Goal: Task Accomplishment & Management: Manage account settings

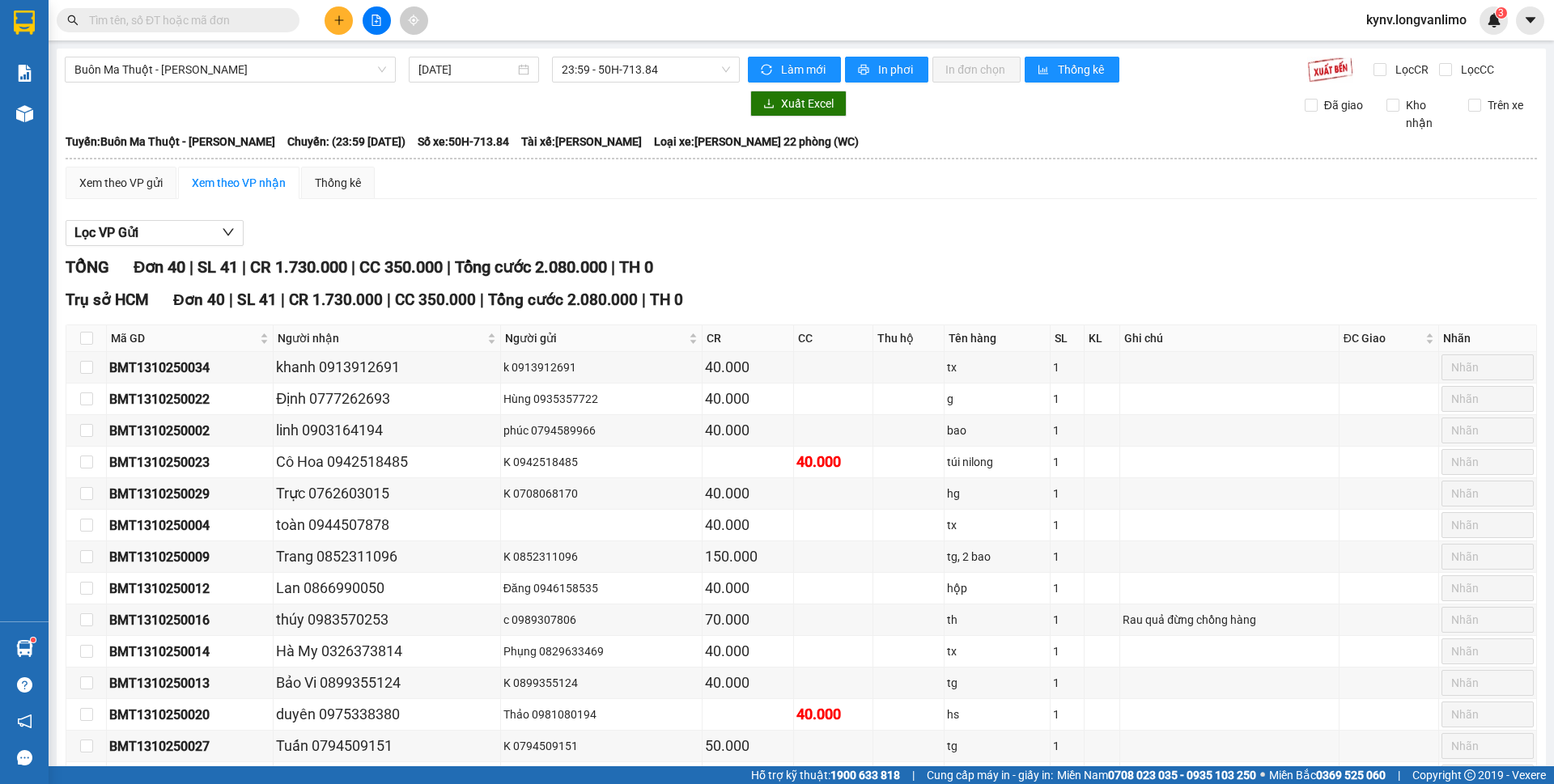
scroll to position [41, 0]
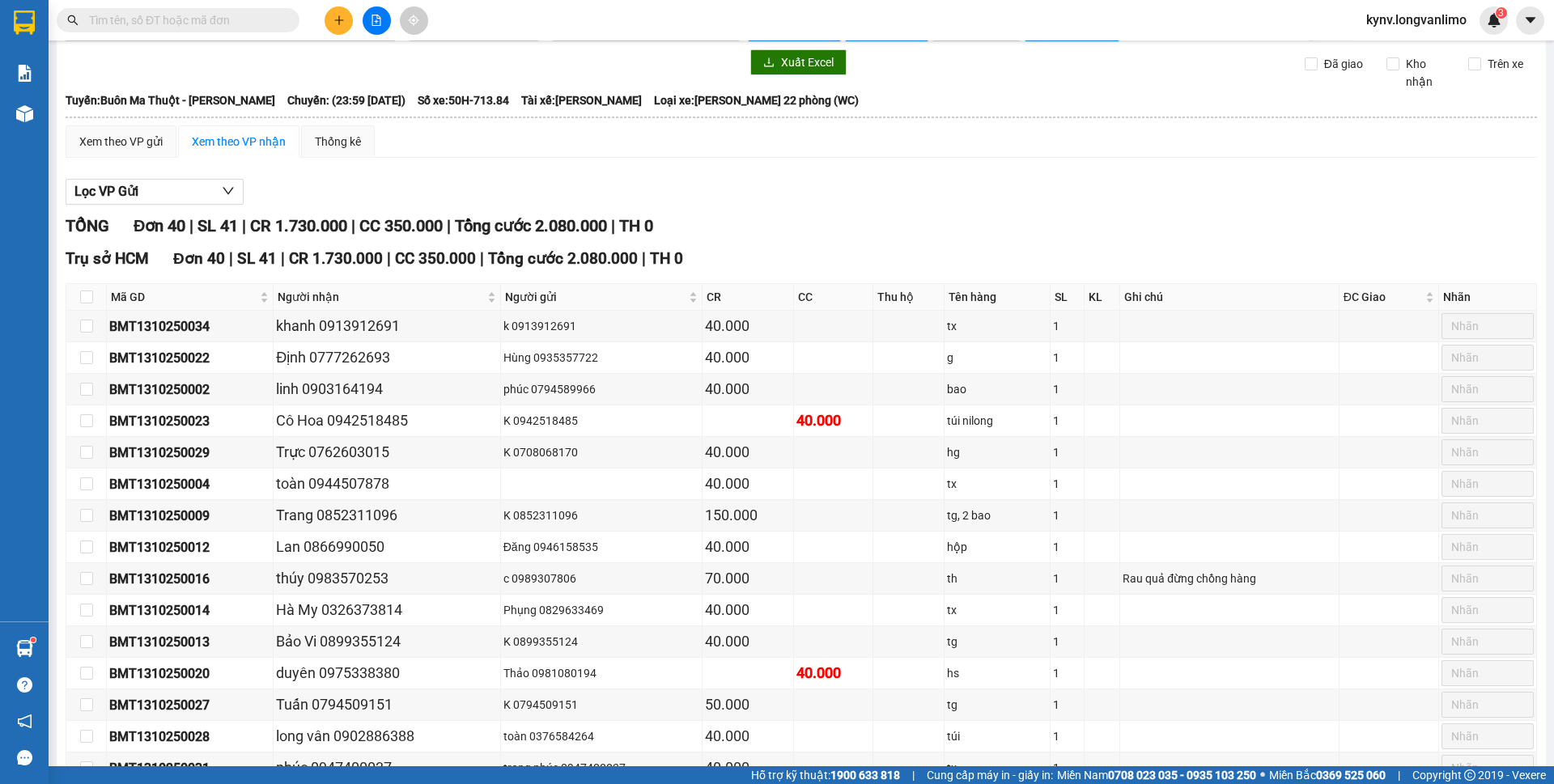
click at [280, 10] on span at bounding box center [177, 20] width 243 height 25
click at [277, 14] on input "text" at bounding box center [184, 20] width 191 height 18
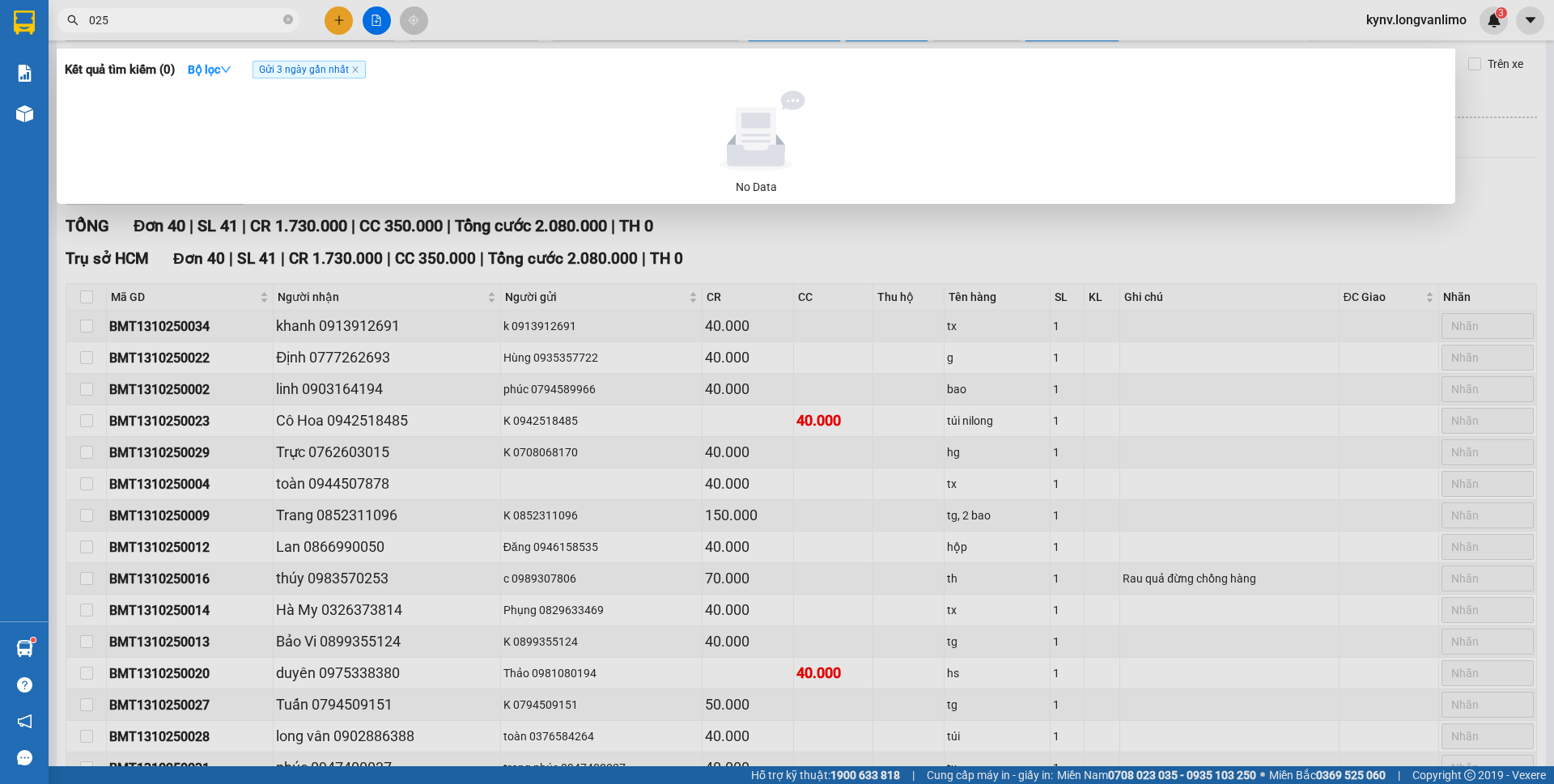
type input "0253"
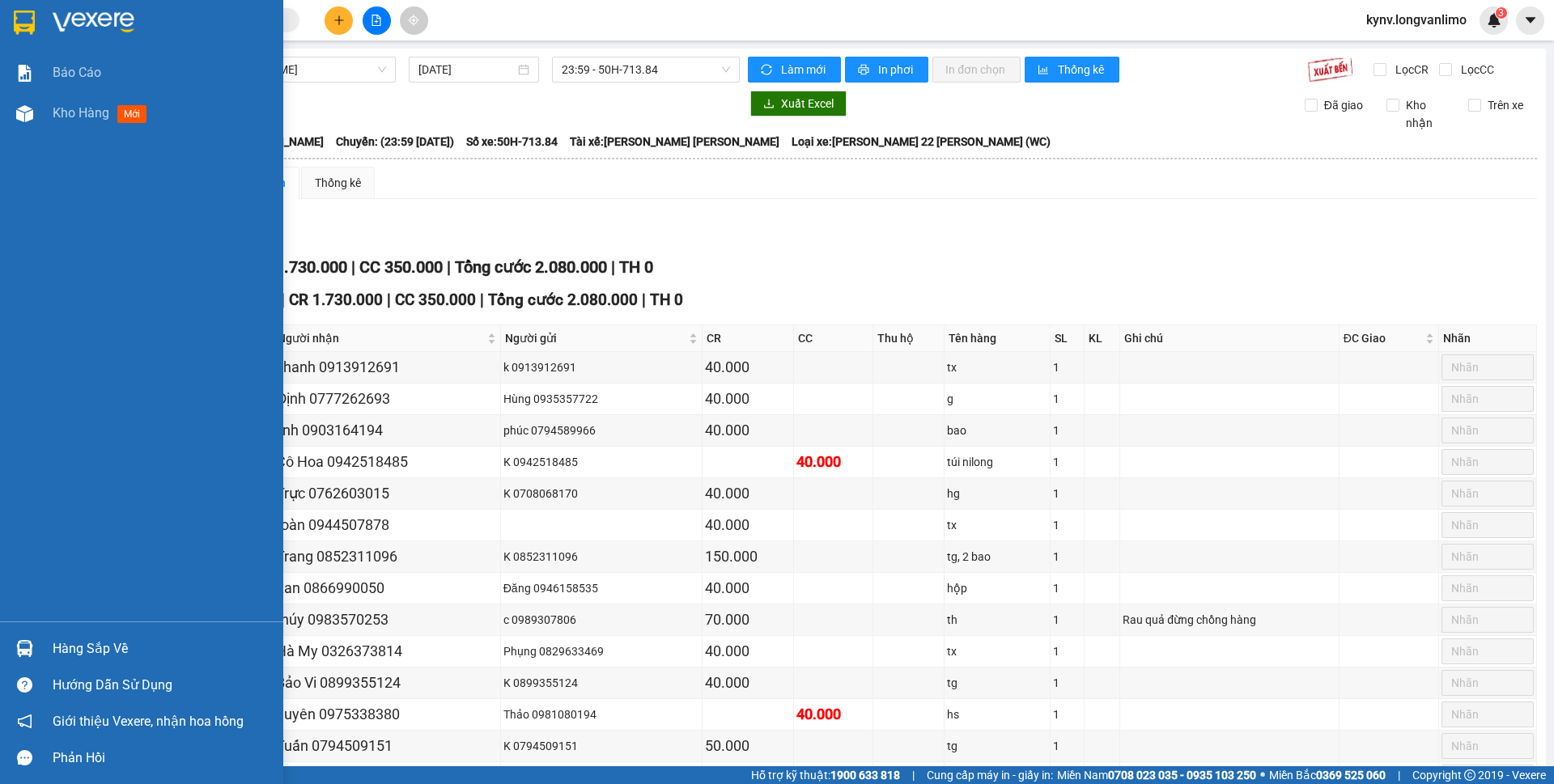
click at [30, 34] on img at bounding box center [25, 23] width 21 height 25
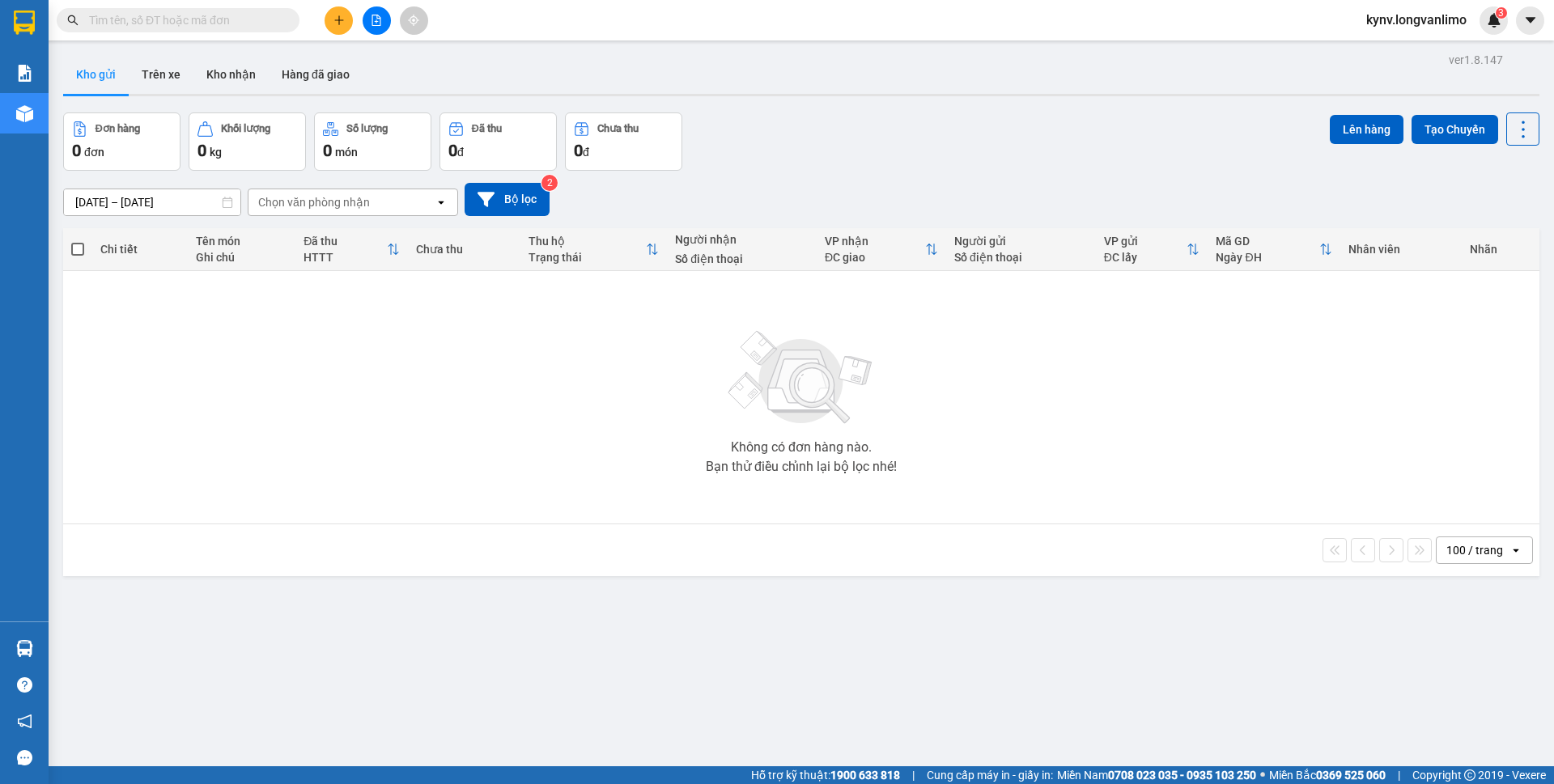
click at [217, 22] on input "text" at bounding box center [184, 20] width 191 height 18
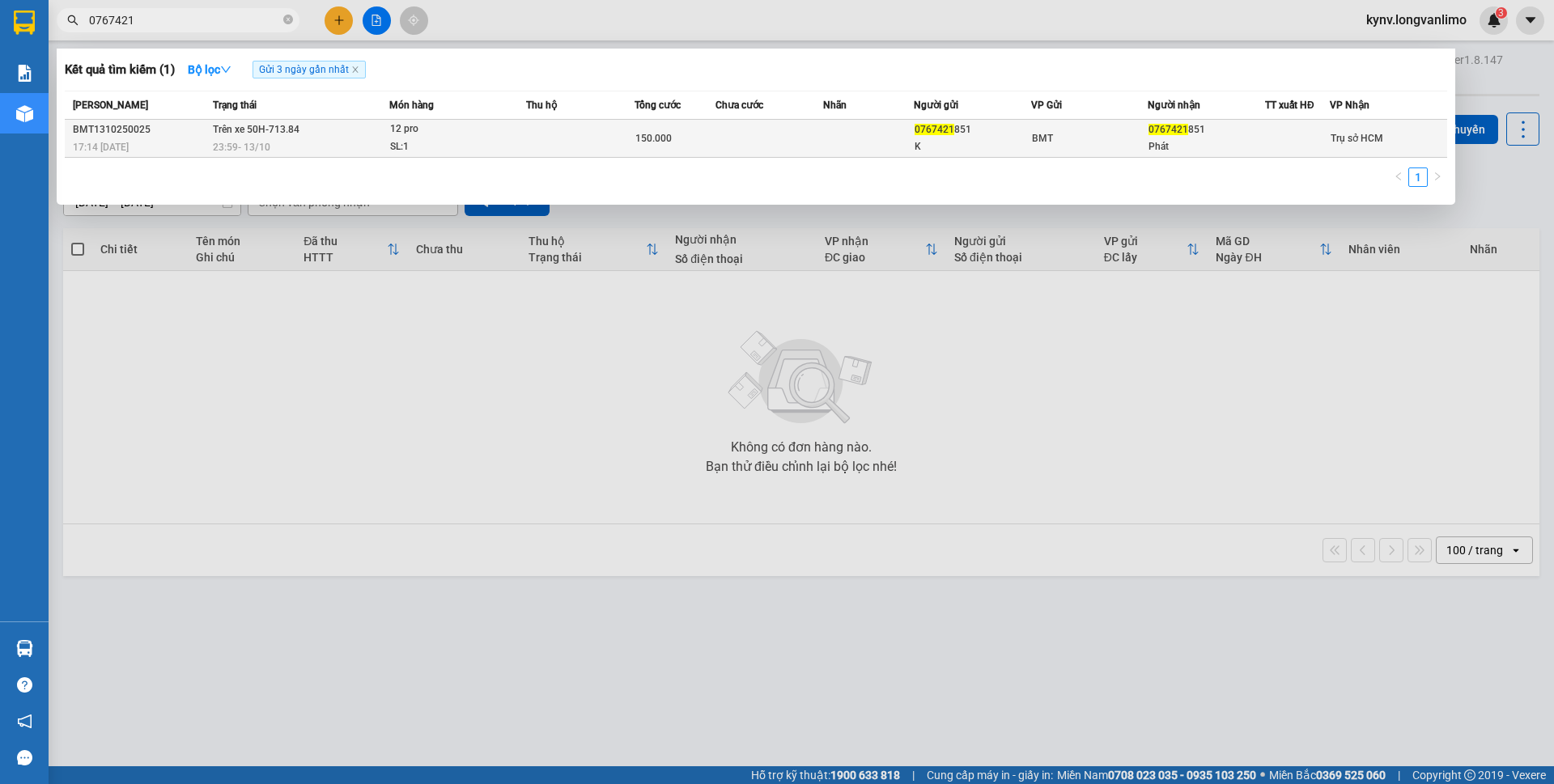
click at [1091, 137] on div "BMT" at bounding box center [1089, 138] width 116 height 18
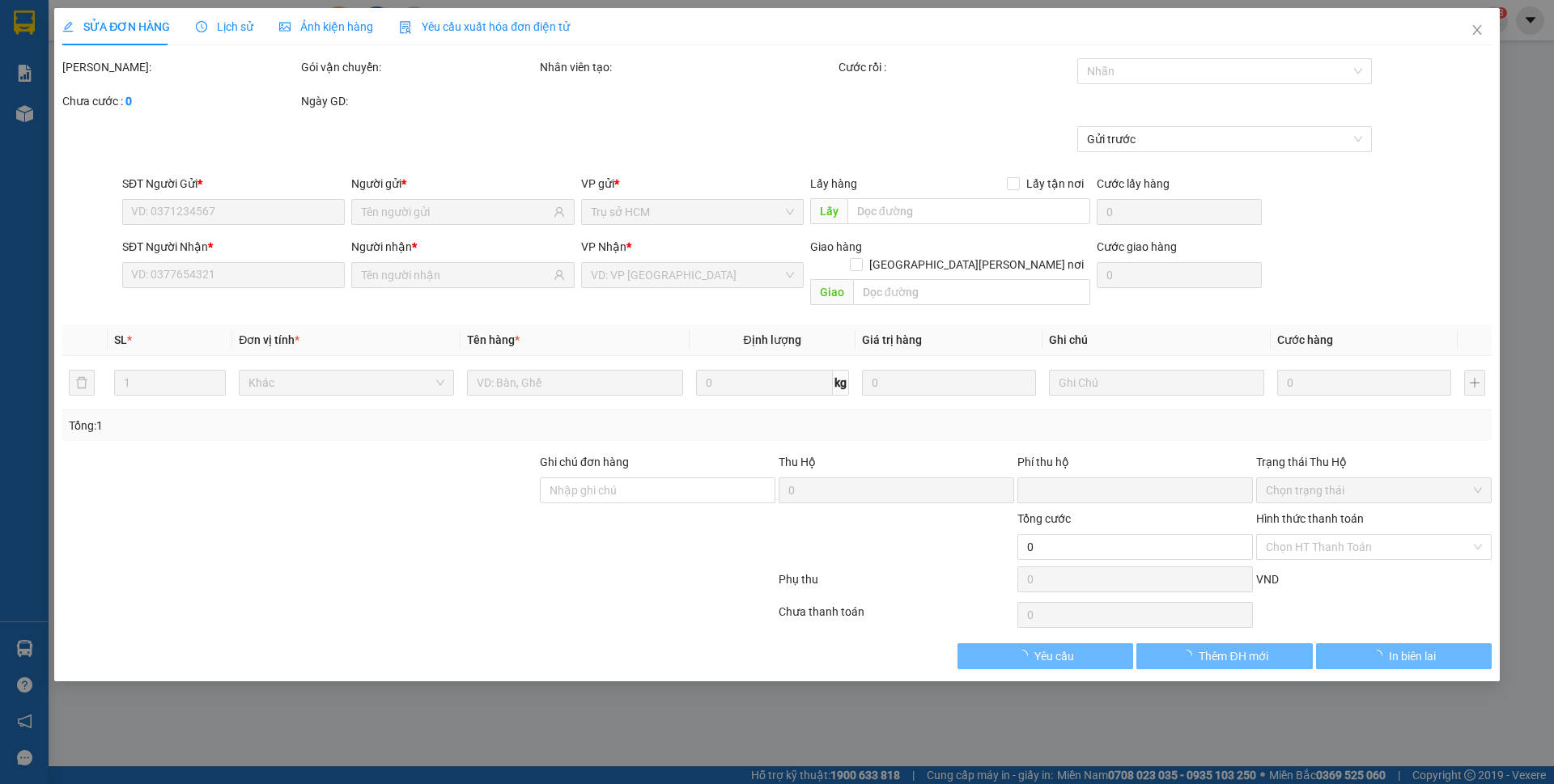
click at [295, 34] on span "Ảnh kiện hàng" at bounding box center [326, 26] width 93 height 13
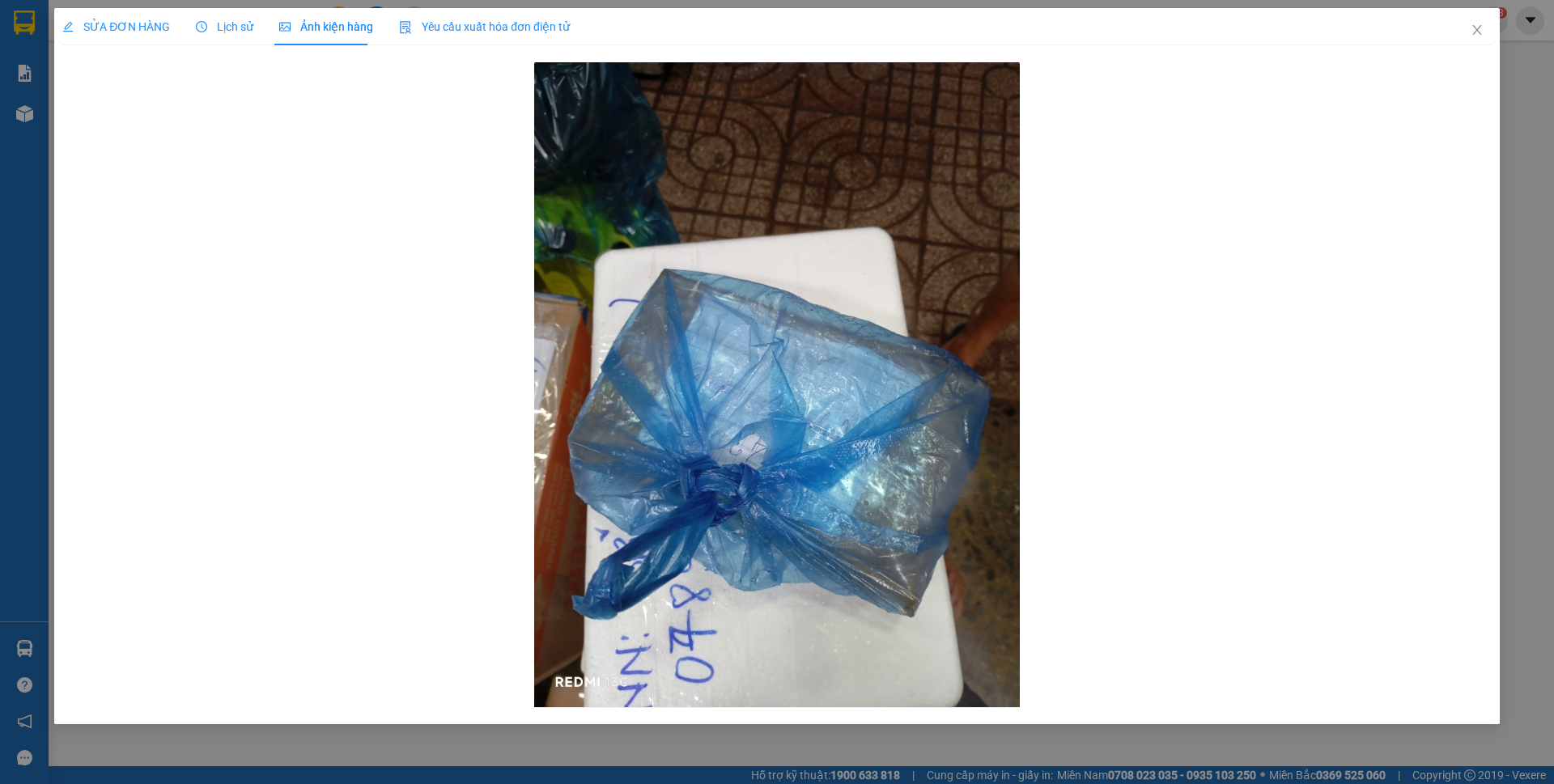
click at [216, 25] on span "Lịch sử" at bounding box center [224, 26] width 57 height 13
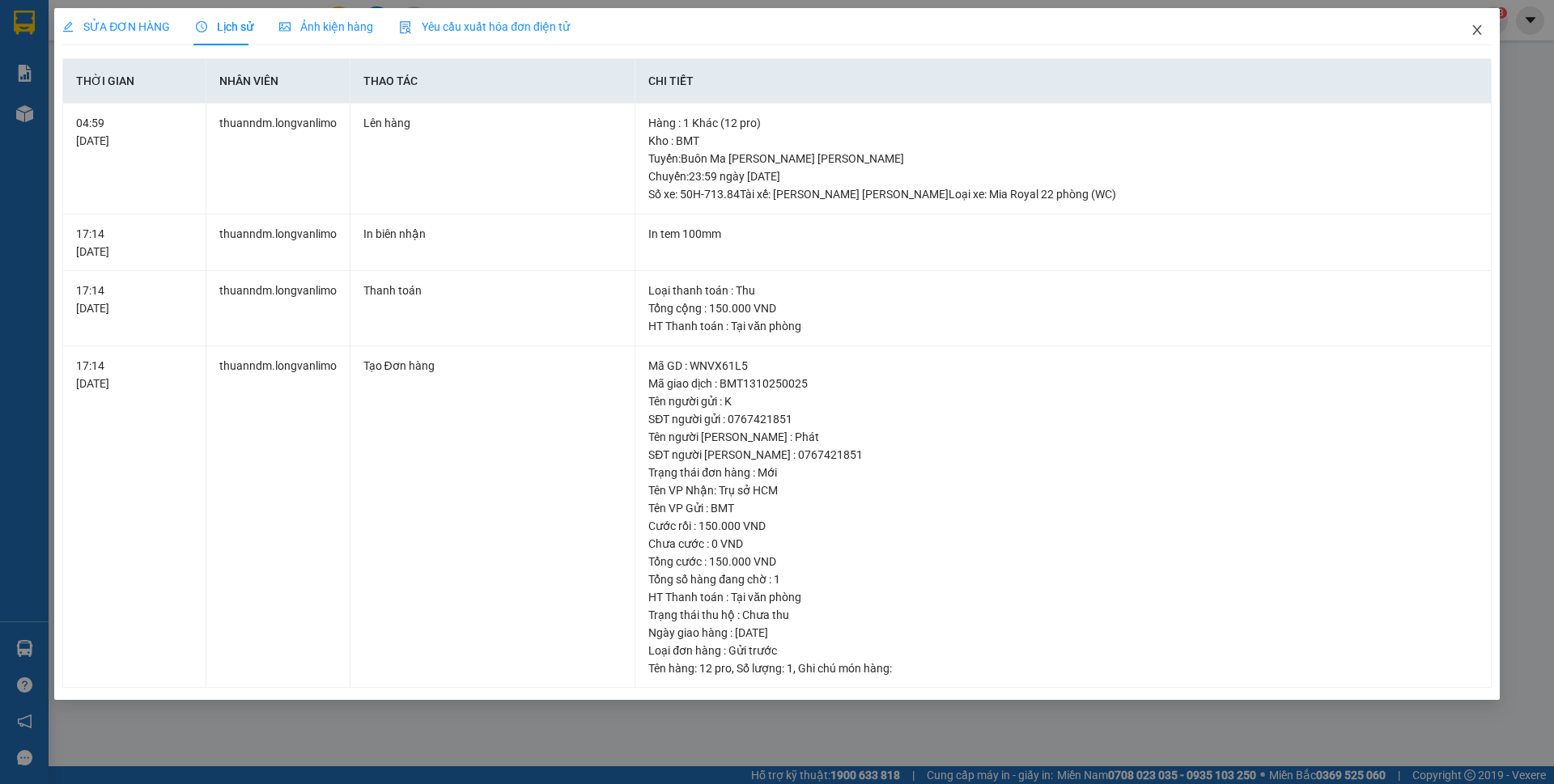
click at [1476, 26] on icon "close" at bounding box center [1476, 30] width 13 height 13
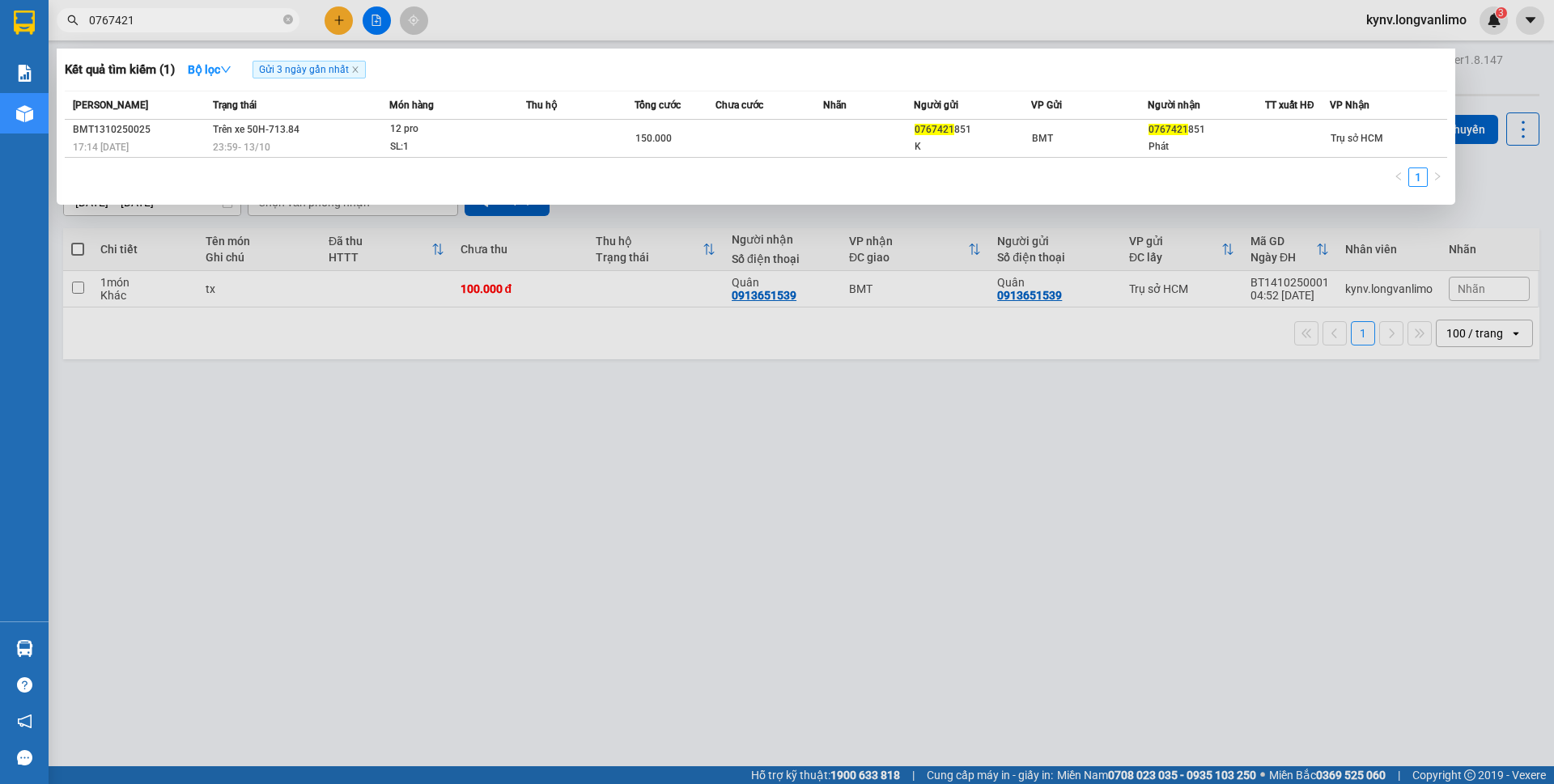
click at [148, 19] on input "0767421" at bounding box center [184, 20] width 191 height 18
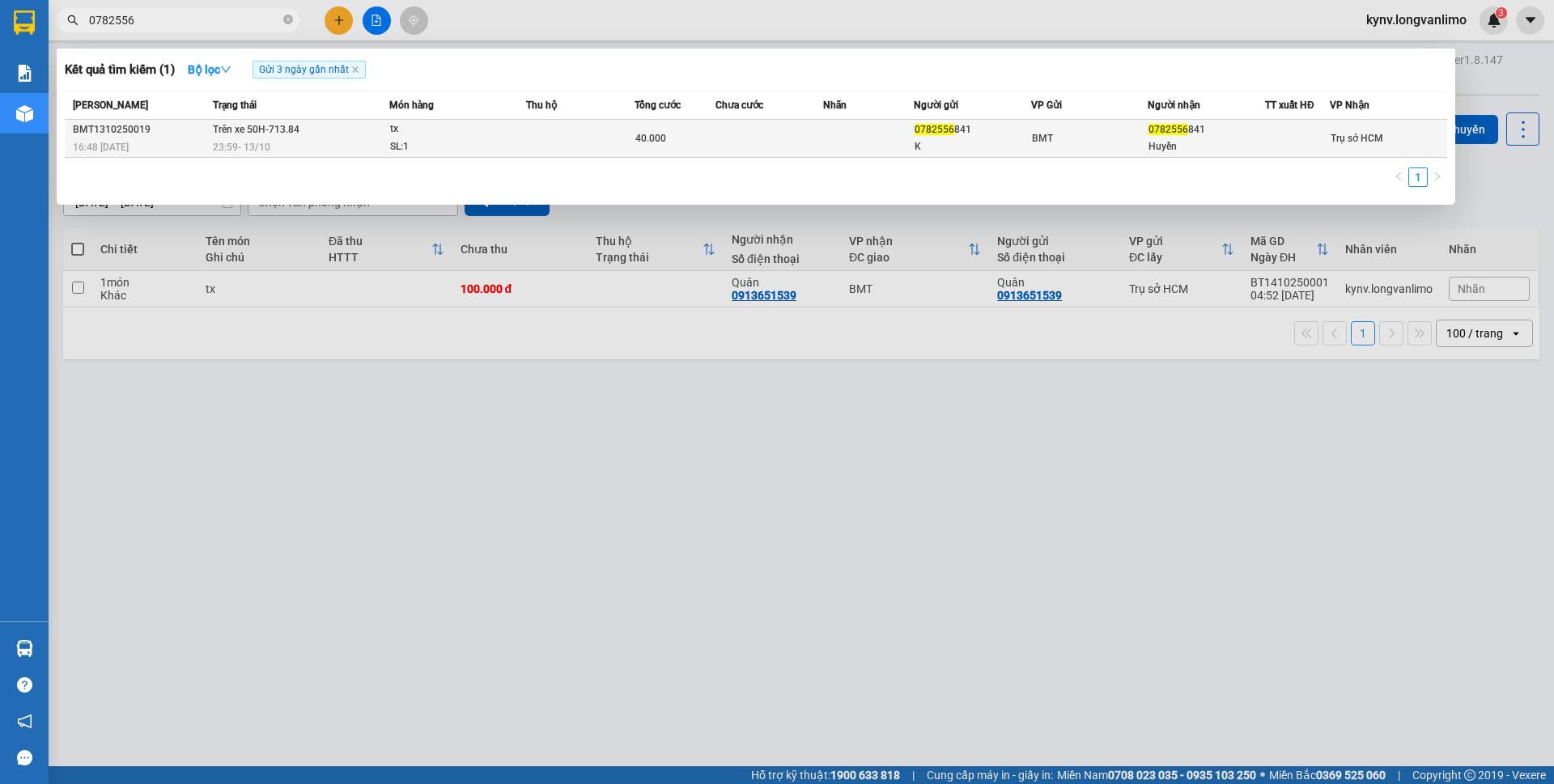
click at [561, 143] on td at bounding box center [579, 138] width 108 height 38
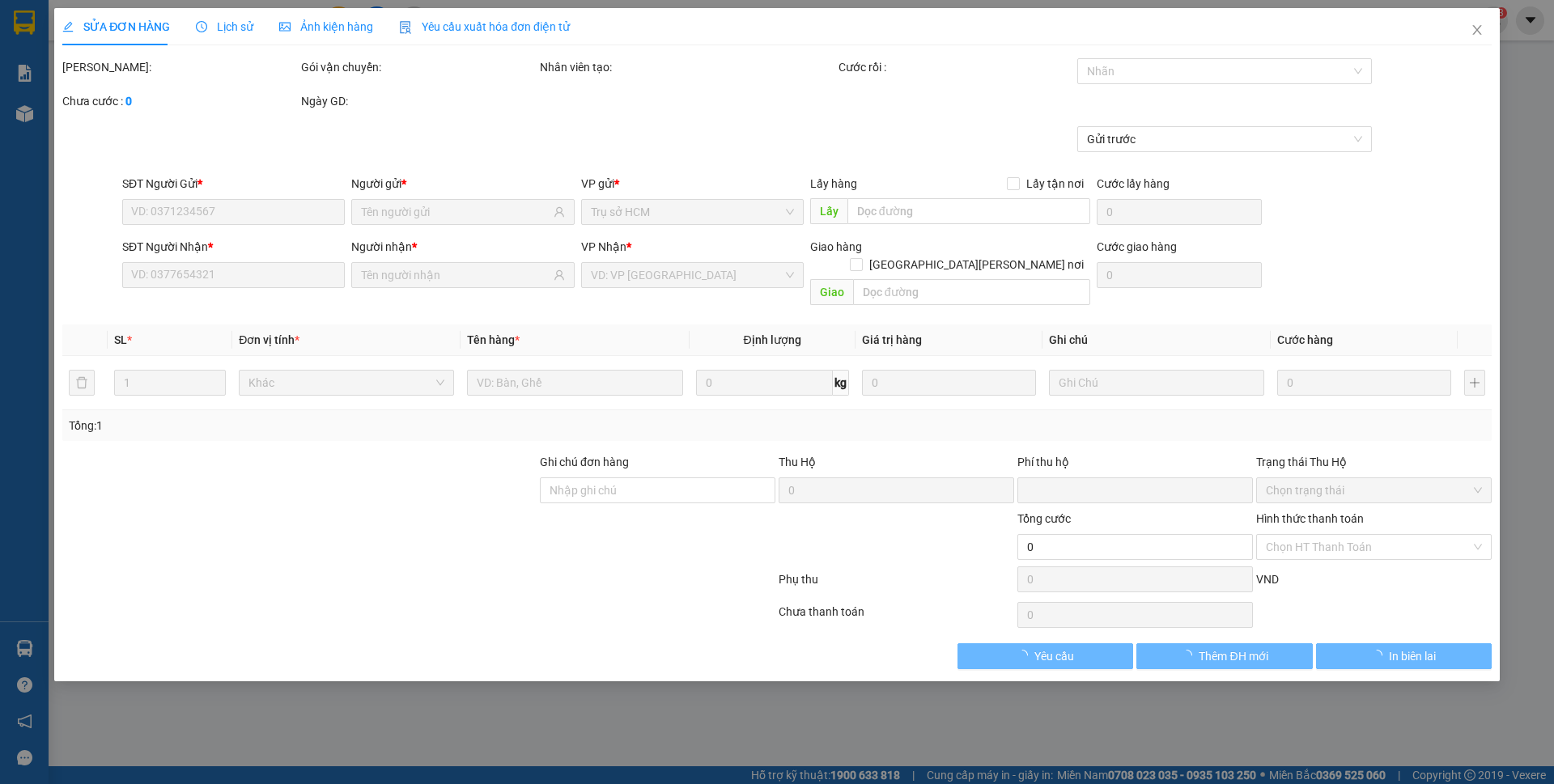
click at [312, 25] on span "Ảnh kiện hàng" at bounding box center [326, 26] width 93 height 13
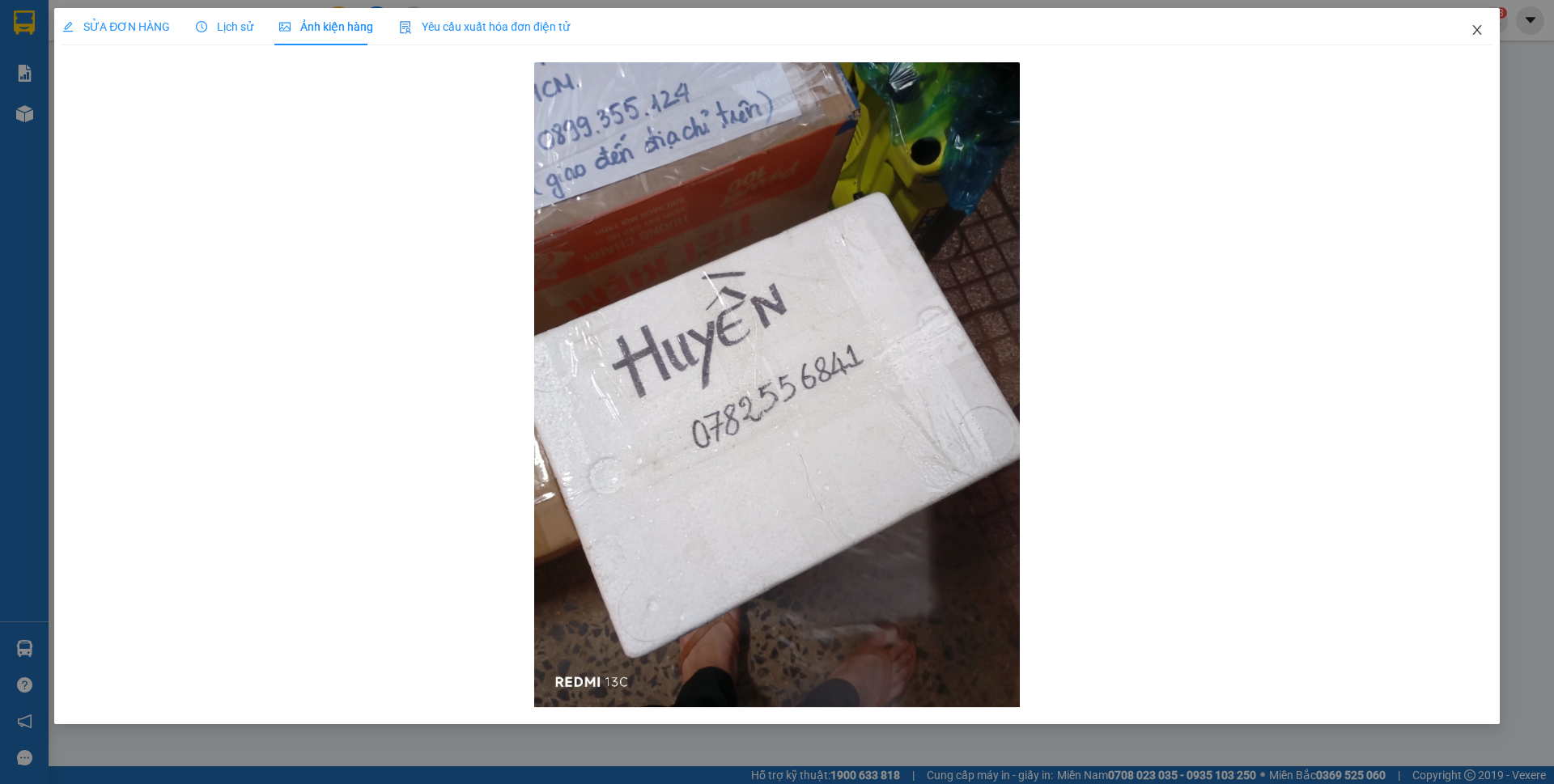
click at [1477, 34] on icon "close" at bounding box center [1476, 30] width 13 height 13
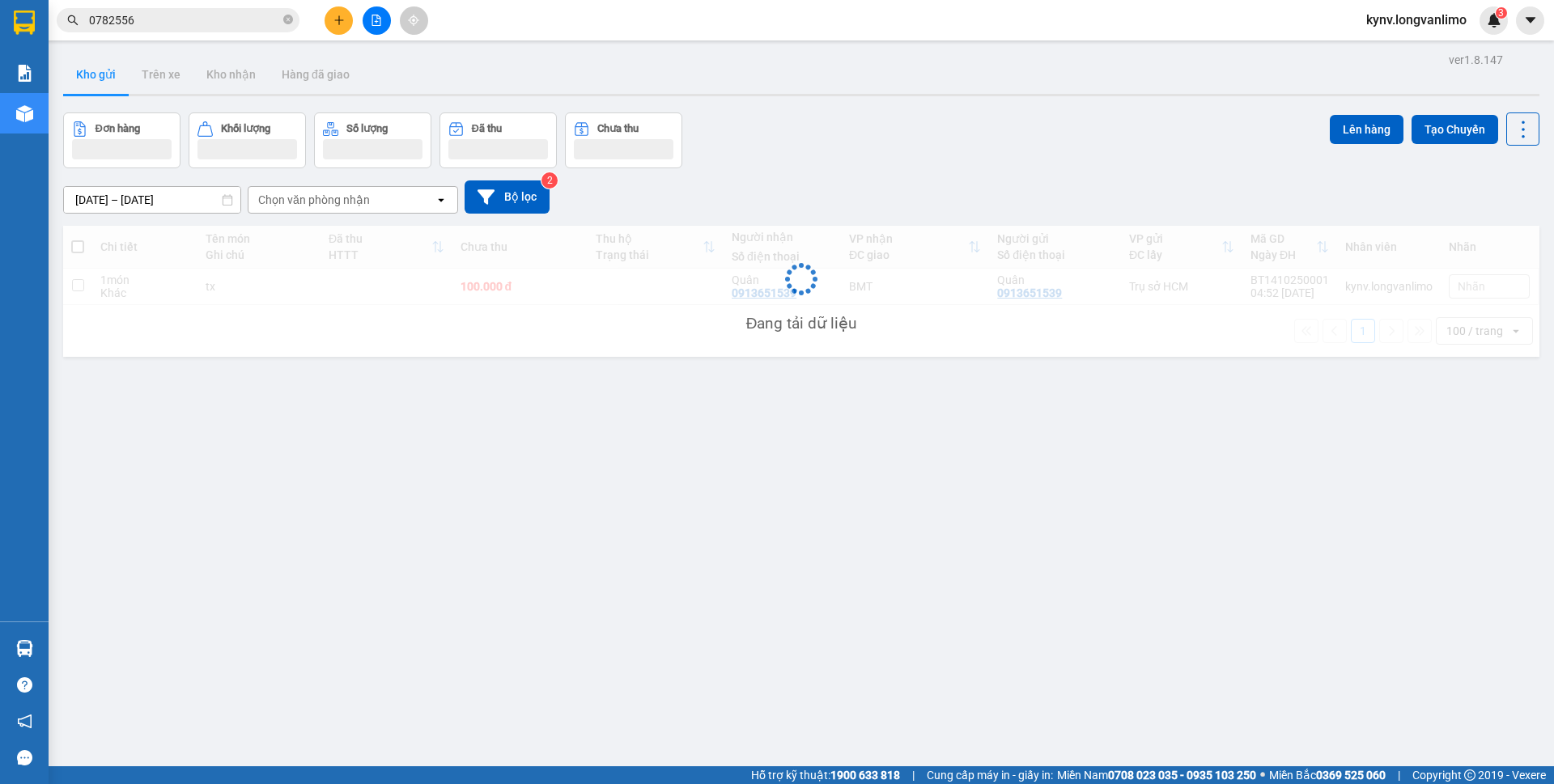
click at [231, 20] on input "0782556" at bounding box center [184, 20] width 191 height 18
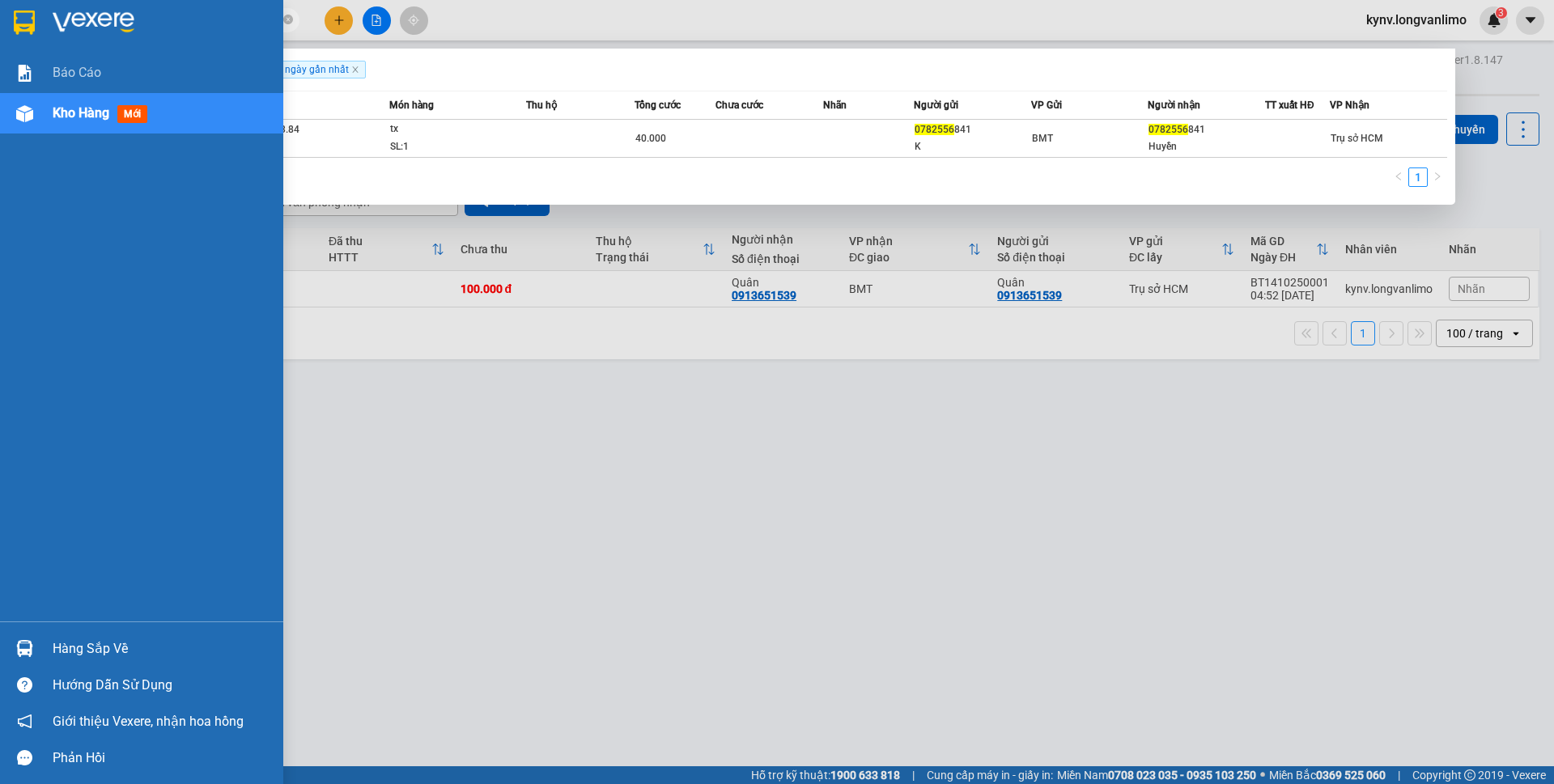
click at [23, 22] on img at bounding box center [25, 23] width 21 height 25
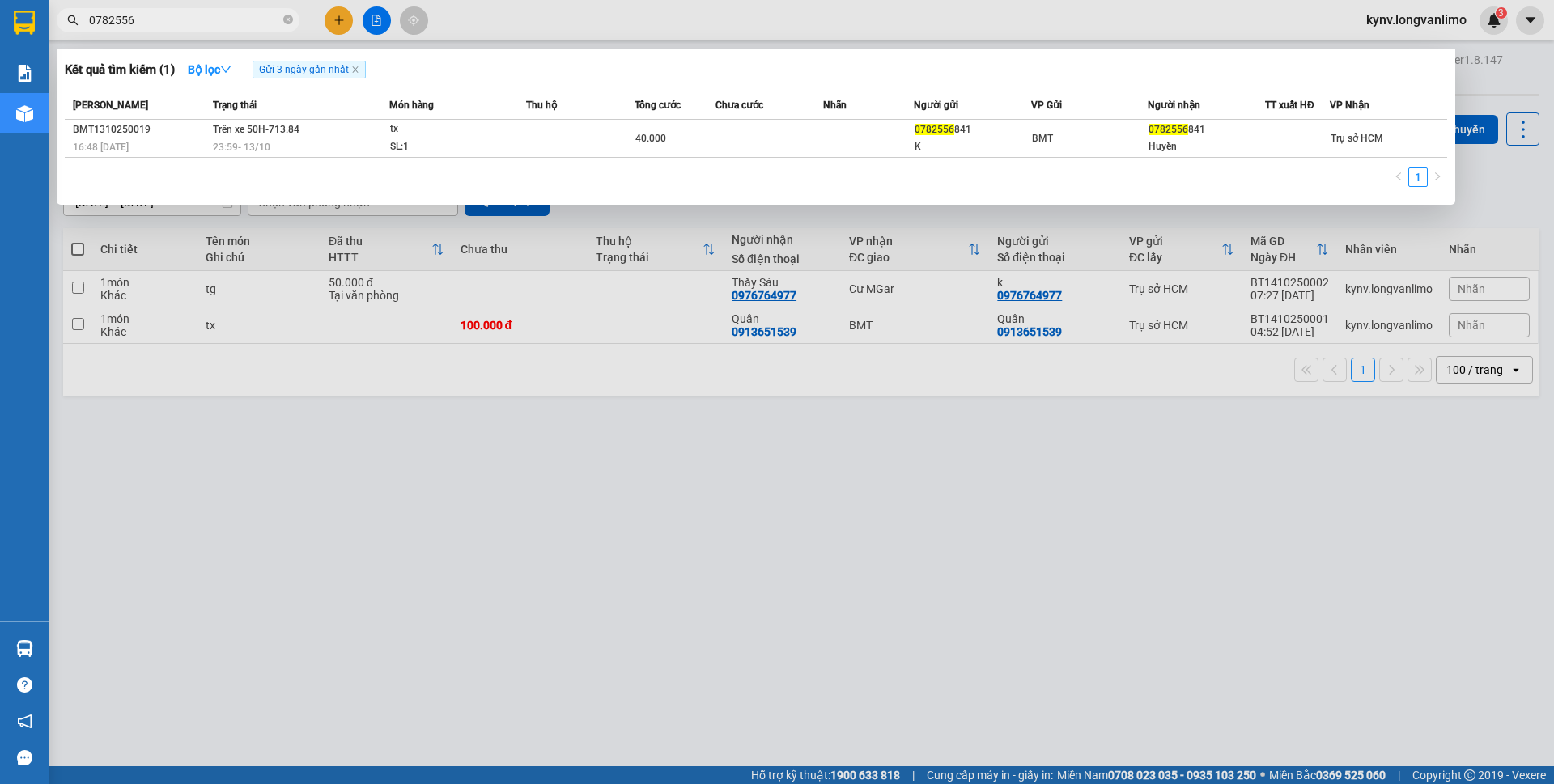
click at [1028, 388] on div at bounding box center [777, 392] width 1554 height 784
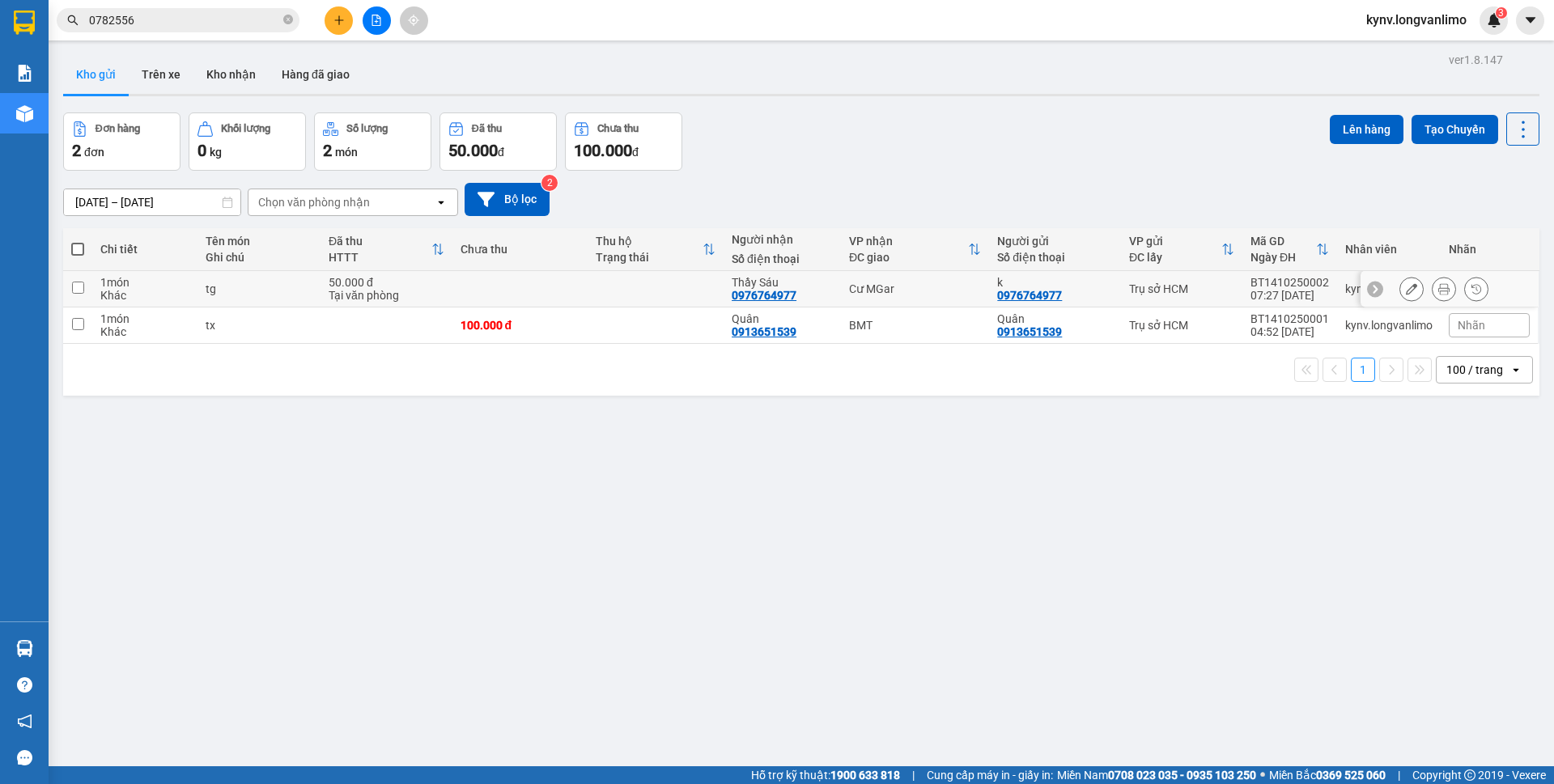
click at [1438, 287] on icon at bounding box center [1444, 288] width 11 height 11
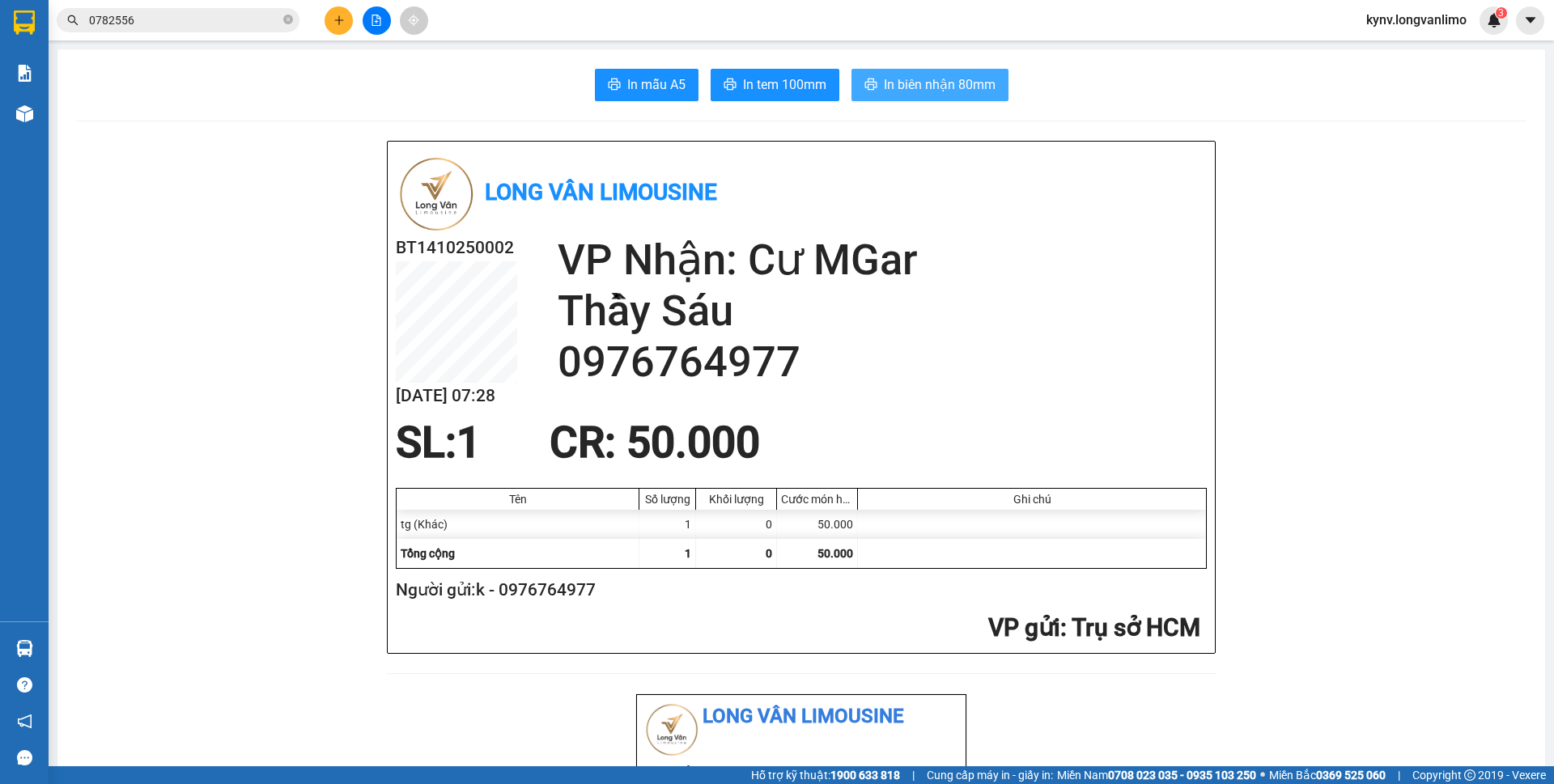
click at [953, 86] on span "In biên nhận 80mm" at bounding box center [939, 84] width 112 height 20
click at [763, 75] on span "In tem 100mm" at bounding box center [784, 84] width 84 height 20
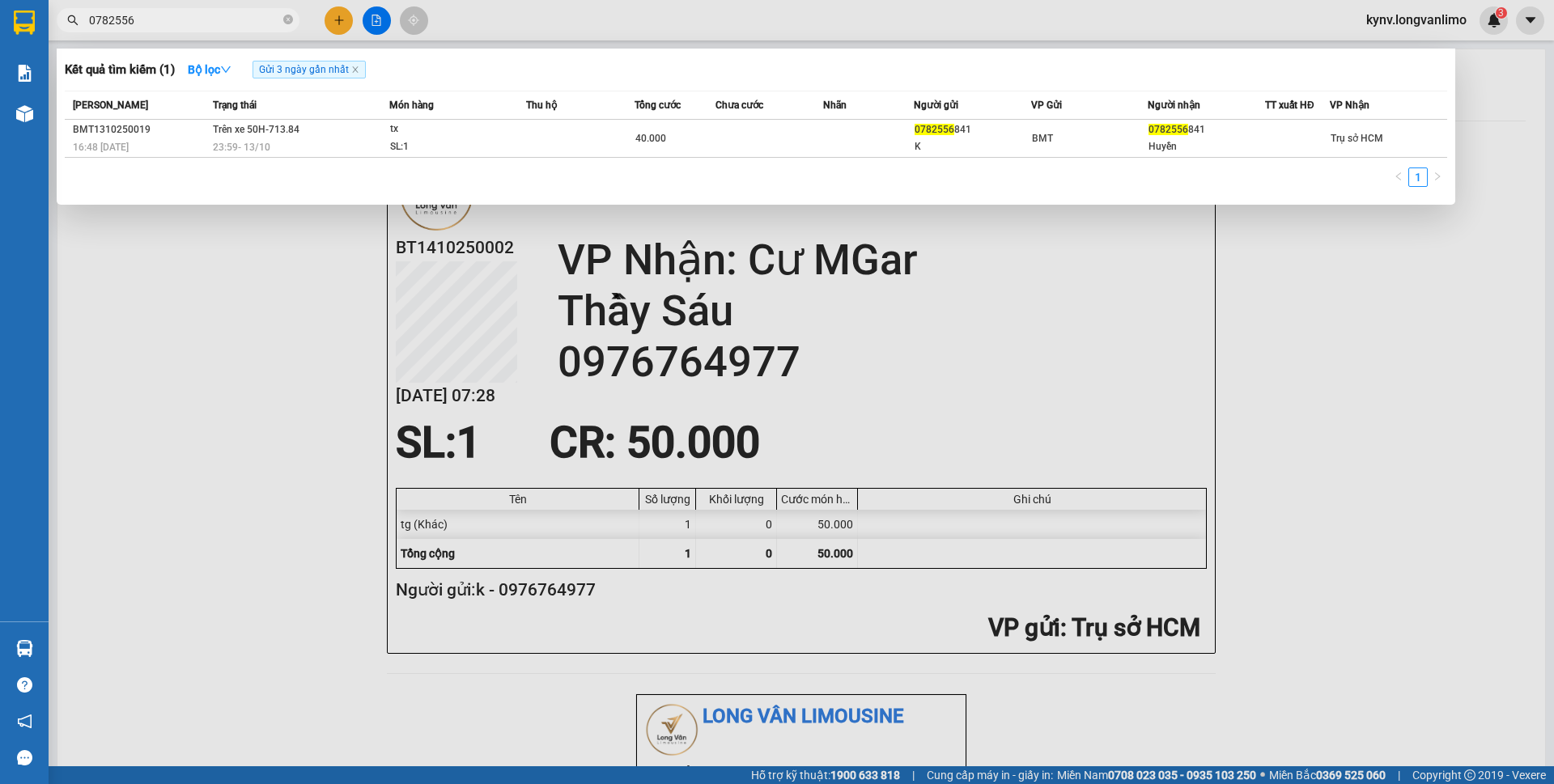
click at [177, 19] on input "0782556" at bounding box center [184, 20] width 191 height 18
click at [172, 22] on input "0782556" at bounding box center [184, 20] width 191 height 18
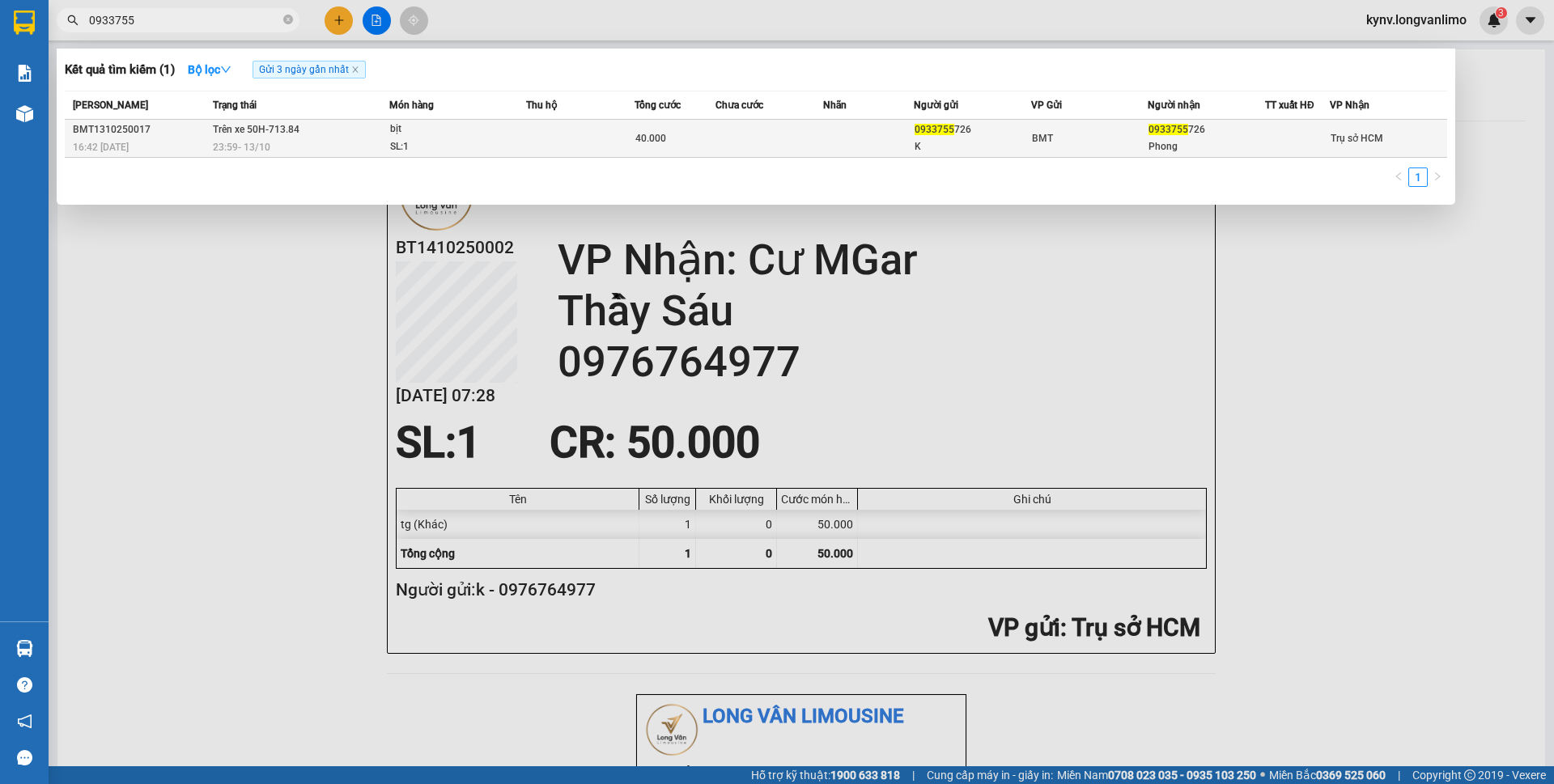
type input "0933755"
click at [705, 153] on td "40.000" at bounding box center [675, 138] width 81 height 38
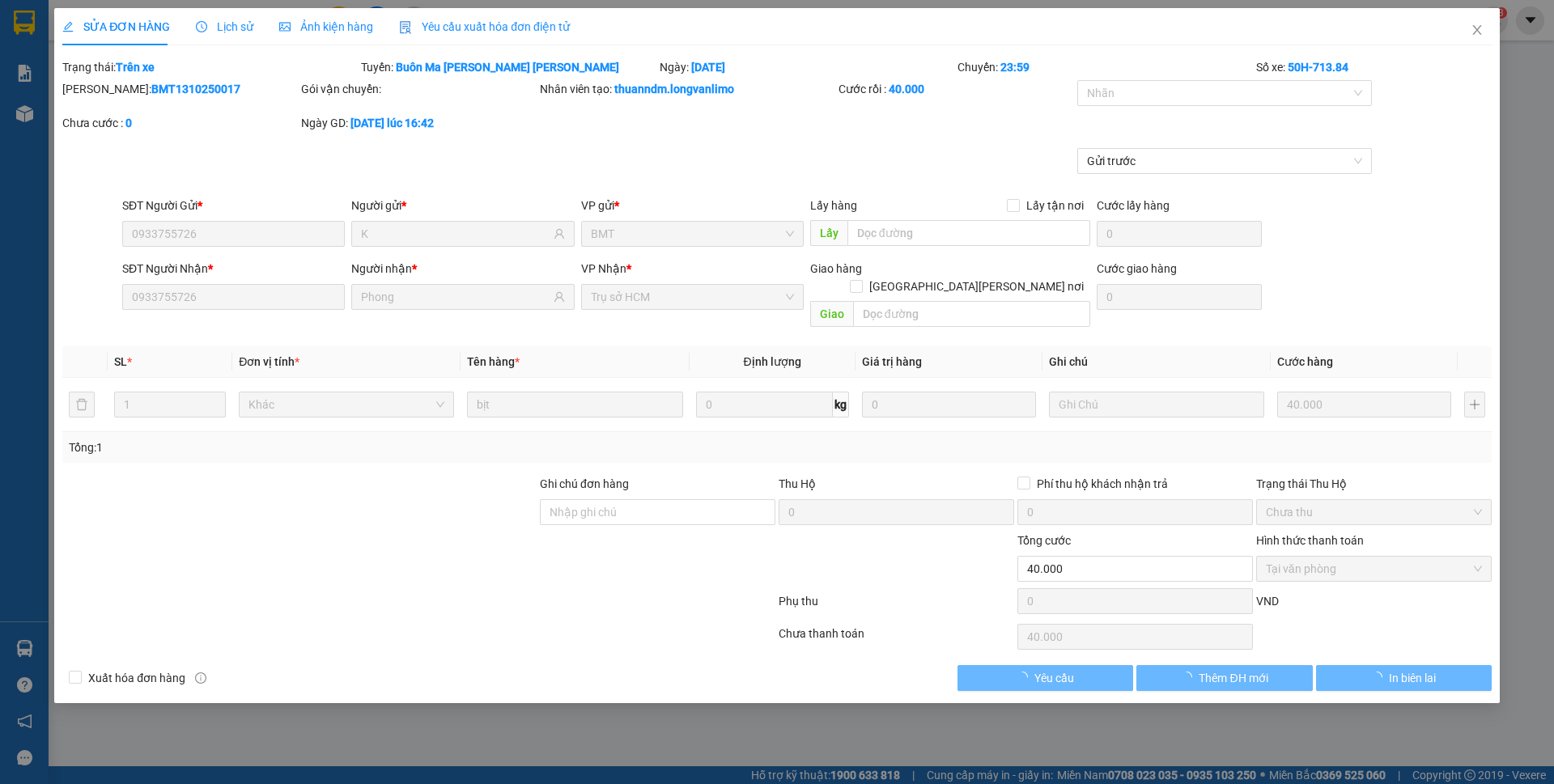
type input "0933755726"
type input "K"
type input "0933755726"
type input "Phong"
type input "0"
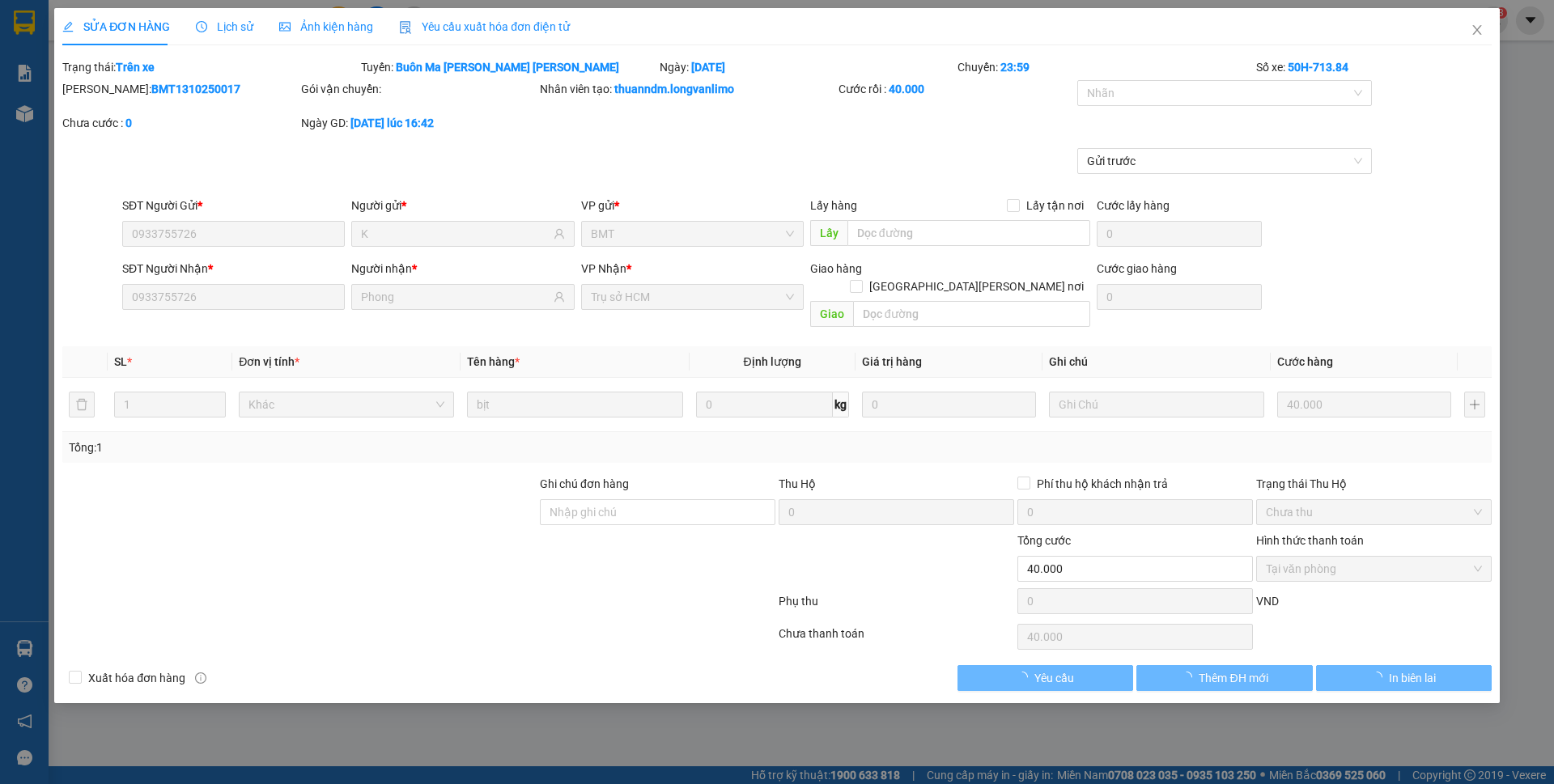
type input "40.000"
click at [310, 22] on span "Ảnh kiện hàng" at bounding box center [326, 26] width 93 height 13
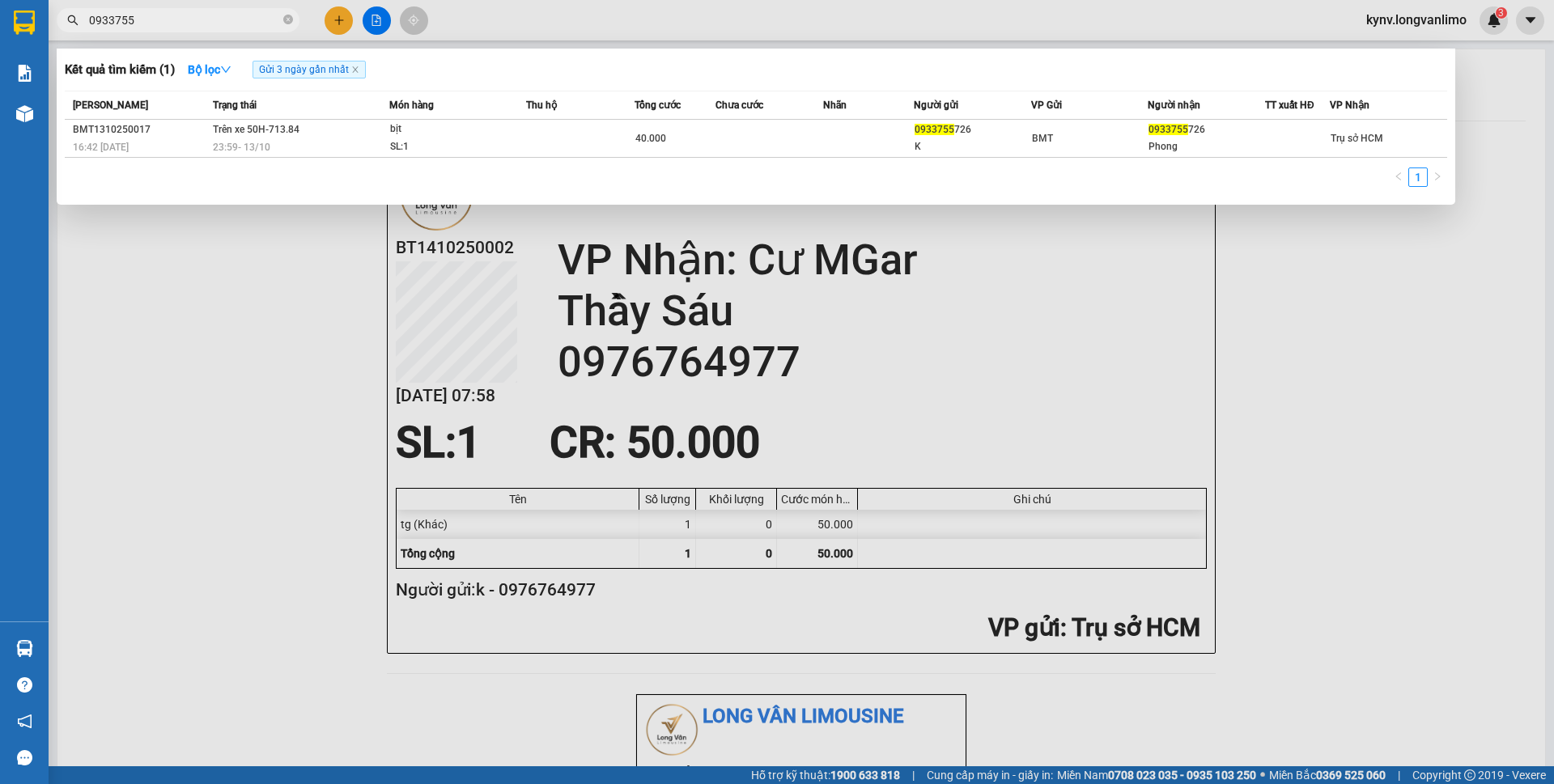
click at [205, 26] on input "0933755" at bounding box center [184, 20] width 191 height 18
click at [205, 26] on input "0933755" at bounding box center [184, 20] width 191 height 18
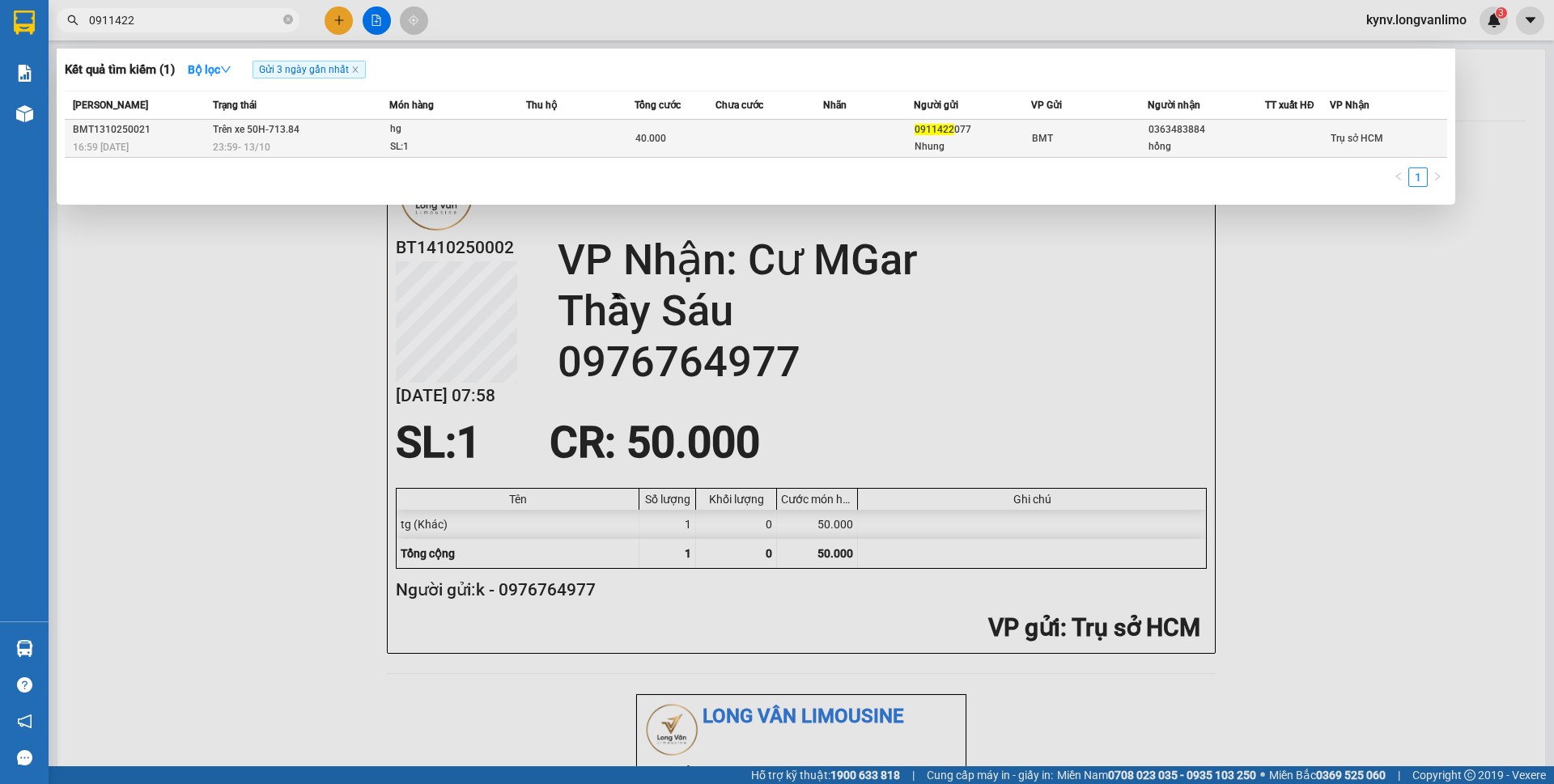
type input "0911422"
click at [916, 143] on div "Nhung" at bounding box center [972, 146] width 116 height 17
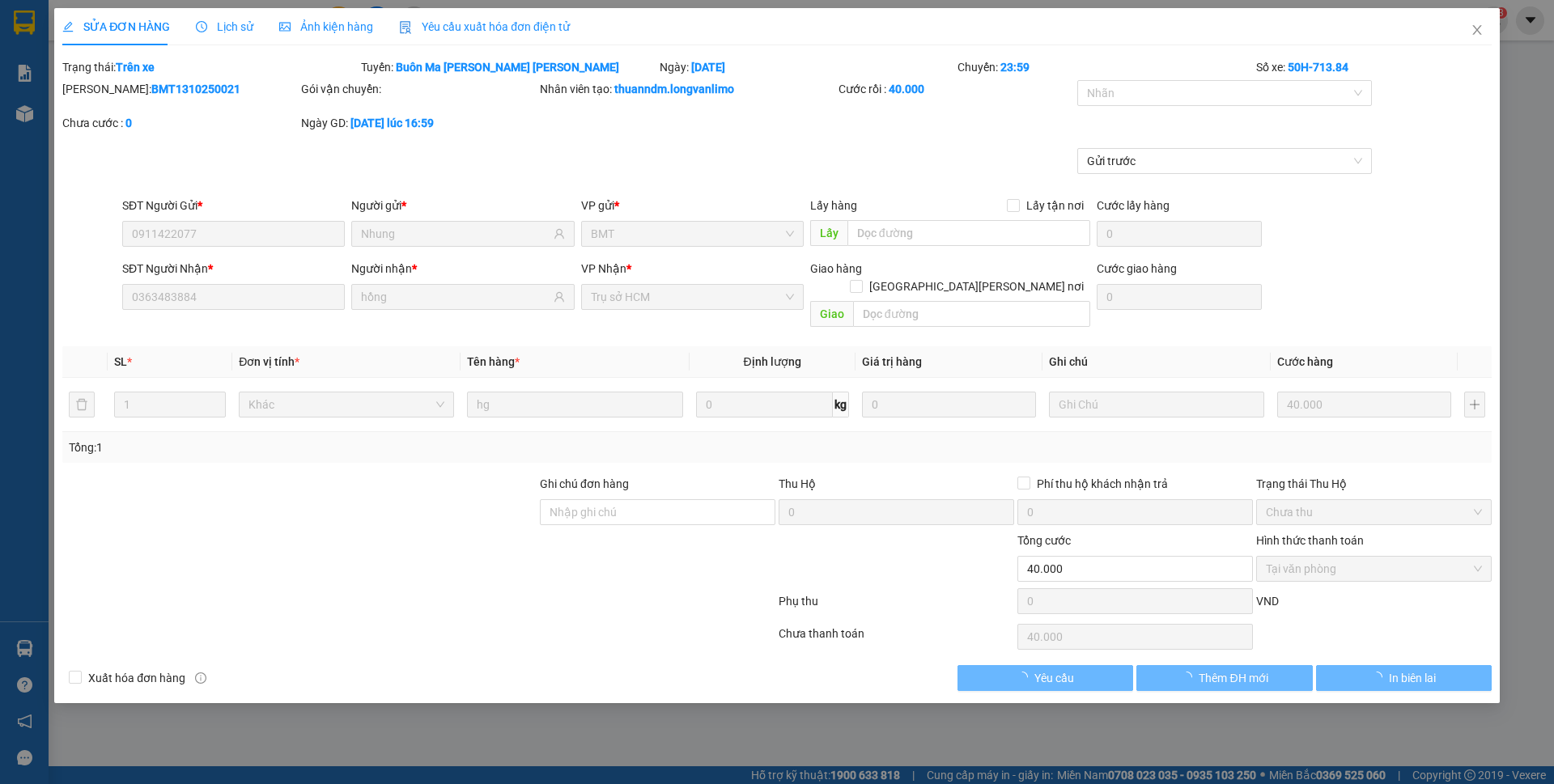
type input "0911422077"
type input "Nhung"
type input "0363483884"
type input "hồng"
type input "0"
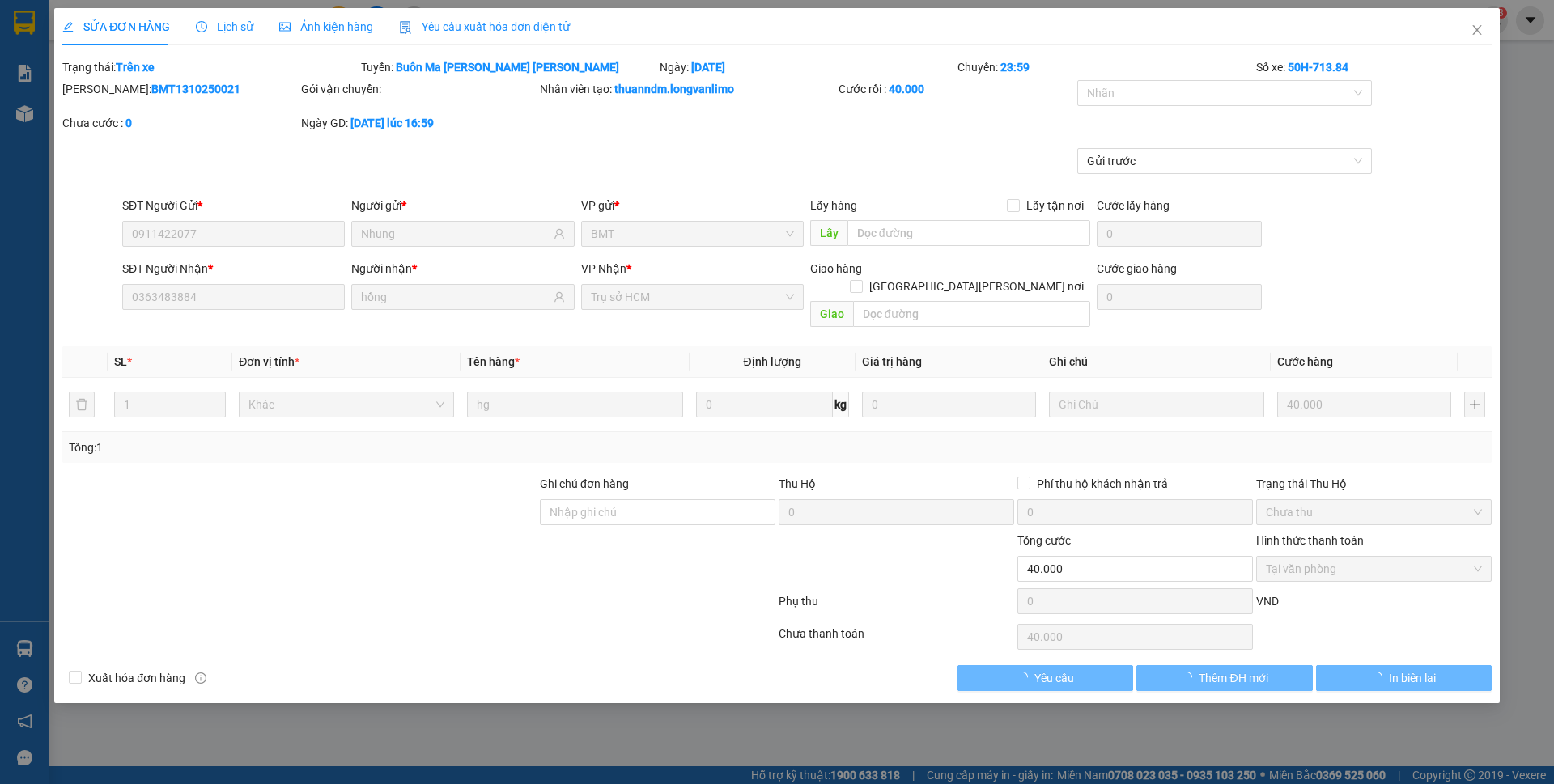
type input "40.000"
click at [328, 31] on span "Ảnh kiện hàng" at bounding box center [326, 26] width 93 height 13
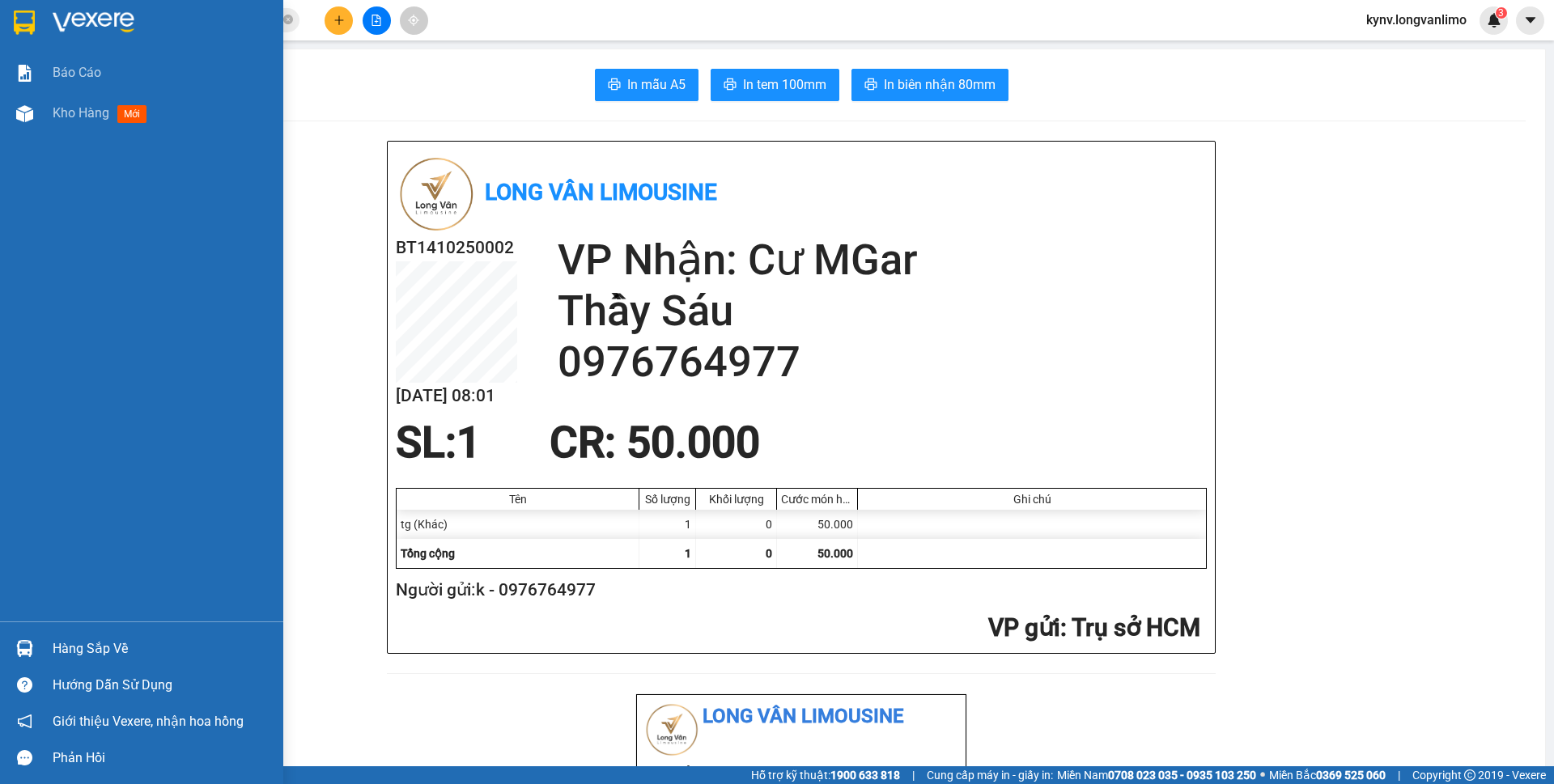
drag, startPoint x: 15, startPoint y: 23, endPoint x: 13, endPoint y: 40, distance: 17.1
click at [17, 23] on img at bounding box center [25, 23] width 21 height 25
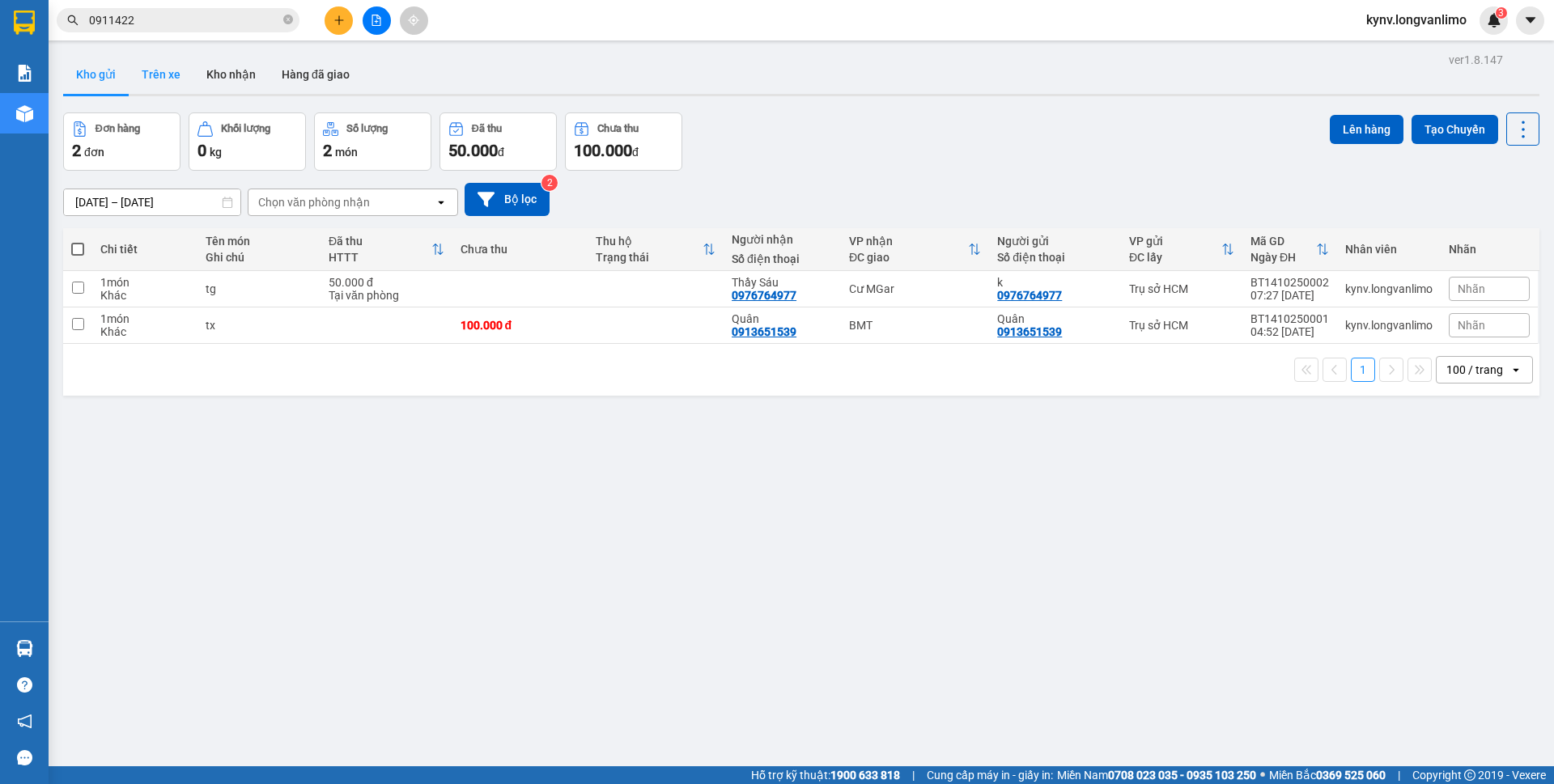
click at [175, 78] on button "Trên xe" at bounding box center [161, 74] width 64 height 39
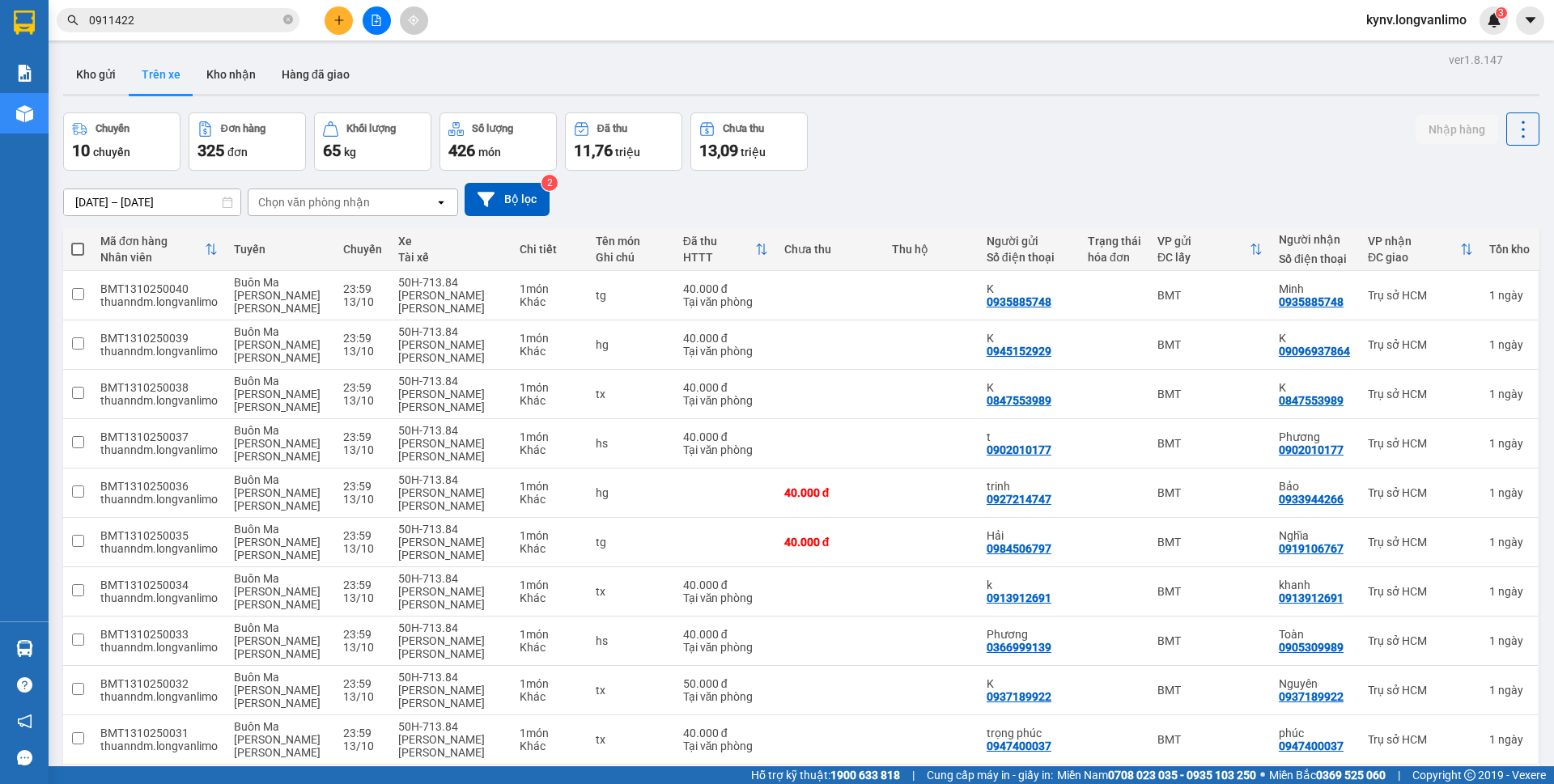
click at [225, 201] on icon at bounding box center [227, 202] width 11 height 11
click at [223, 204] on icon at bounding box center [227, 202] width 11 height 11
click at [221, 207] on input "[DATE] – [DATE]" at bounding box center [152, 202] width 176 height 26
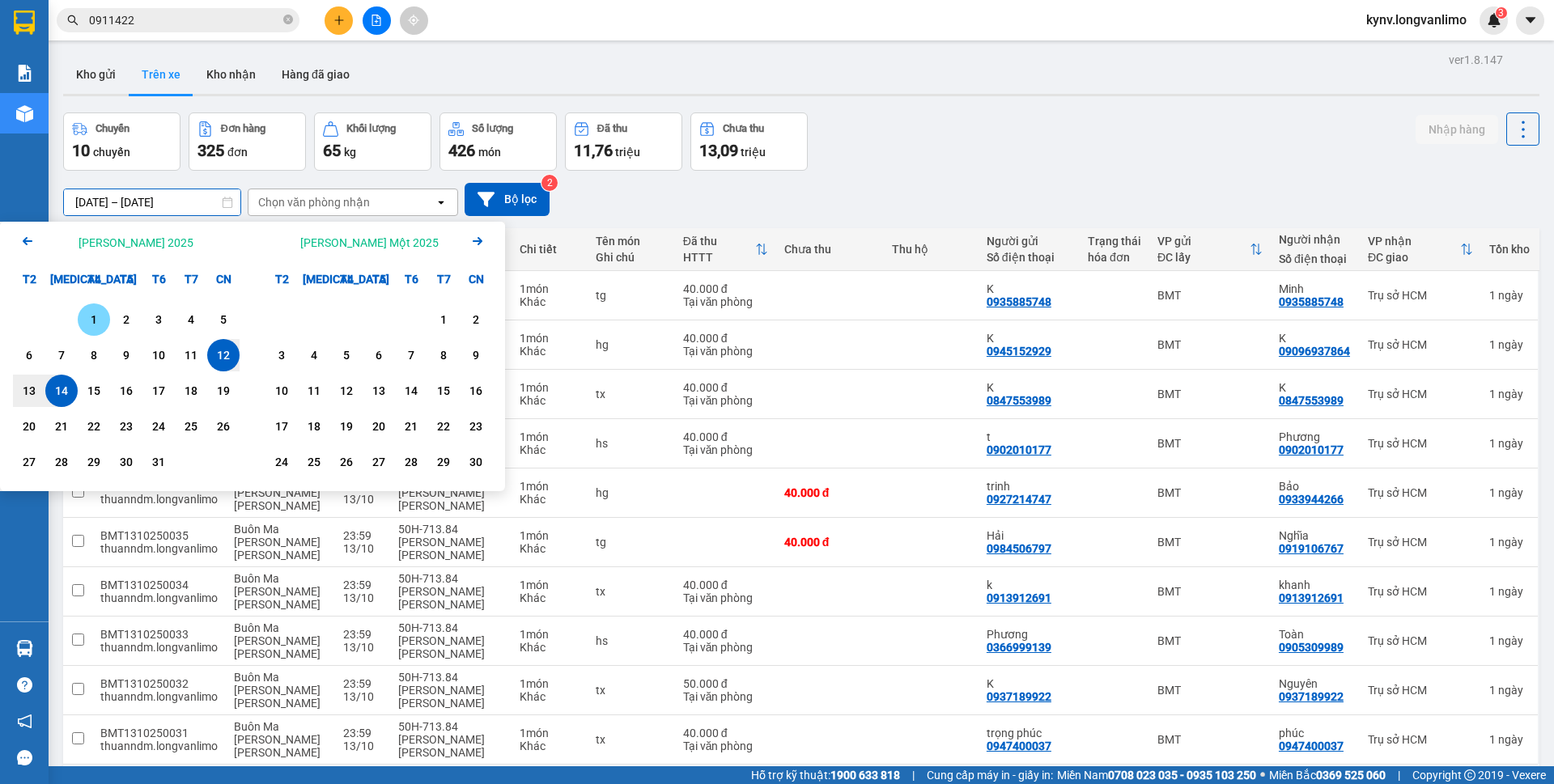
click at [96, 319] on div "1" at bounding box center [94, 319] width 23 height 19
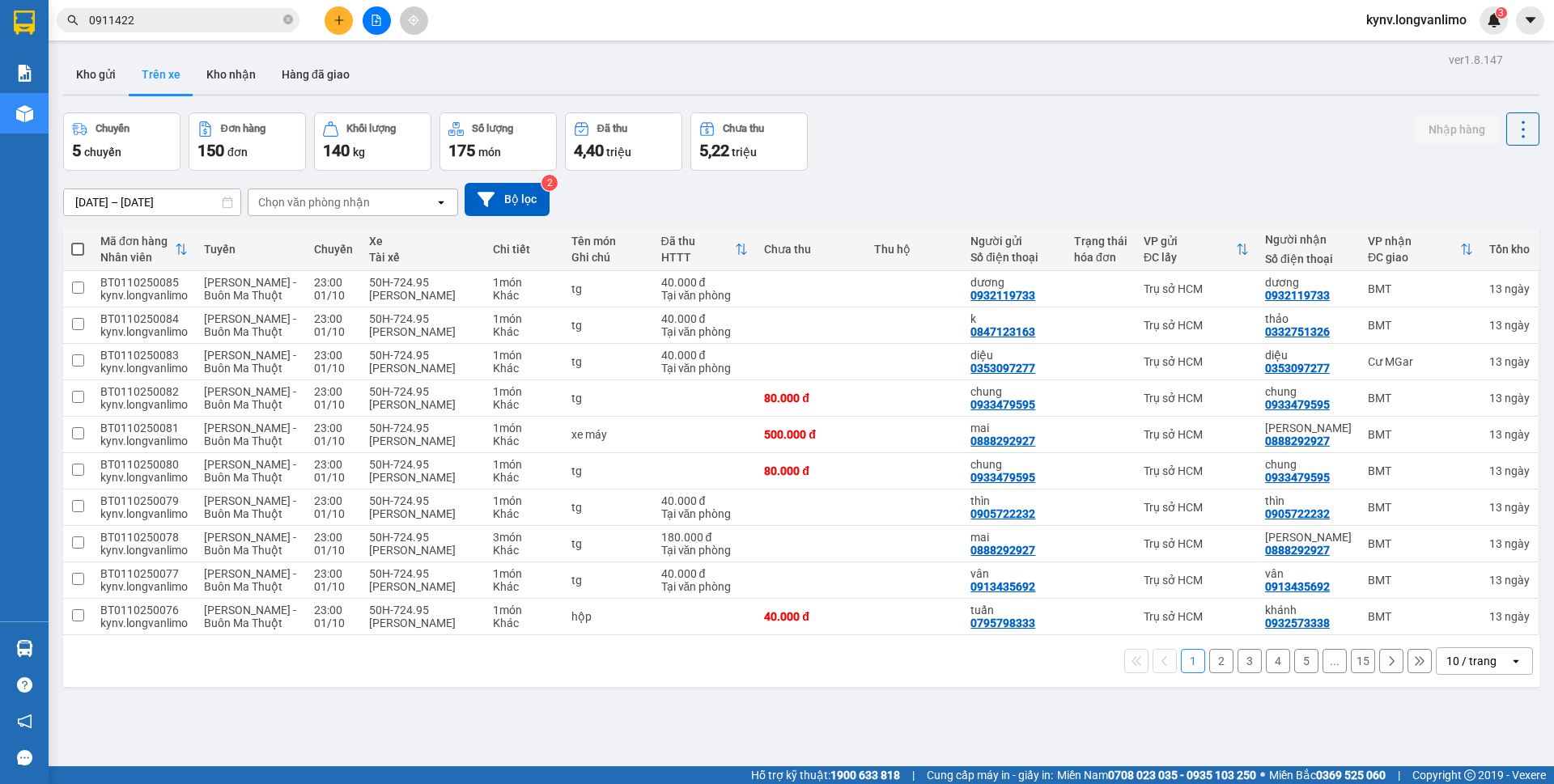
click at [226, 202] on icon at bounding box center [227, 202] width 11 height 11
click at [231, 205] on icon at bounding box center [227, 202] width 11 height 11
click at [221, 205] on input "[DATE] – [DATE]" at bounding box center [152, 202] width 176 height 26
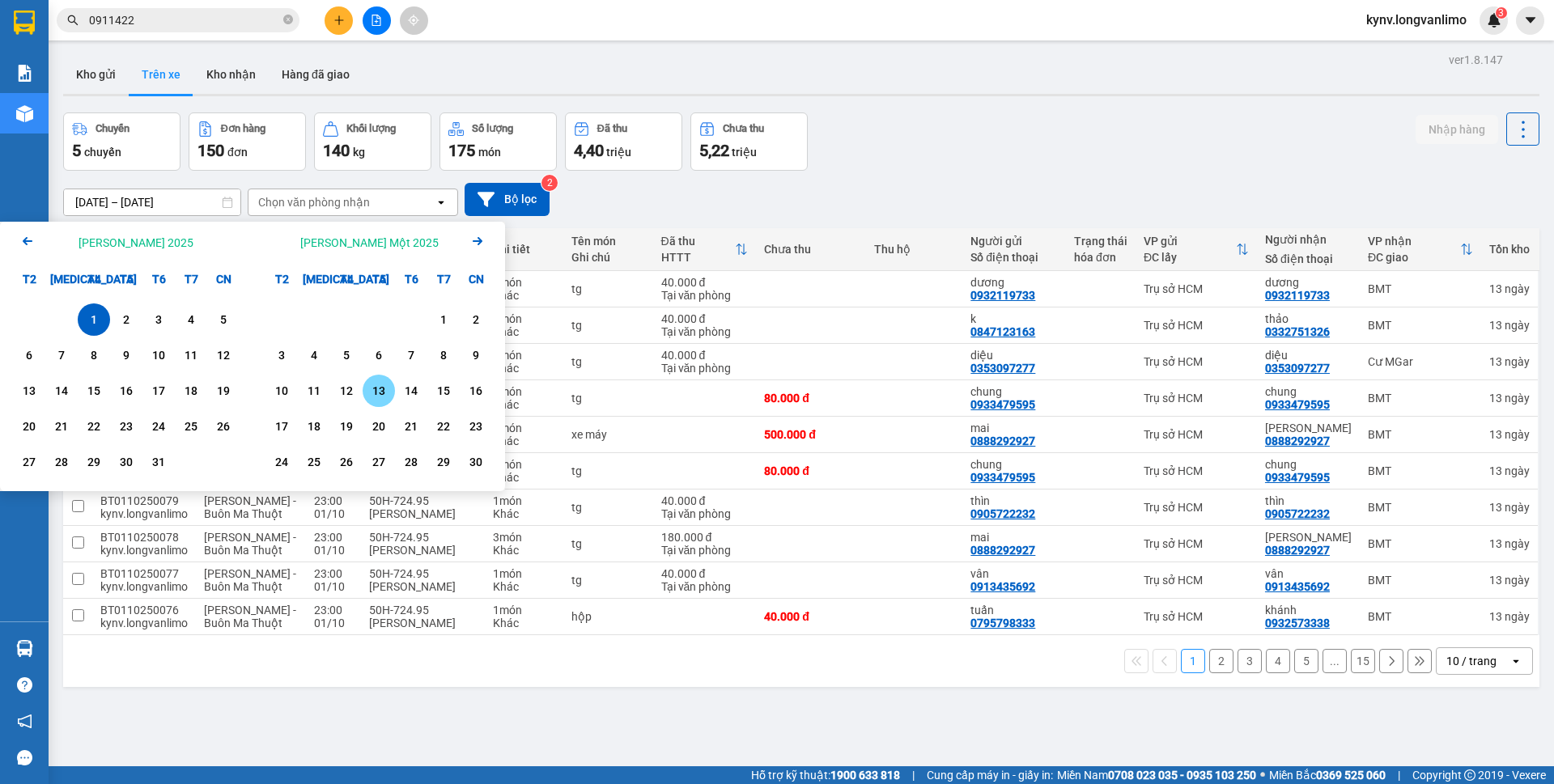
click at [378, 388] on div "13" at bounding box center [379, 391] width 23 height 19
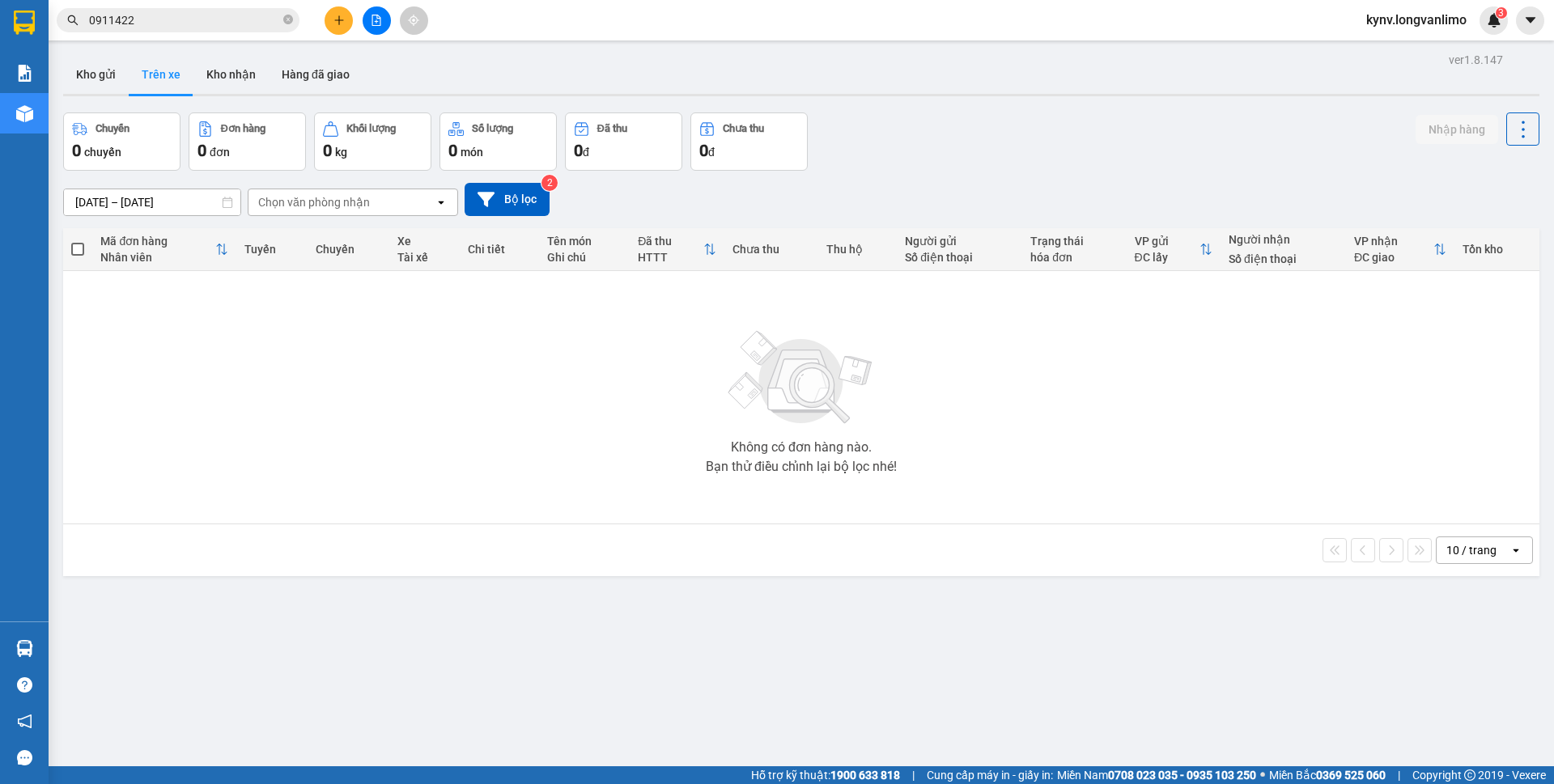
click at [229, 208] on input "[DATE] – [DATE]" at bounding box center [152, 202] width 176 height 26
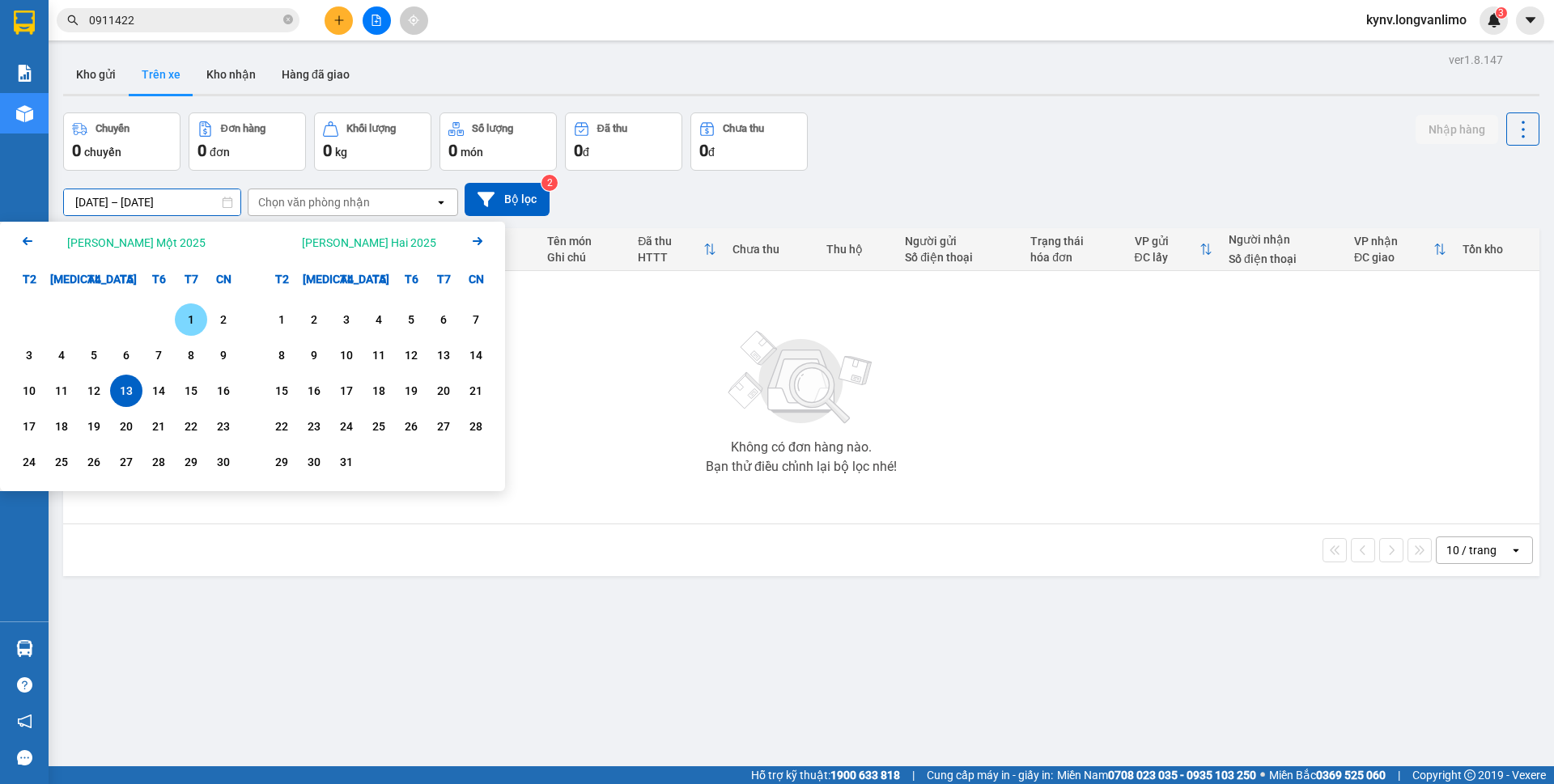
click at [178, 320] on div "1" at bounding box center [191, 319] width 33 height 33
click at [132, 396] on div "13" at bounding box center [126, 391] width 23 height 19
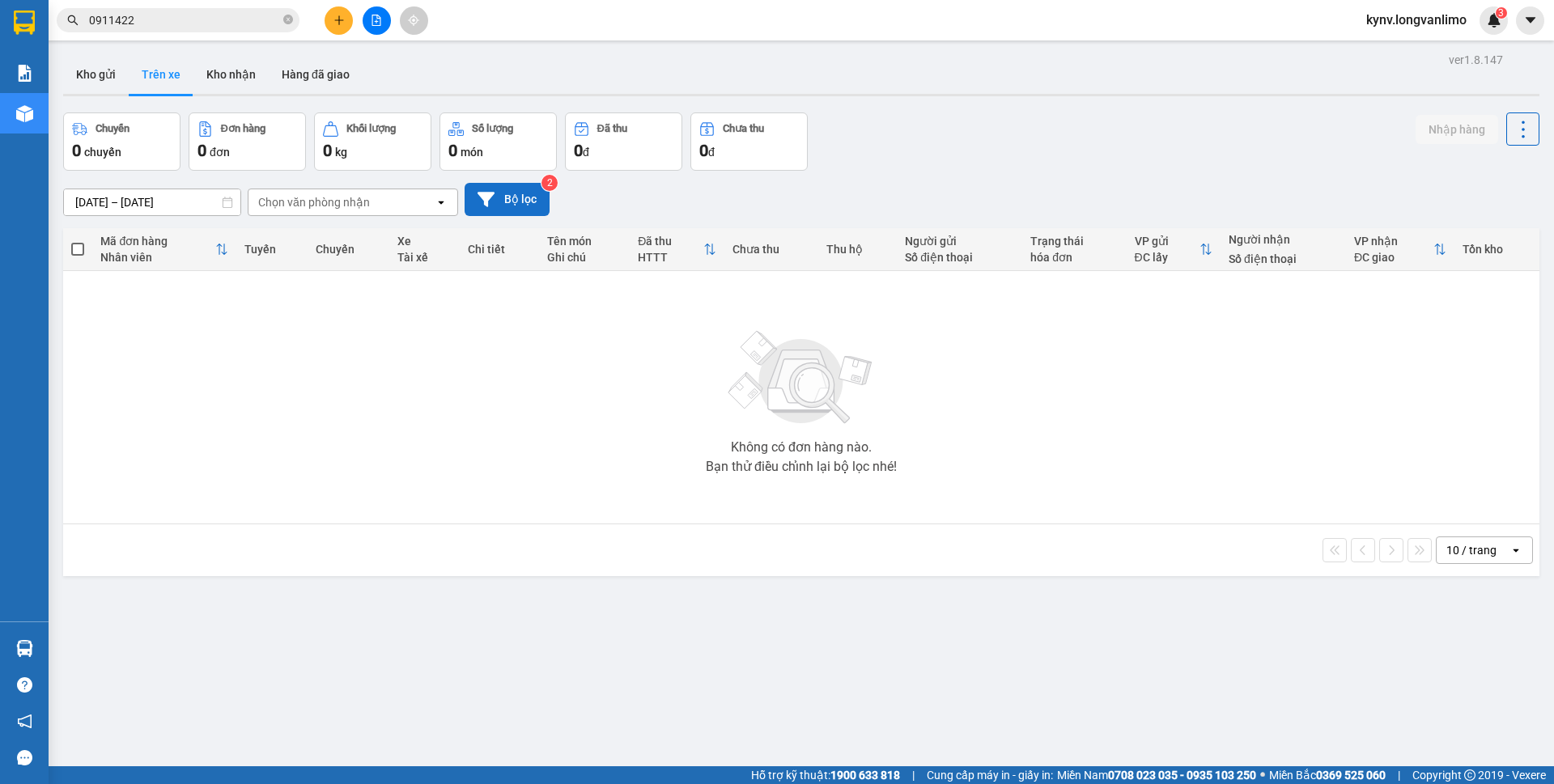
click at [505, 211] on button "Bộ lọc" at bounding box center [507, 199] width 85 height 34
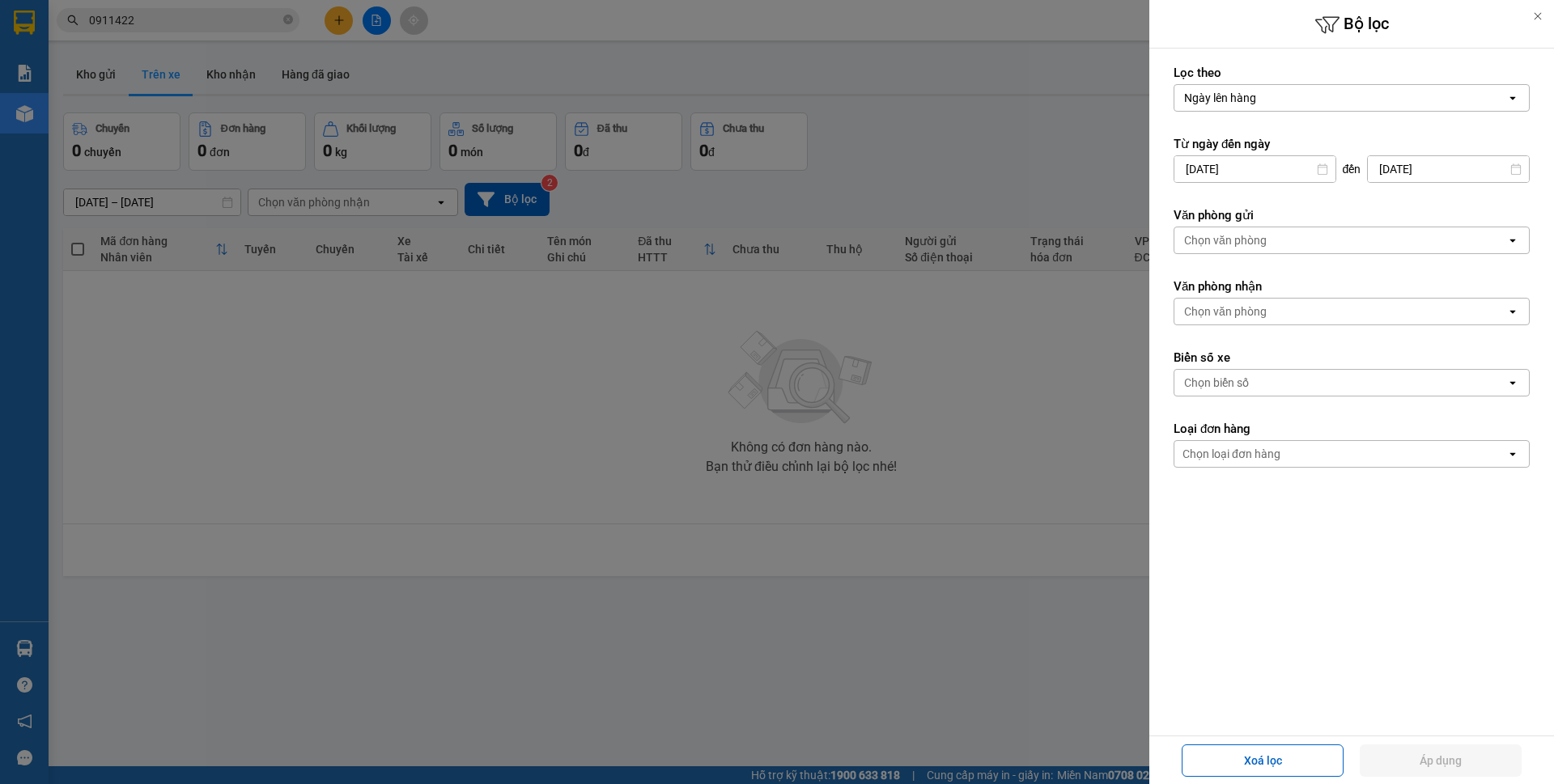
click at [1355, 99] on div "Ngày lên hàng" at bounding box center [1340, 97] width 332 height 26
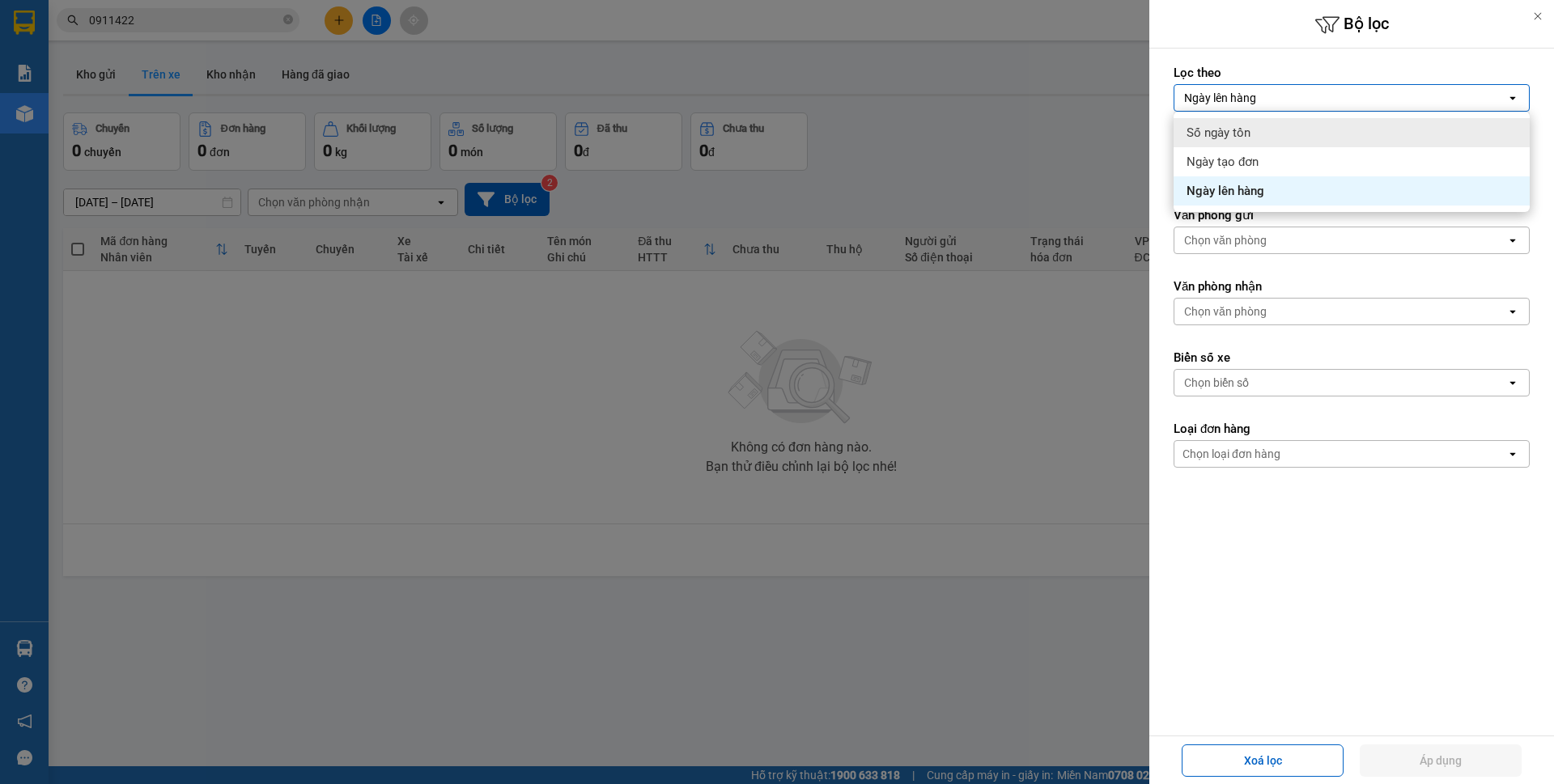
click at [1047, 143] on div at bounding box center [777, 392] width 1554 height 784
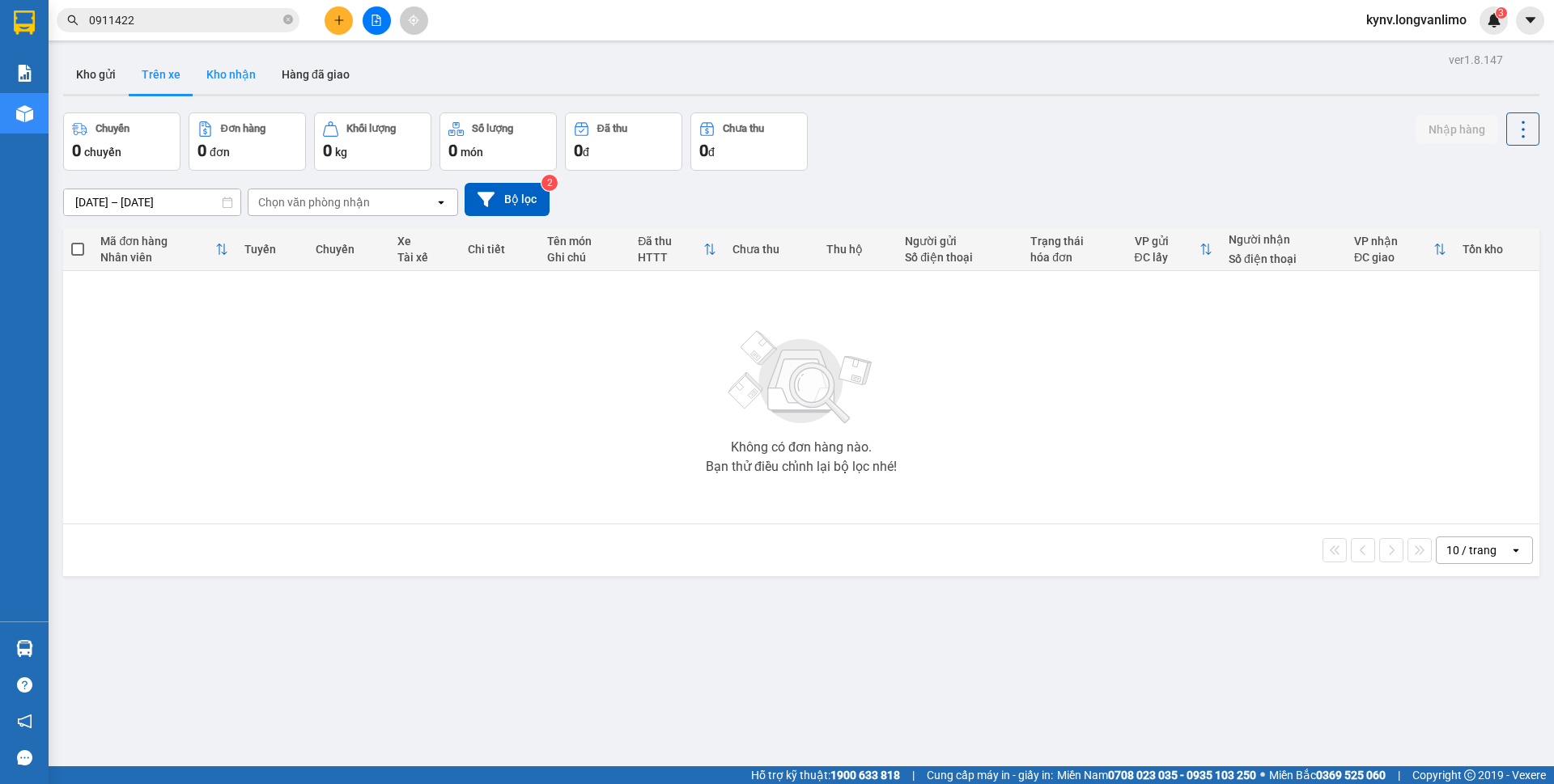
click at [215, 74] on button "Kho nhận" at bounding box center [230, 74] width 75 height 39
type input "[DATE] – [DATE]"
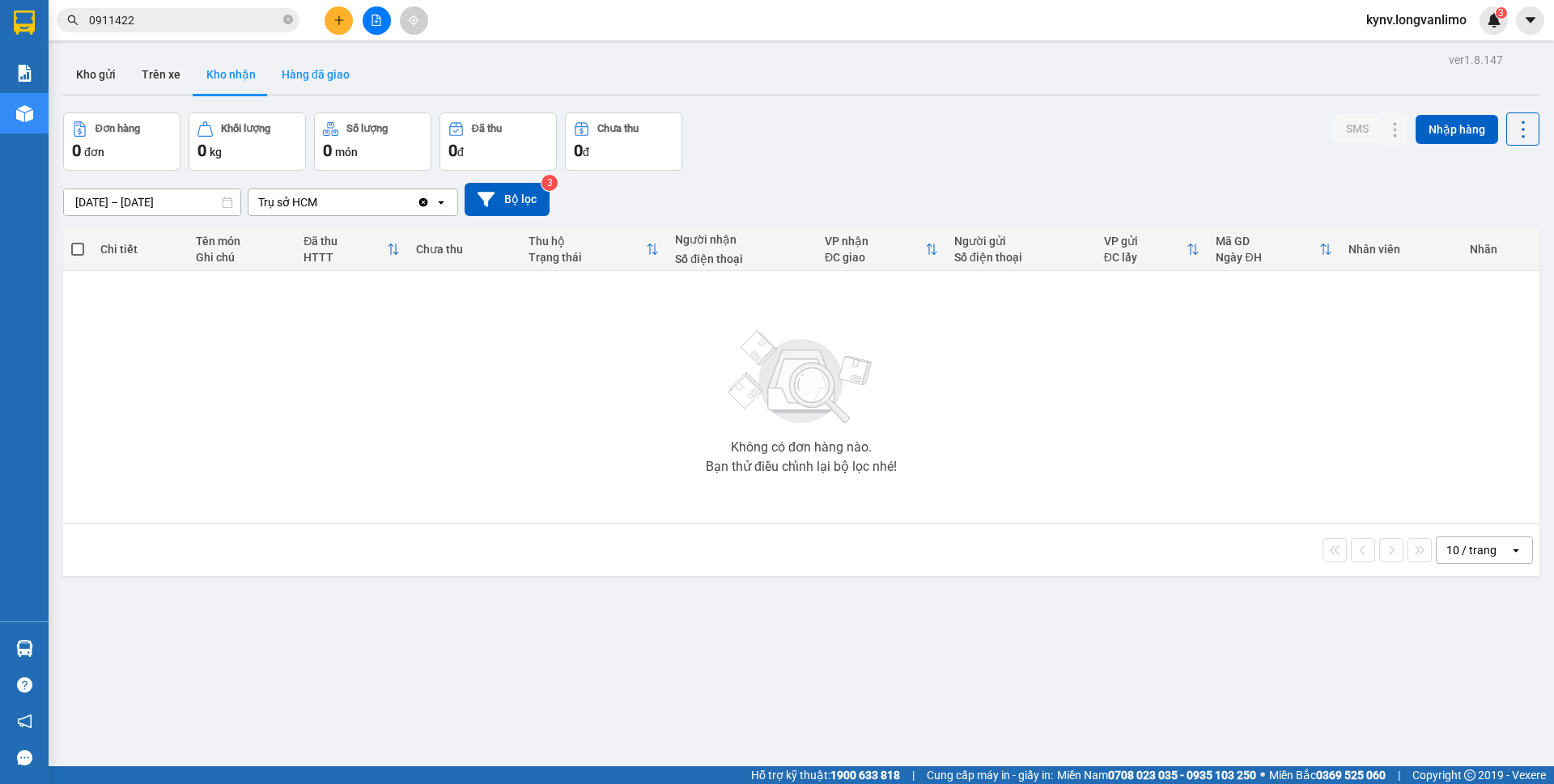
click at [315, 71] on button "Hàng đã giao" at bounding box center [316, 74] width 93 height 39
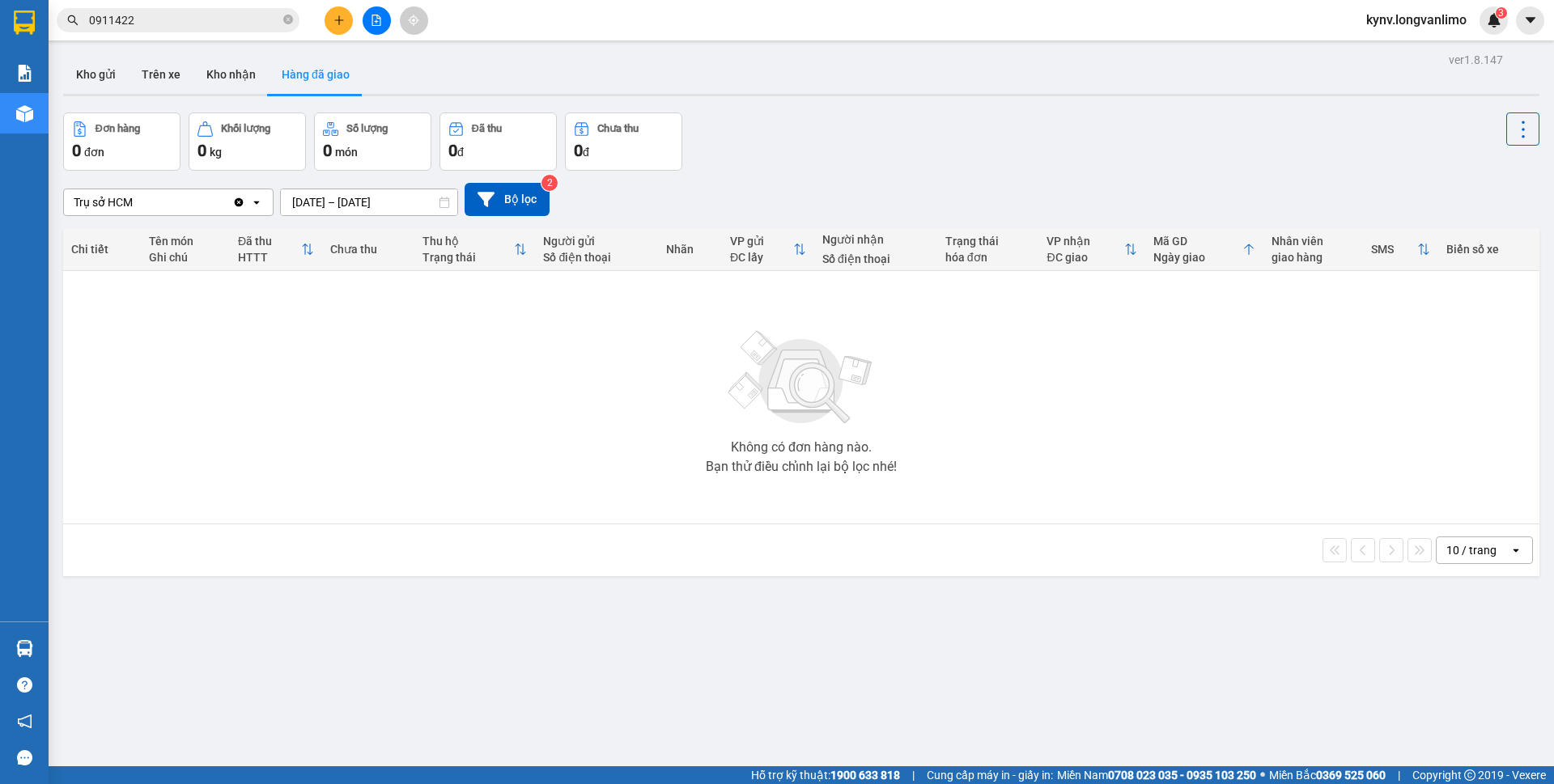
click at [142, 23] on input "0911422" at bounding box center [184, 20] width 191 height 18
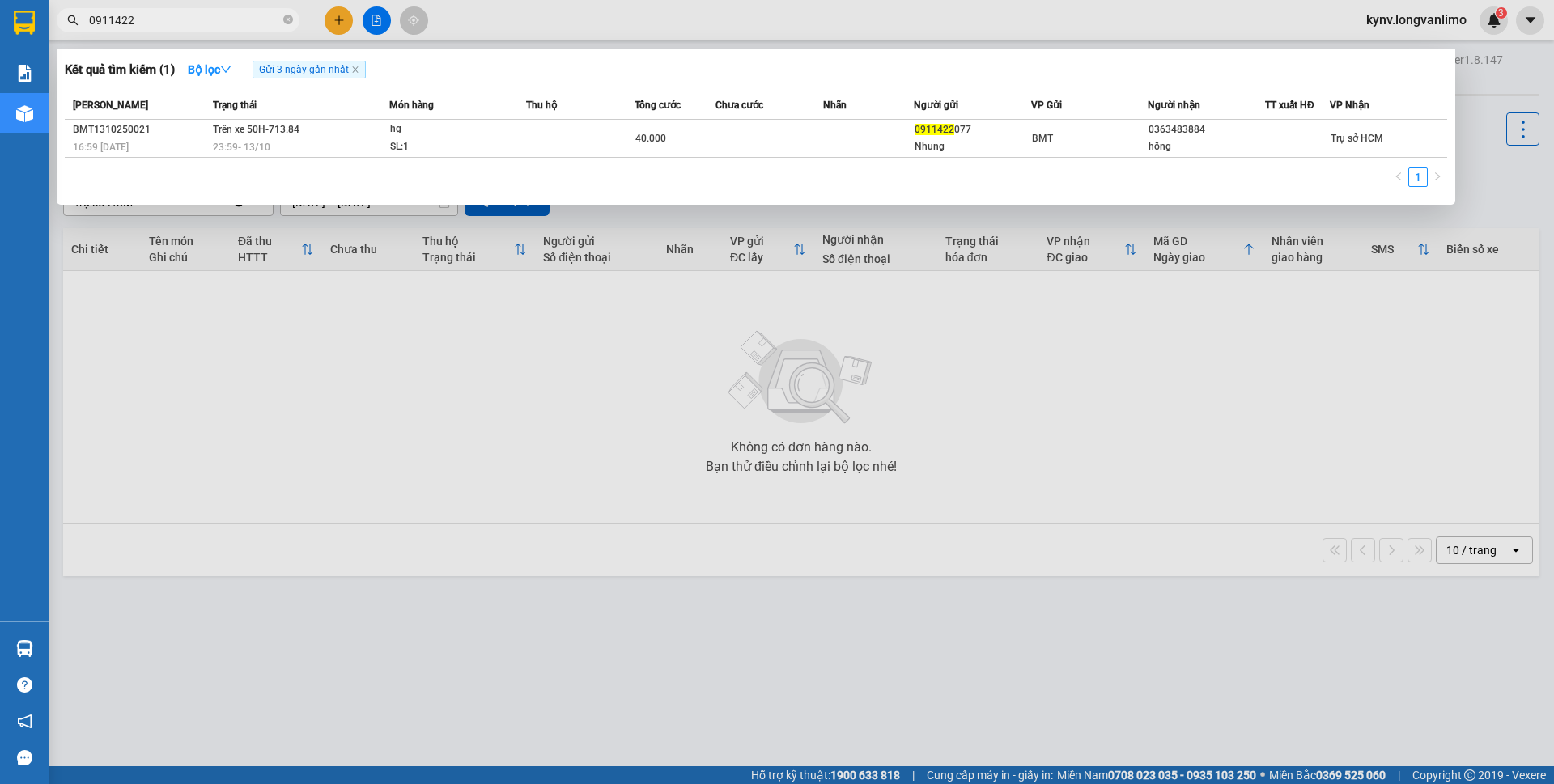
click at [142, 23] on input "0911422" at bounding box center [184, 20] width 191 height 18
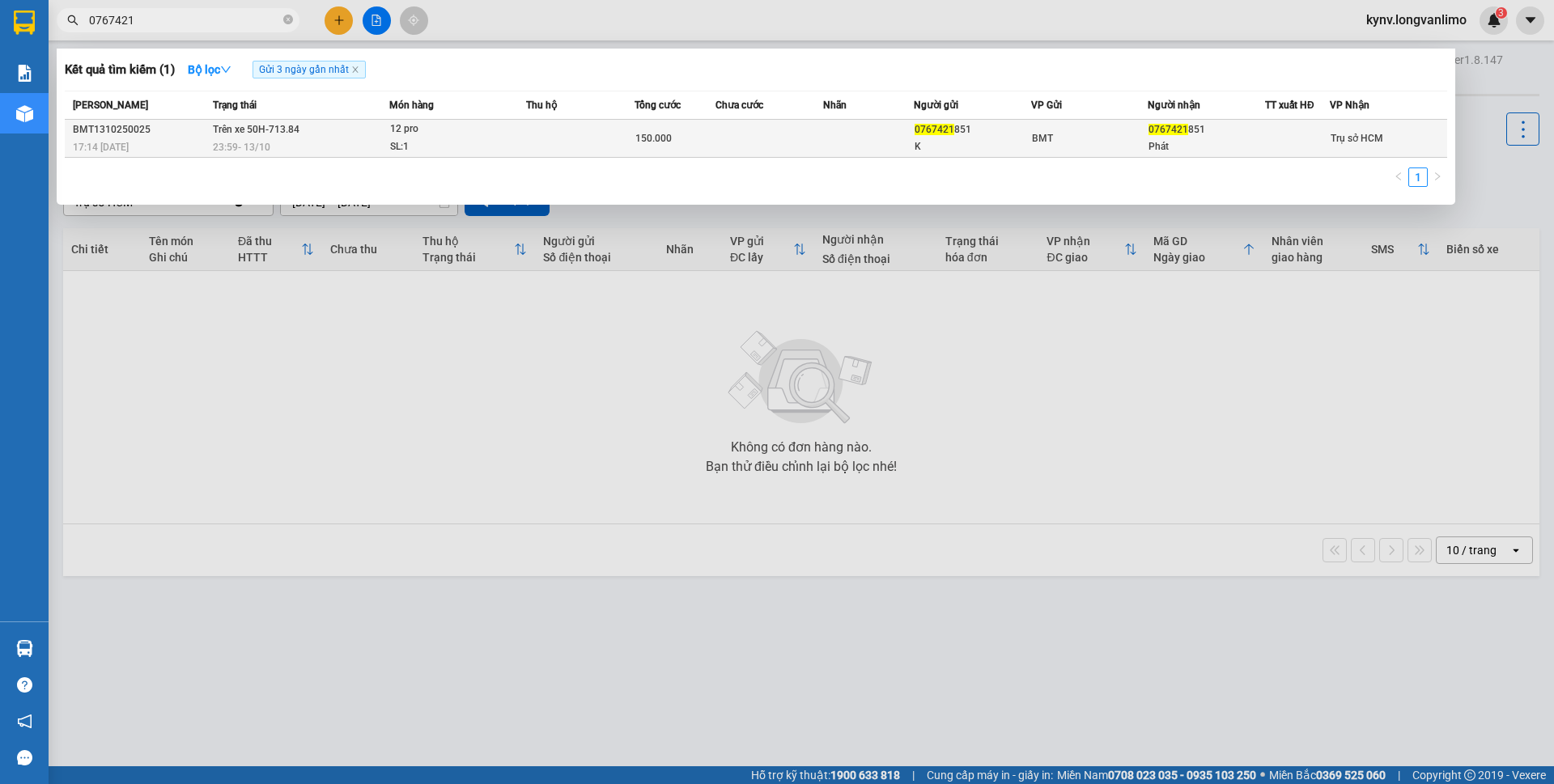
type input "0767421"
click at [742, 143] on td at bounding box center [769, 138] width 108 height 38
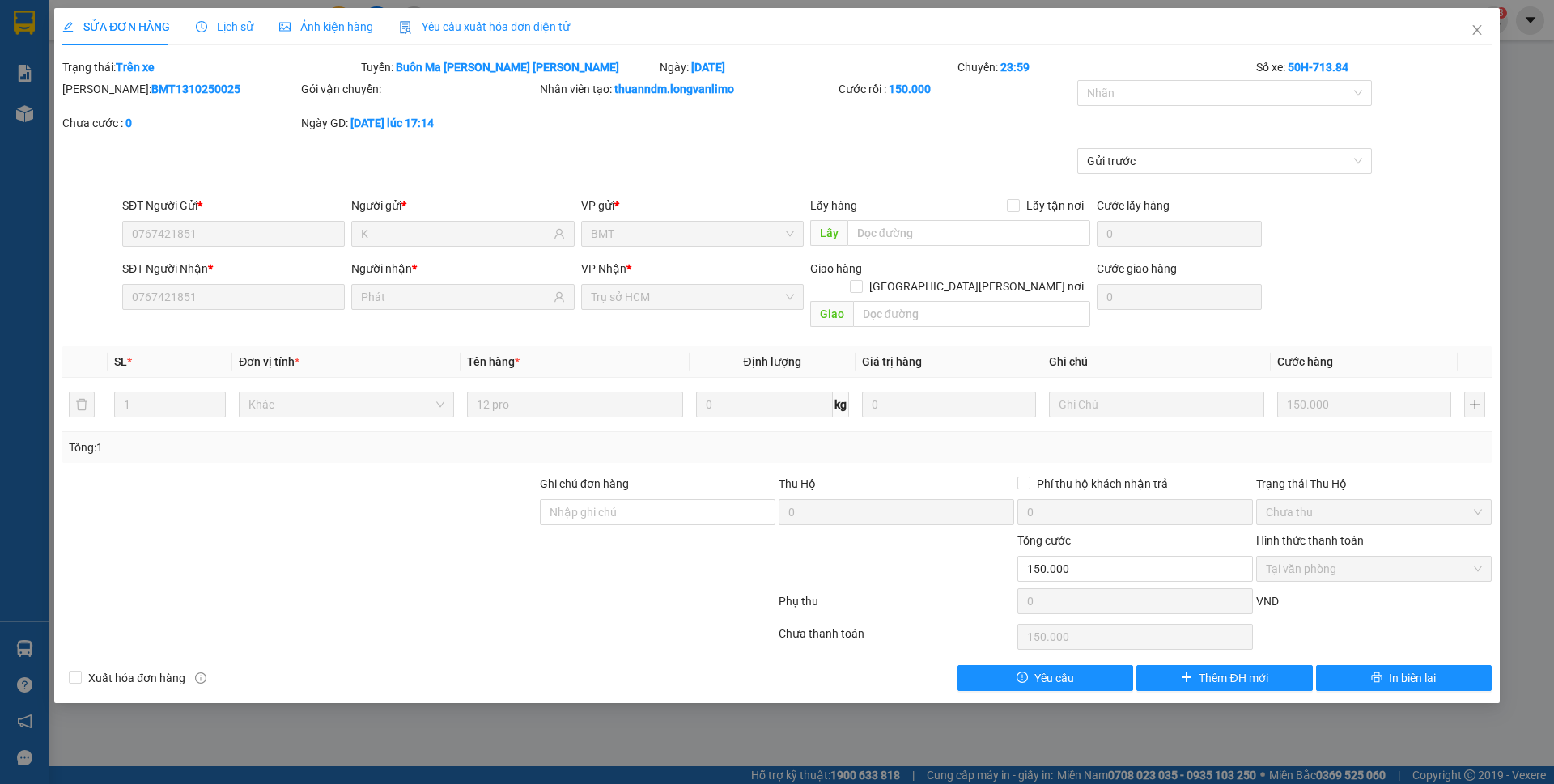
type input "0767421851"
type input "K"
type input "0767421851"
type input "Phát"
type input "0"
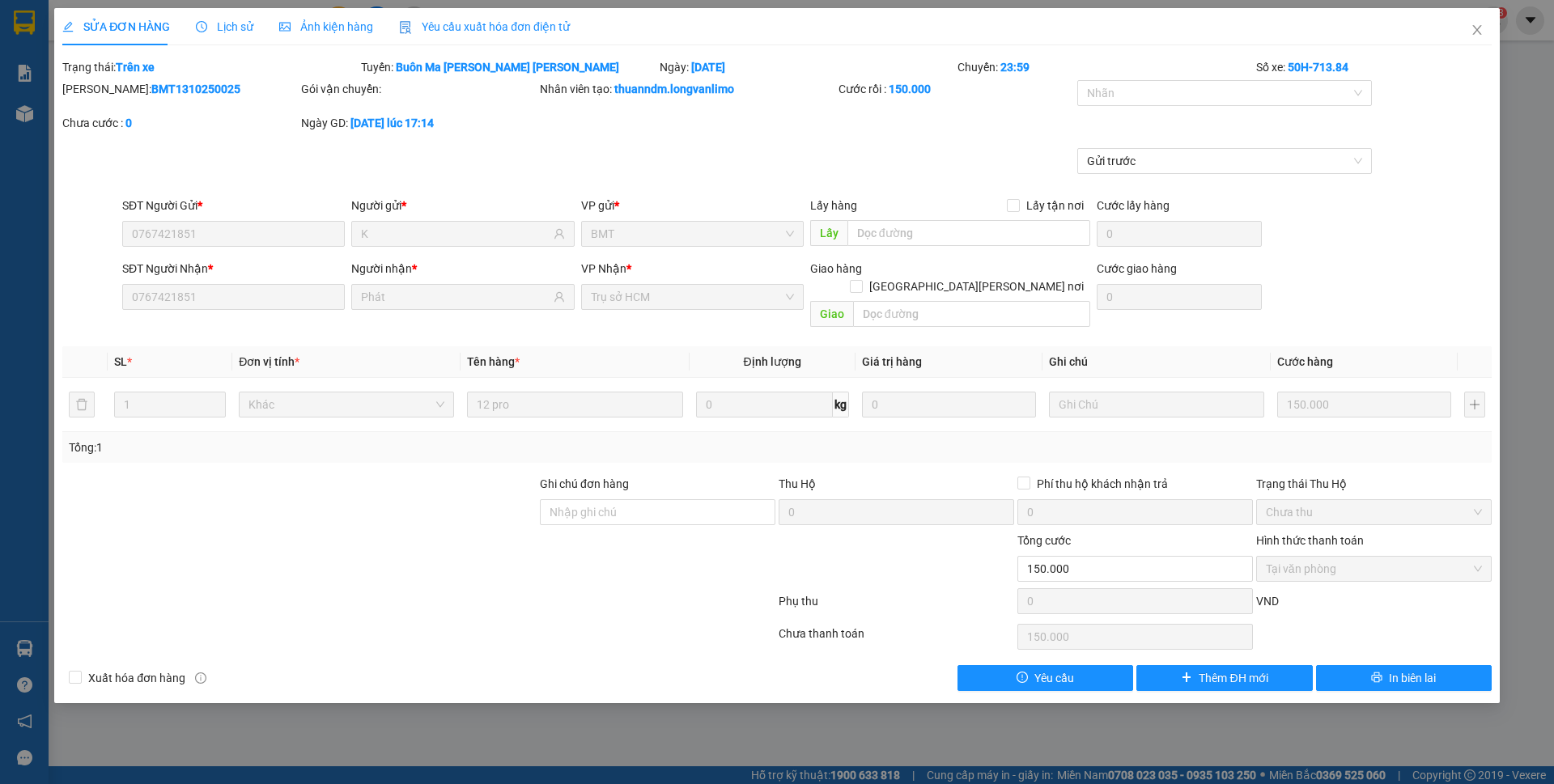
type input "150.000"
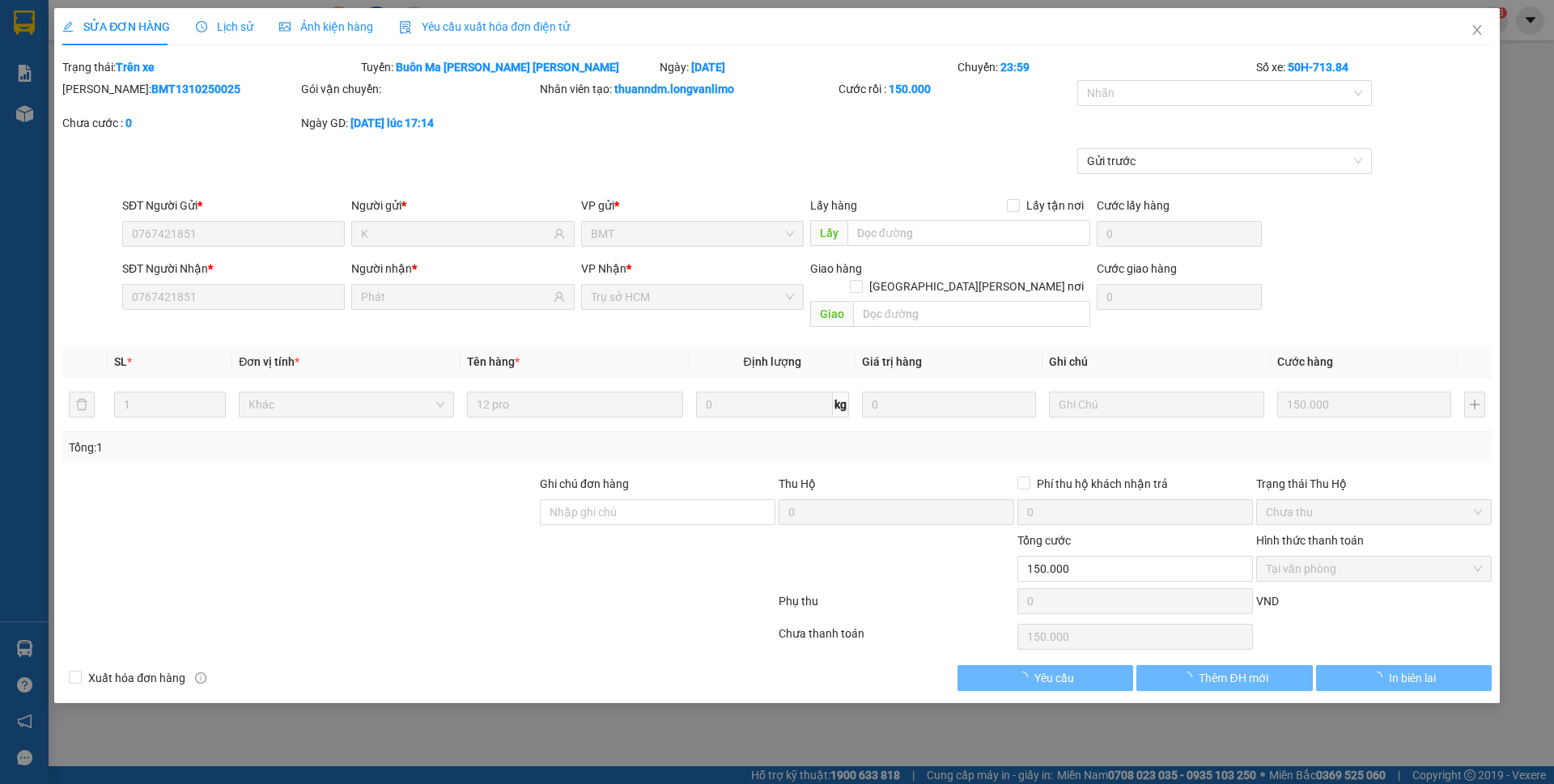
click at [332, 24] on span "Ảnh kiện hàng" at bounding box center [326, 26] width 93 height 13
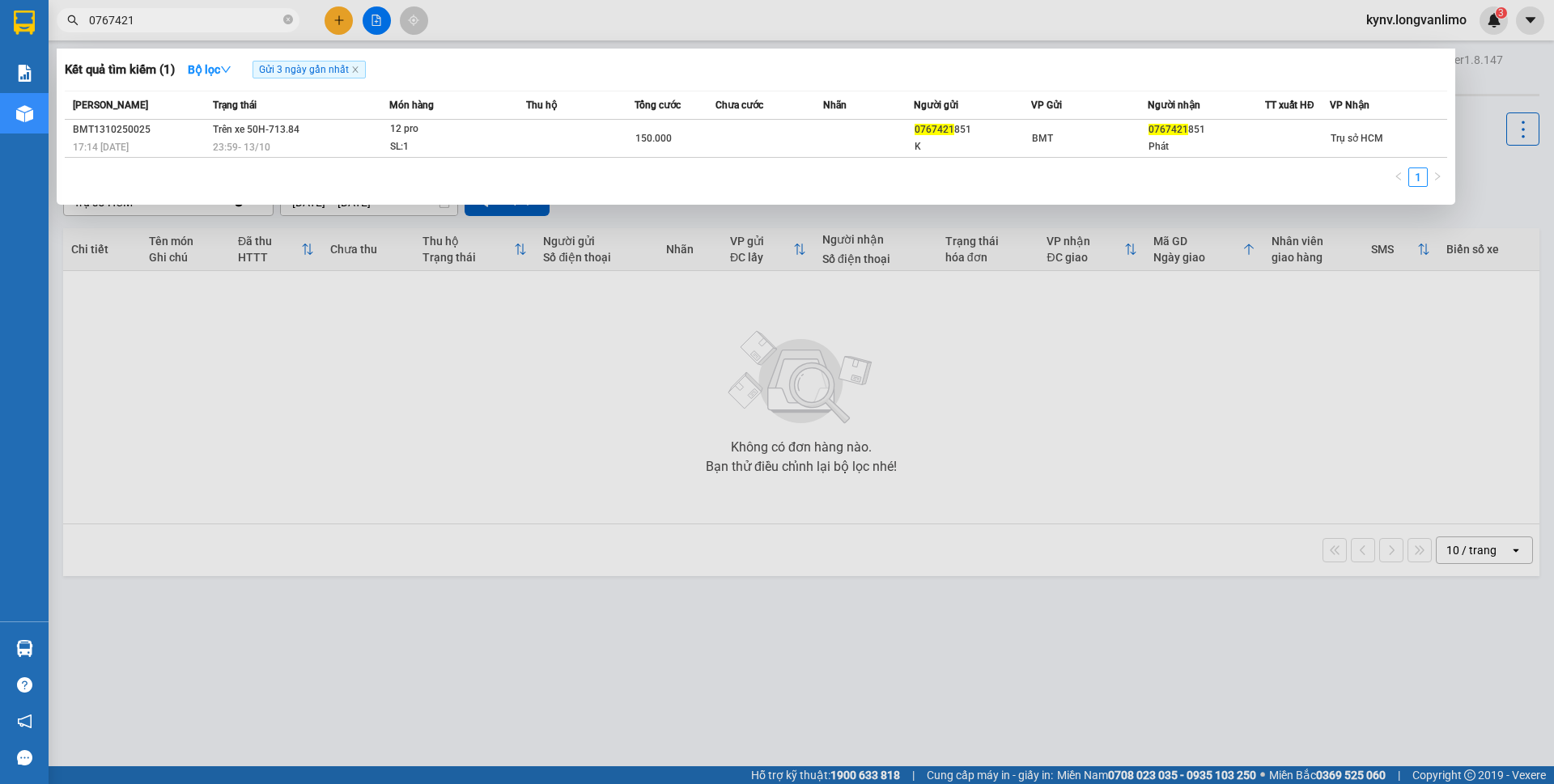
click at [142, 29] on span "0767421" at bounding box center [177, 20] width 243 height 25
click at [152, 19] on input "0767421" at bounding box center [184, 20] width 191 height 18
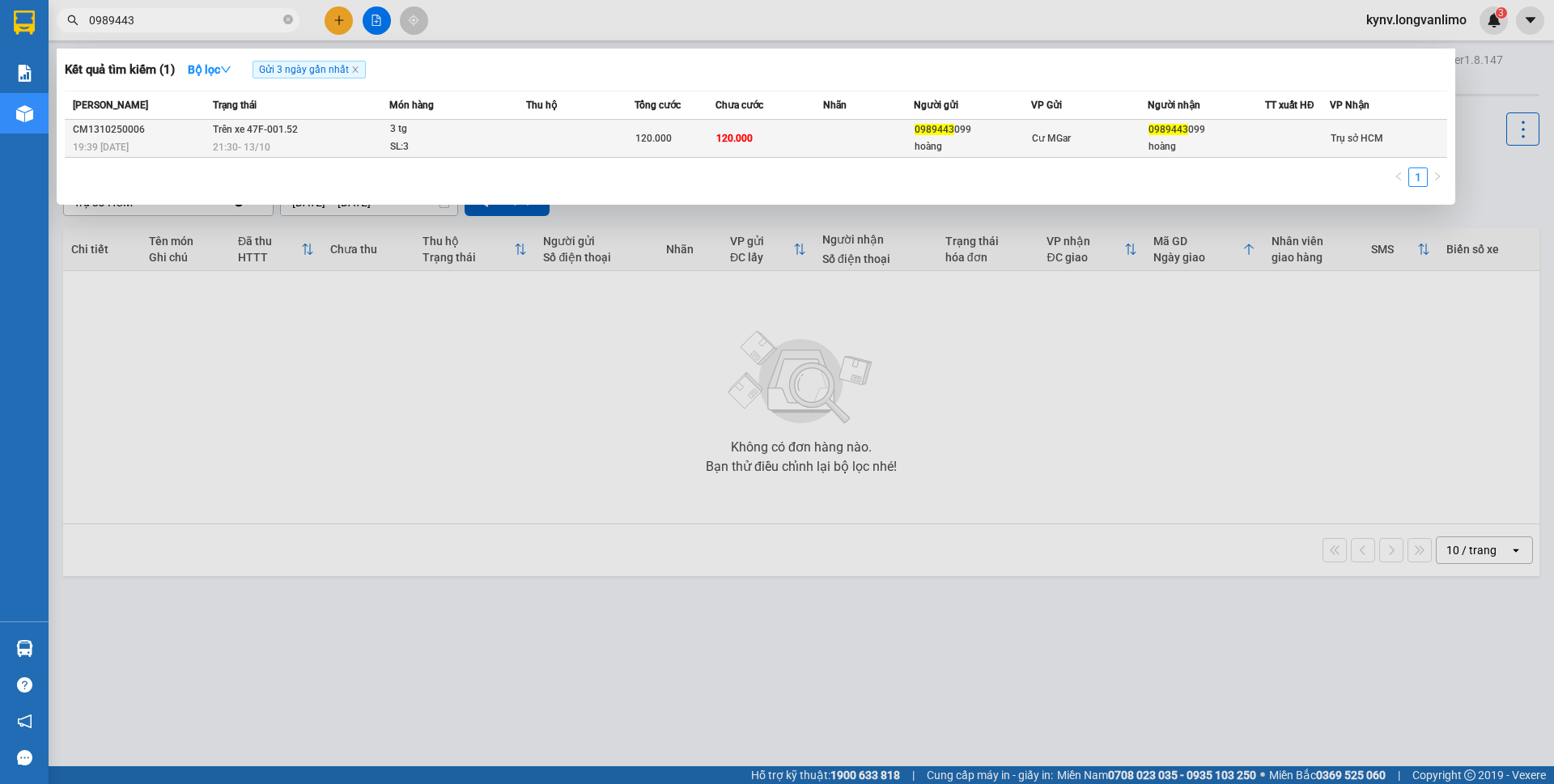
type input "0989443"
click at [860, 153] on td at bounding box center [868, 138] width 90 height 38
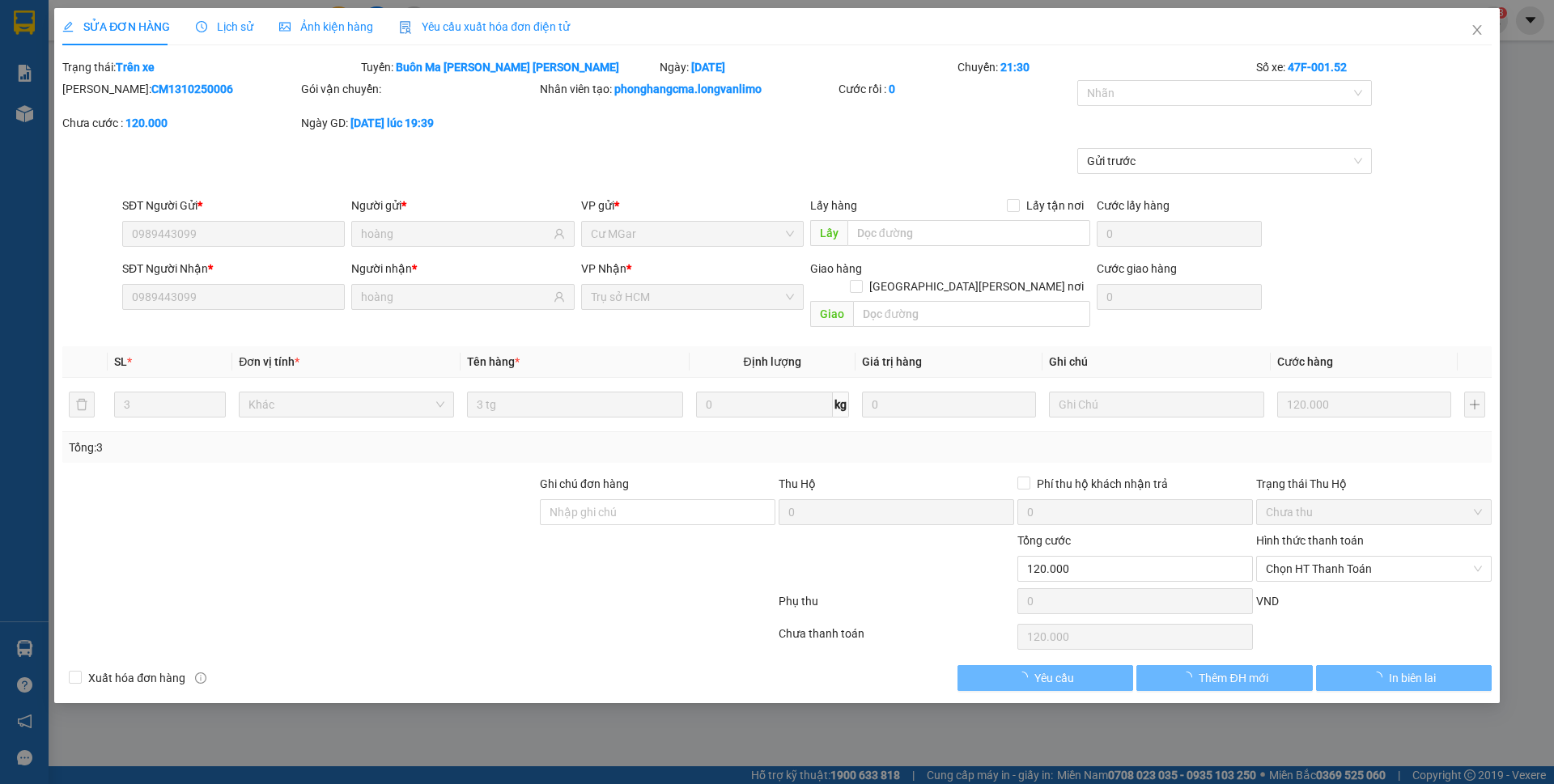
type input "0989443099"
type input "hoàng"
type input "0989443099"
type input "hoàng"
type input "0"
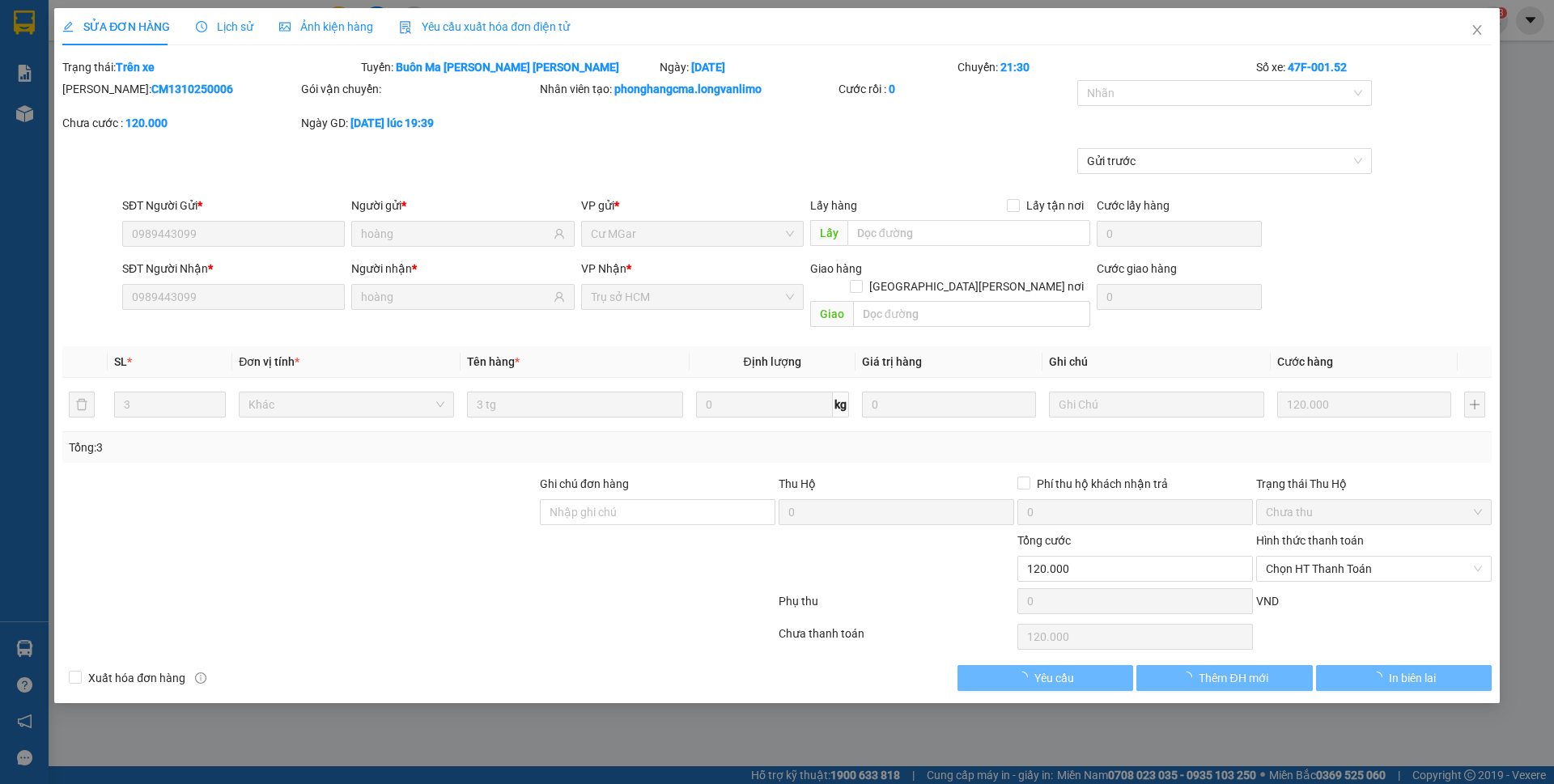
type input "120.000"
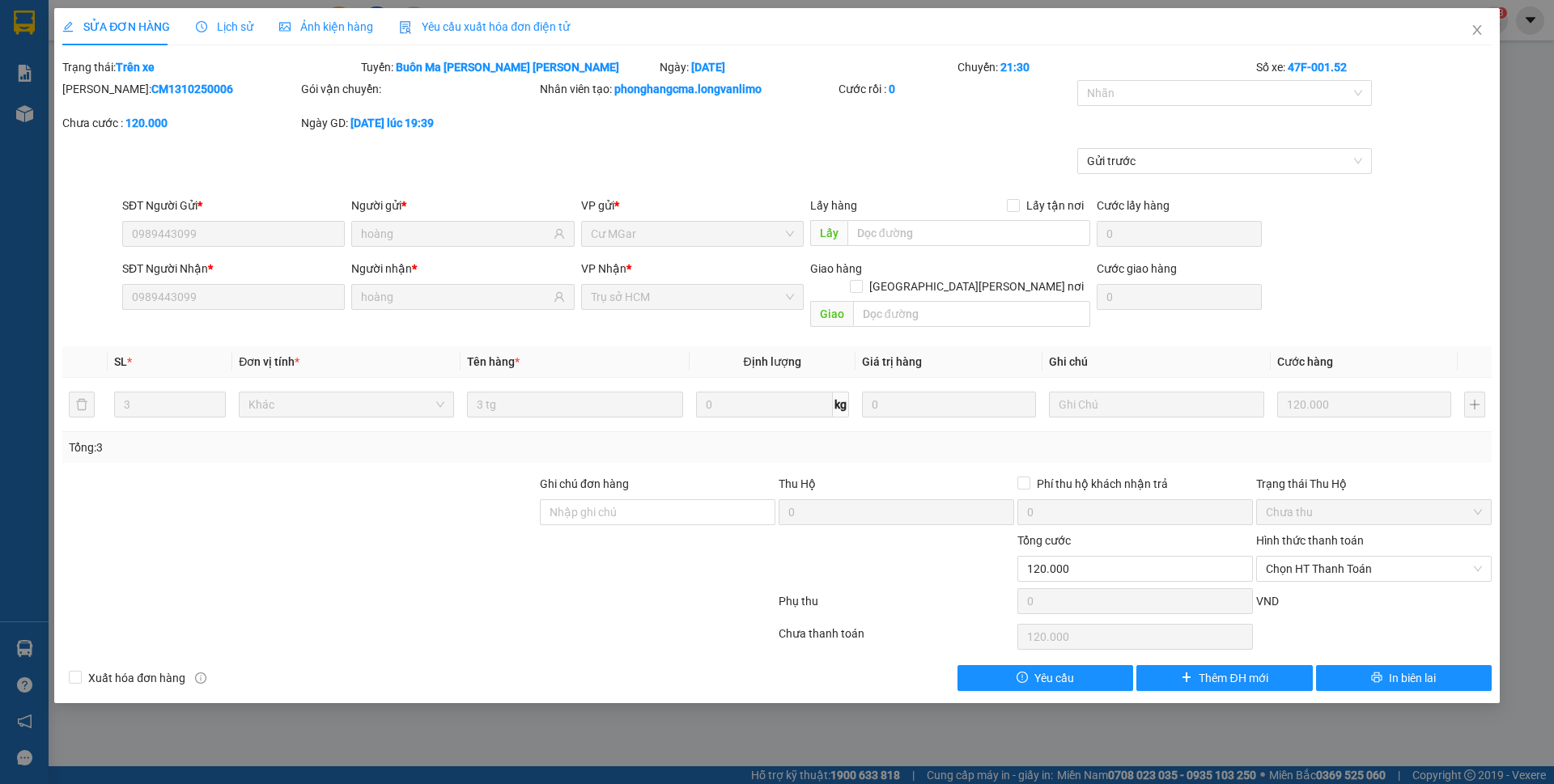
click at [319, 25] on span "Ảnh kiện hàng" at bounding box center [326, 26] width 93 height 13
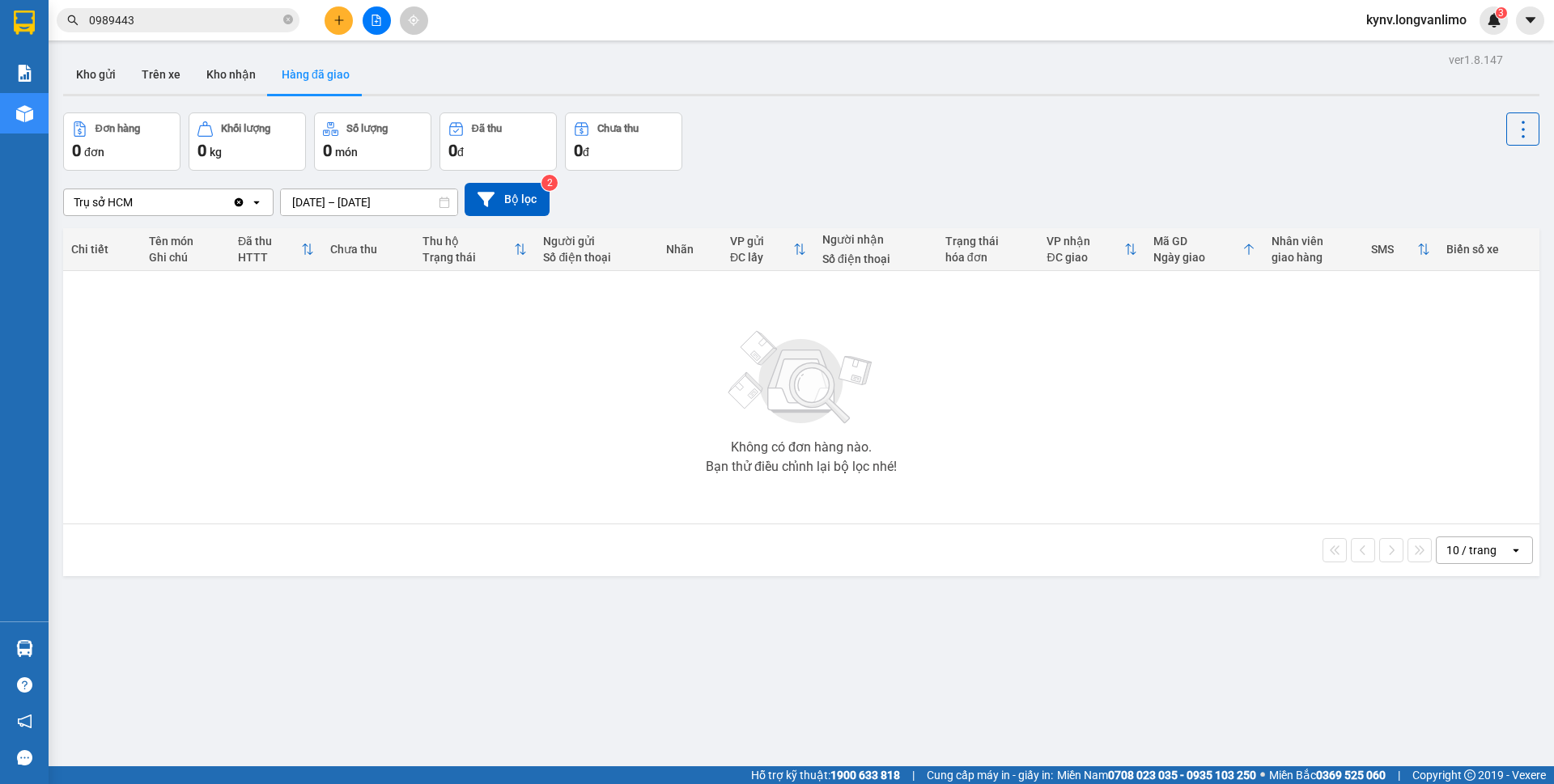
click at [142, 26] on input "0989443" at bounding box center [184, 20] width 191 height 18
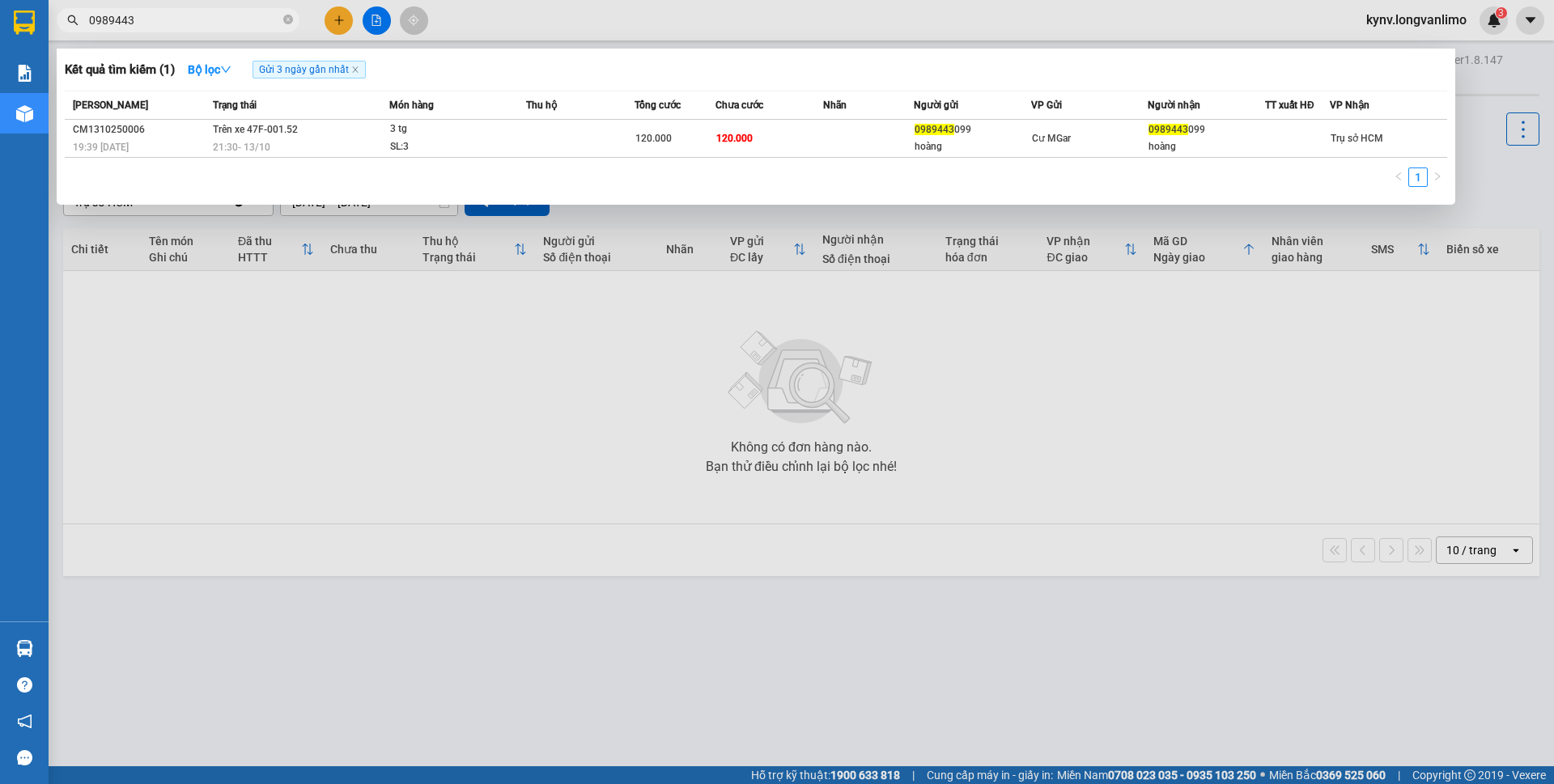
click at [142, 26] on input "0989443" at bounding box center [184, 20] width 191 height 18
type input "891"
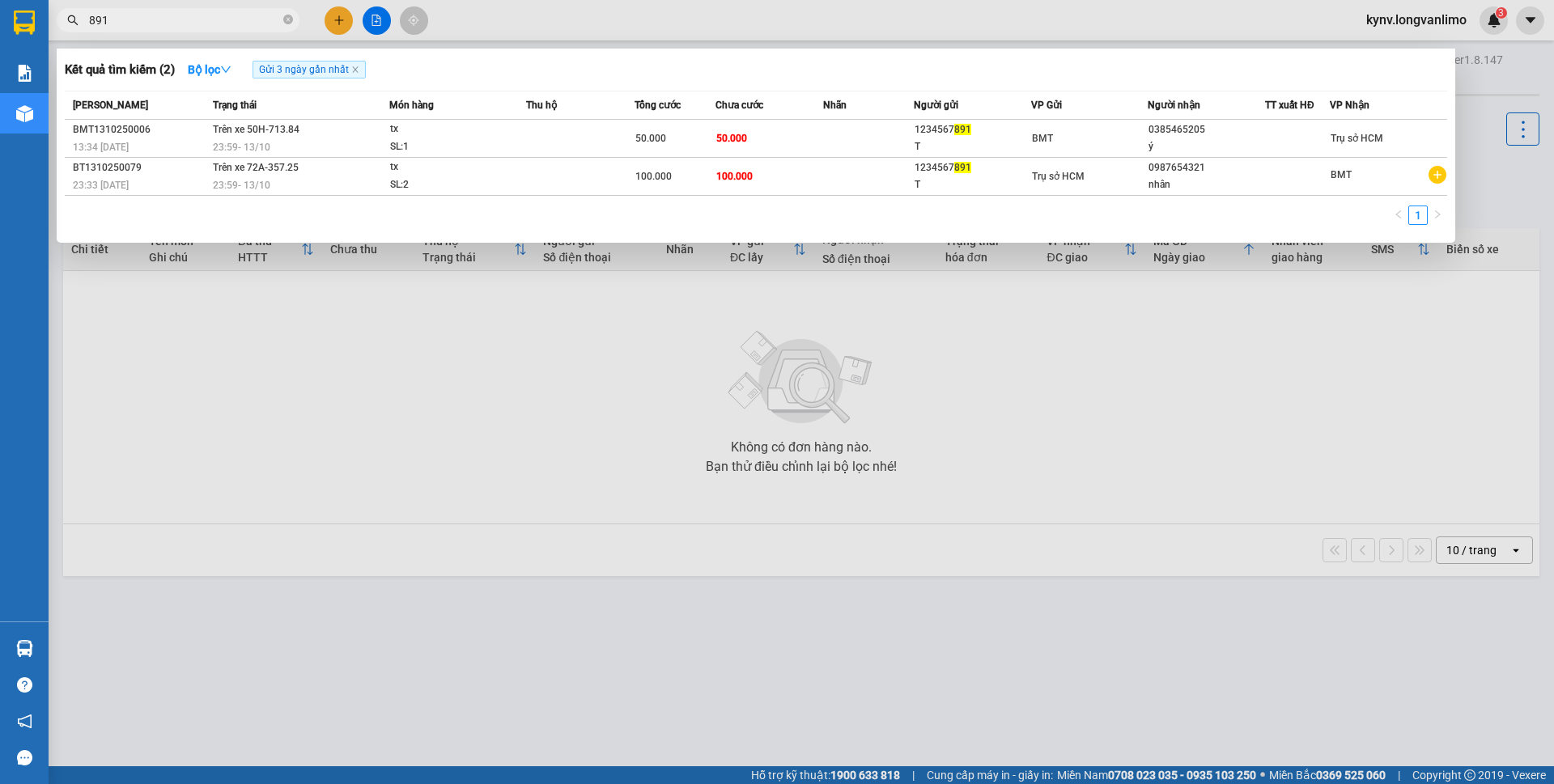
click at [228, 21] on input "891" at bounding box center [184, 20] width 191 height 18
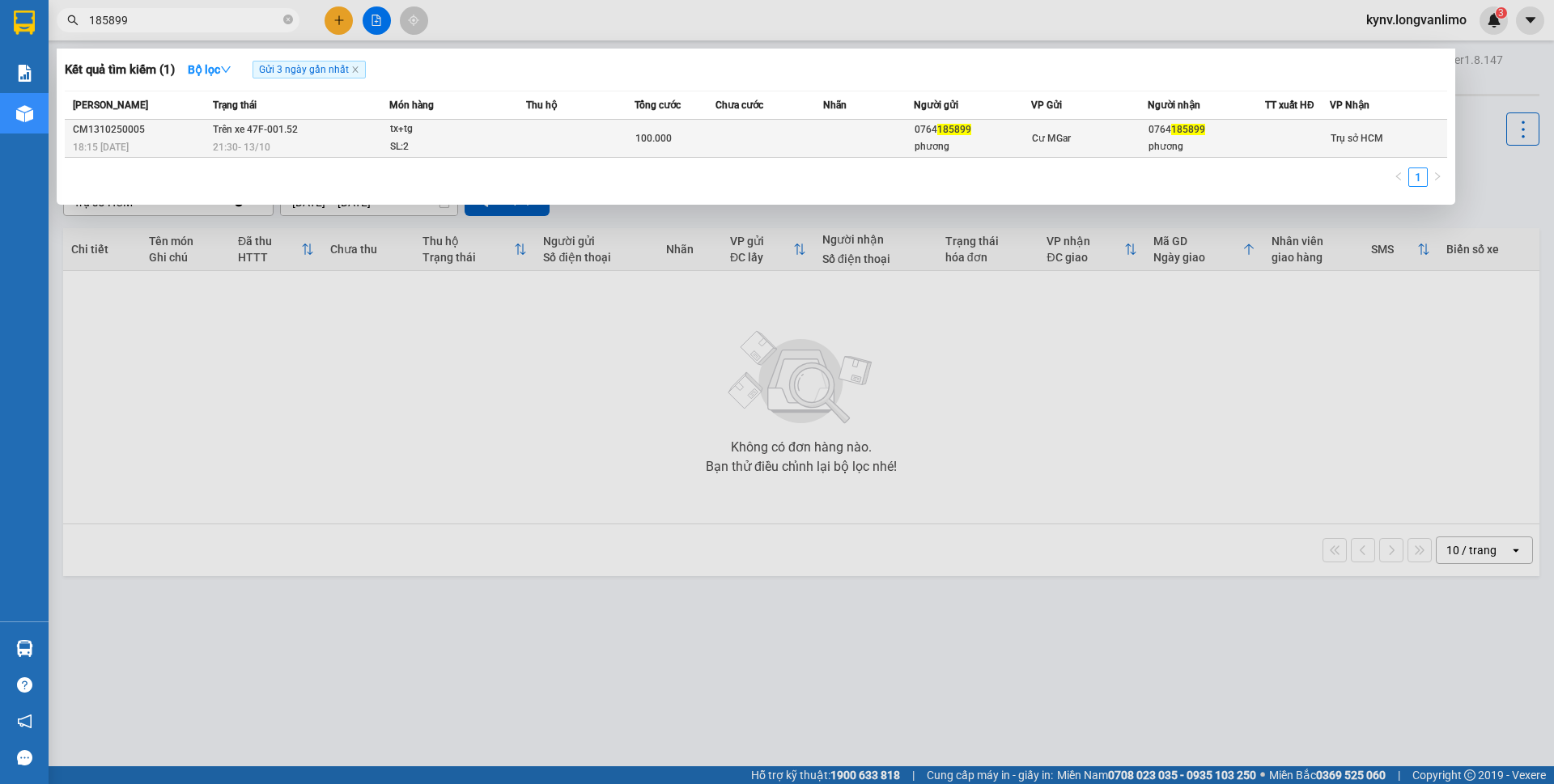
type input "185899"
click at [756, 138] on td at bounding box center [769, 138] width 108 height 38
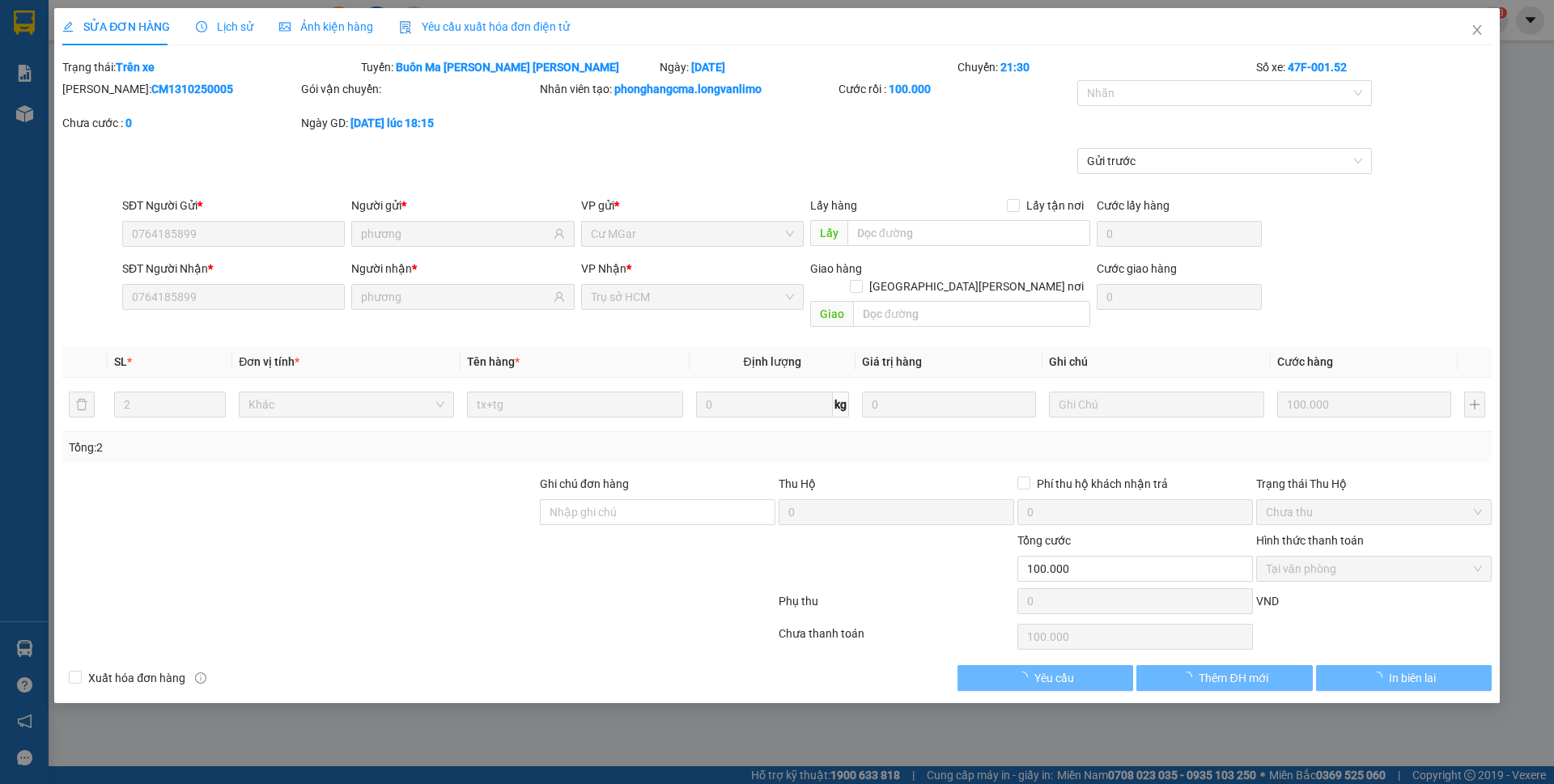
type input "0764185899"
type input "phương"
type input "0764185899"
type input "phương"
type input "0"
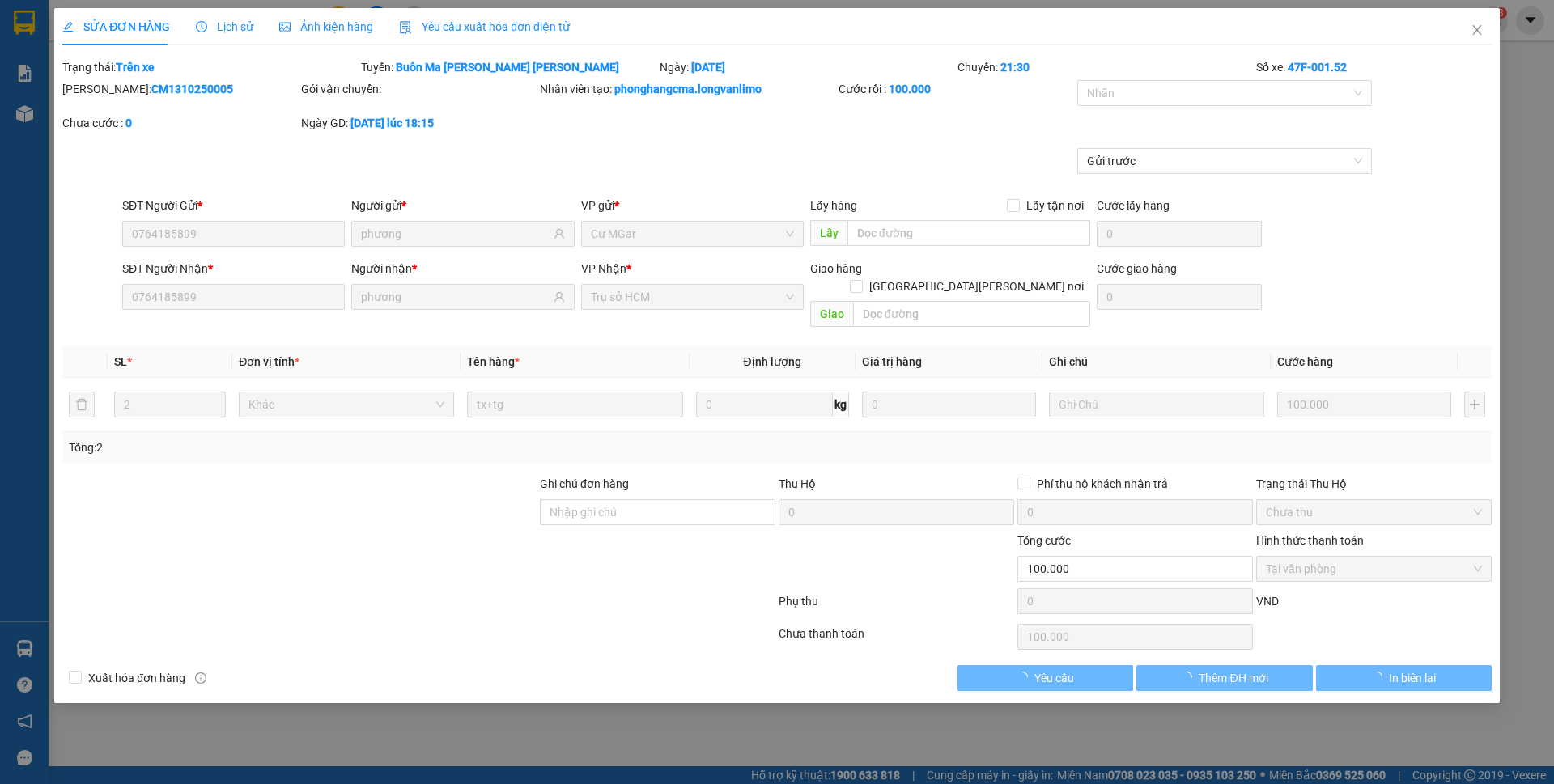
type input "100.000"
click at [356, 27] on span "Ảnh kiện hàng" at bounding box center [326, 26] width 93 height 13
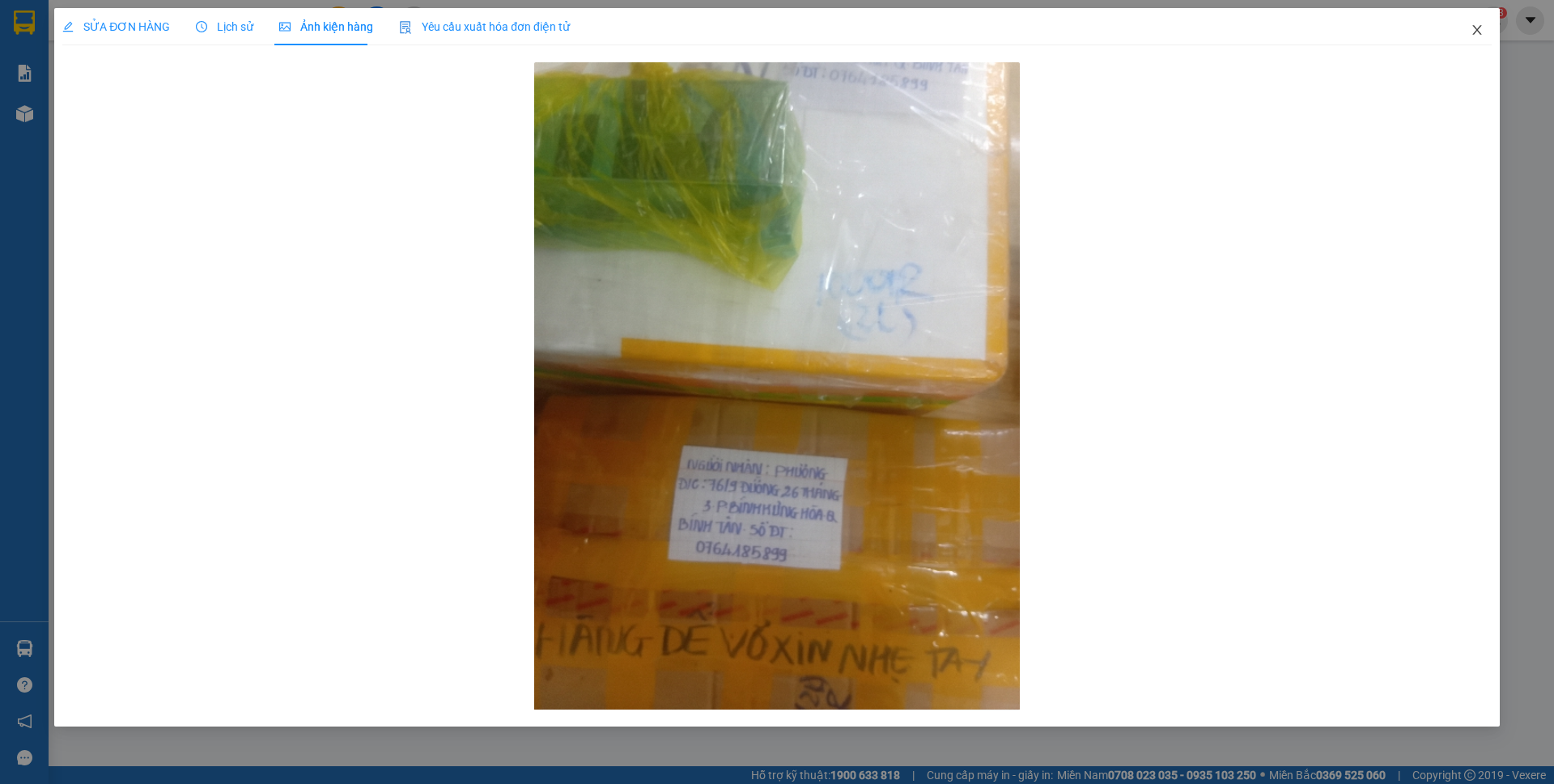
click at [1478, 31] on icon "close" at bounding box center [1476, 30] width 13 height 13
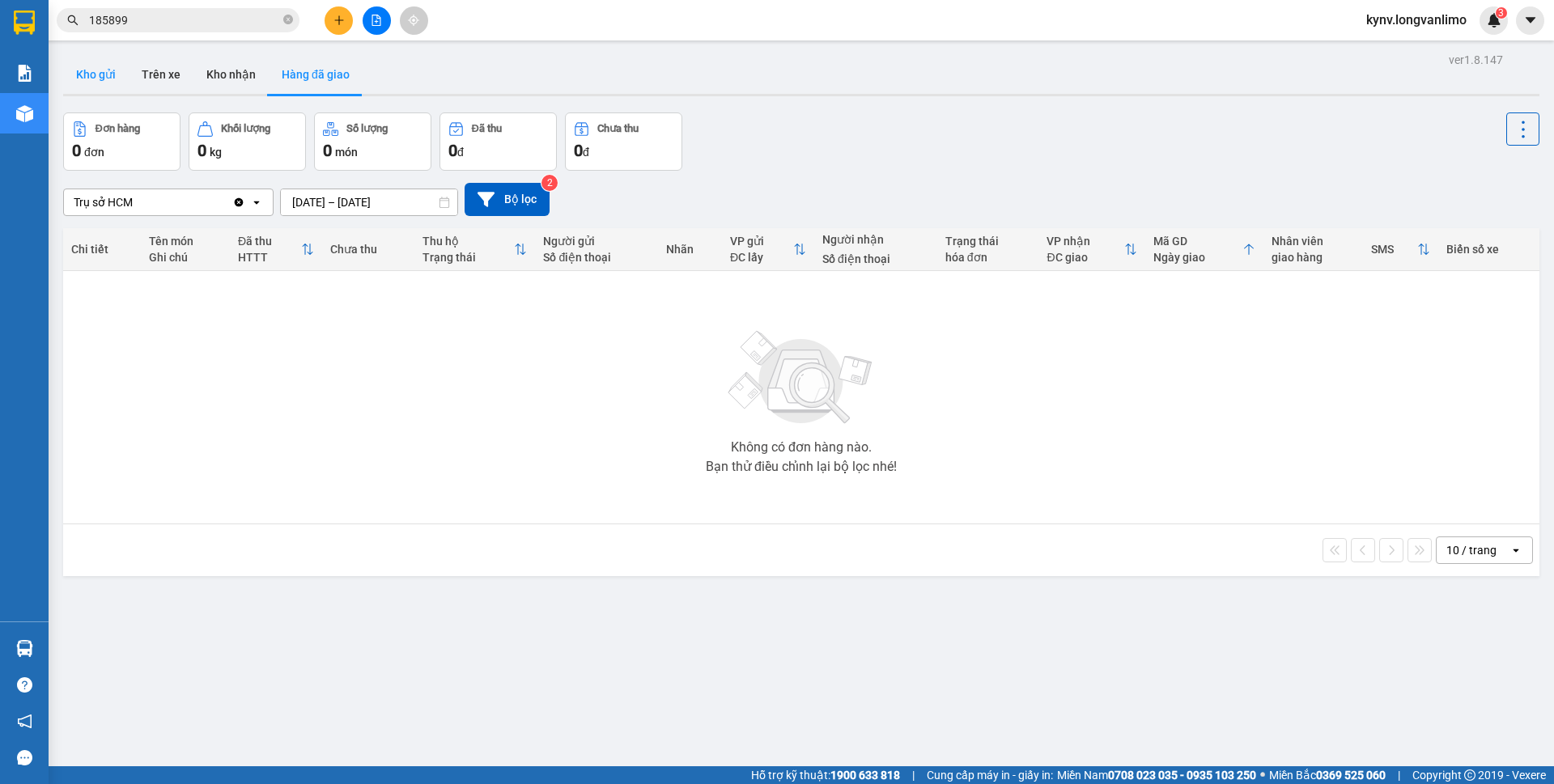
click at [103, 74] on button "Kho gửi" at bounding box center [96, 74] width 65 height 39
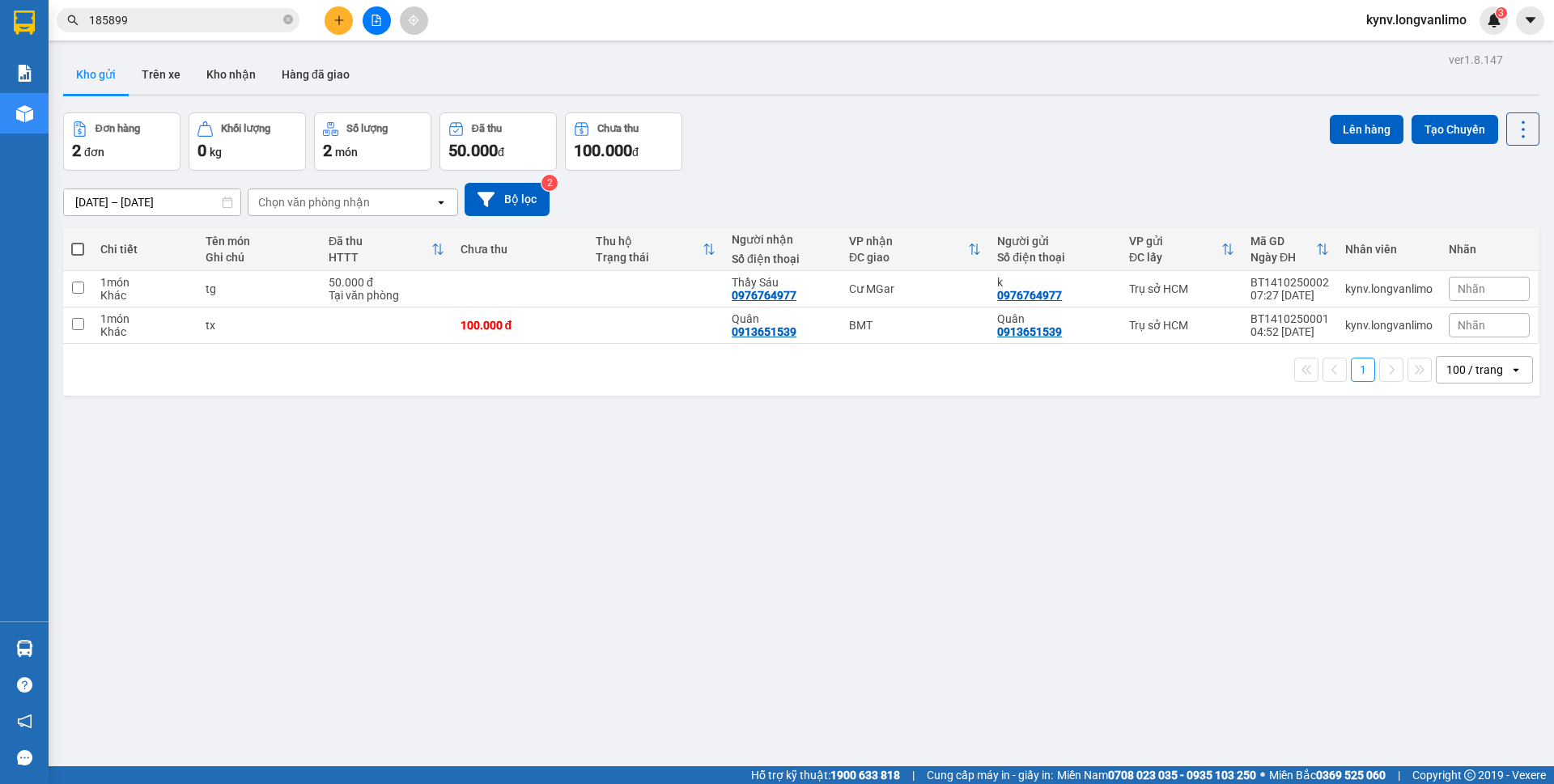
click at [228, 17] on input "185899" at bounding box center [184, 20] width 191 height 18
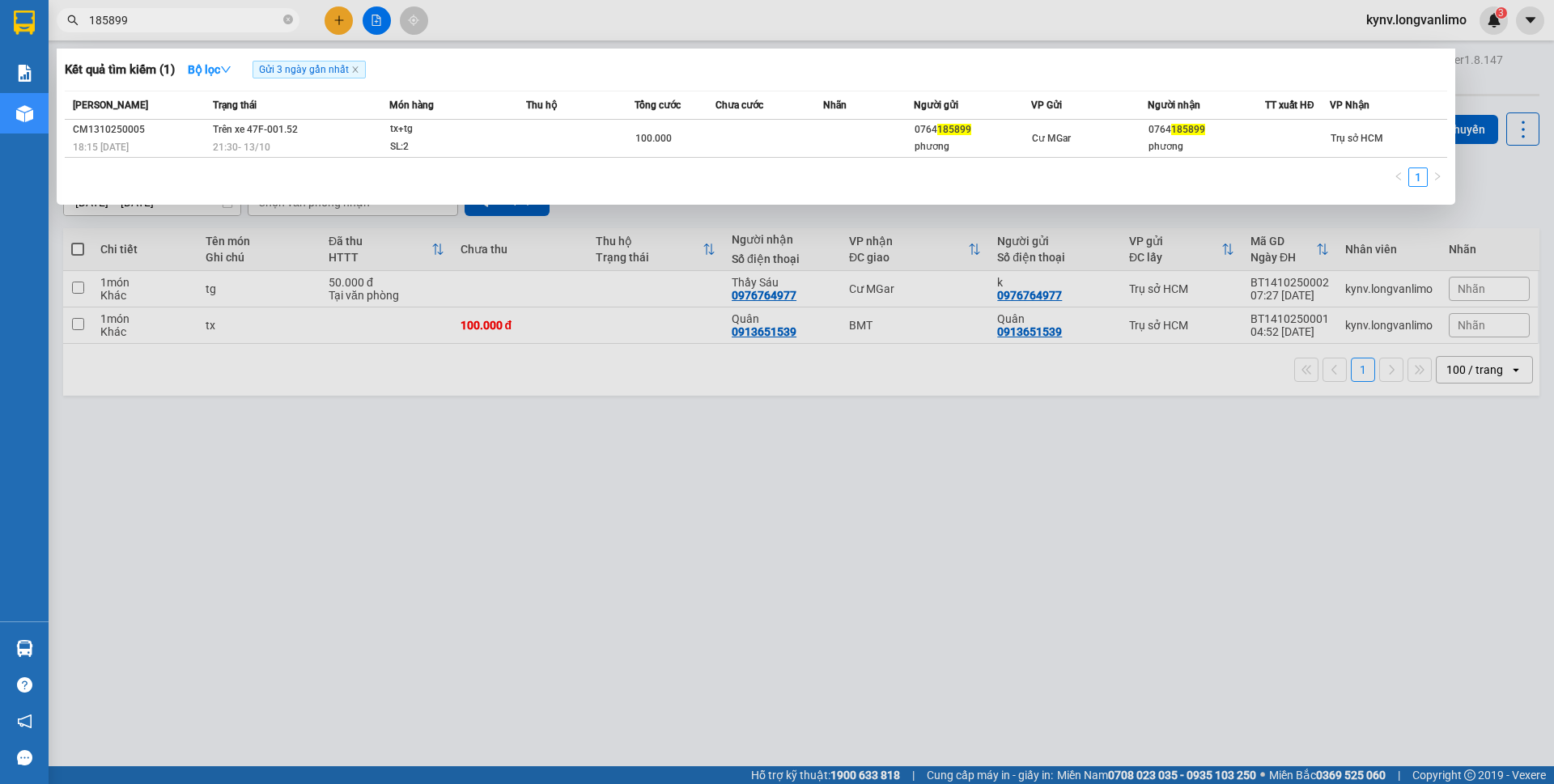
click at [228, 17] on input "185899" at bounding box center [184, 20] width 191 height 18
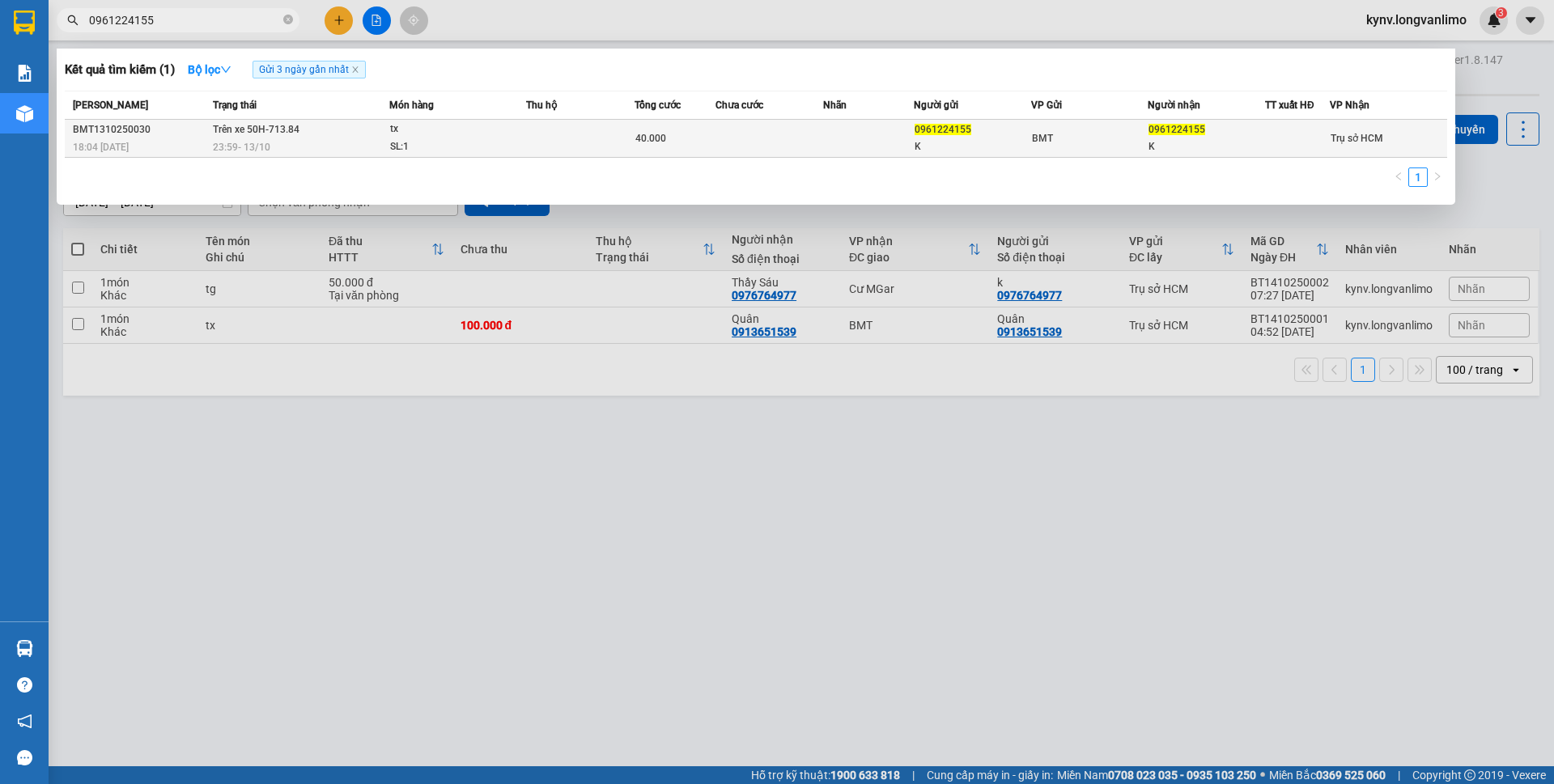
type input "0961224155"
click at [601, 142] on td at bounding box center [579, 138] width 108 height 38
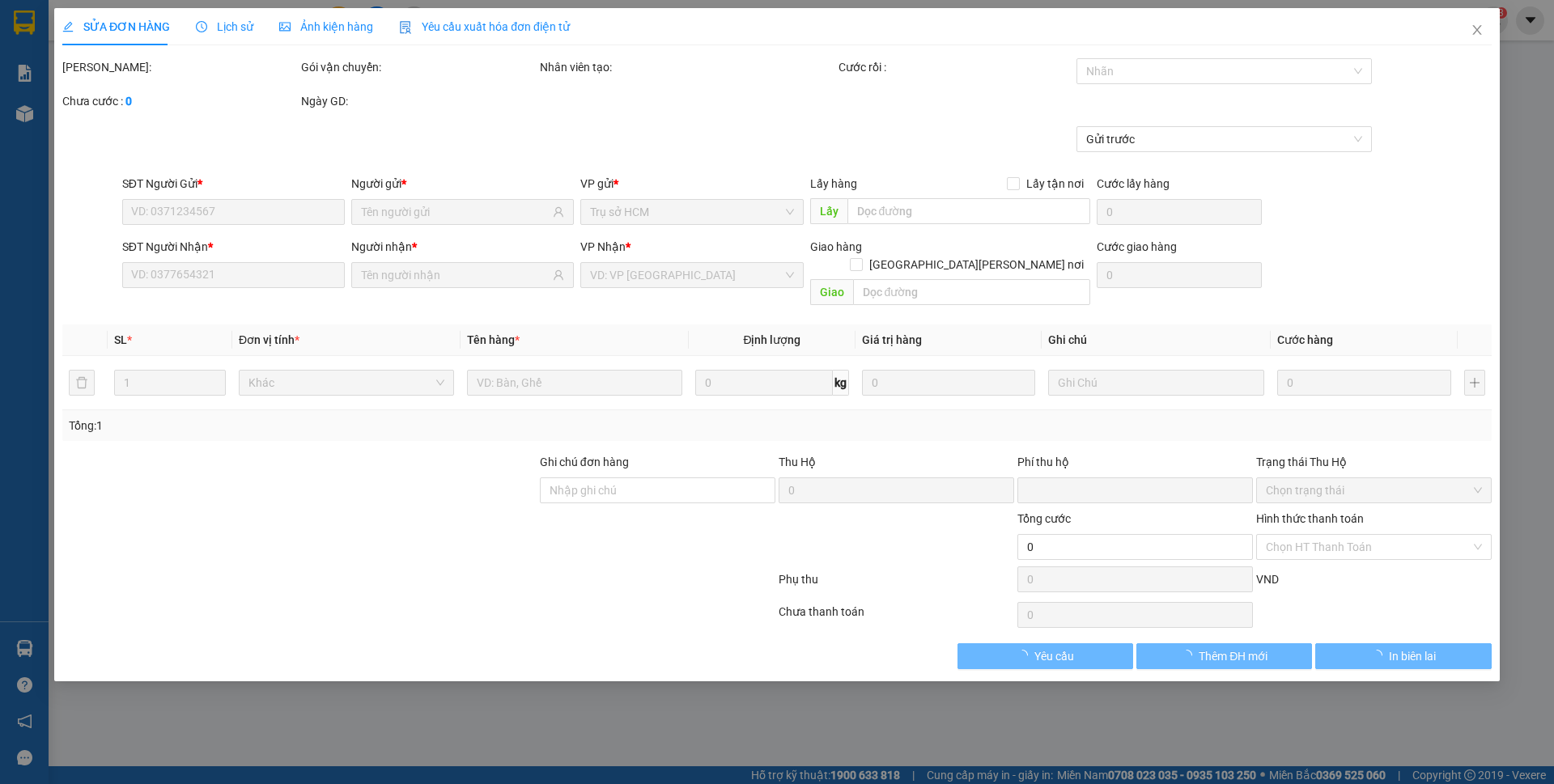
click at [316, 24] on span "Ảnh kiện hàng" at bounding box center [326, 26] width 93 height 13
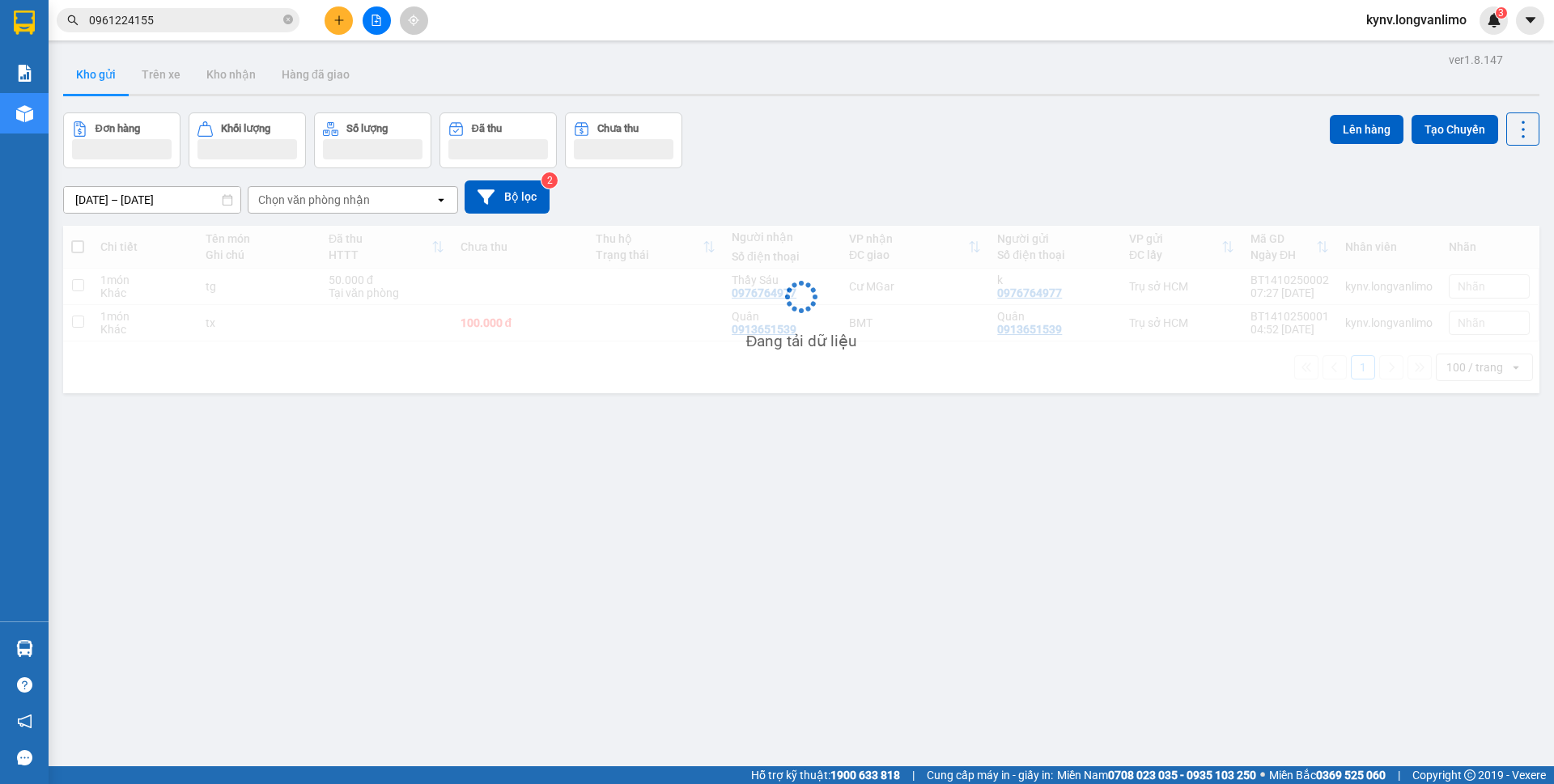
click at [220, 15] on input "0961224155" at bounding box center [184, 20] width 191 height 18
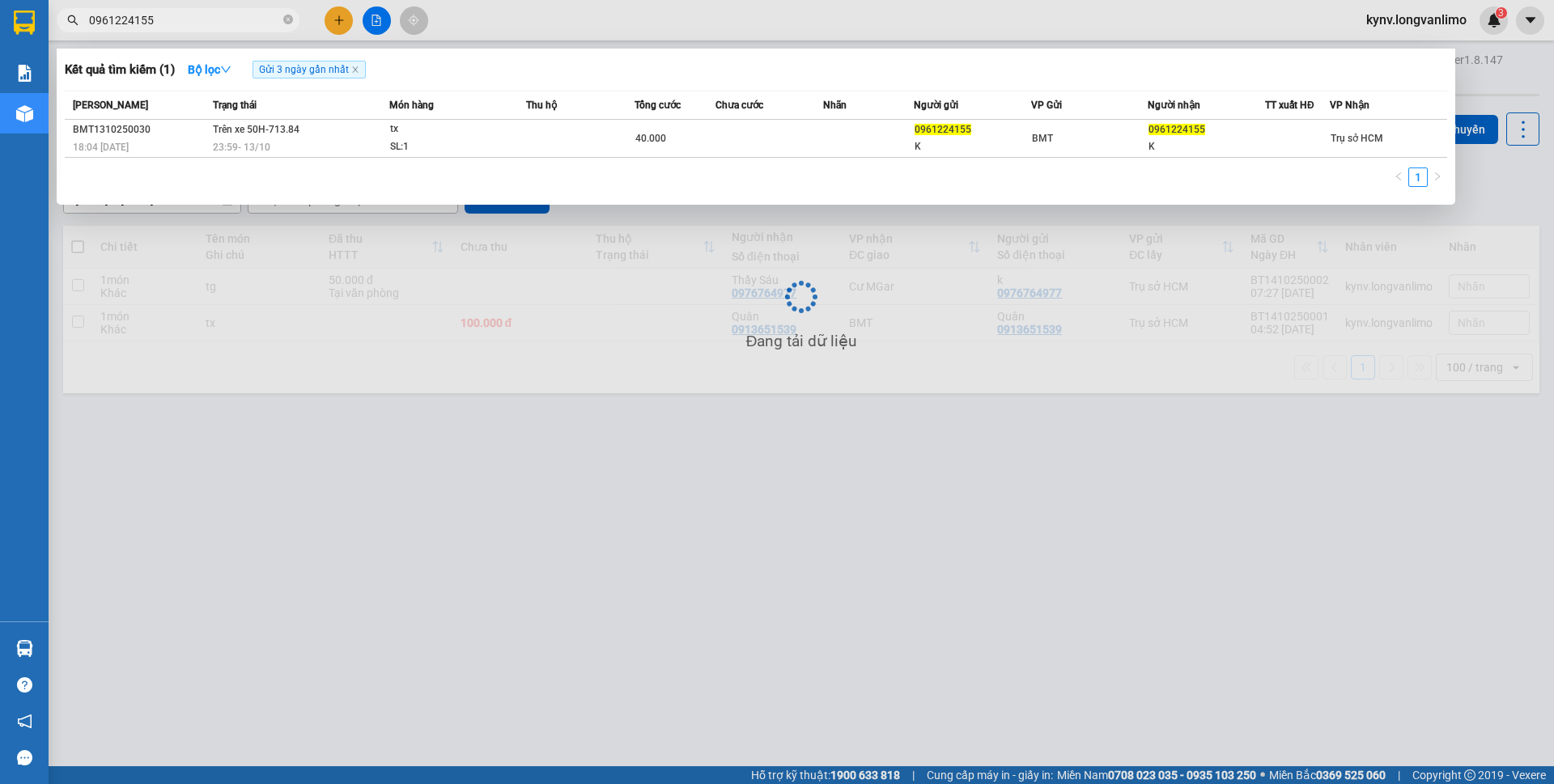
click at [220, 15] on input "0961224155" at bounding box center [184, 20] width 191 height 18
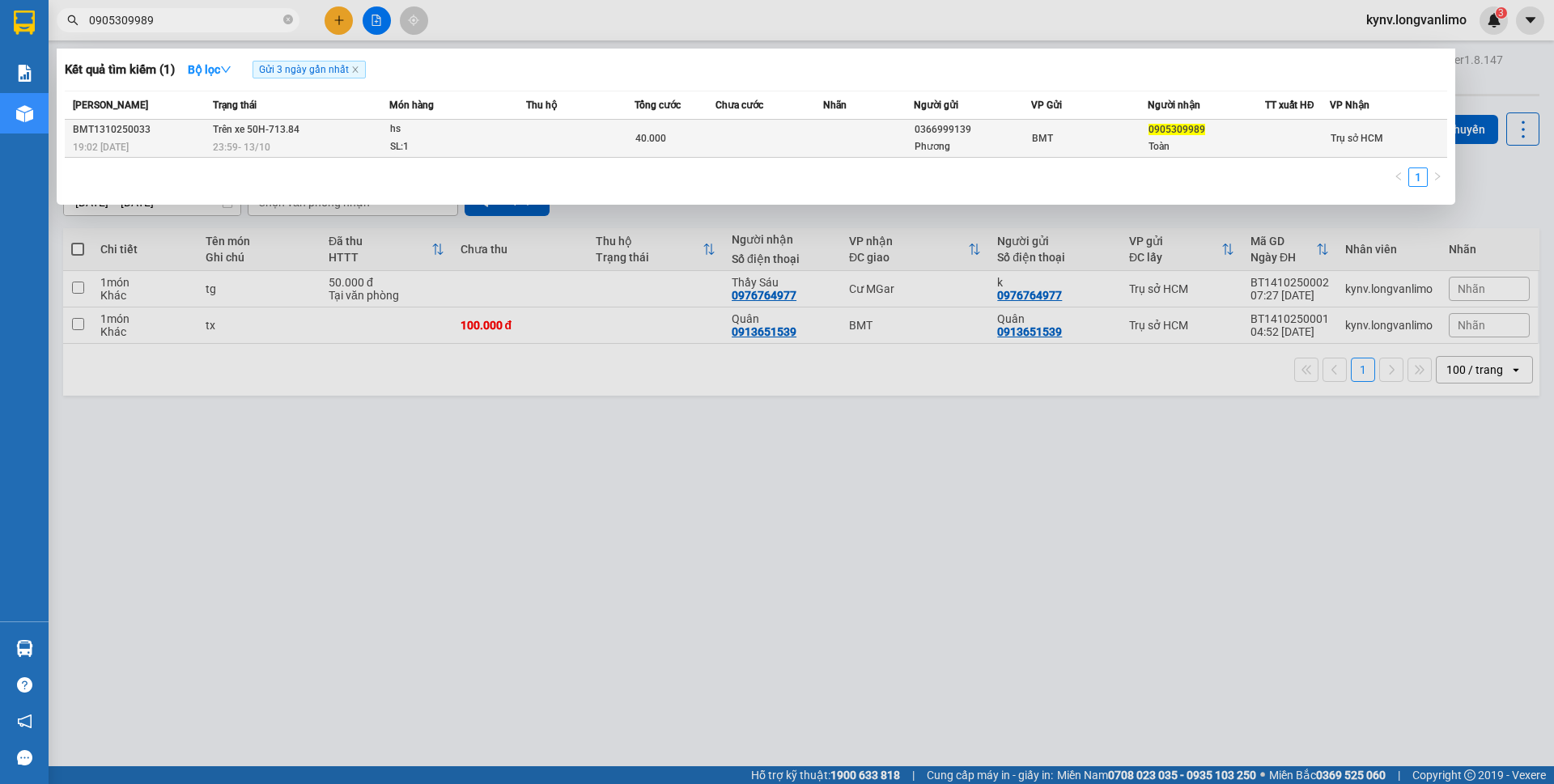
type input "0905309989"
click at [514, 149] on span "hs SL: 1" at bounding box center [457, 138] width 135 height 34
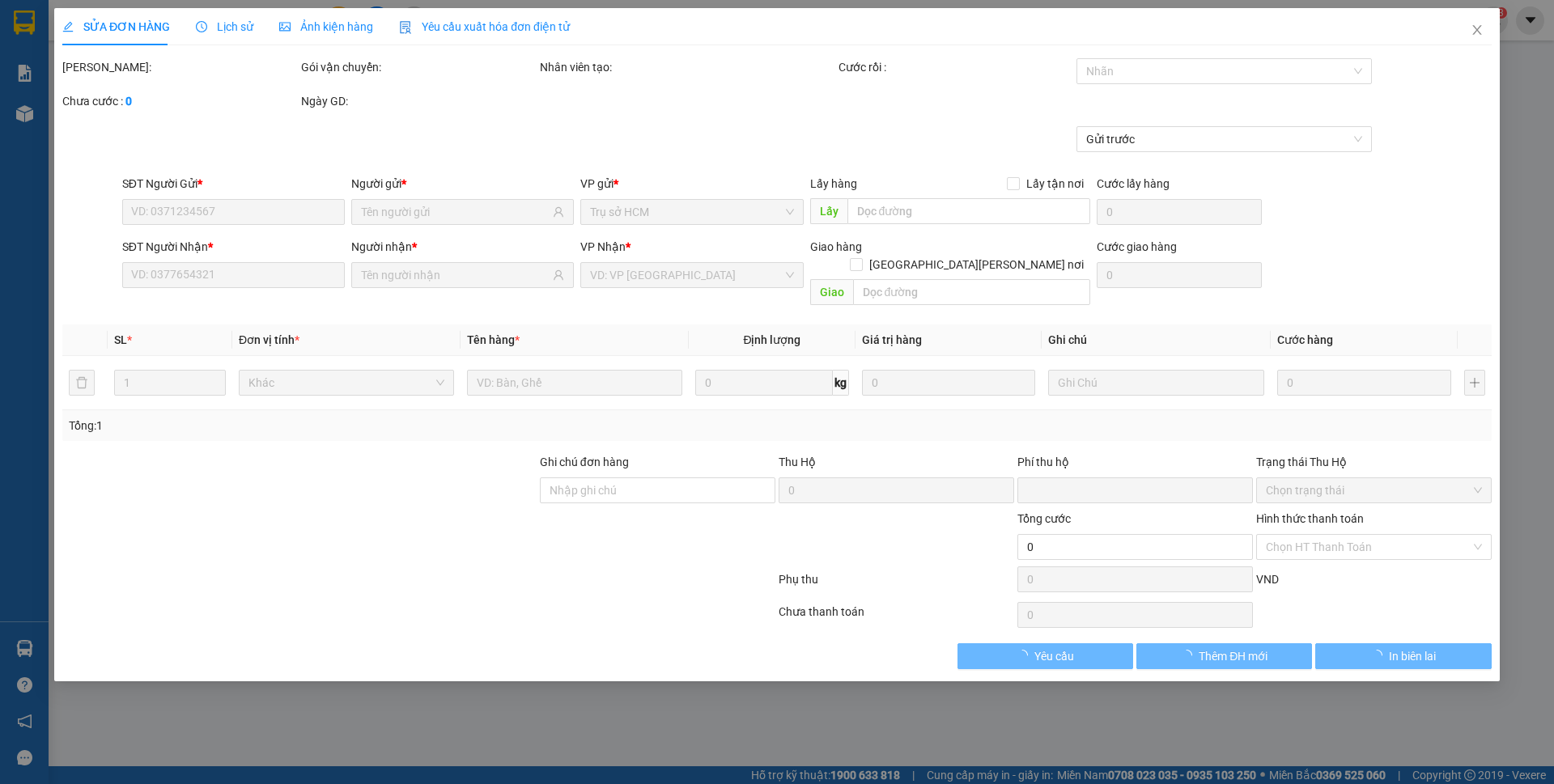
click at [271, 24] on div "SỬA ĐƠN HÀNG Lịch sử Ảnh kiện hàng Yêu cầu xuất hóa đơn điện tử" at bounding box center [316, 26] width 507 height 37
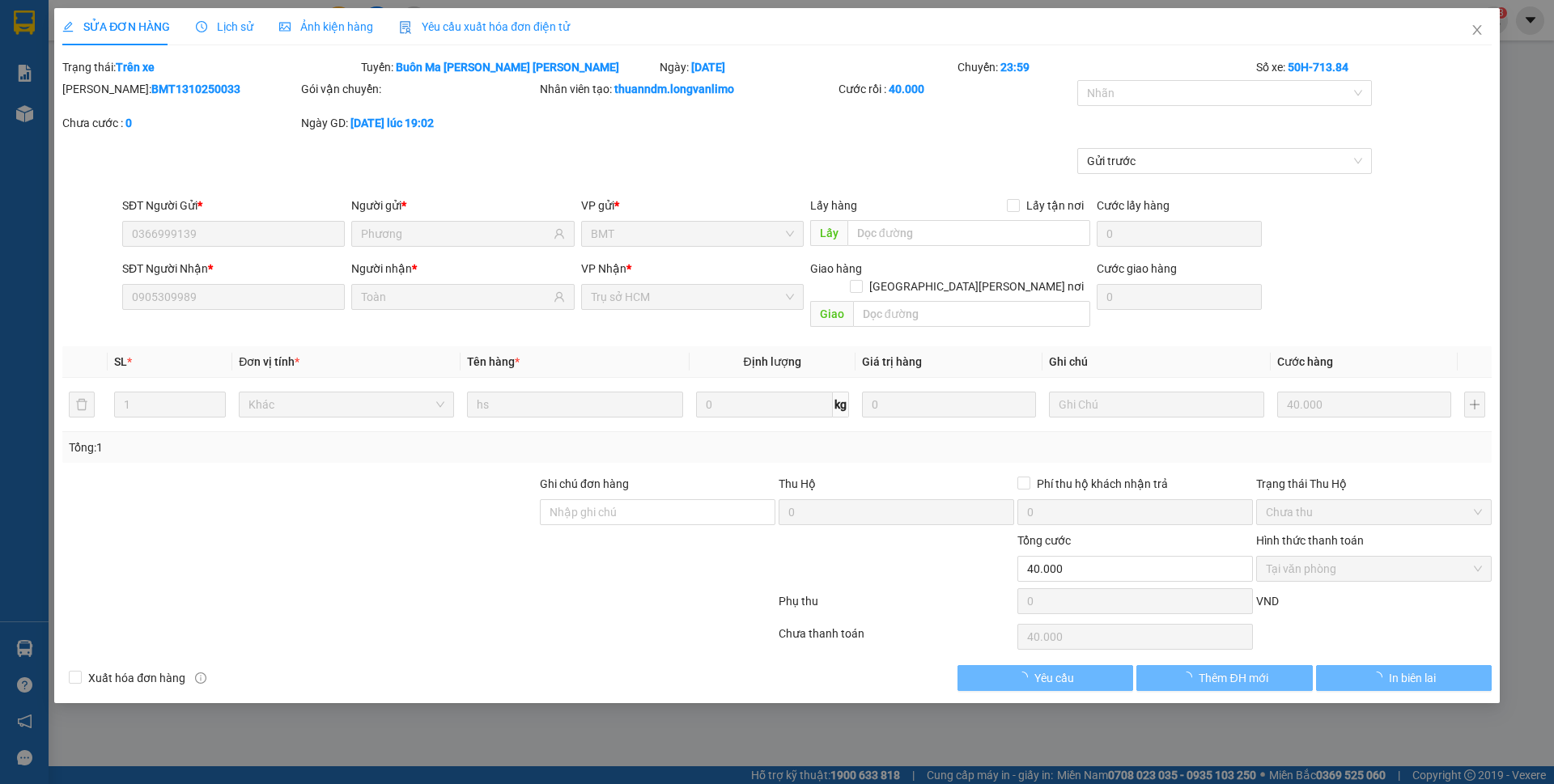
type input "0366999139"
type input "Phương"
type input "0905309989"
type input "Toàn"
type input "0"
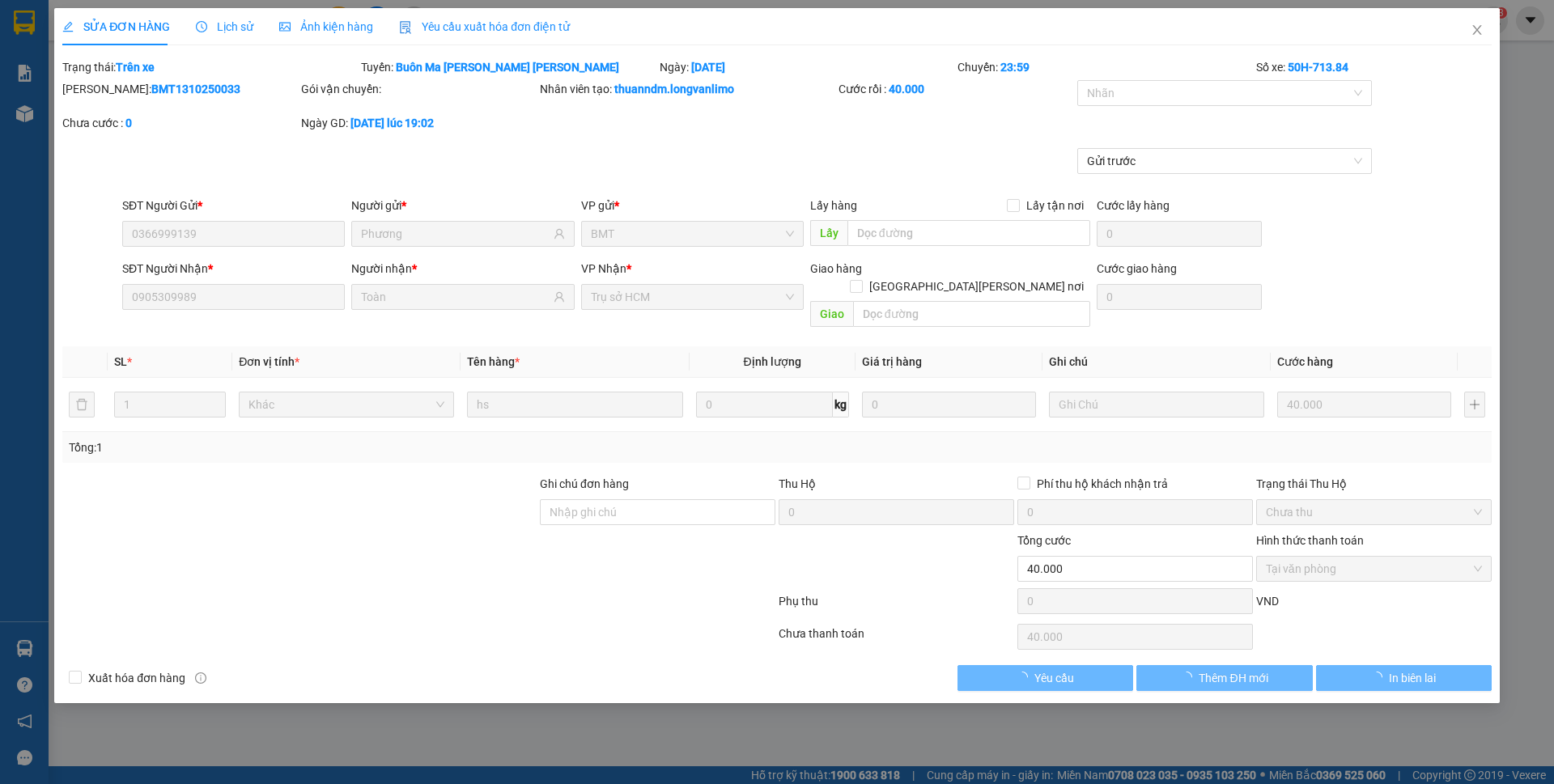
type input "40.000"
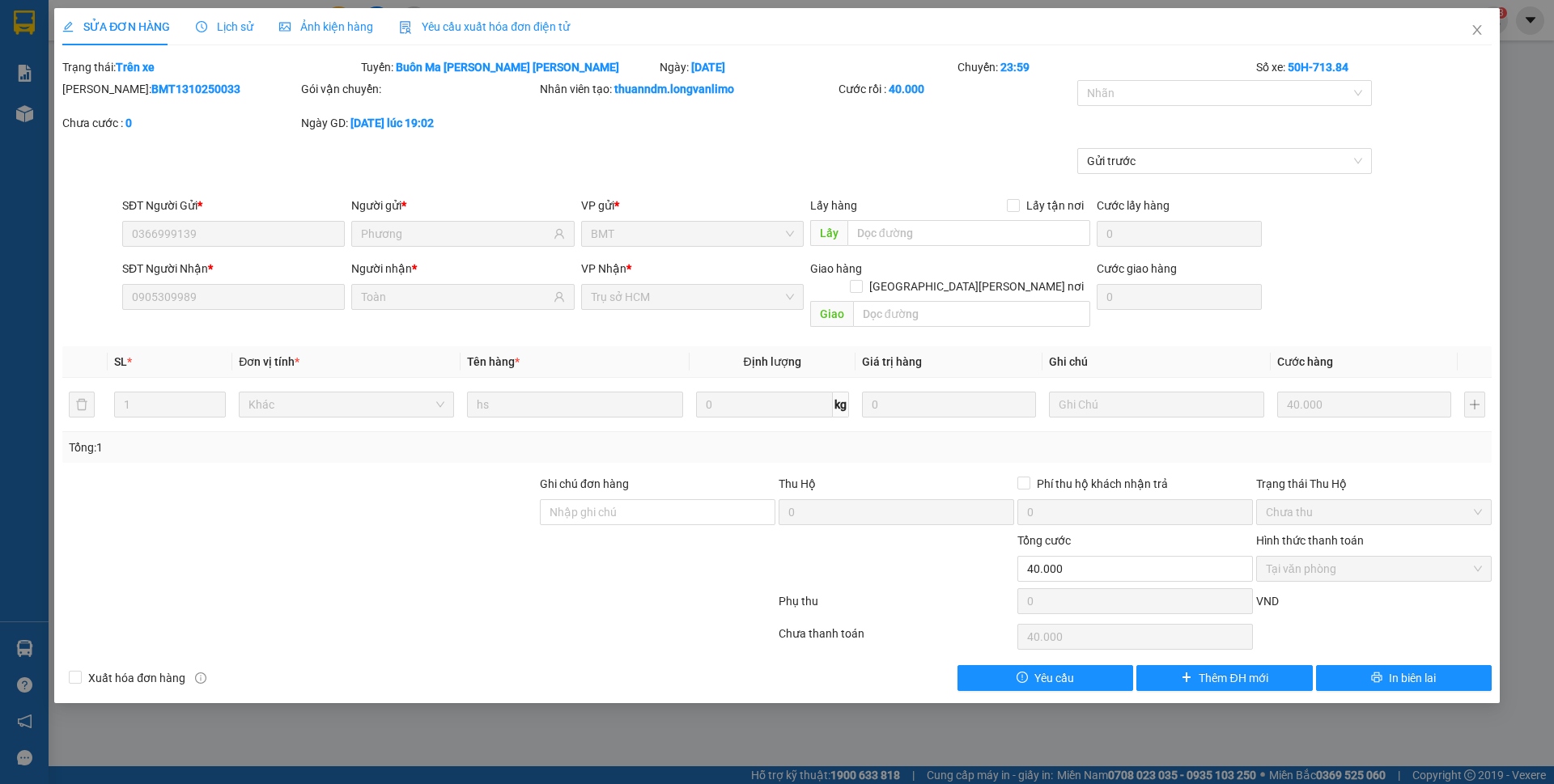
click at [288, 31] on span "Ảnh kiện hàng" at bounding box center [326, 26] width 93 height 13
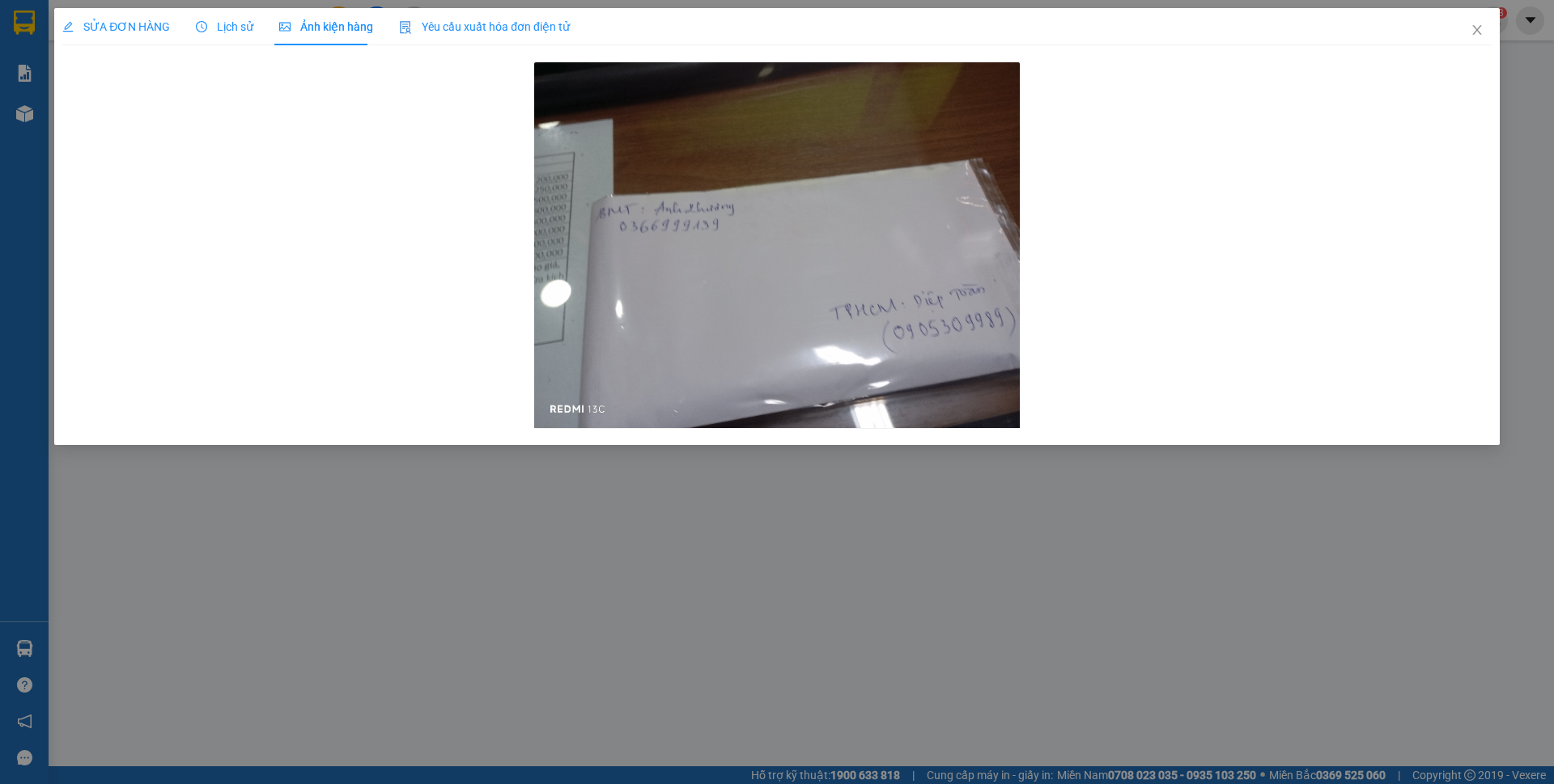
click at [288, 31] on span "Ảnh kiện hàng" at bounding box center [326, 26] width 93 height 13
click at [287, 33] on span "Ảnh kiện hàng" at bounding box center [326, 26] width 93 height 13
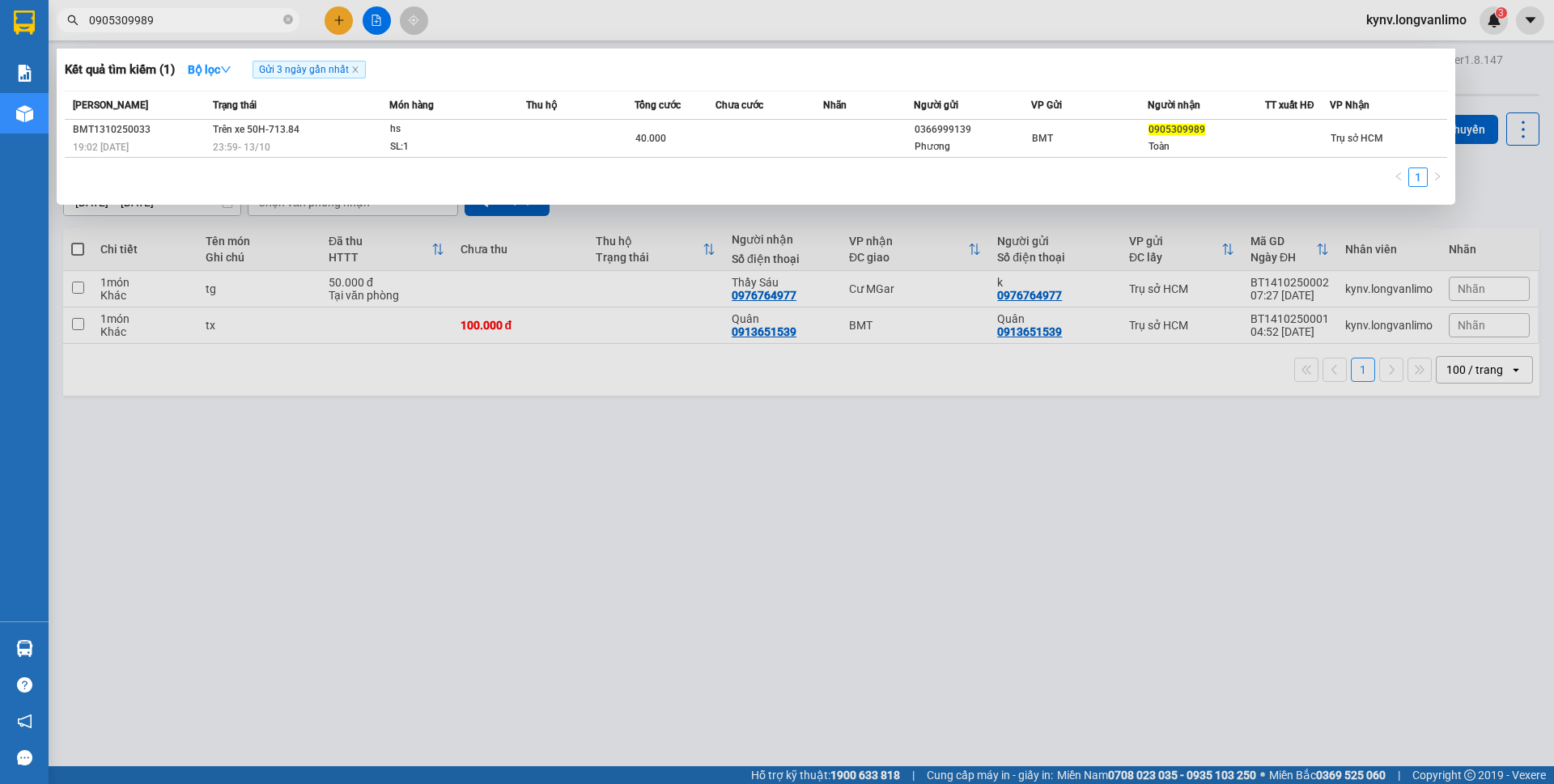
click at [172, 31] on span "0905309989" at bounding box center [177, 20] width 243 height 25
click at [172, 26] on input "0905309989" at bounding box center [184, 20] width 191 height 18
type input "868"
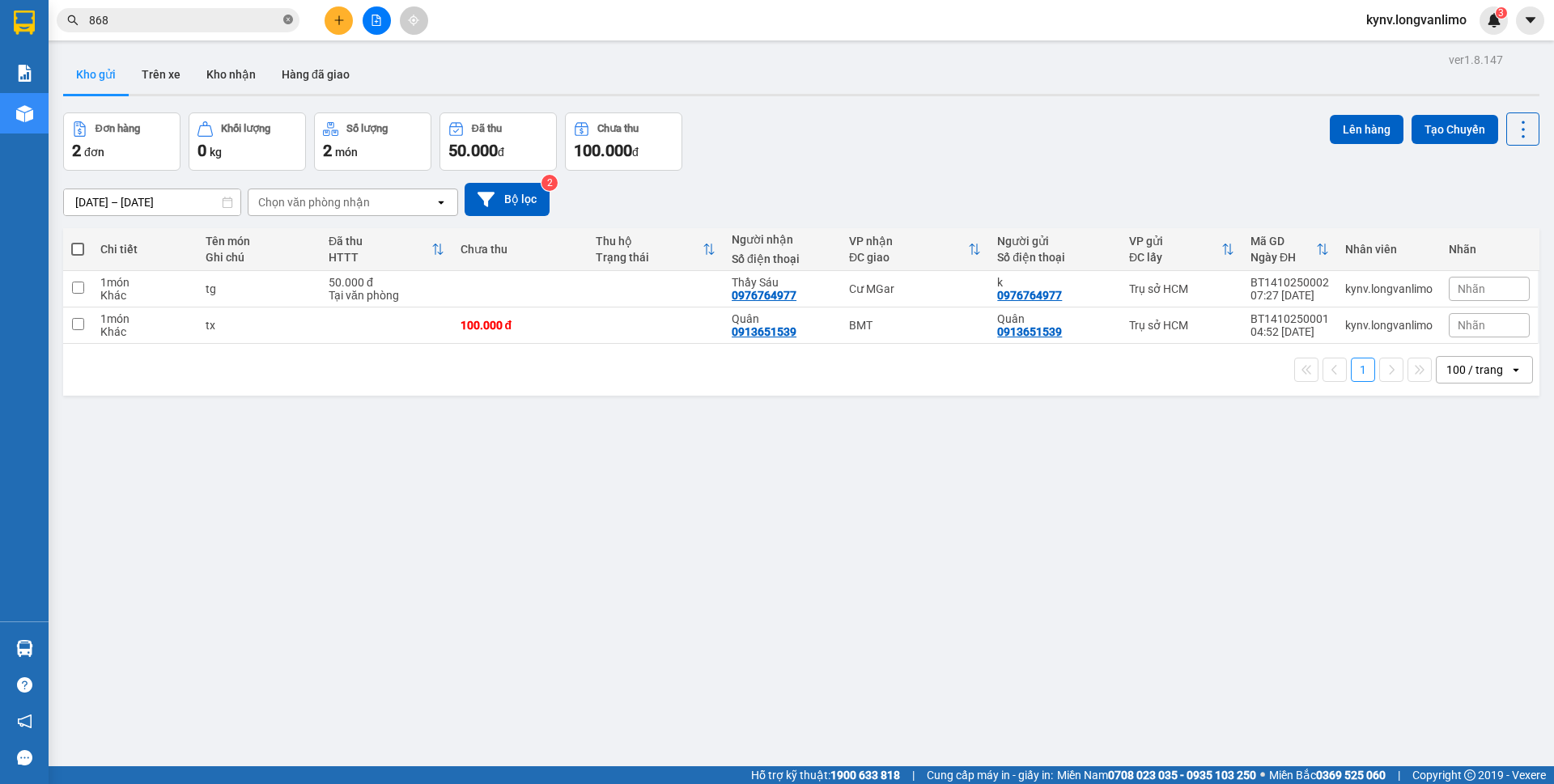
click at [288, 25] on icon "close-circle" at bounding box center [288, 19] width 10 height 10
click at [383, 25] on button at bounding box center [377, 20] width 28 height 28
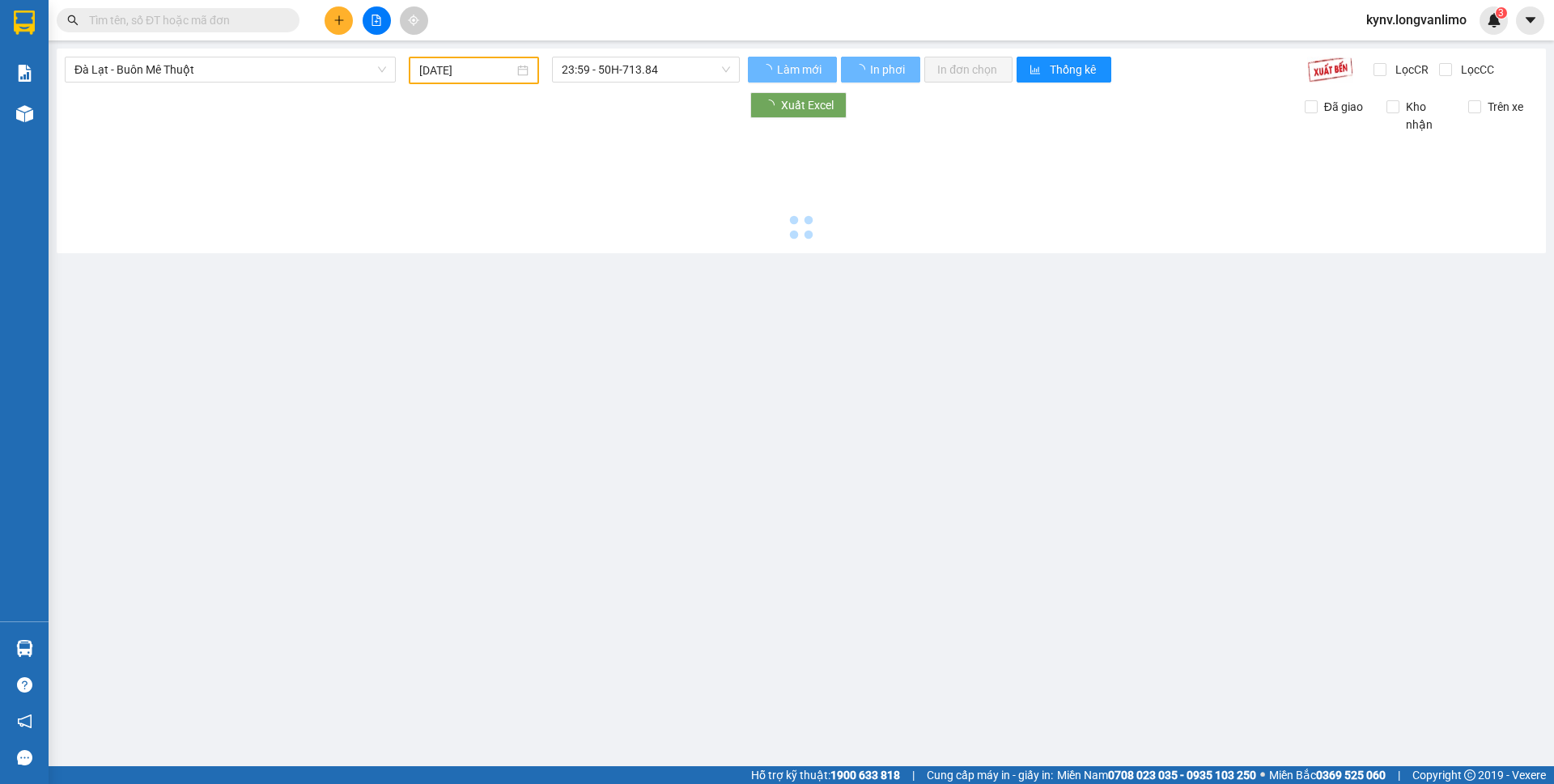
type input "[DATE]"
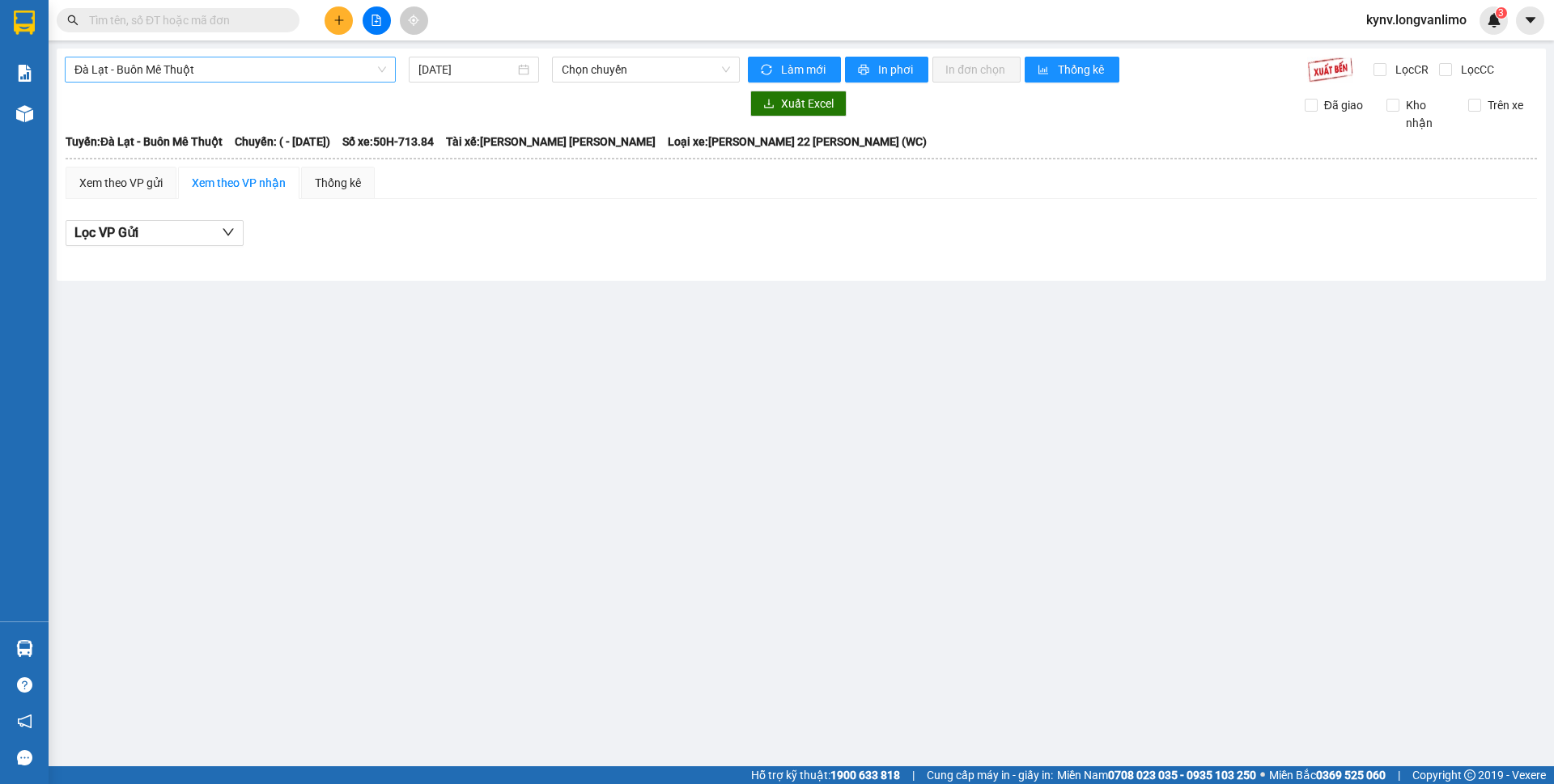
click at [286, 60] on span "Đà Lạt - Buôn Mê Thuột" at bounding box center [229, 70] width 311 height 25
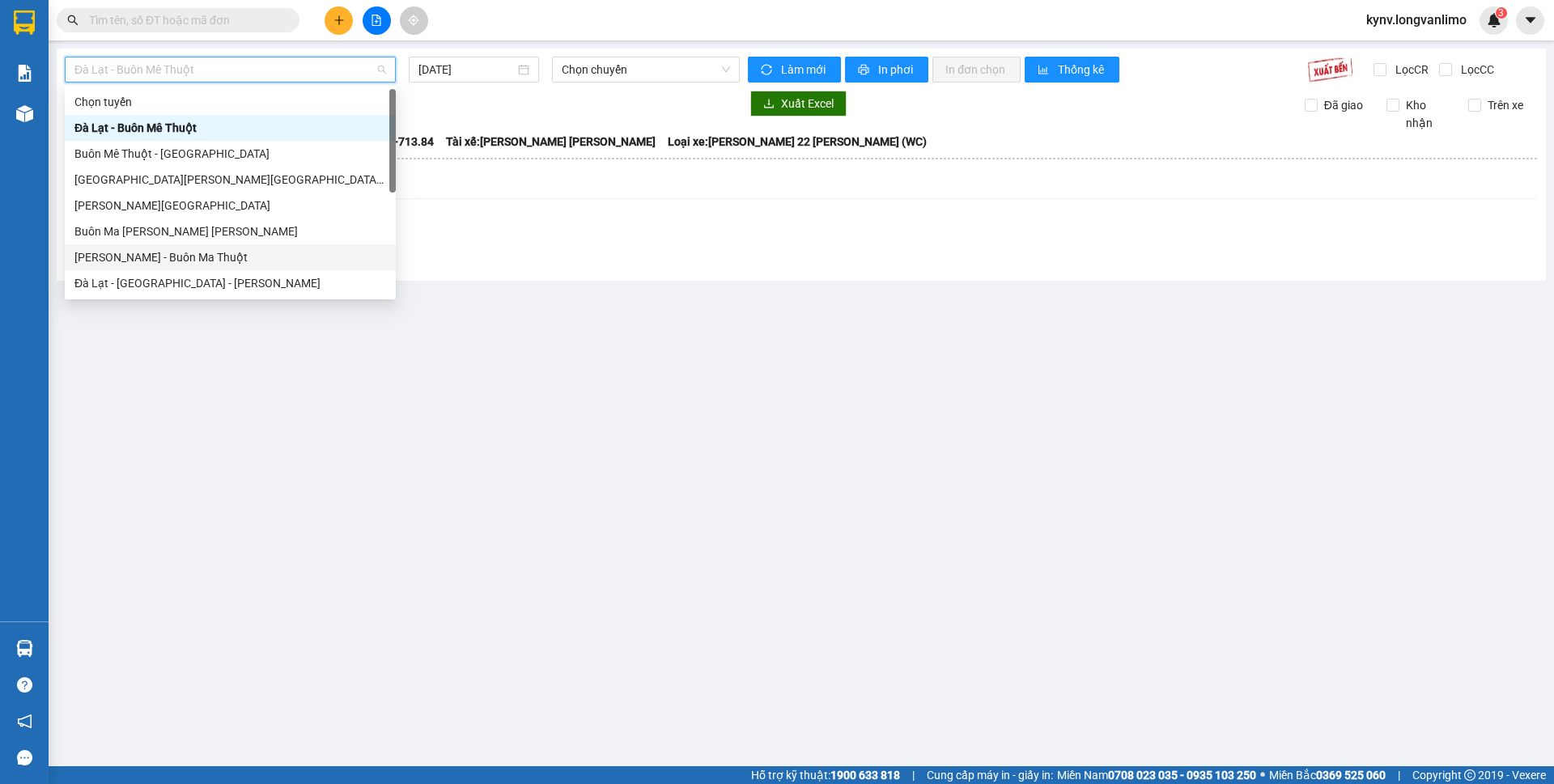
click at [168, 249] on div "[PERSON_NAME] - Buôn Ma Thuột" at bounding box center [229, 258] width 311 height 18
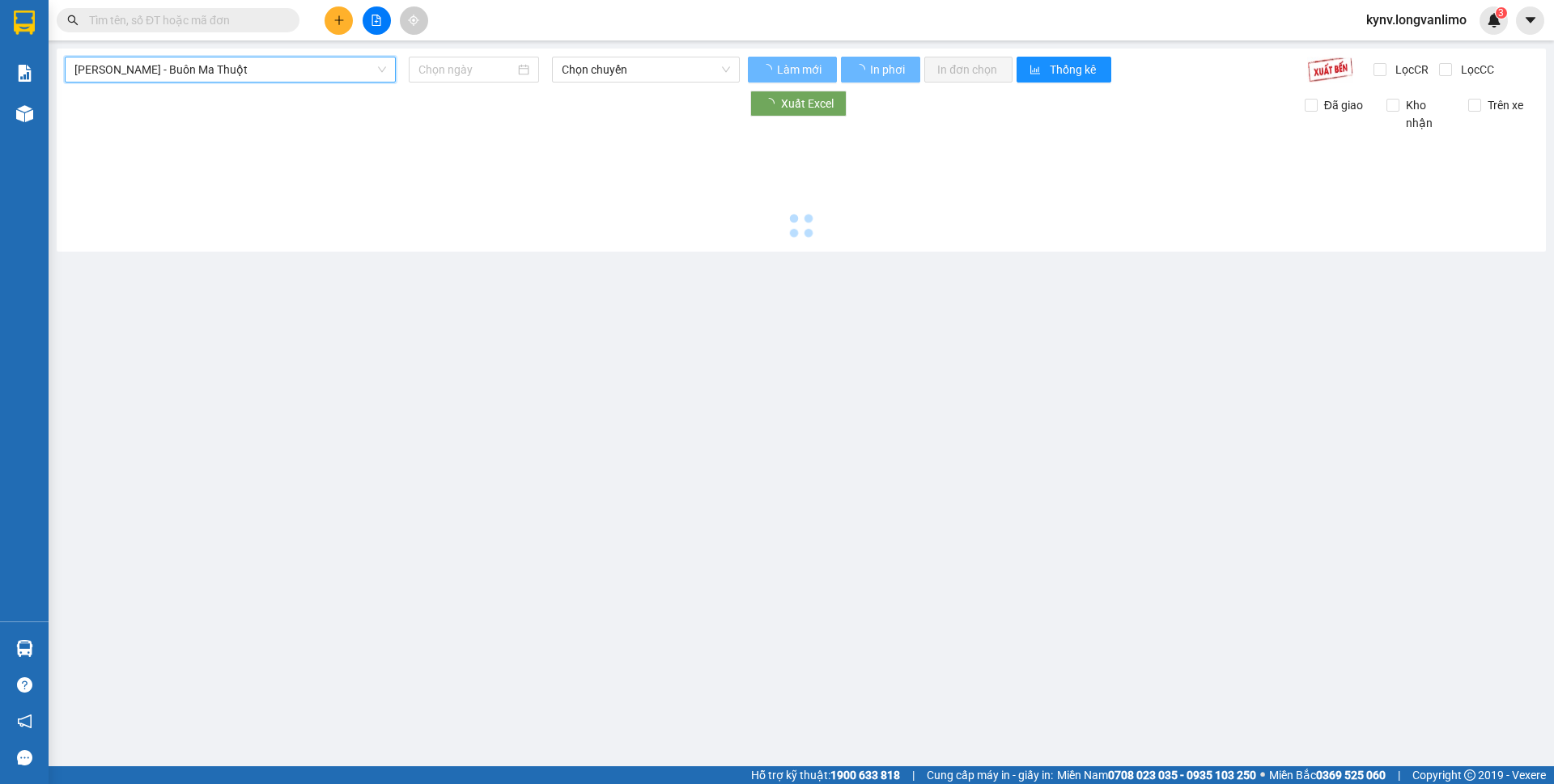
type input "[DATE]"
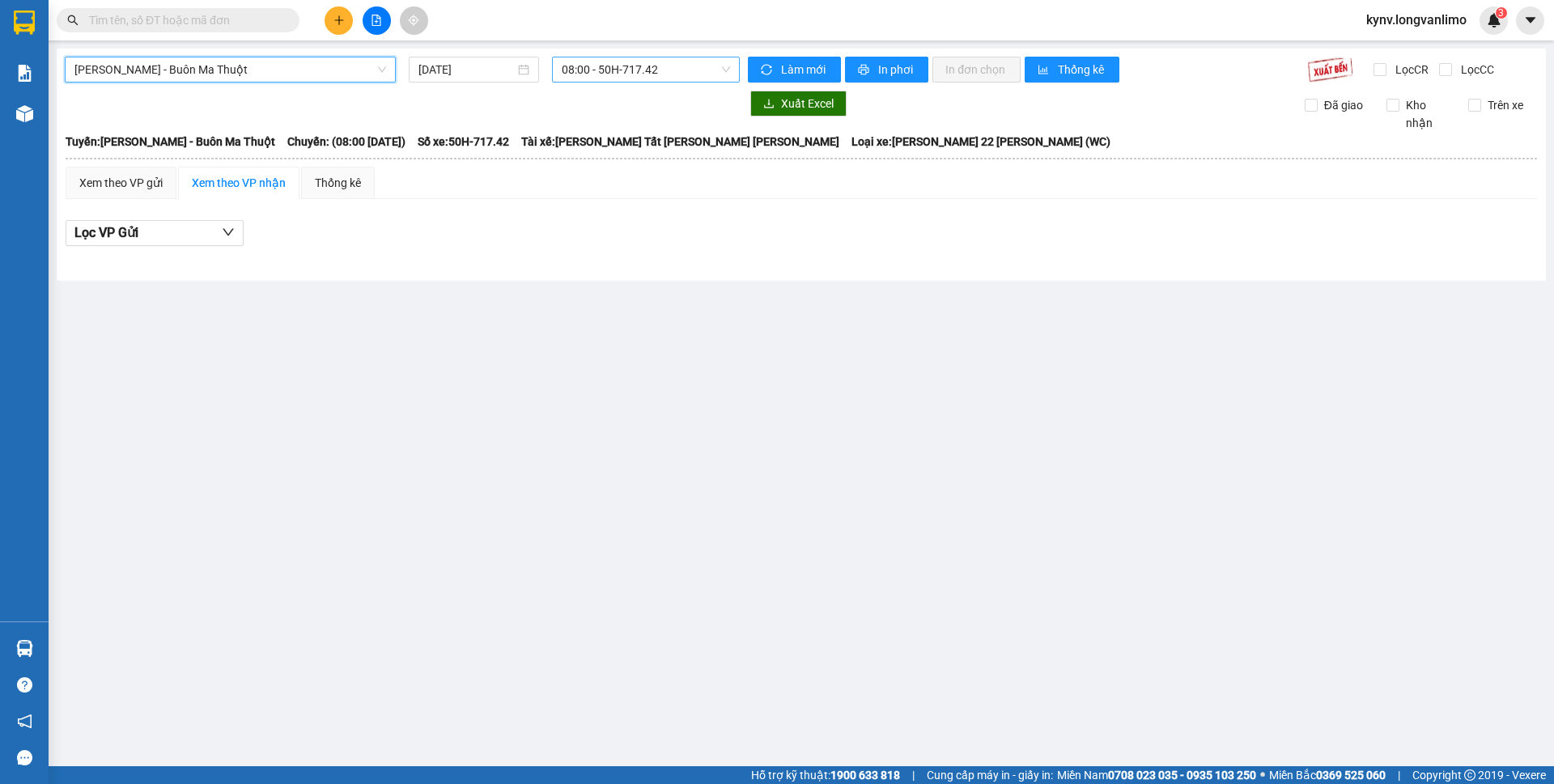
click at [576, 63] on span "08:00 - 50H-717.42" at bounding box center [646, 70] width 168 height 25
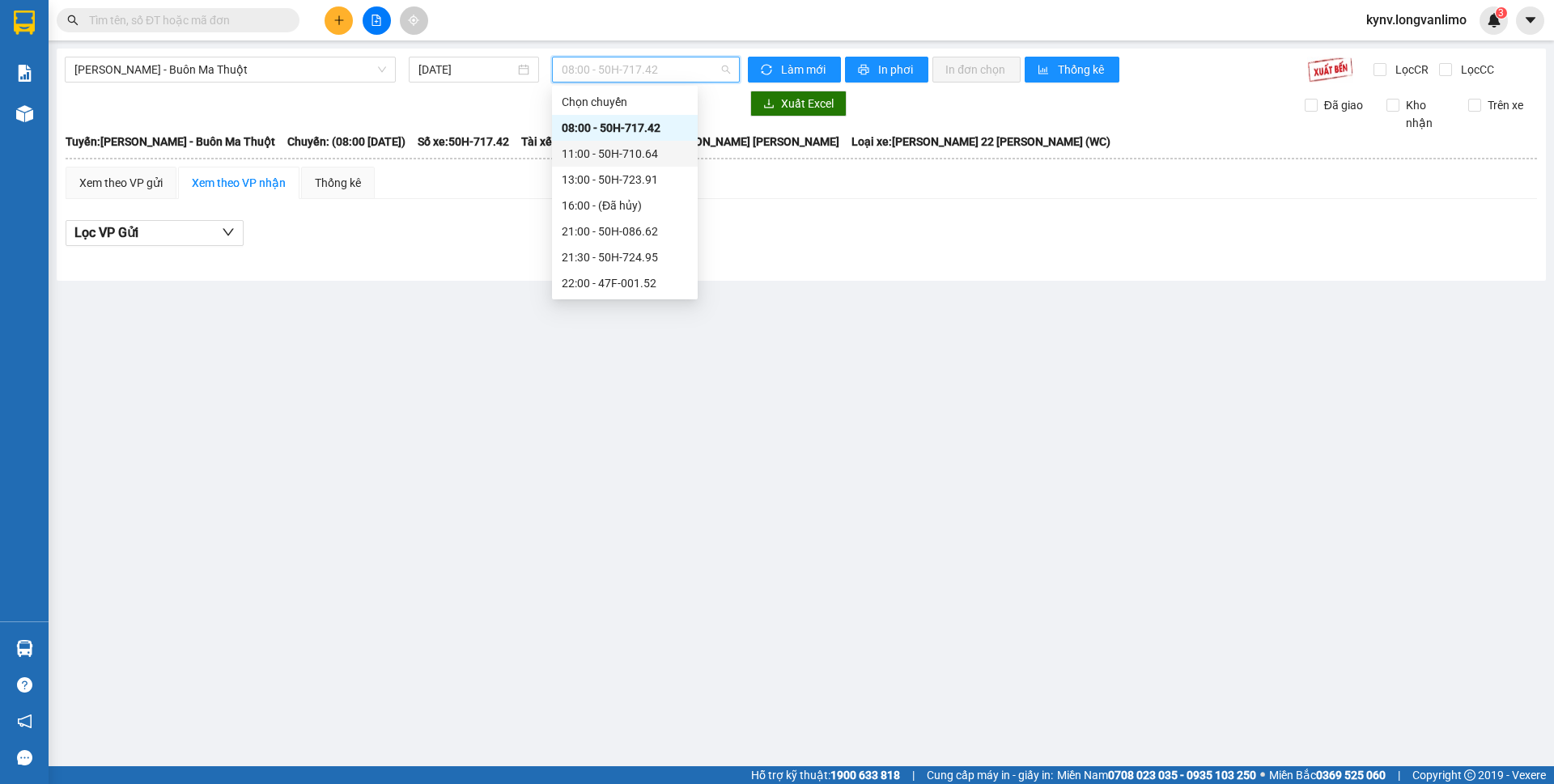
click at [602, 146] on div "11:00 - 50H-710.64" at bounding box center [624, 153] width 126 height 18
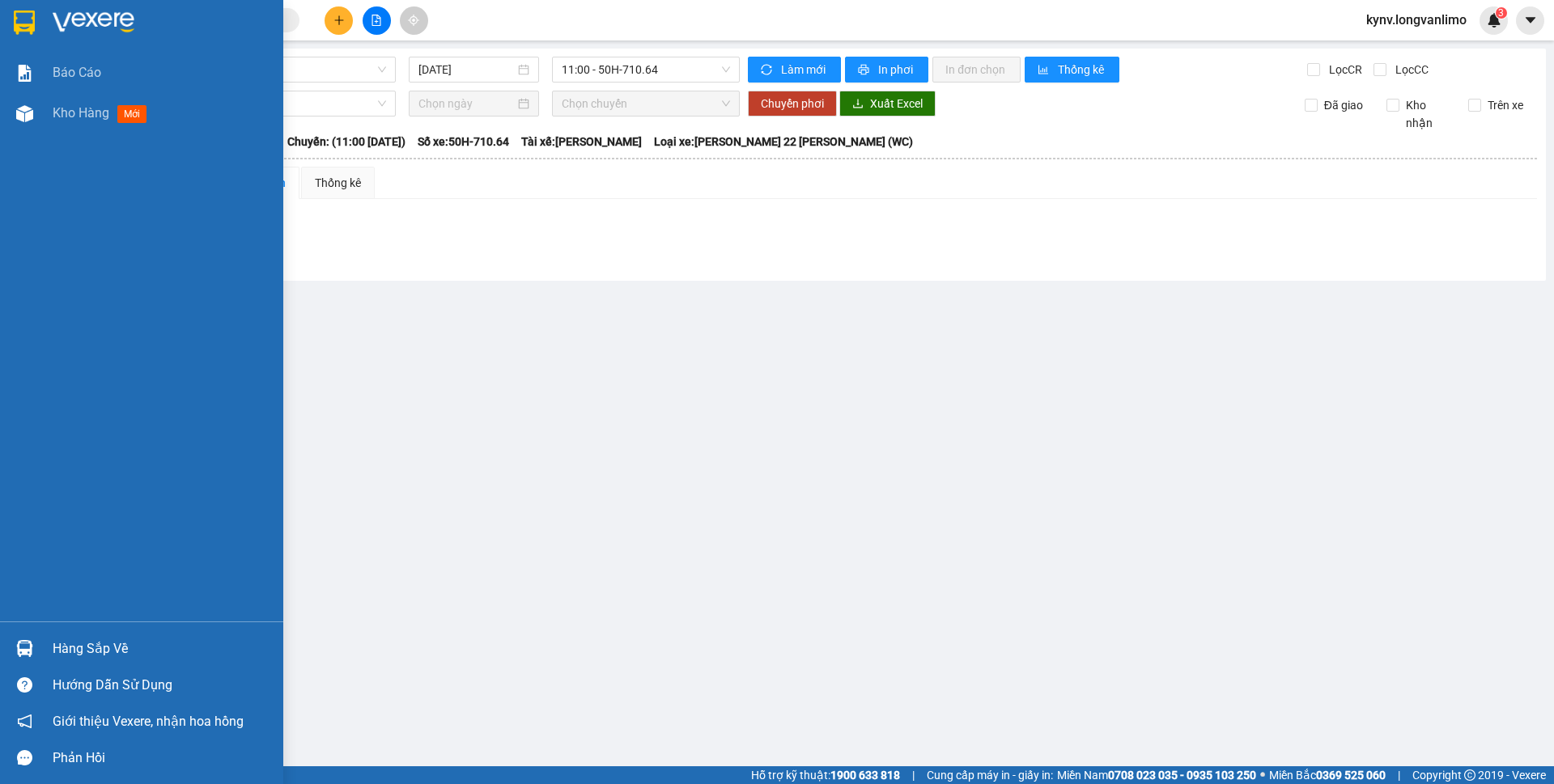
click at [60, 3] on div at bounding box center [141, 26] width 283 height 53
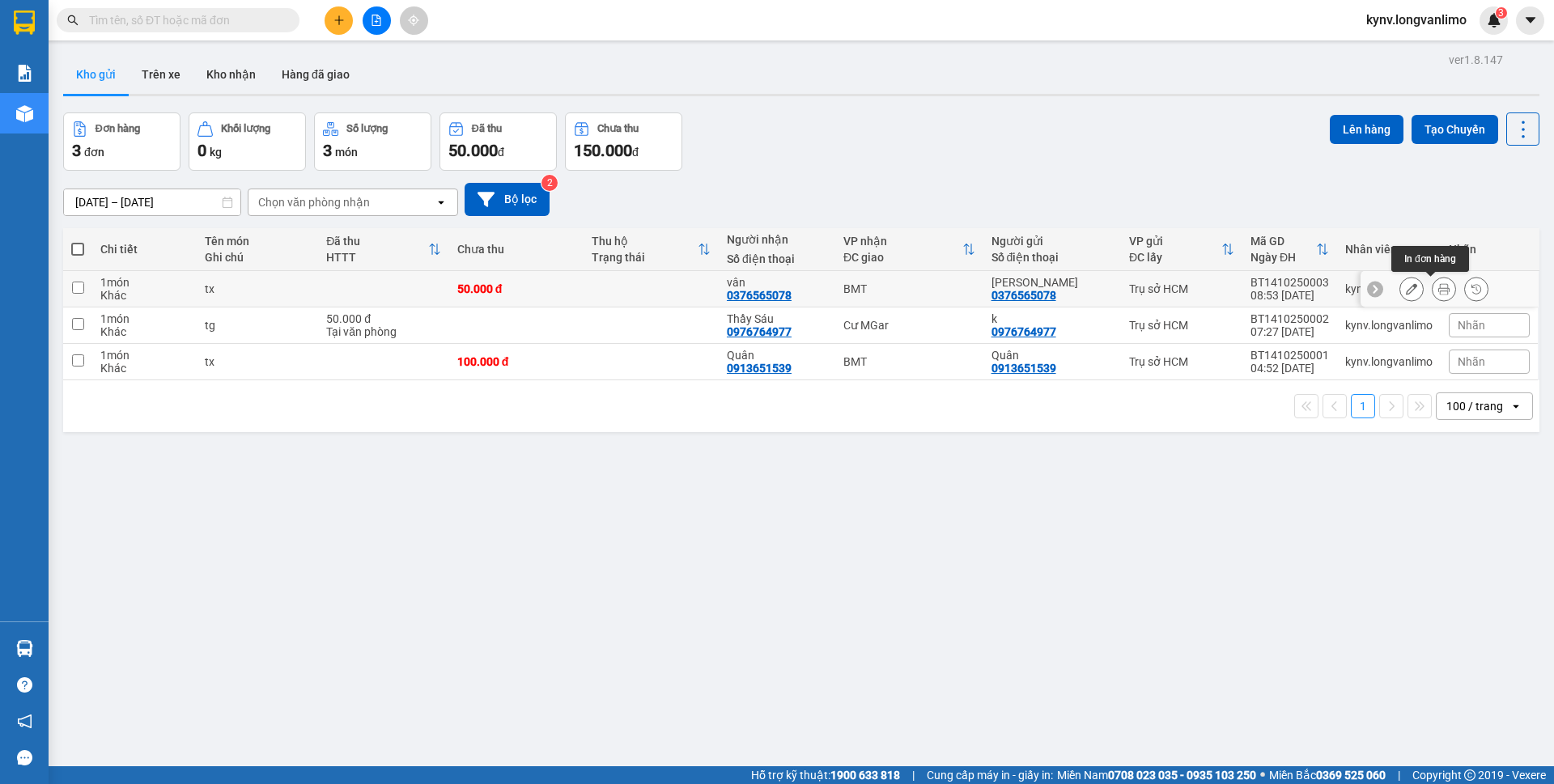
click at [1438, 288] on button at bounding box center [1444, 289] width 23 height 28
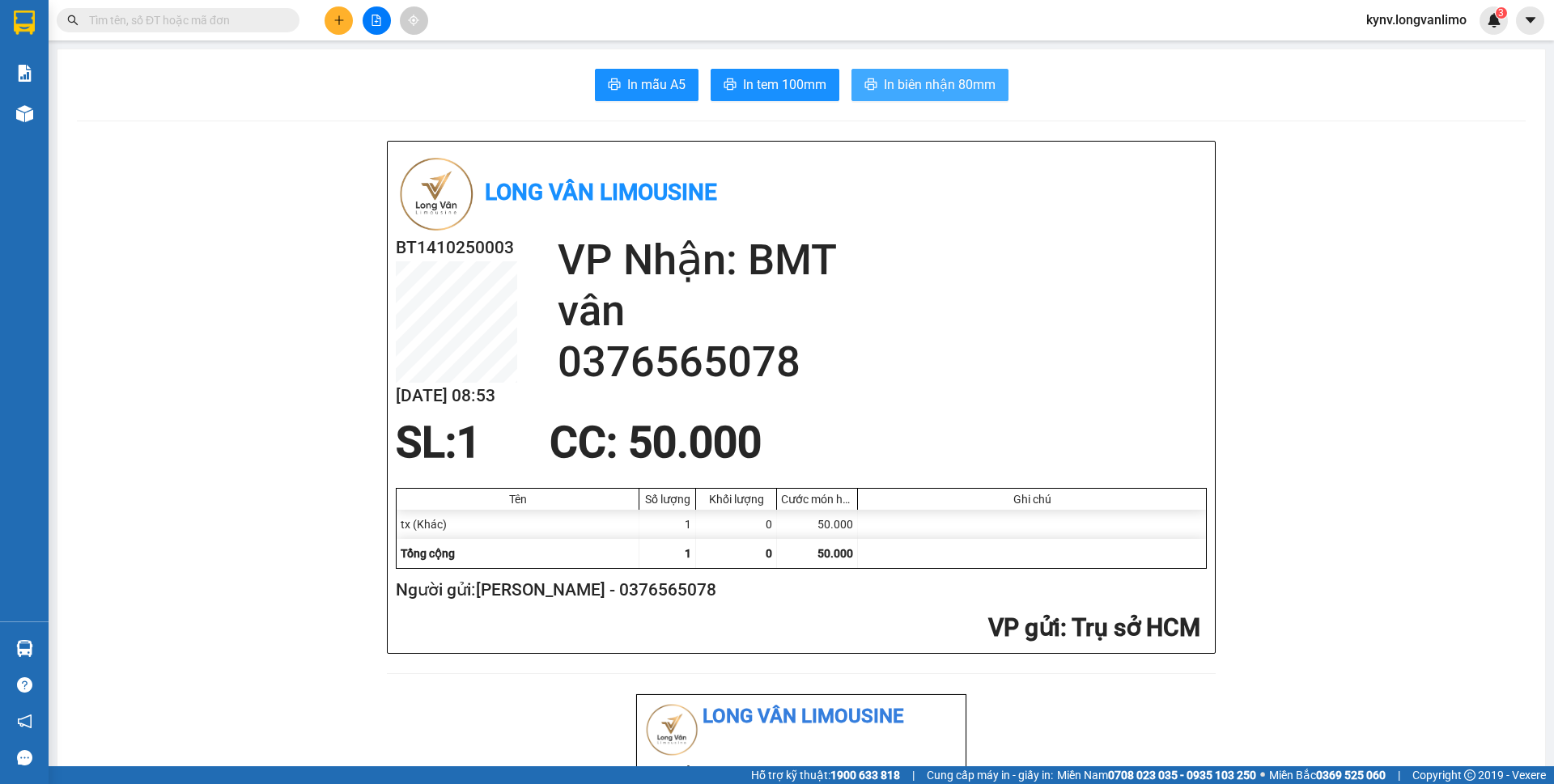
click at [881, 95] on button "In biên nhận 80mm" at bounding box center [930, 85] width 157 height 33
click at [786, 82] on span "In tem 100mm" at bounding box center [784, 84] width 84 height 20
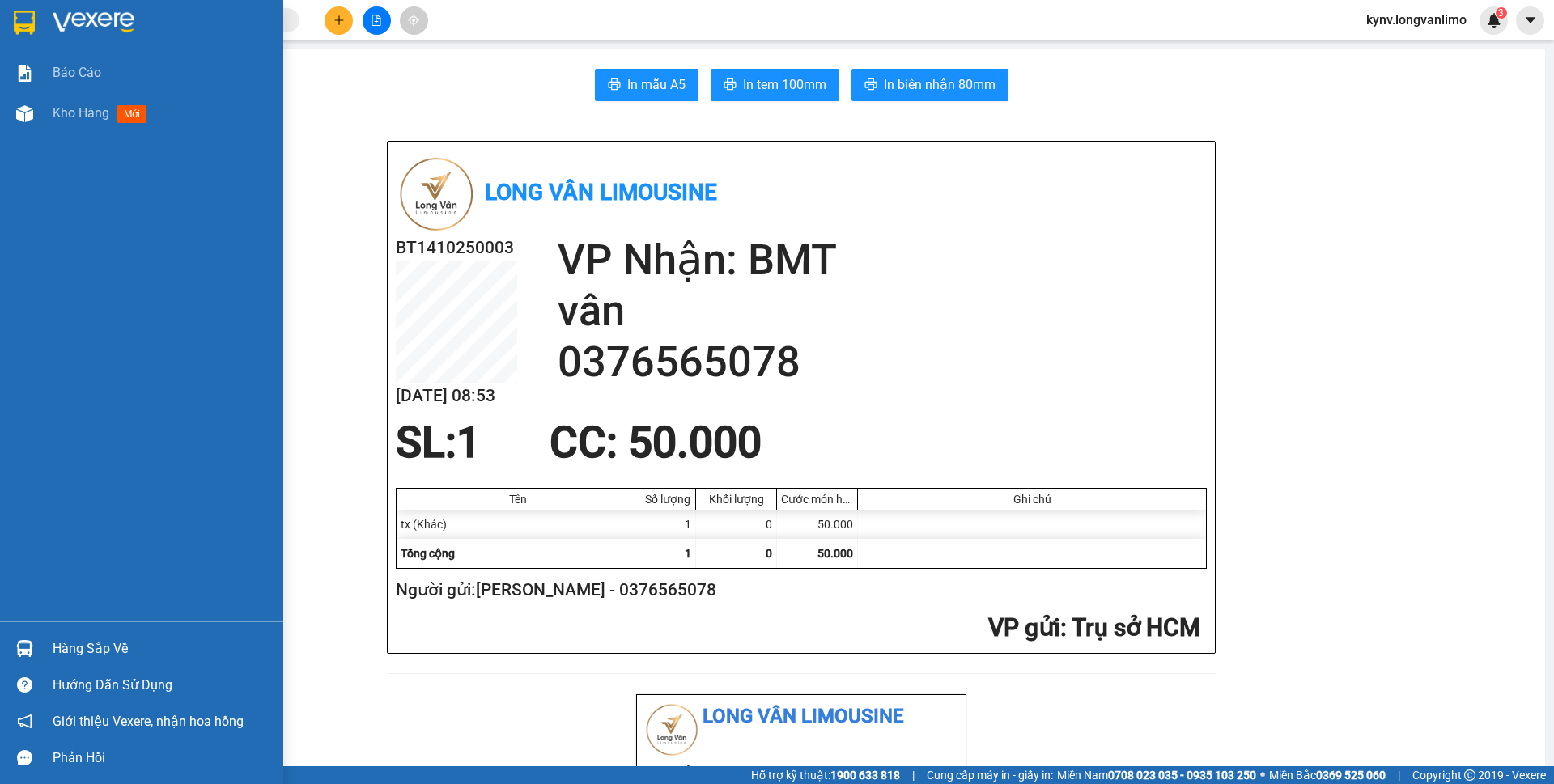
click at [41, 105] on div "Kho hàng mới" at bounding box center [141, 114] width 283 height 41
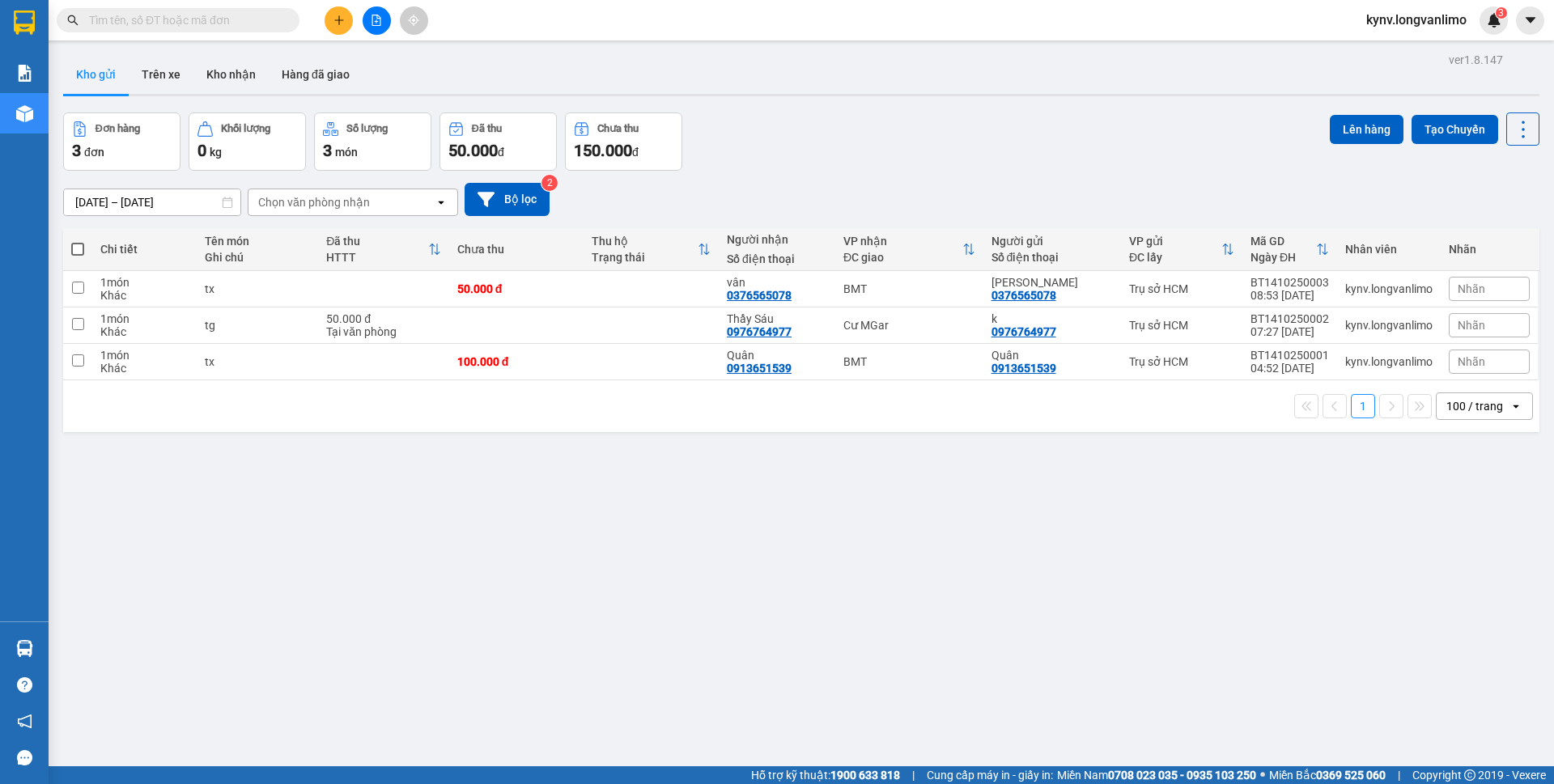
click at [201, 24] on input "text" at bounding box center [184, 20] width 191 height 18
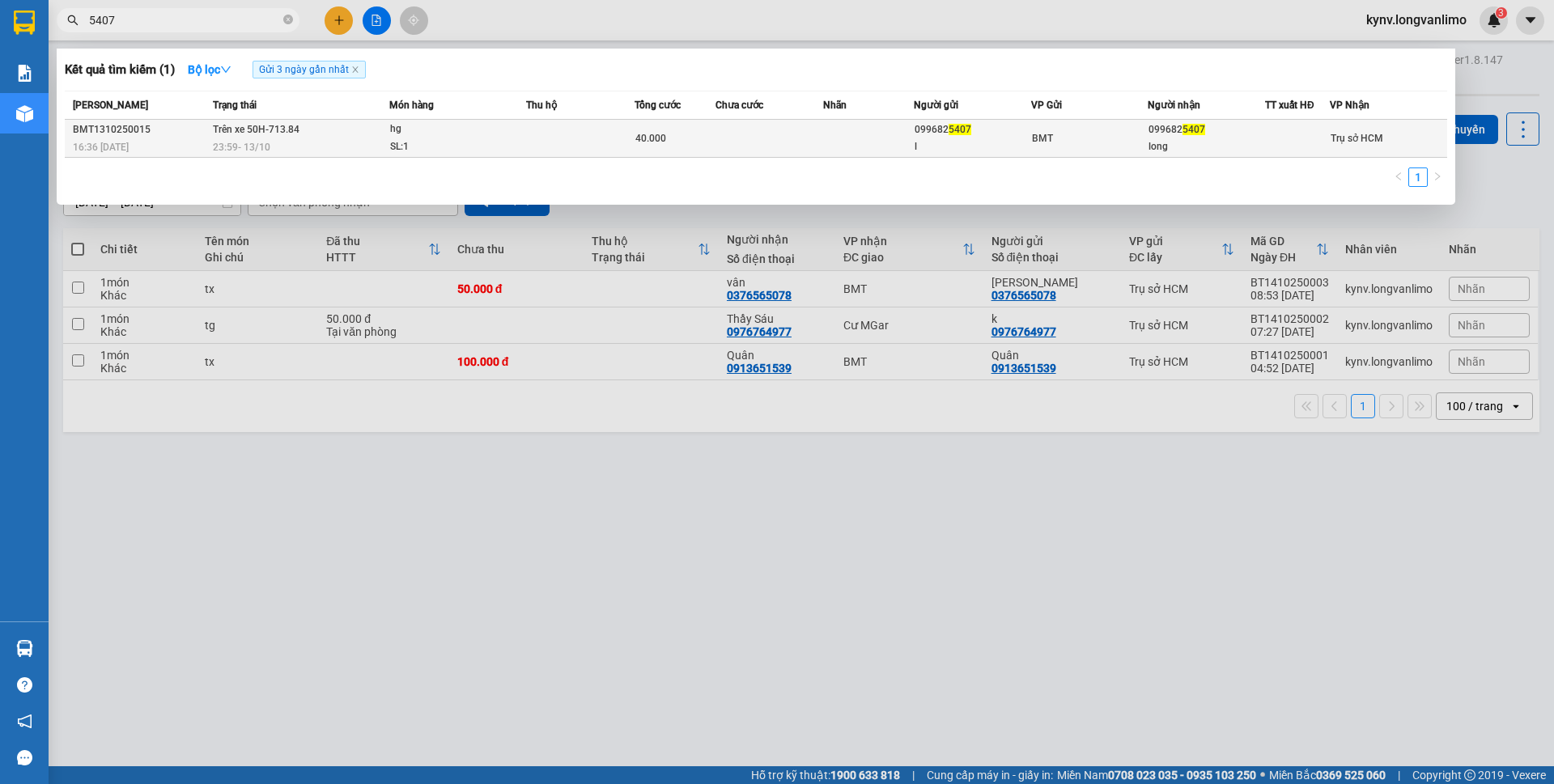
type input "5407"
click at [775, 143] on td at bounding box center [769, 138] width 108 height 38
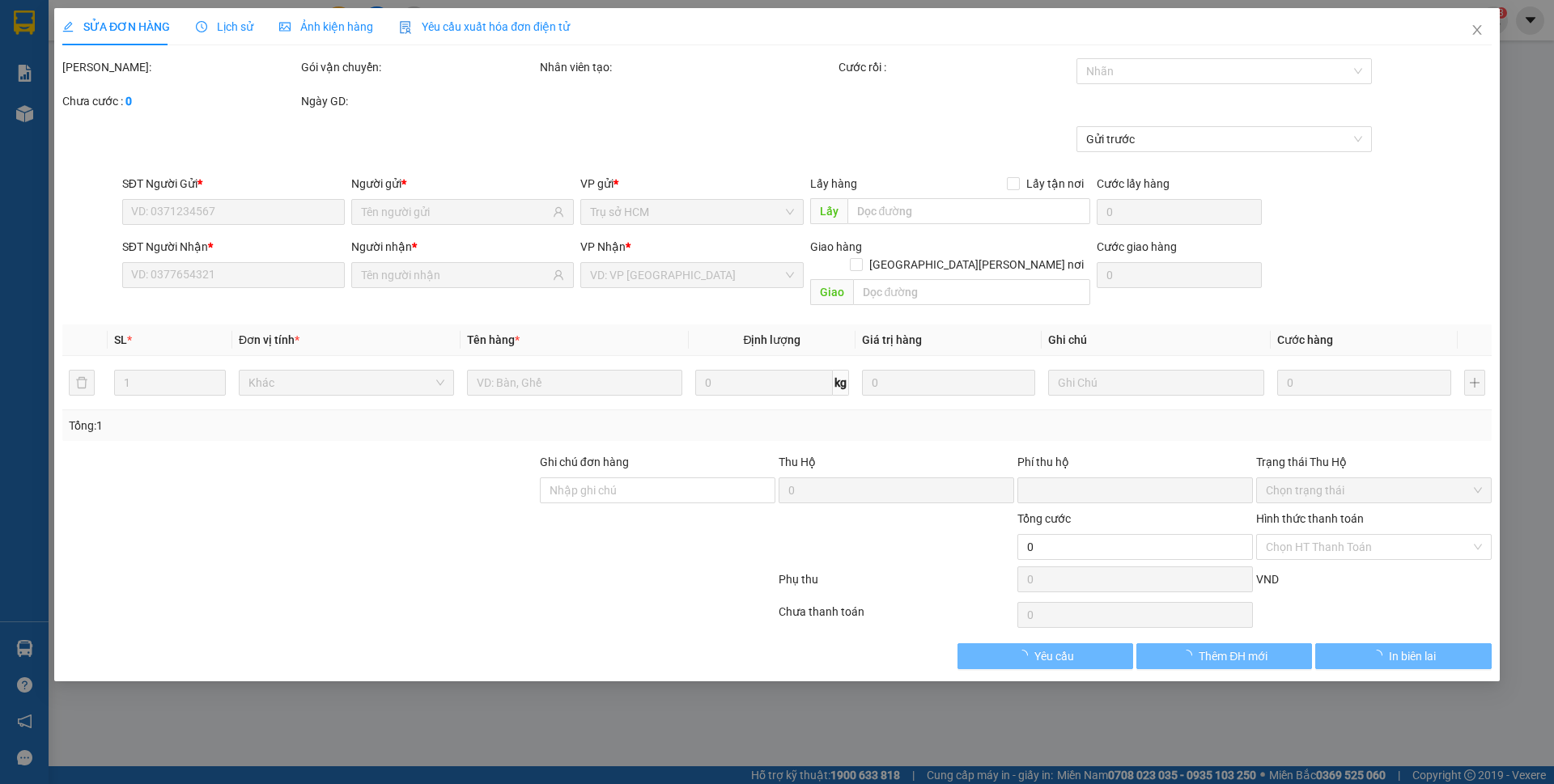
type input "0996825407"
type input "l"
type input "0996825407"
type input "long"
type input "0"
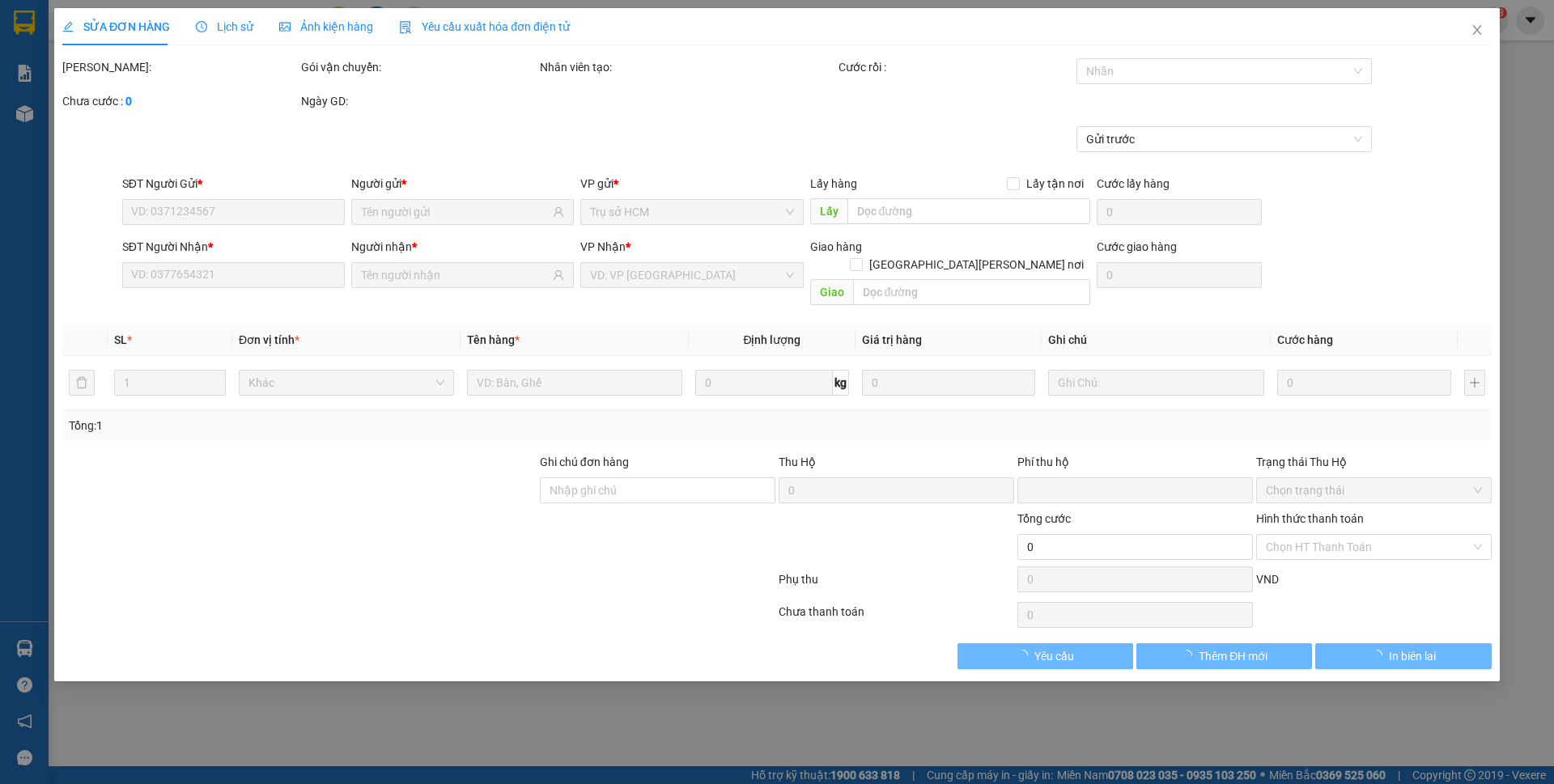
type input "40.000"
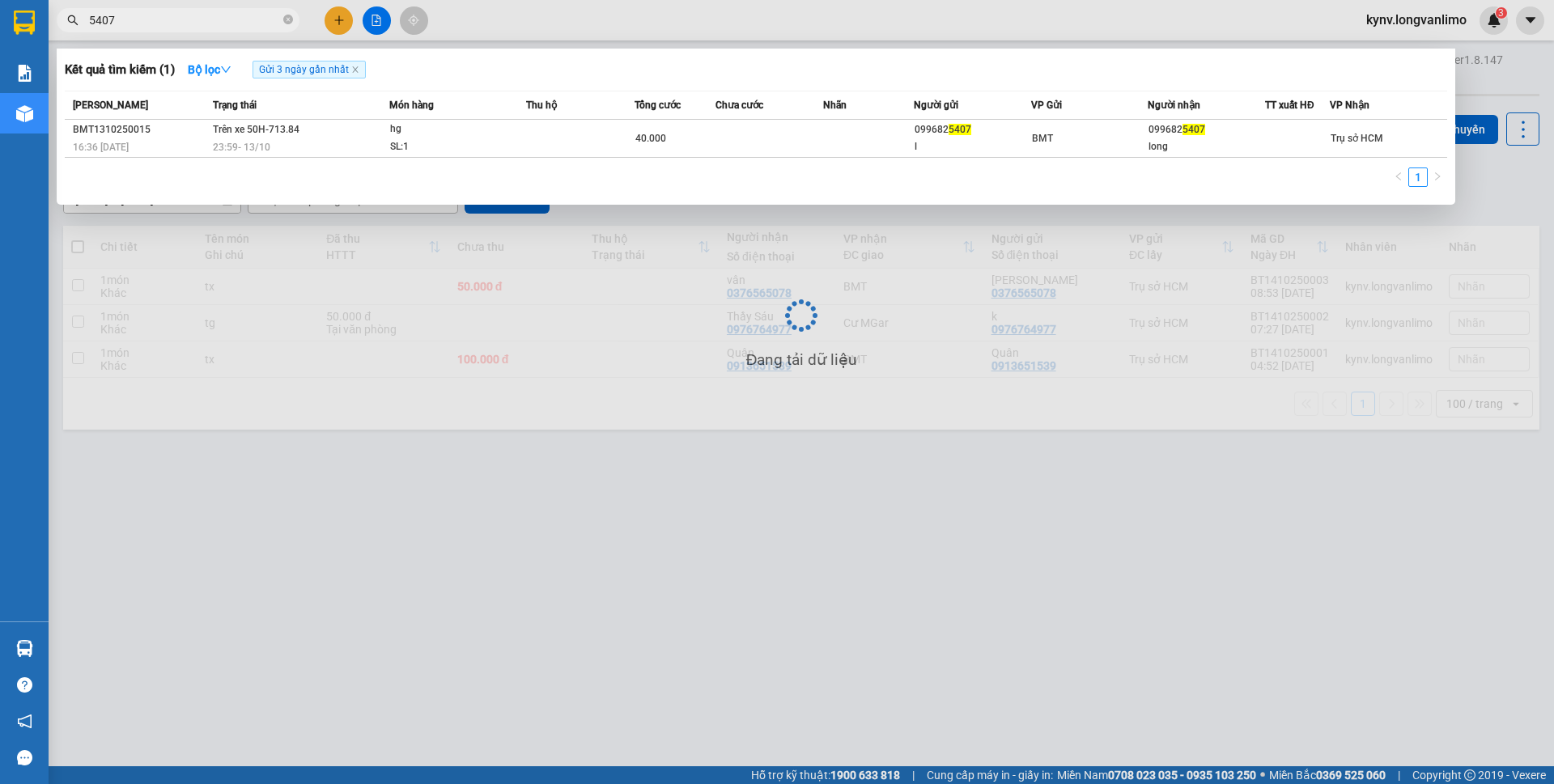
click at [153, 18] on input "5407" at bounding box center [184, 20] width 191 height 18
click at [153, 16] on input "5407" at bounding box center [184, 20] width 191 height 18
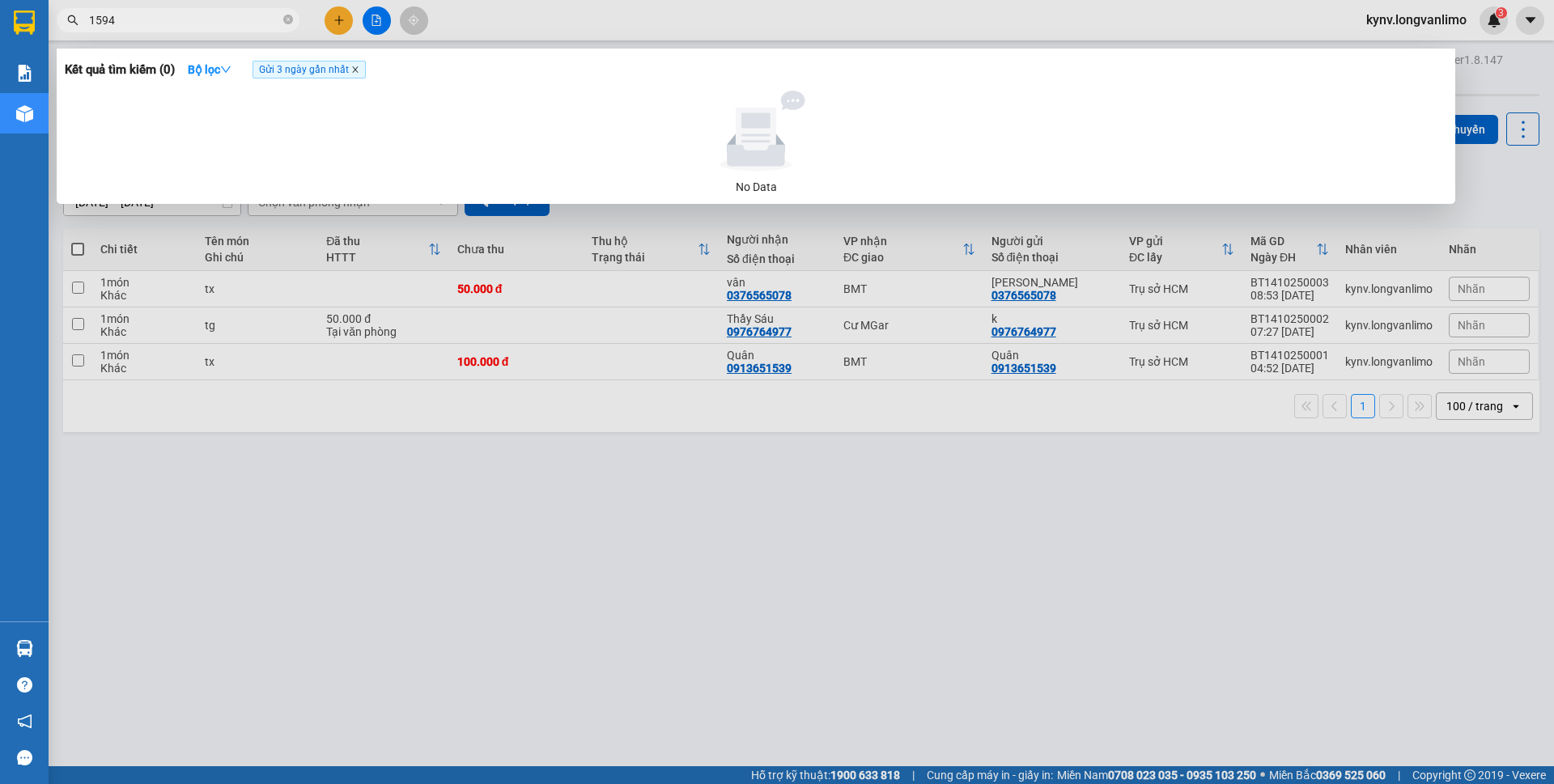
type input "1594"
click at [359, 71] on icon "close" at bounding box center [355, 69] width 8 height 8
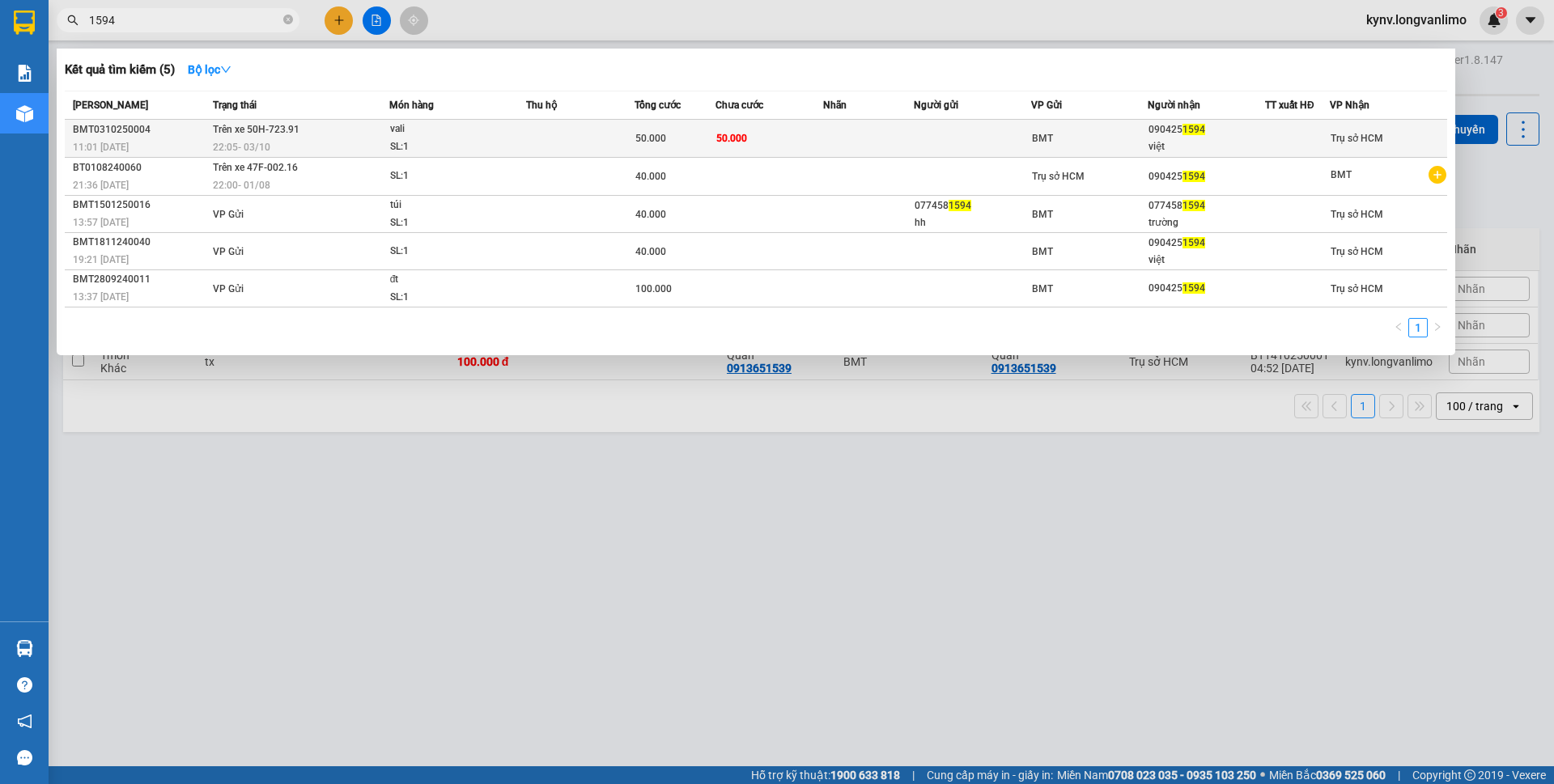
click at [795, 144] on td "50.000" at bounding box center [769, 138] width 108 height 38
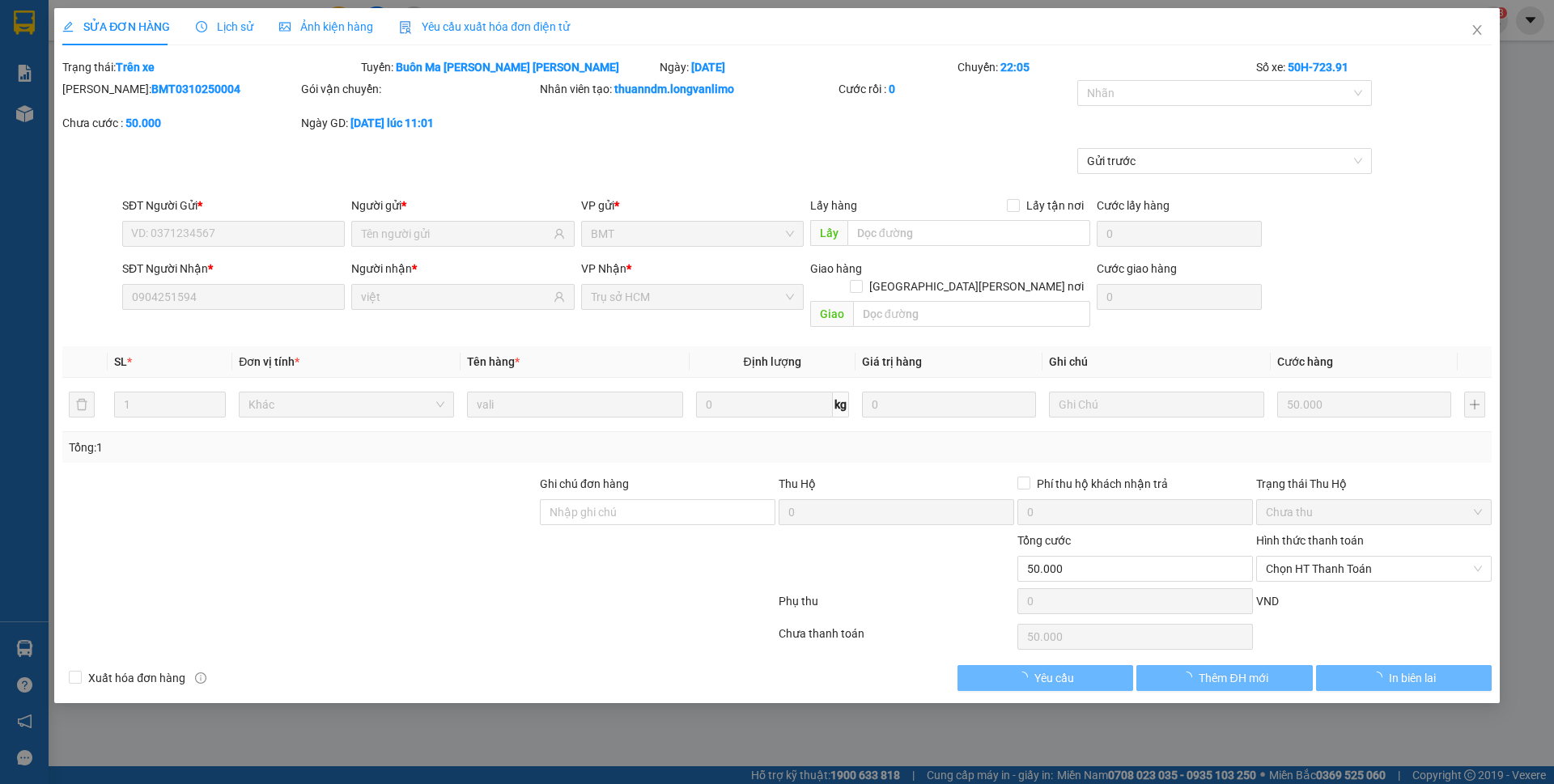
click at [301, 30] on span "Ảnh kiện hàng" at bounding box center [326, 26] width 93 height 13
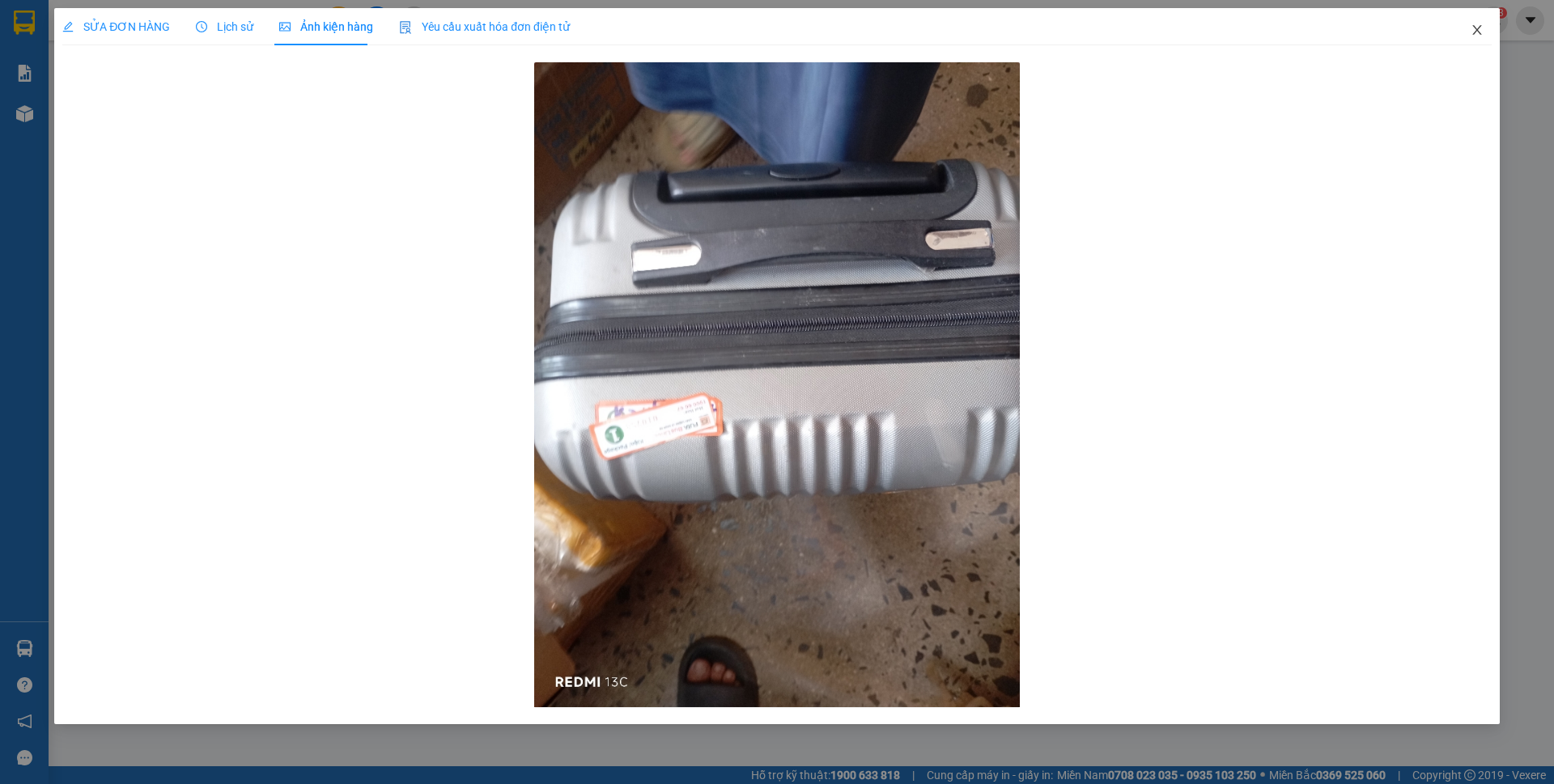
click at [1481, 28] on icon "close" at bounding box center [1476, 30] width 13 height 13
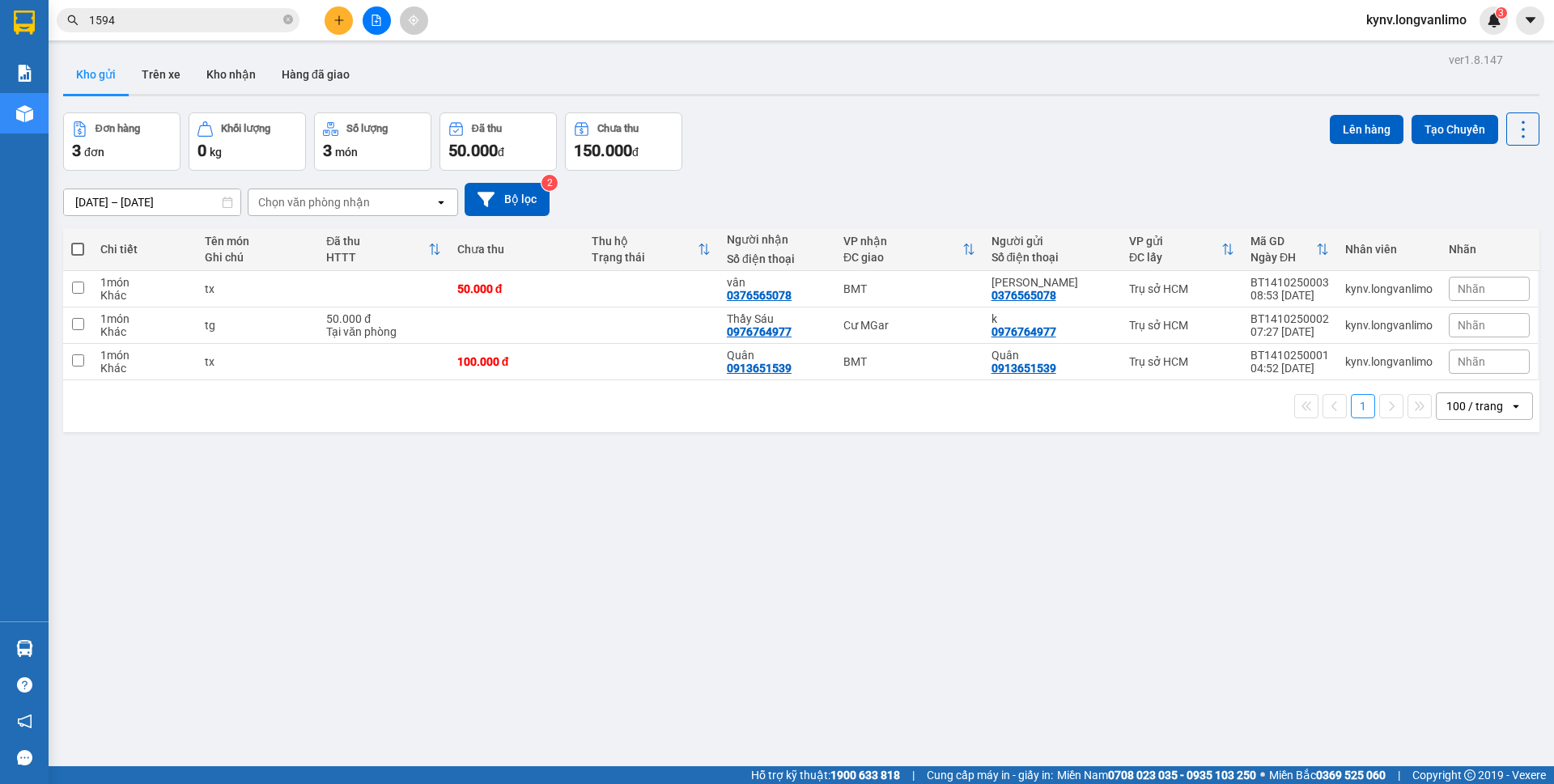
click at [142, 25] on input "1594" at bounding box center [184, 20] width 191 height 18
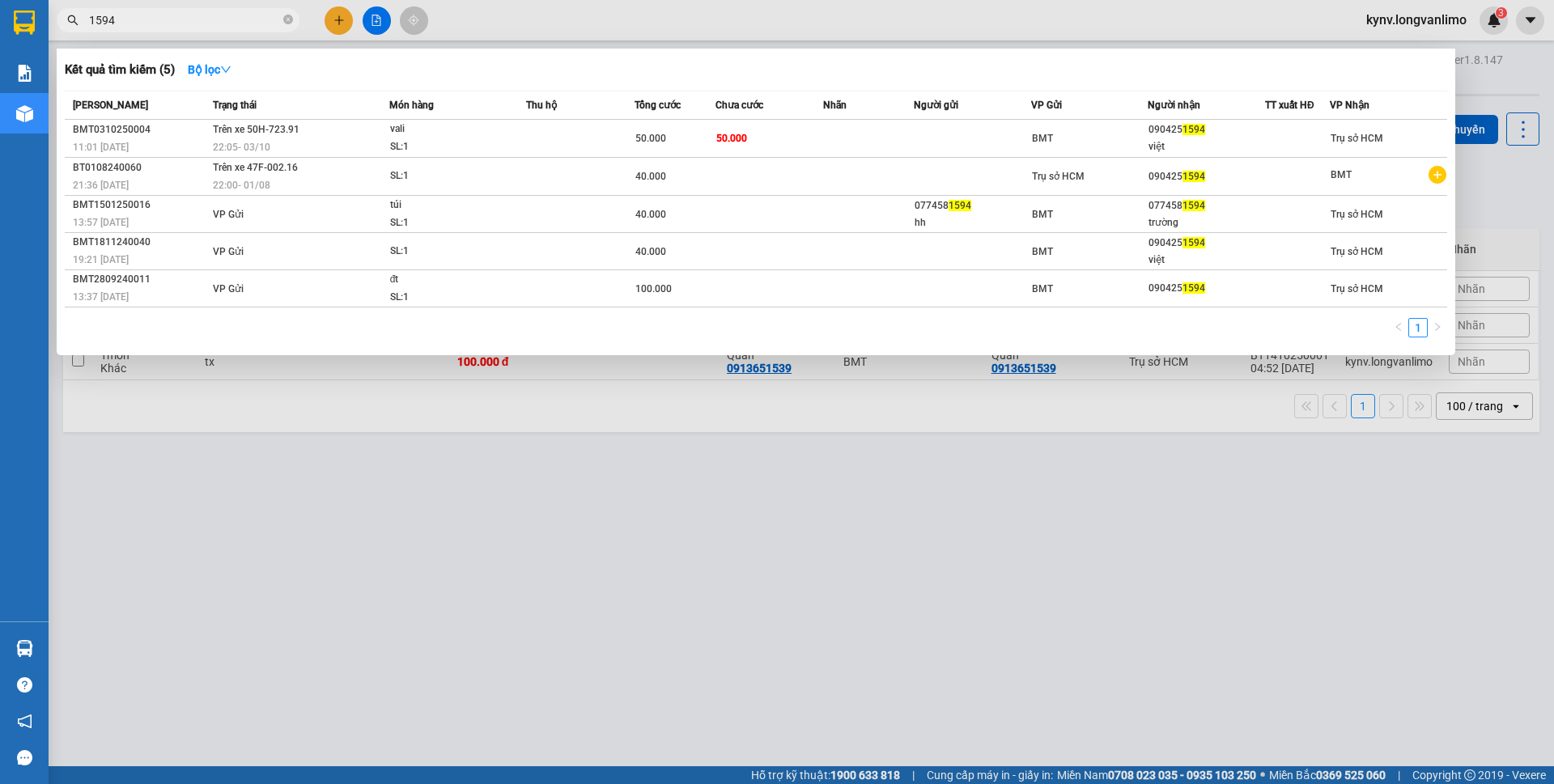
click at [142, 25] on input "1594" at bounding box center [184, 20] width 191 height 18
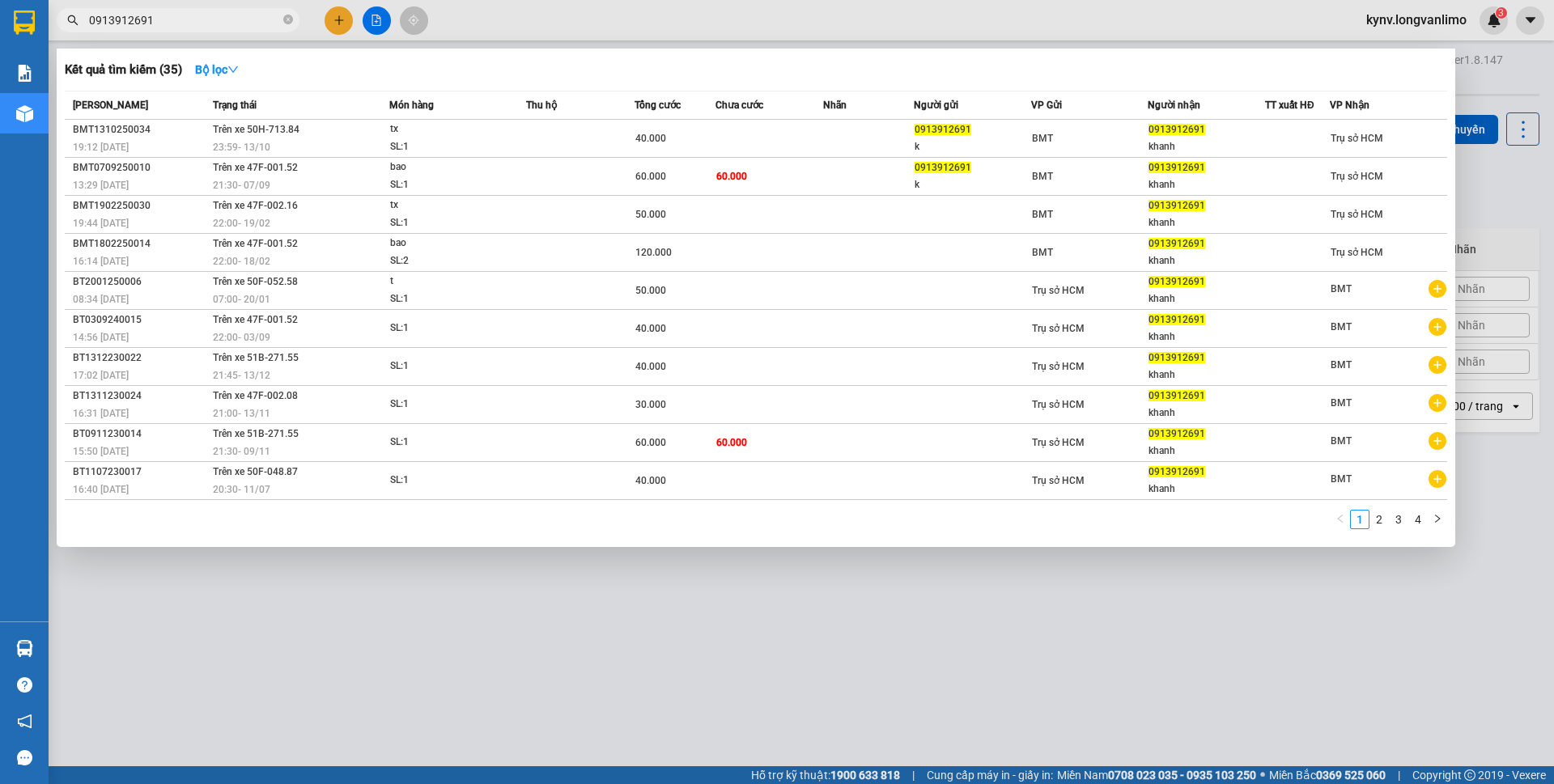
type input "0913912691"
click at [717, 139] on td at bounding box center [769, 138] width 108 height 38
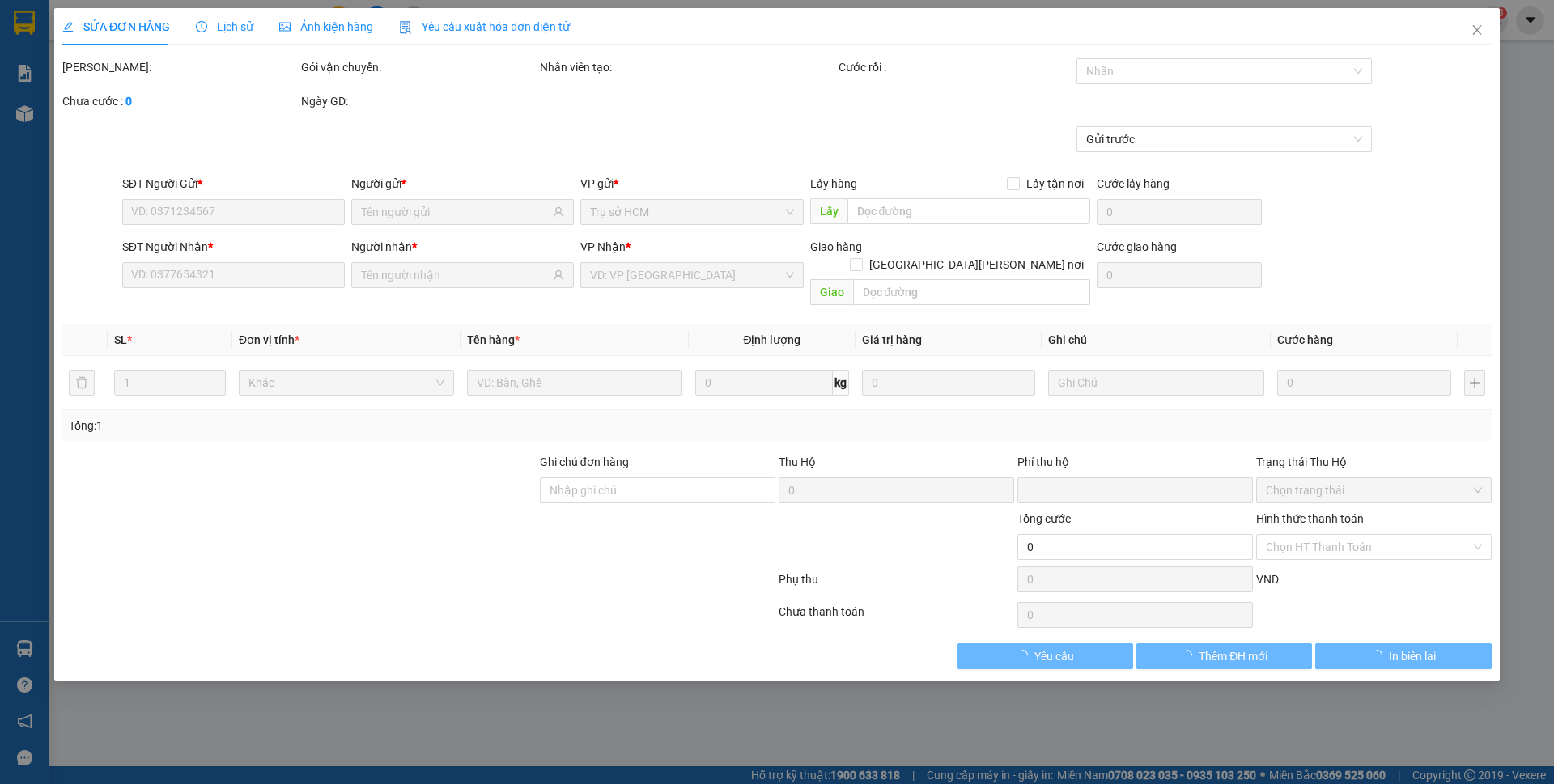
click at [345, 22] on span "Ảnh kiện hàng" at bounding box center [326, 26] width 93 height 13
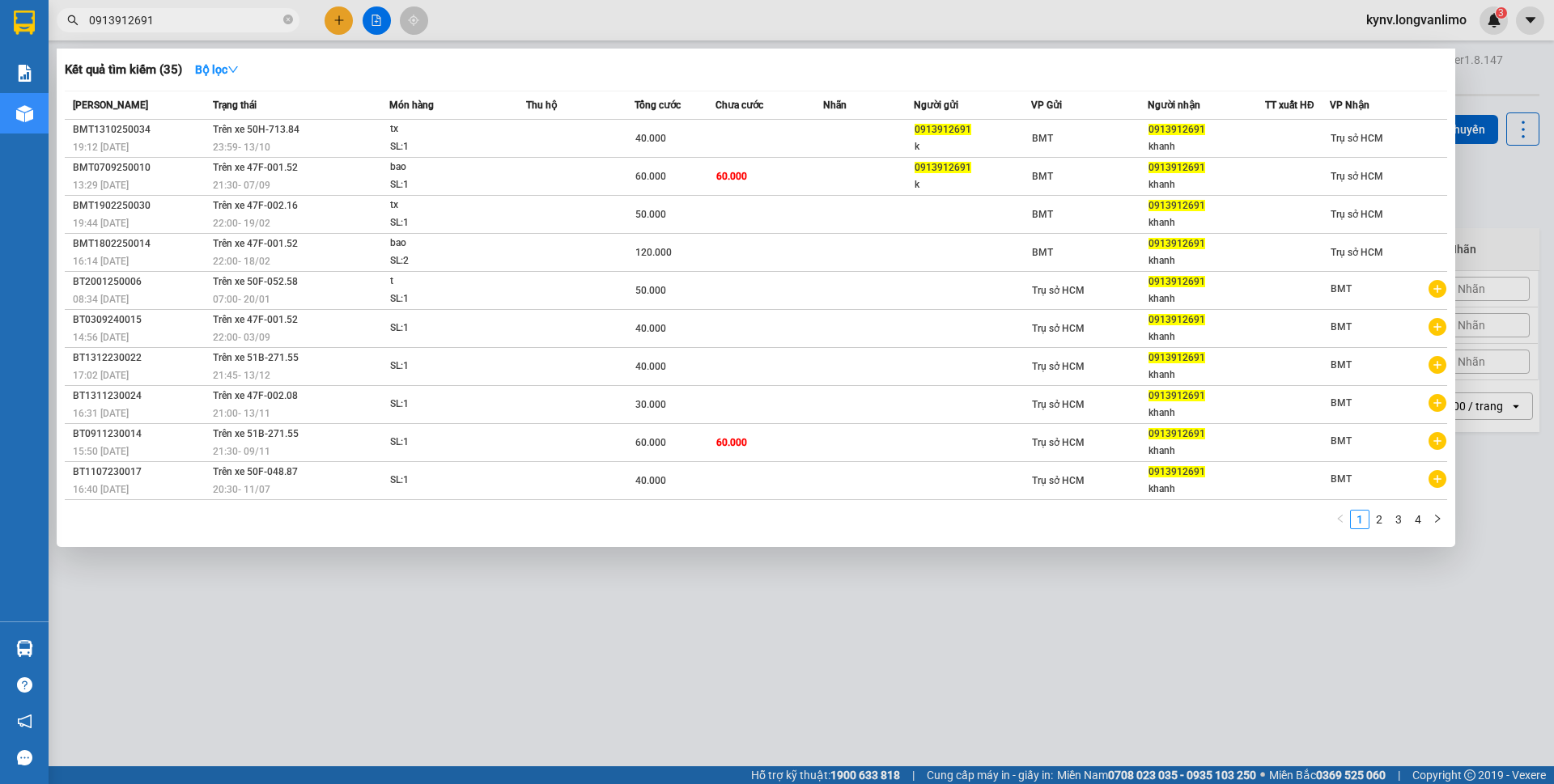
click at [167, 20] on input "0913912691" at bounding box center [184, 20] width 191 height 18
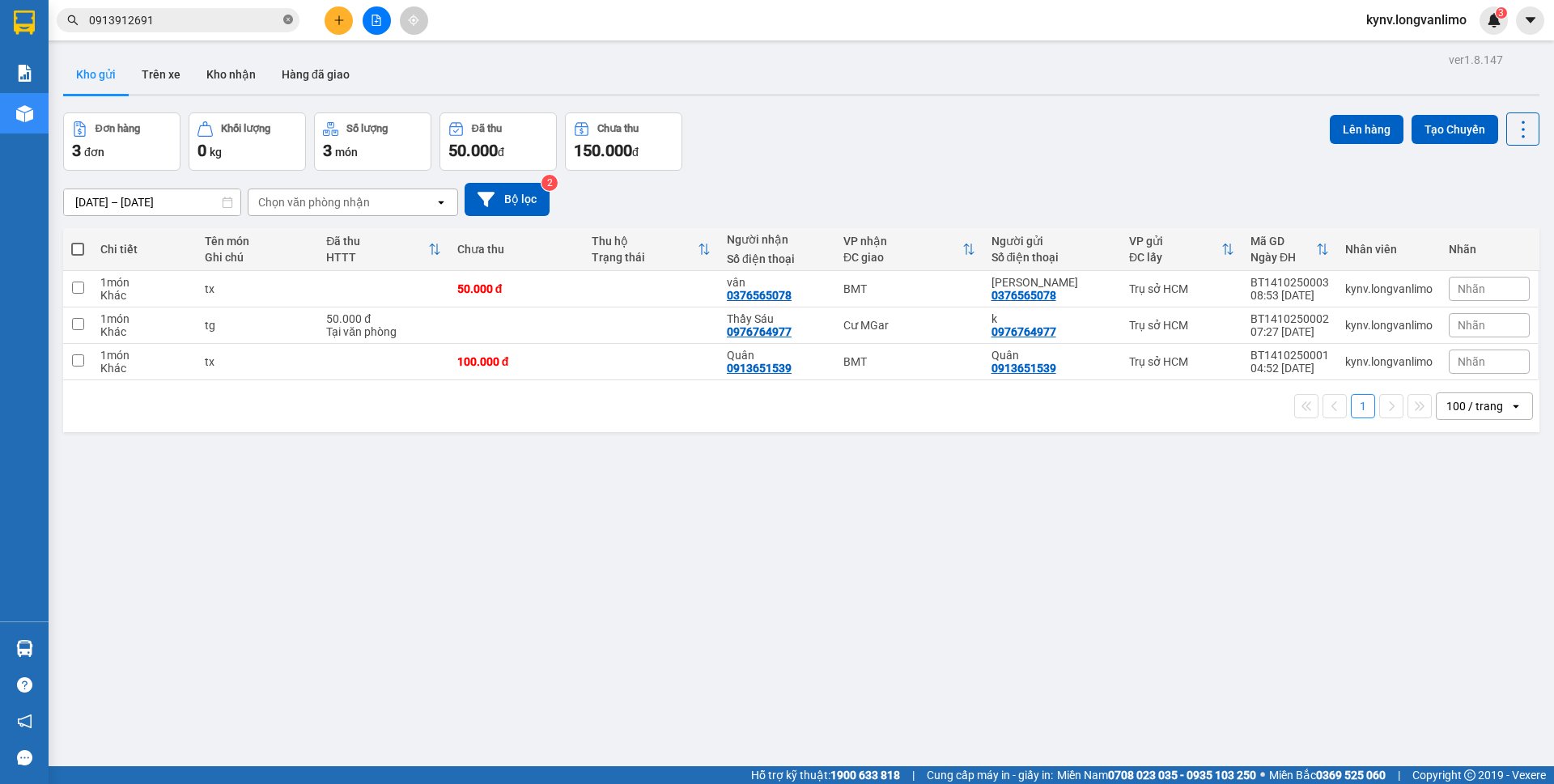
click at [289, 17] on icon "close-circle" at bounding box center [288, 19] width 10 height 10
click at [174, 20] on input "text" at bounding box center [184, 20] width 191 height 18
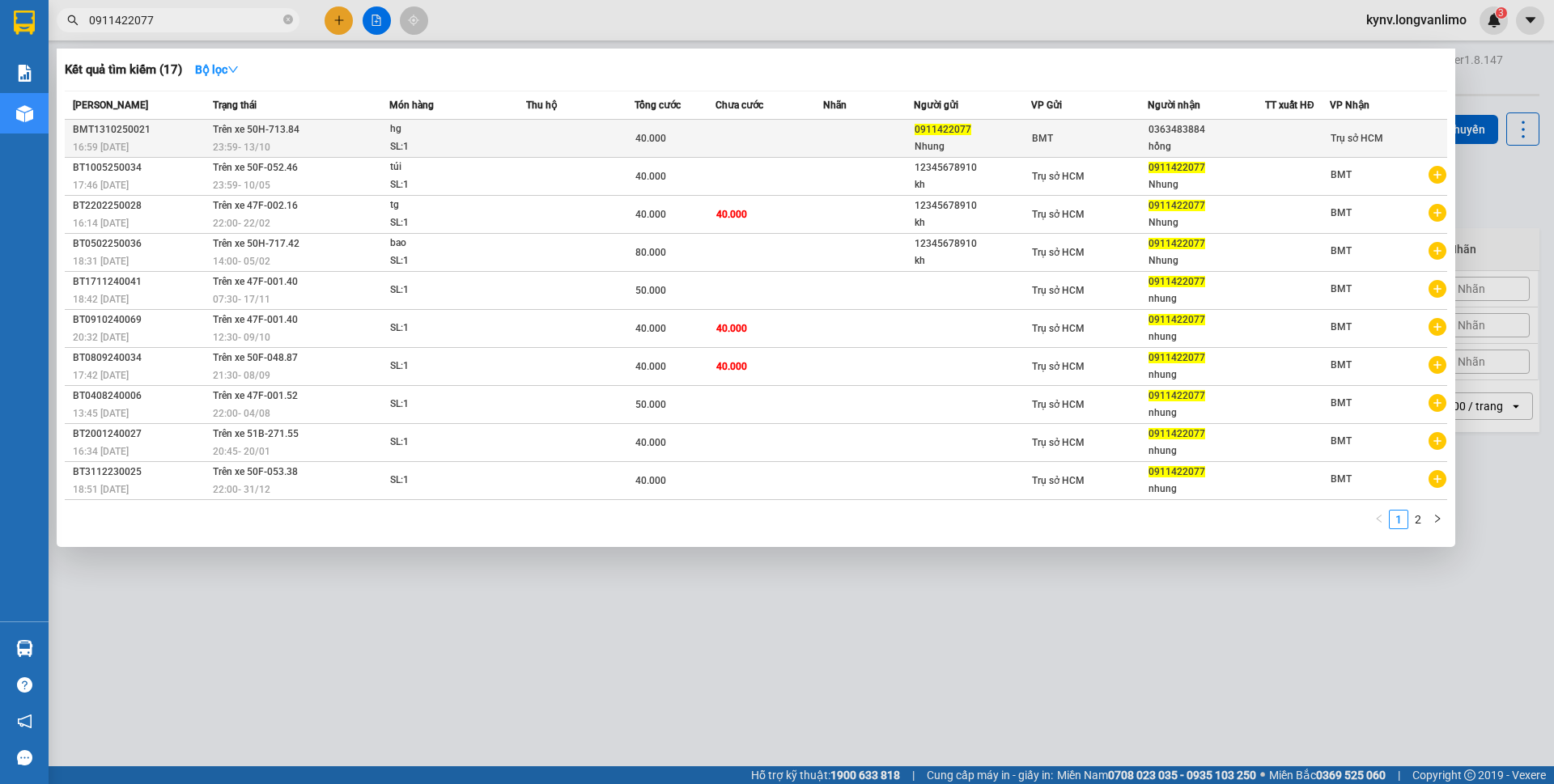
click at [859, 145] on td at bounding box center [868, 138] width 90 height 38
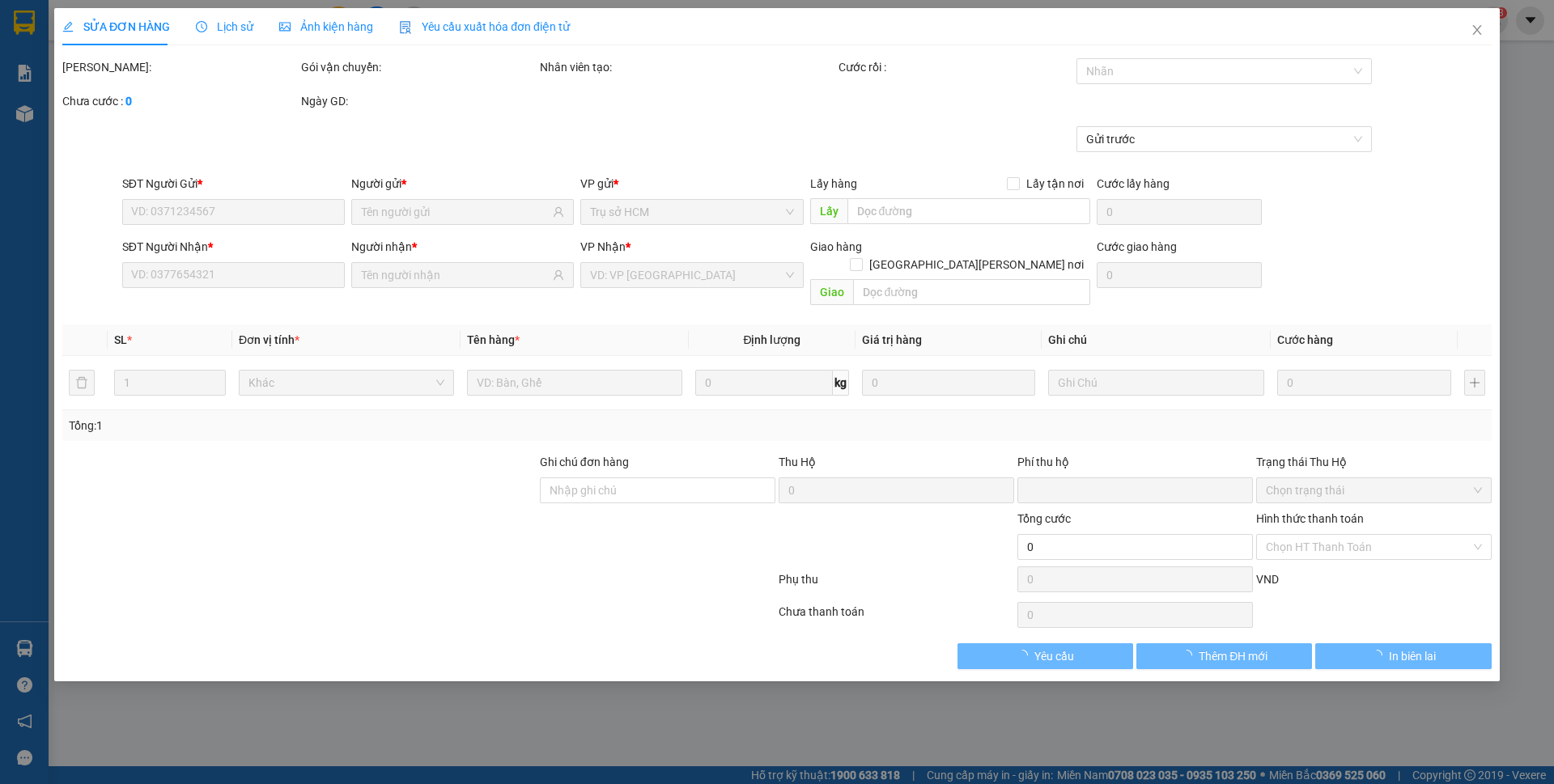
click at [355, 29] on span "Ảnh kiện hàng" at bounding box center [326, 26] width 93 height 13
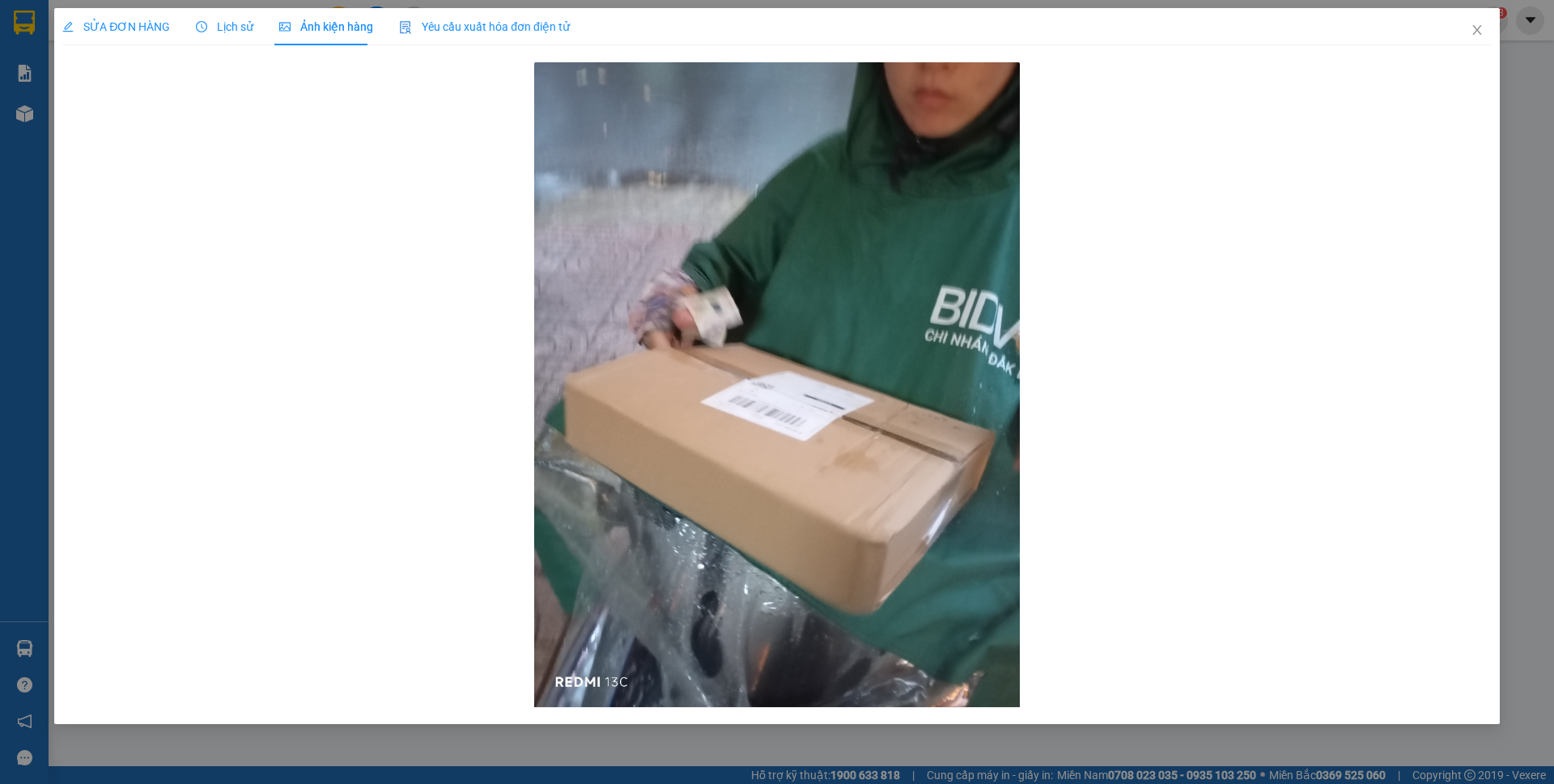
click at [355, 29] on span "Ảnh kiện hàng" at bounding box center [326, 26] width 93 height 13
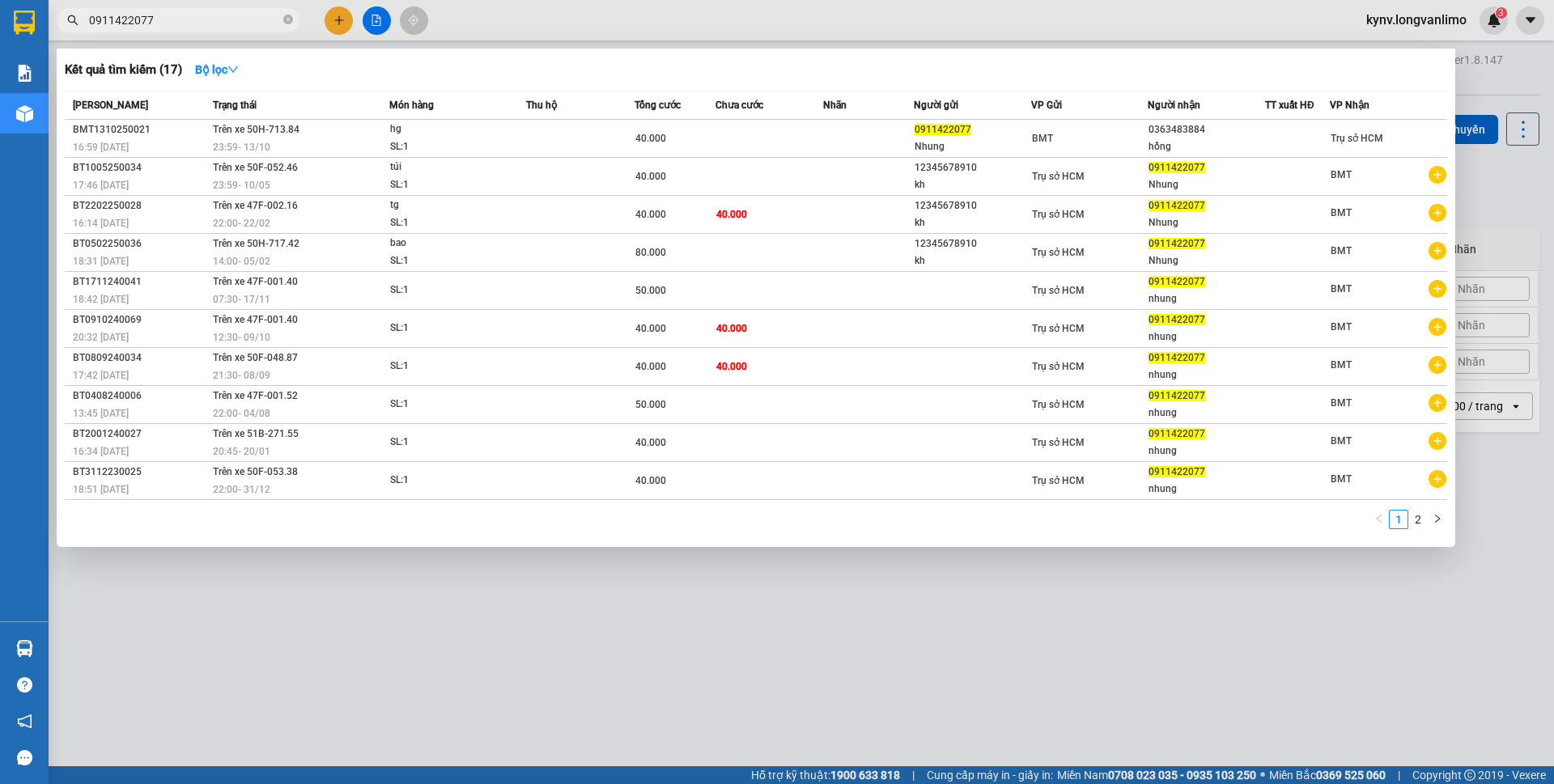
click at [176, 17] on input "0911422077" at bounding box center [184, 20] width 191 height 18
click at [175, 17] on input "0911422077" at bounding box center [184, 20] width 191 height 18
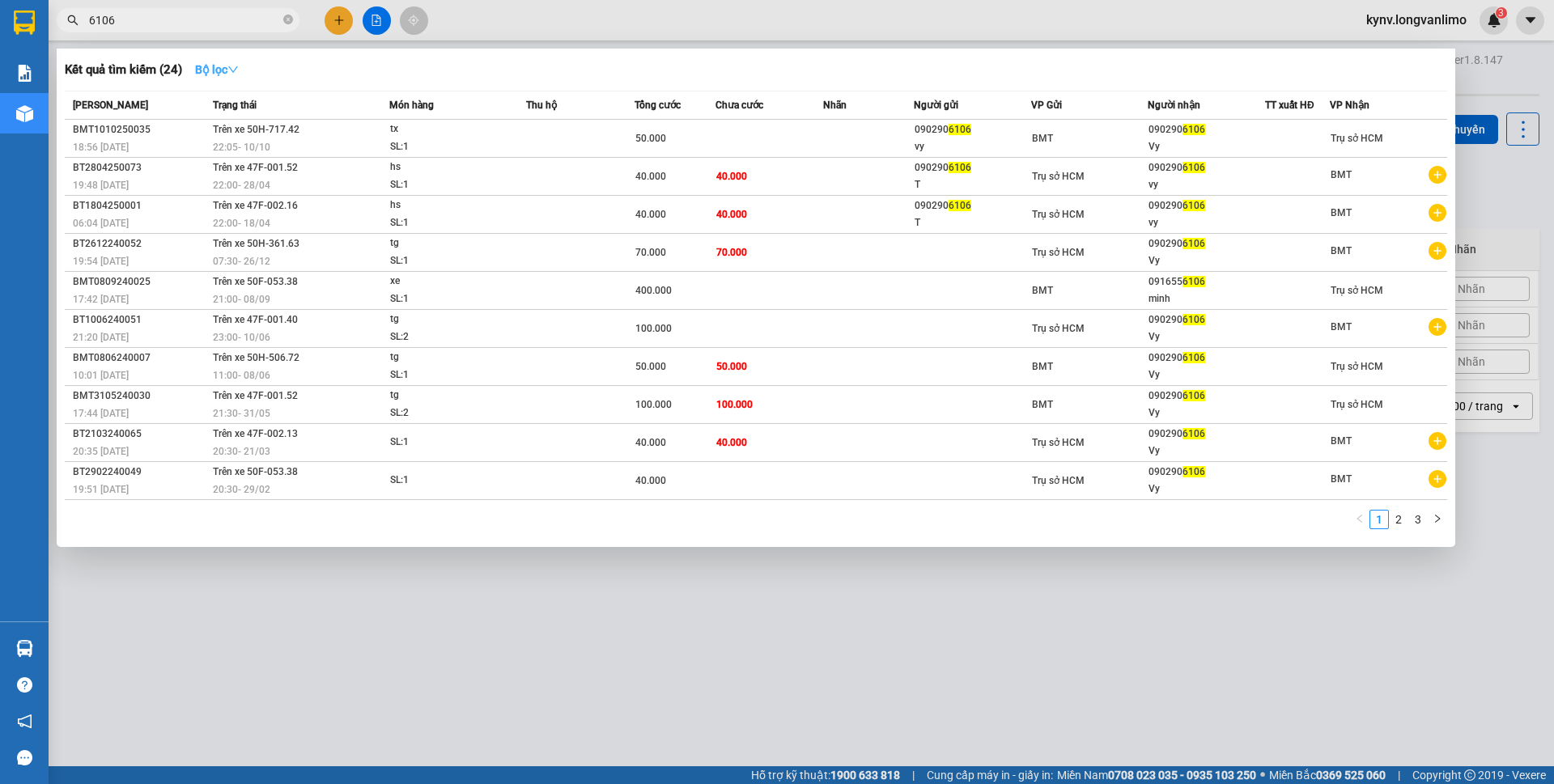
type input "6106"
click at [236, 65] on icon "down" at bounding box center [233, 69] width 11 height 11
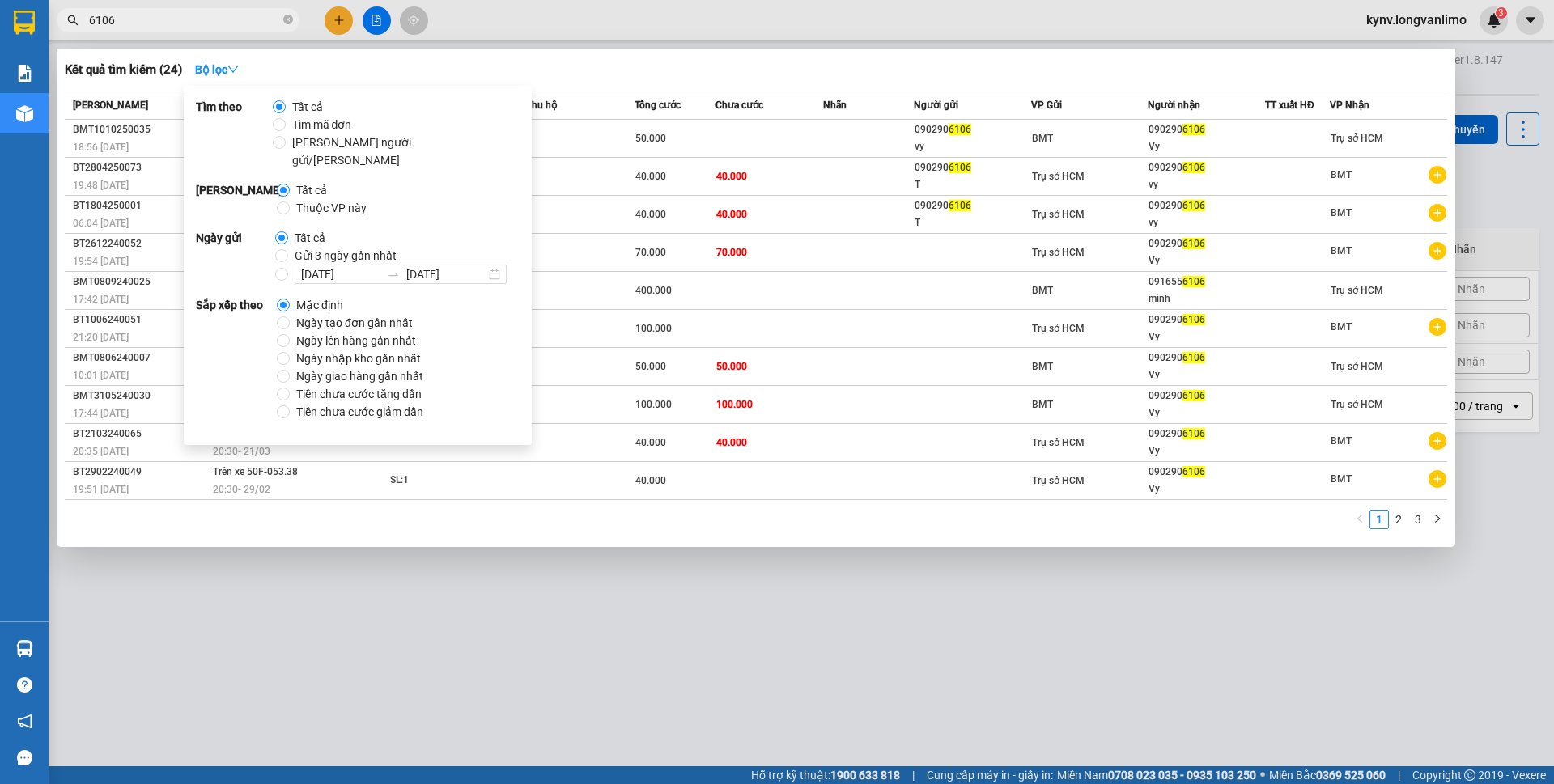
click at [305, 247] on span "Gửi 3 ngày gần nhất" at bounding box center [346, 256] width 115 height 18
click at [288, 250] on input "Gửi 3 ngày gần nhất" at bounding box center [281, 256] width 13 height 13
radio input "true"
radio input "false"
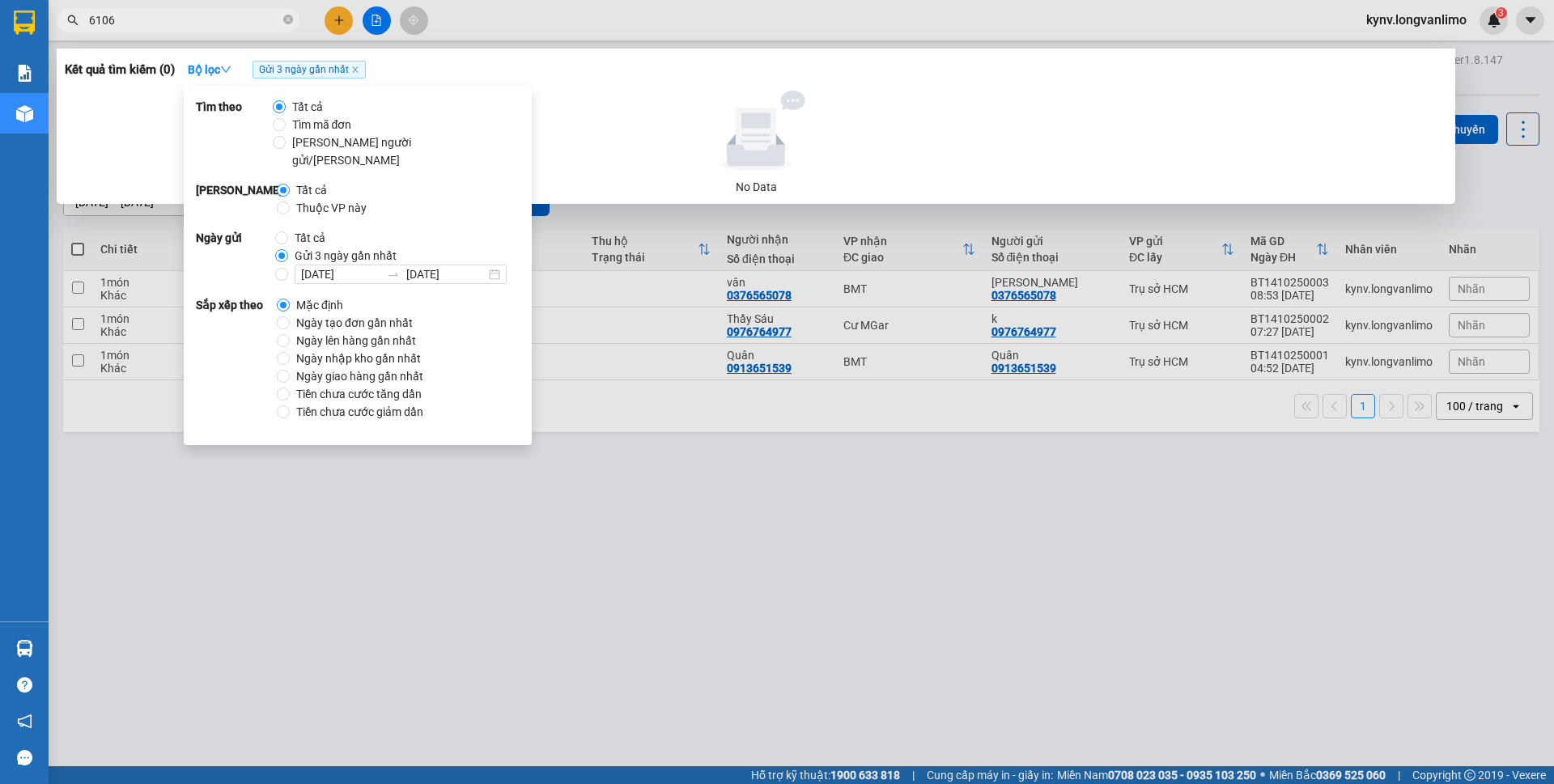
click at [785, 176] on div "No Data" at bounding box center [756, 143] width 1370 height 105
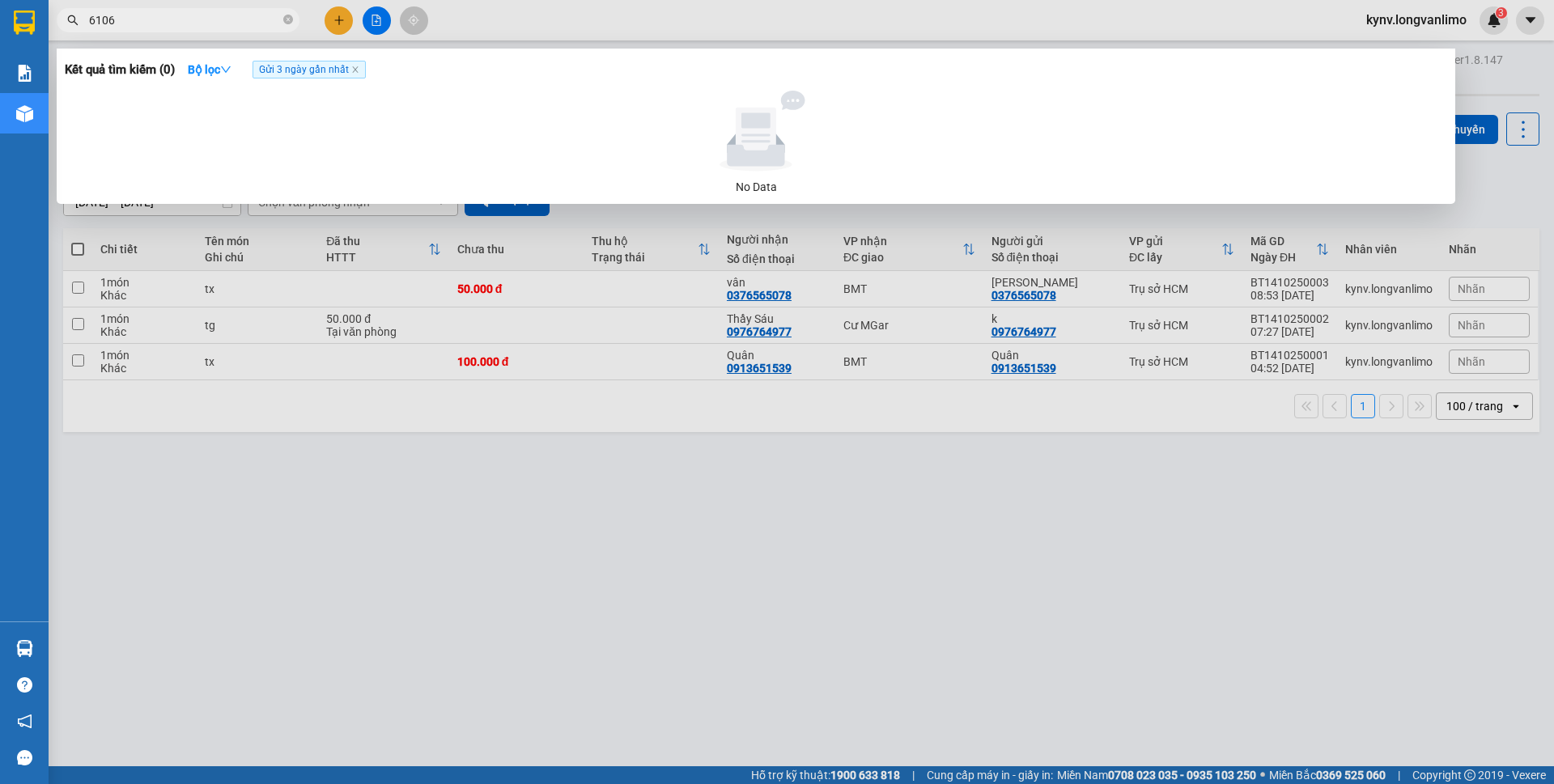
click at [220, 27] on input "6106" at bounding box center [184, 20] width 191 height 18
click at [141, 29] on span "6106" at bounding box center [177, 20] width 243 height 25
click at [143, 17] on input "6106" at bounding box center [184, 20] width 191 height 18
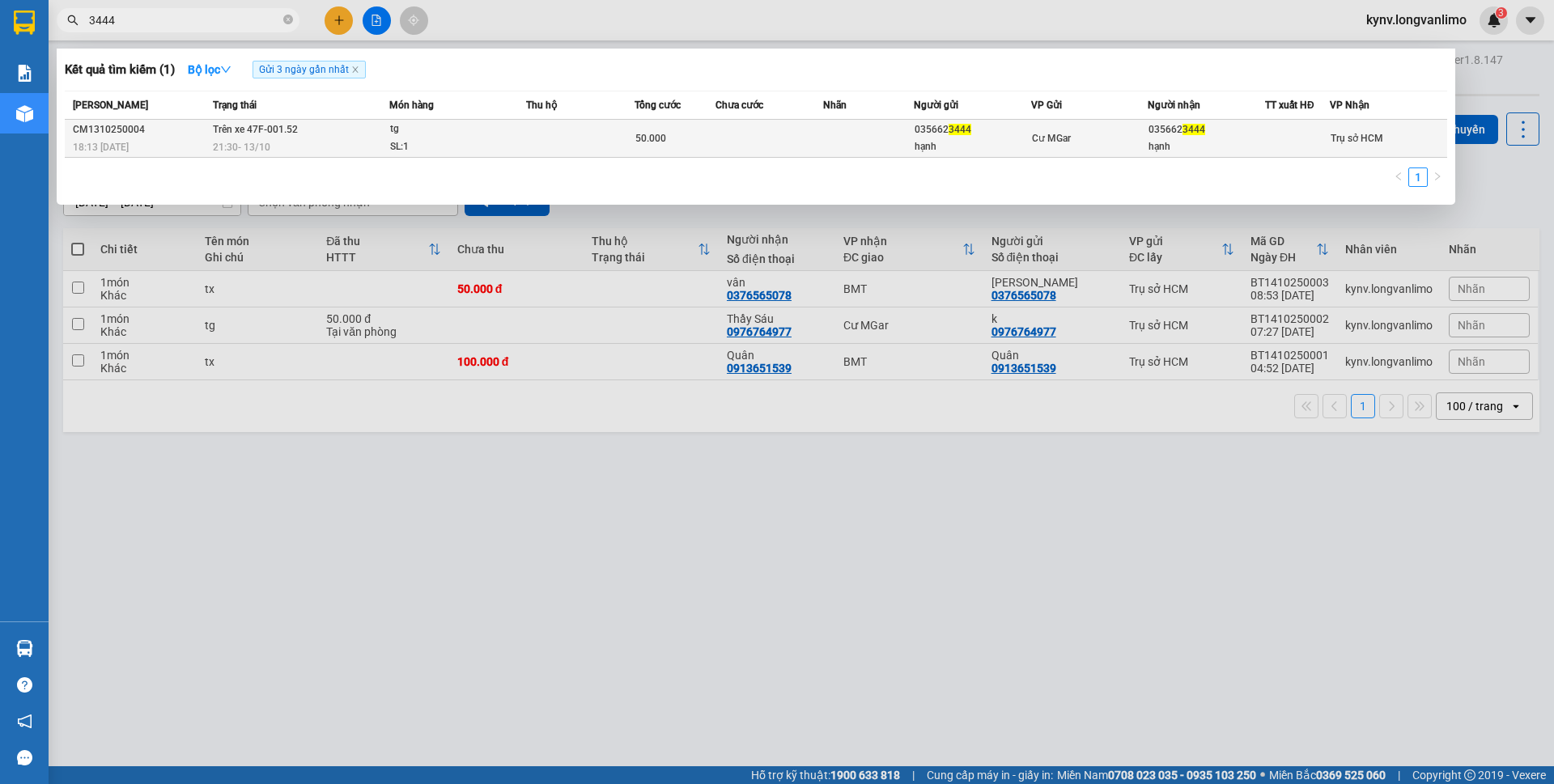
click at [757, 139] on td at bounding box center [769, 138] width 108 height 38
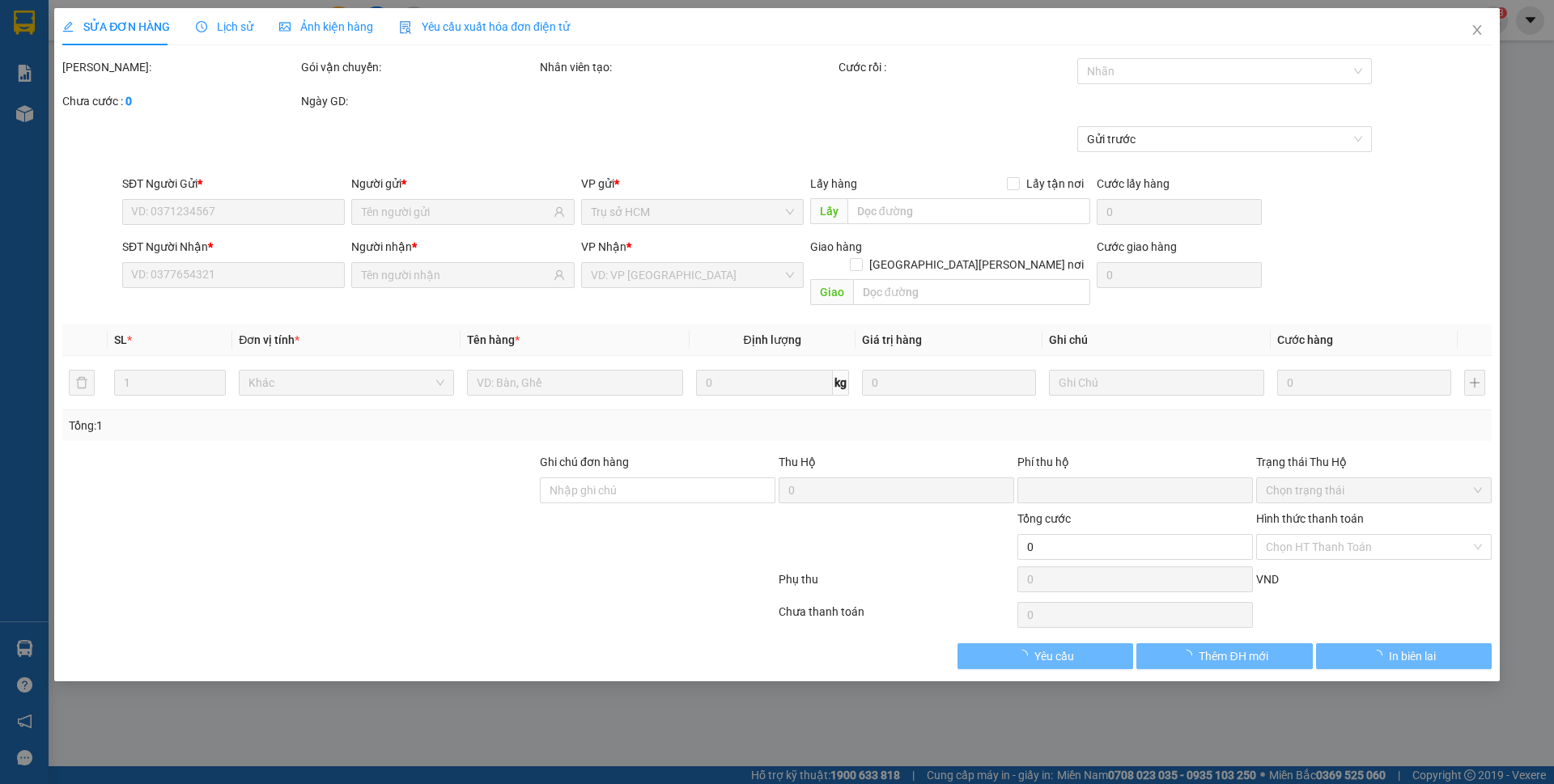
click at [318, 40] on div "Ảnh kiện hàng" at bounding box center [326, 26] width 93 height 37
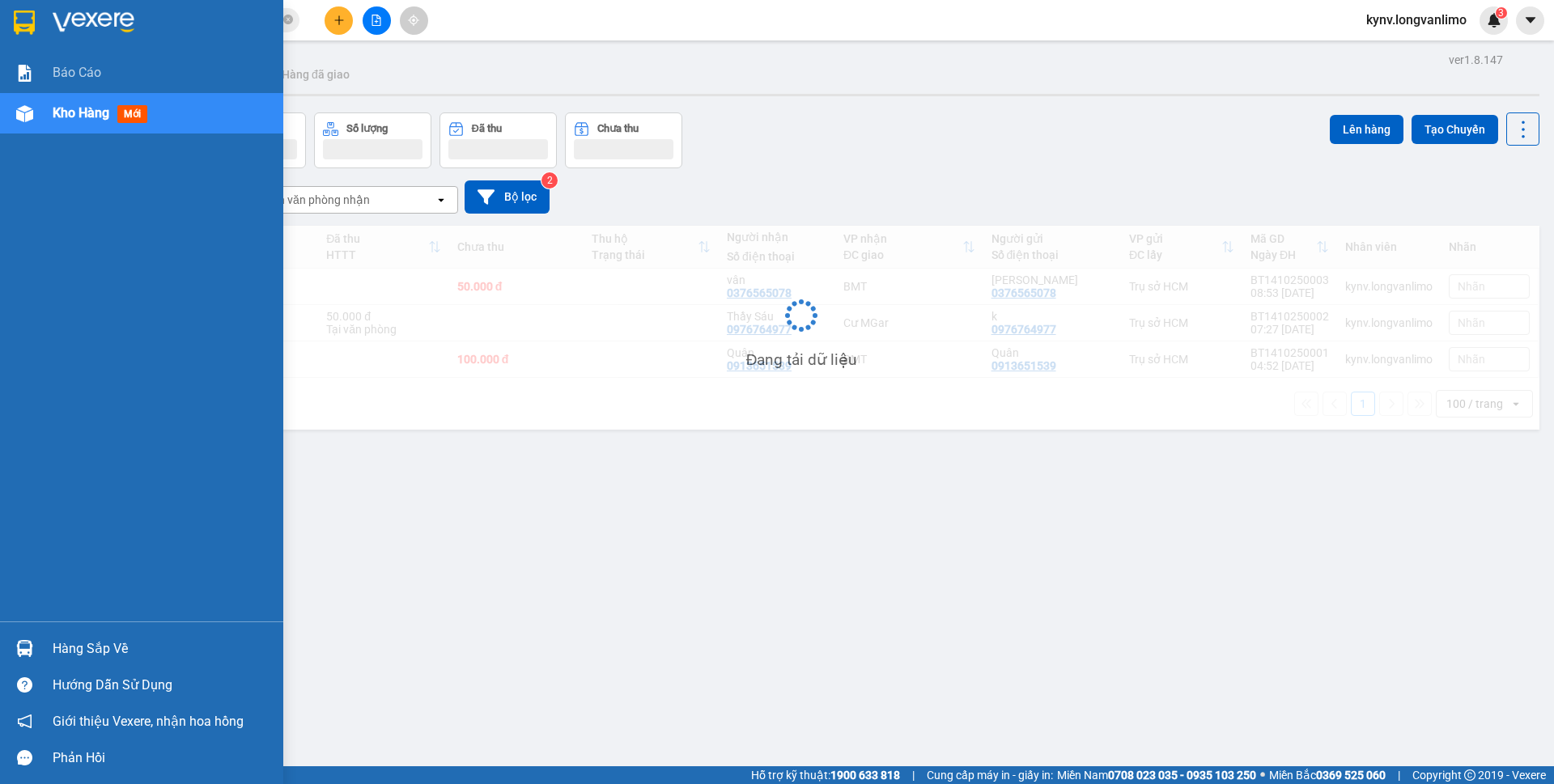
click at [22, 23] on img at bounding box center [25, 23] width 21 height 25
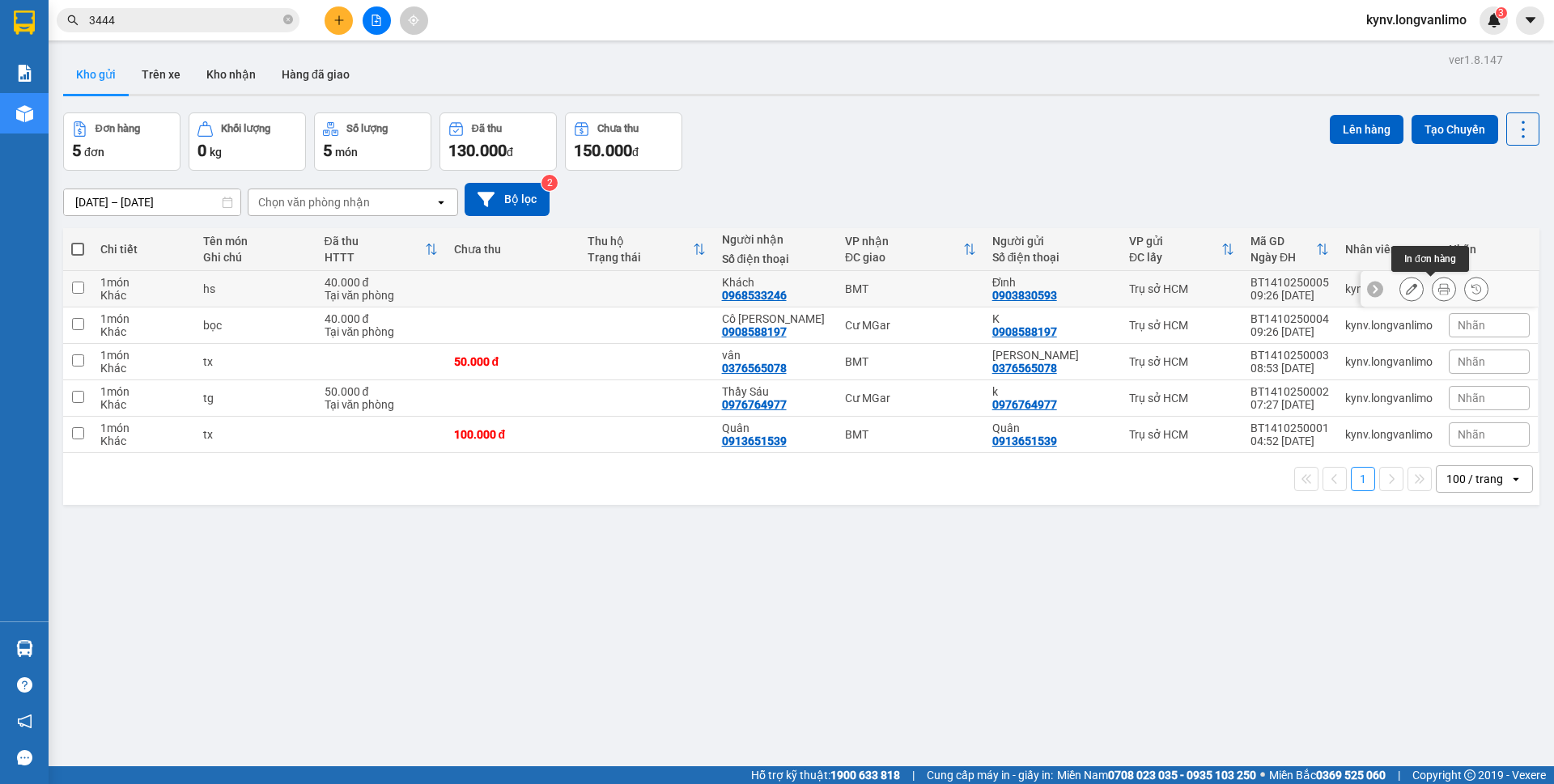
click at [1438, 293] on icon at bounding box center [1444, 288] width 11 height 11
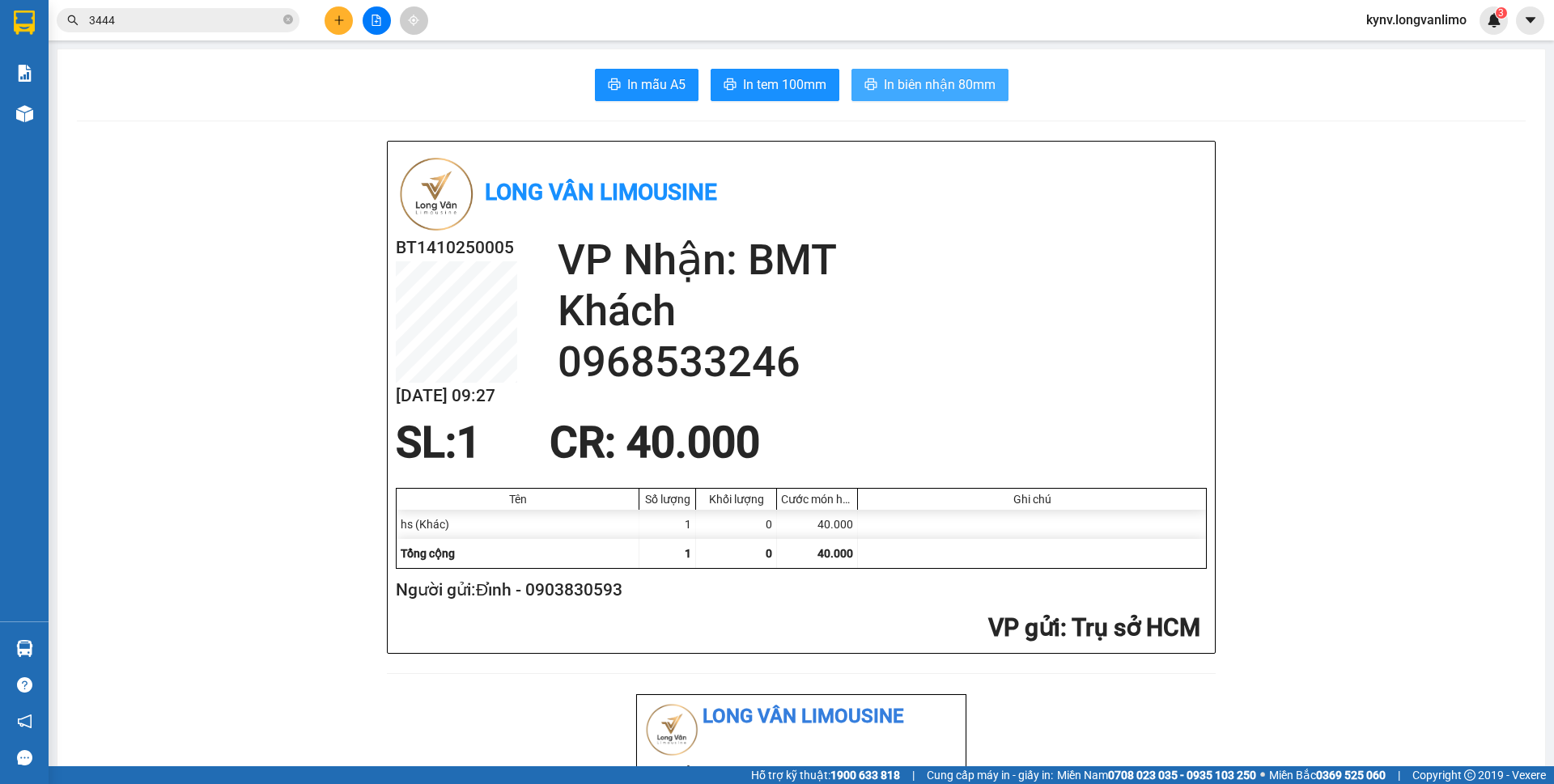
click at [975, 87] on span "In biên nhận 80mm" at bounding box center [939, 84] width 112 height 20
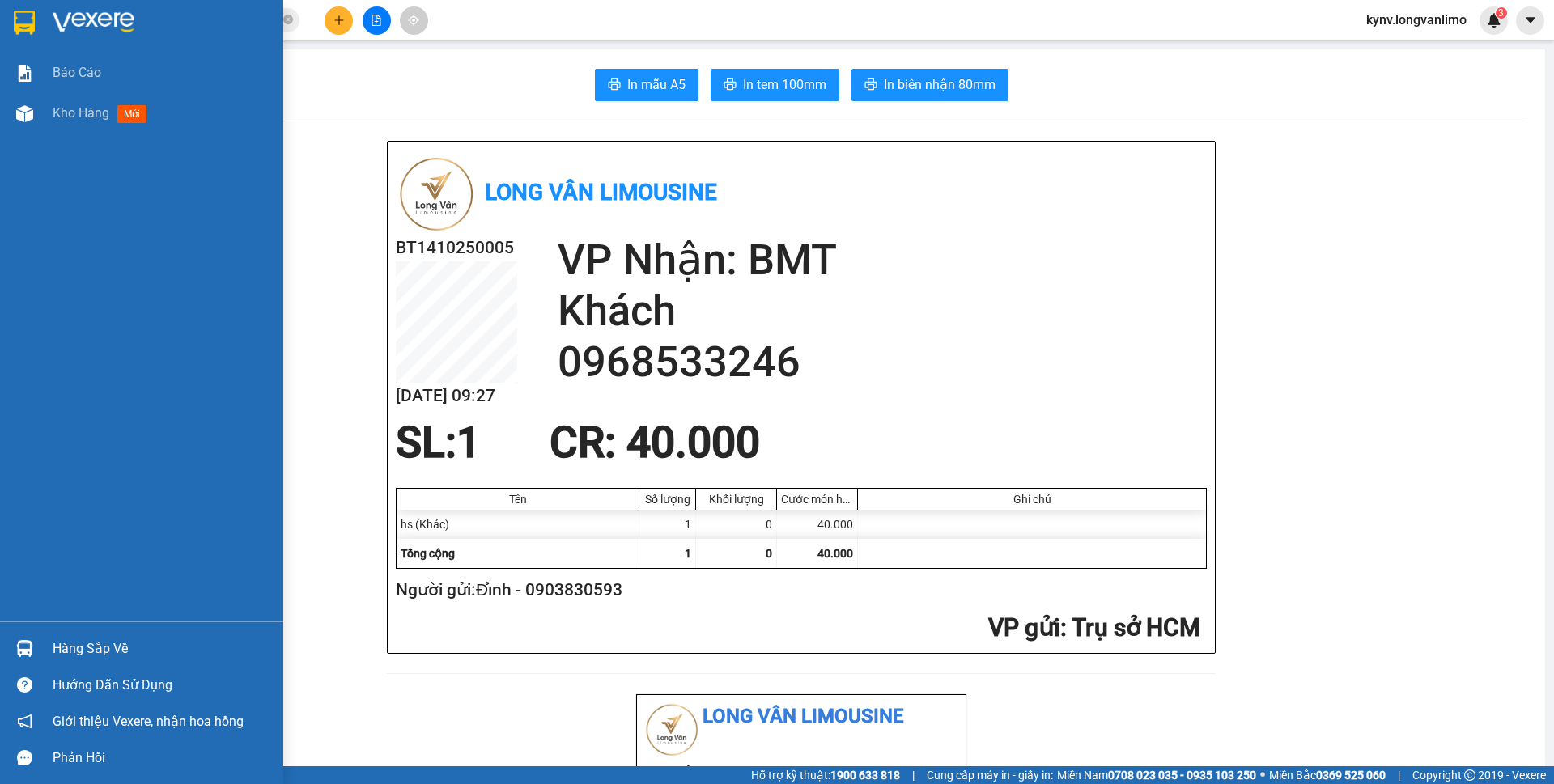
click at [27, 19] on img at bounding box center [25, 23] width 21 height 25
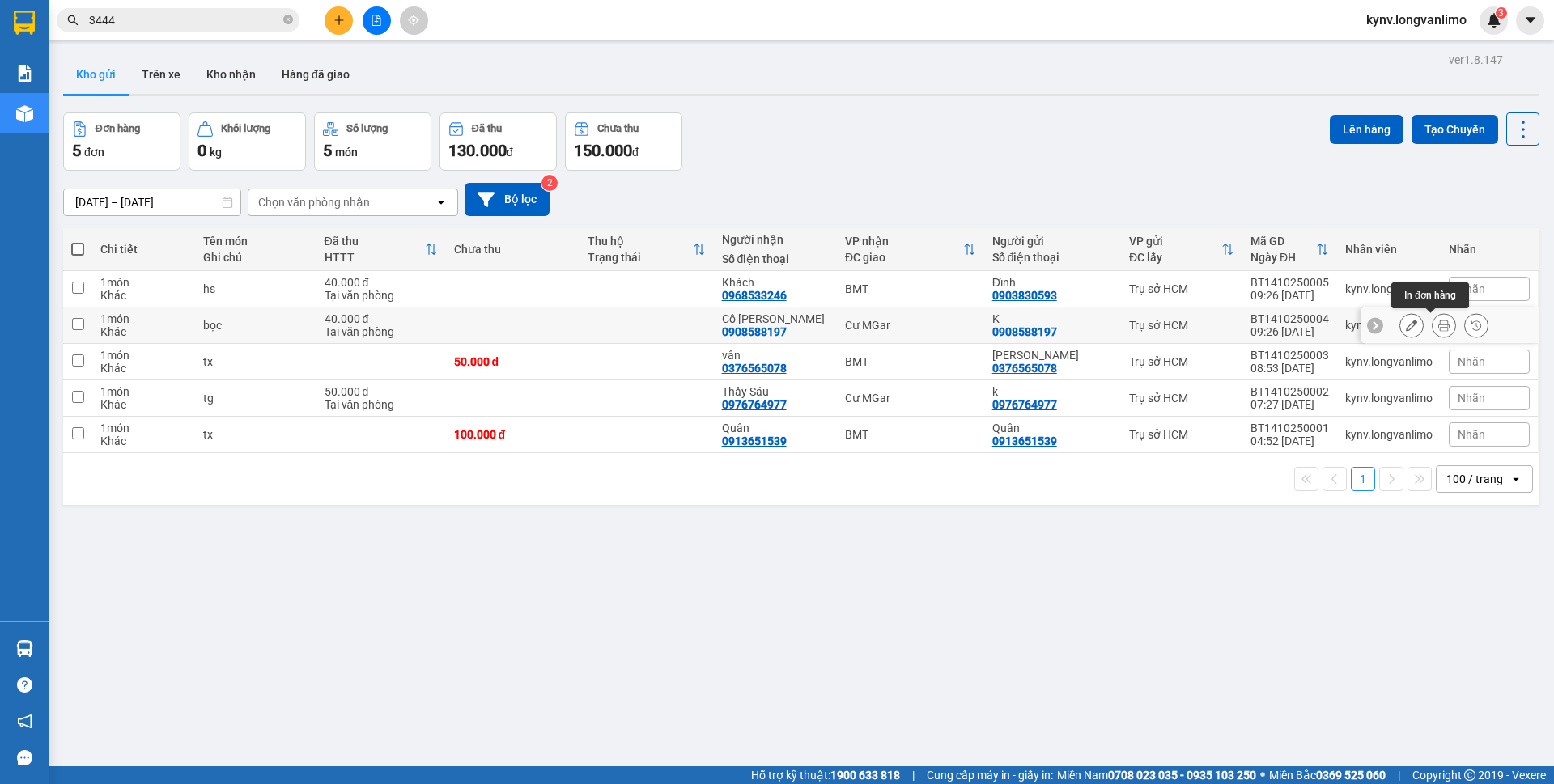
click at [1438, 329] on icon at bounding box center [1444, 325] width 11 height 11
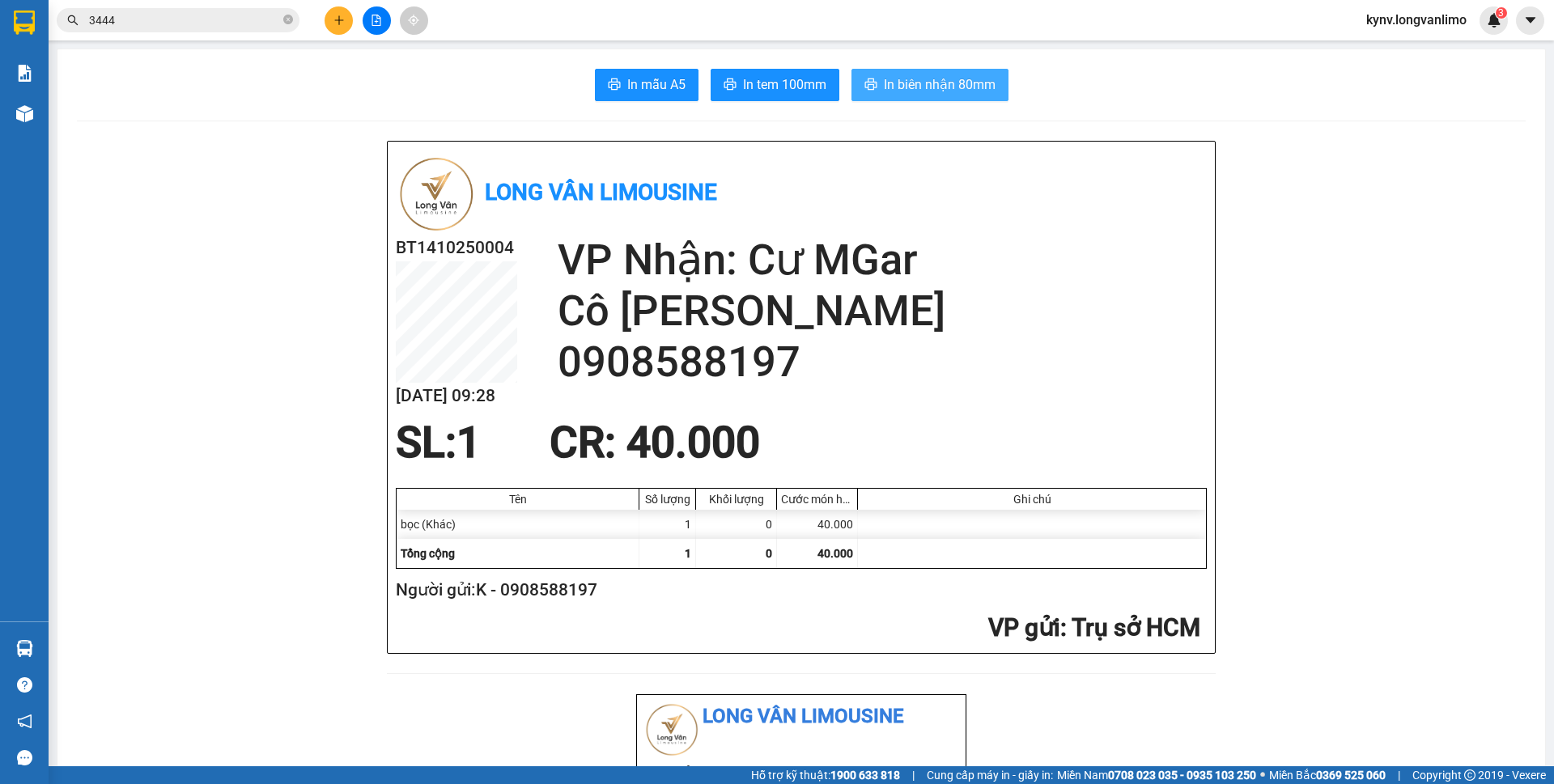
click at [885, 88] on span "In biên nhận 80mm" at bounding box center [939, 84] width 112 height 20
click at [813, 91] on span "In tem 100mm" at bounding box center [784, 84] width 84 height 20
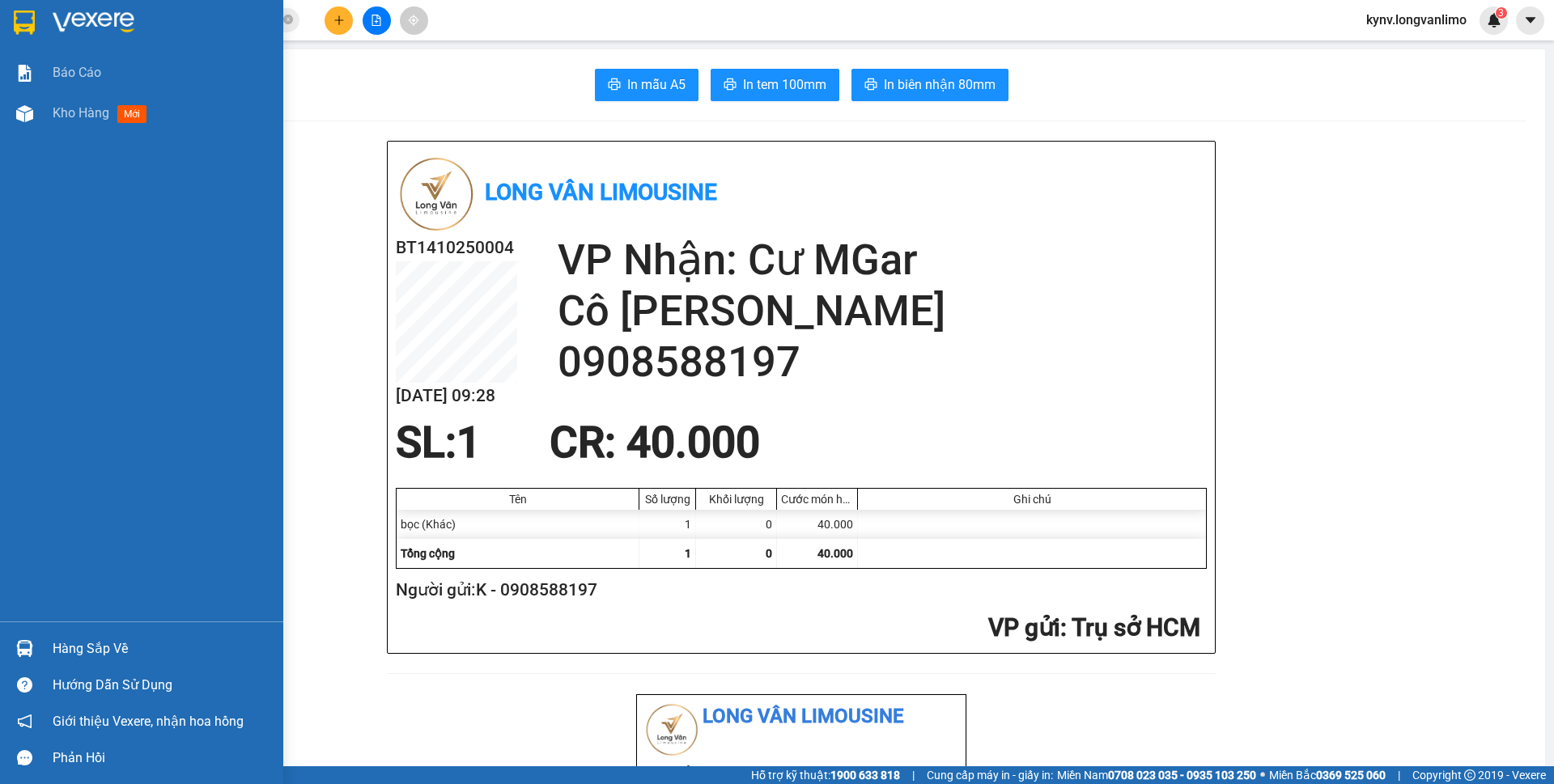
click at [15, 15] on img at bounding box center [25, 23] width 21 height 25
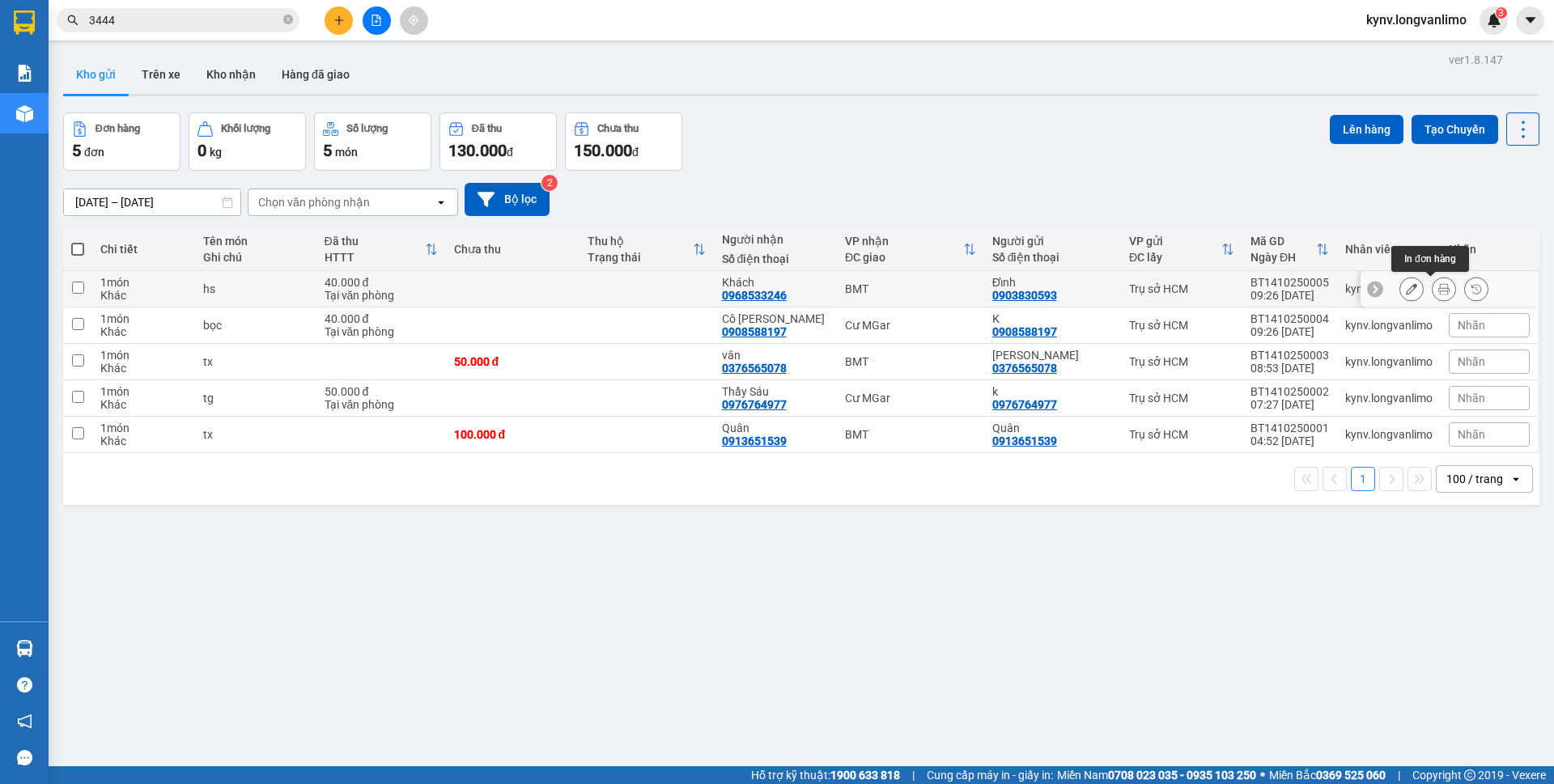
click at [1438, 291] on icon at bounding box center [1444, 288] width 11 height 11
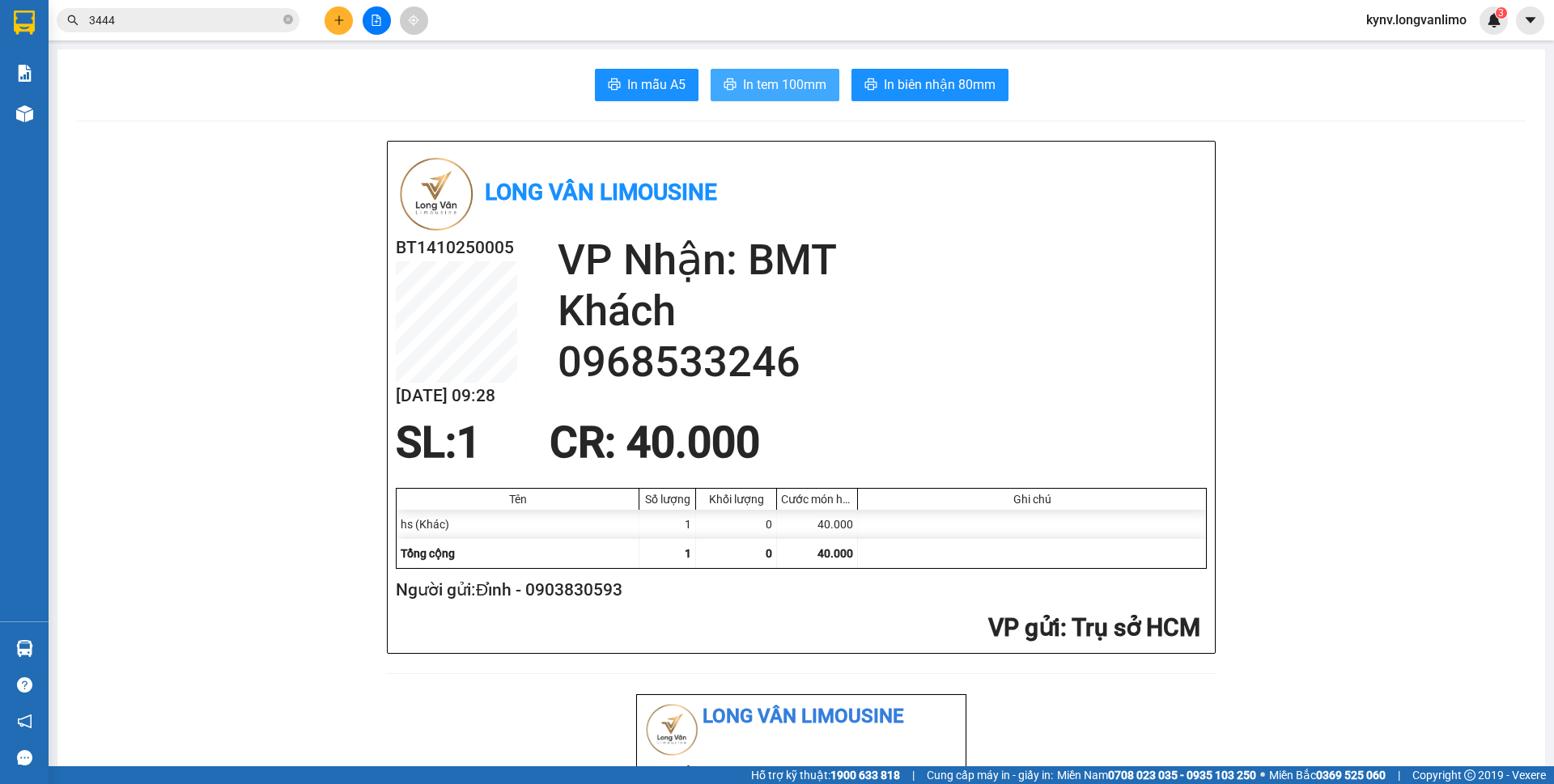
click at [756, 74] on span "In tem 100mm" at bounding box center [784, 84] width 84 height 20
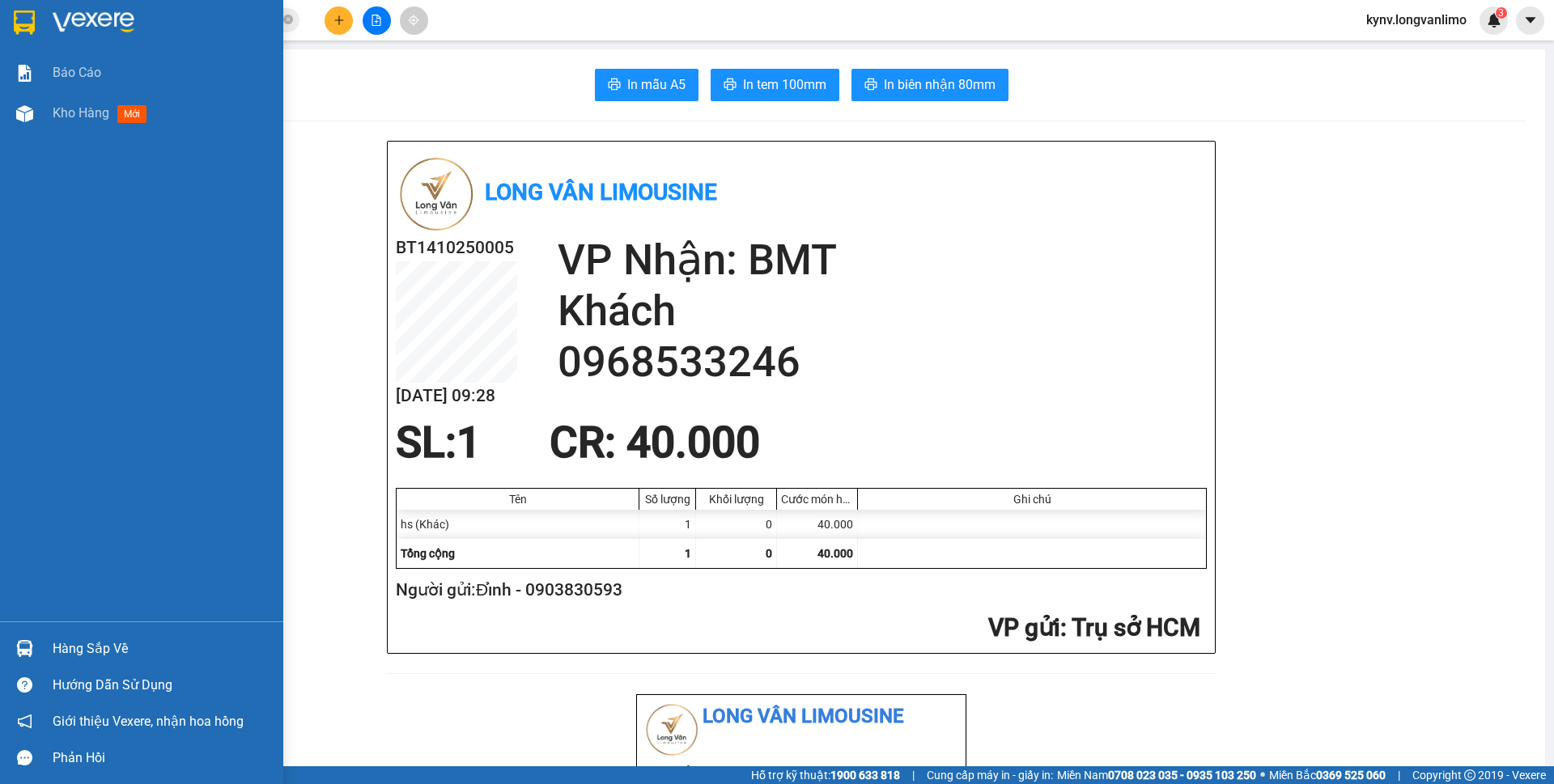
click at [32, 13] on img at bounding box center [25, 23] width 21 height 25
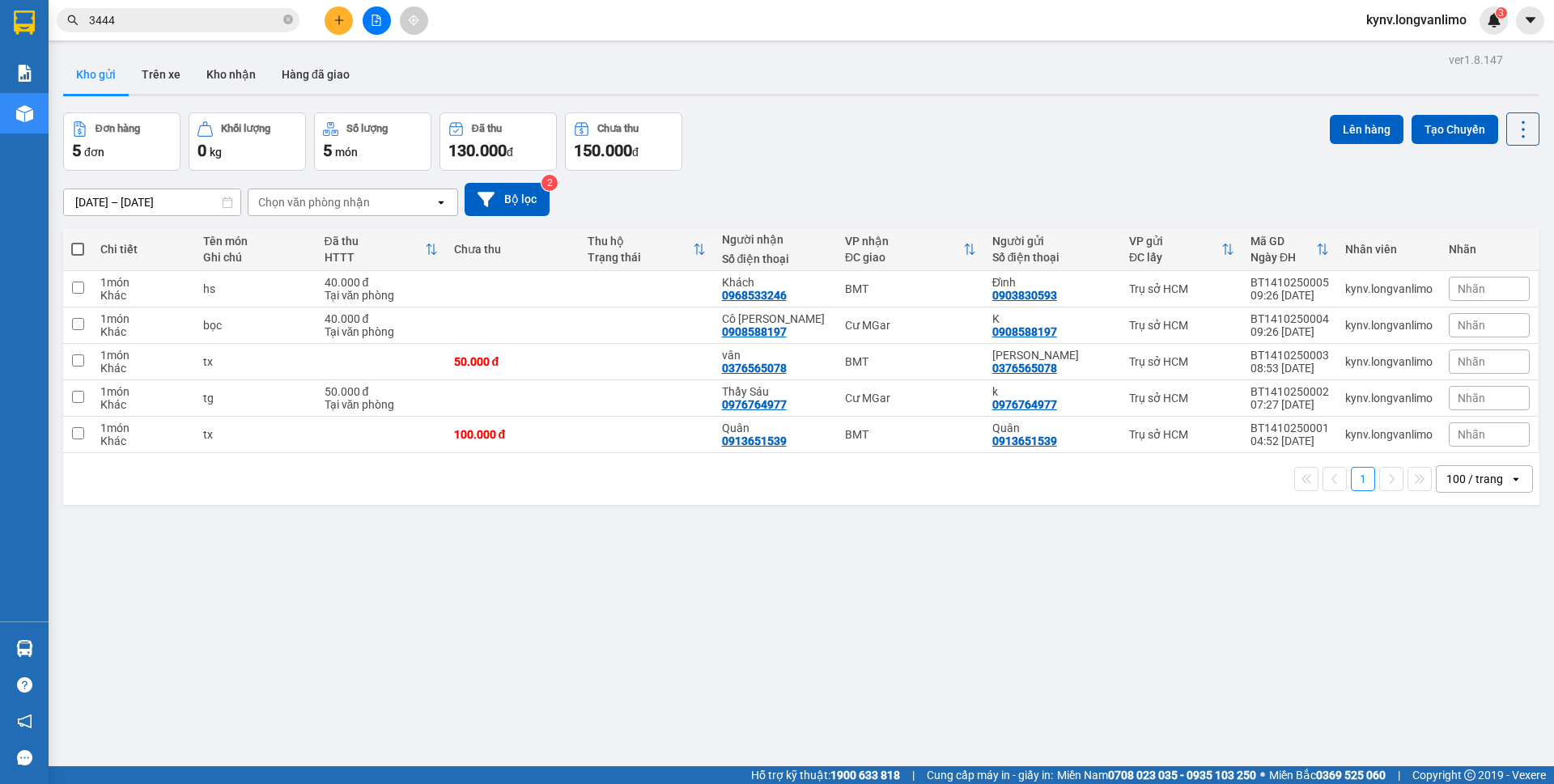
click at [1074, 702] on div "ver 1.8.147 Kho gửi Trên xe [PERSON_NAME] Hàng đã [PERSON_NAME] hàng 5 đơn [PER…" at bounding box center [801, 440] width 1489 height 784
click at [182, 23] on input "3444" at bounding box center [184, 20] width 191 height 18
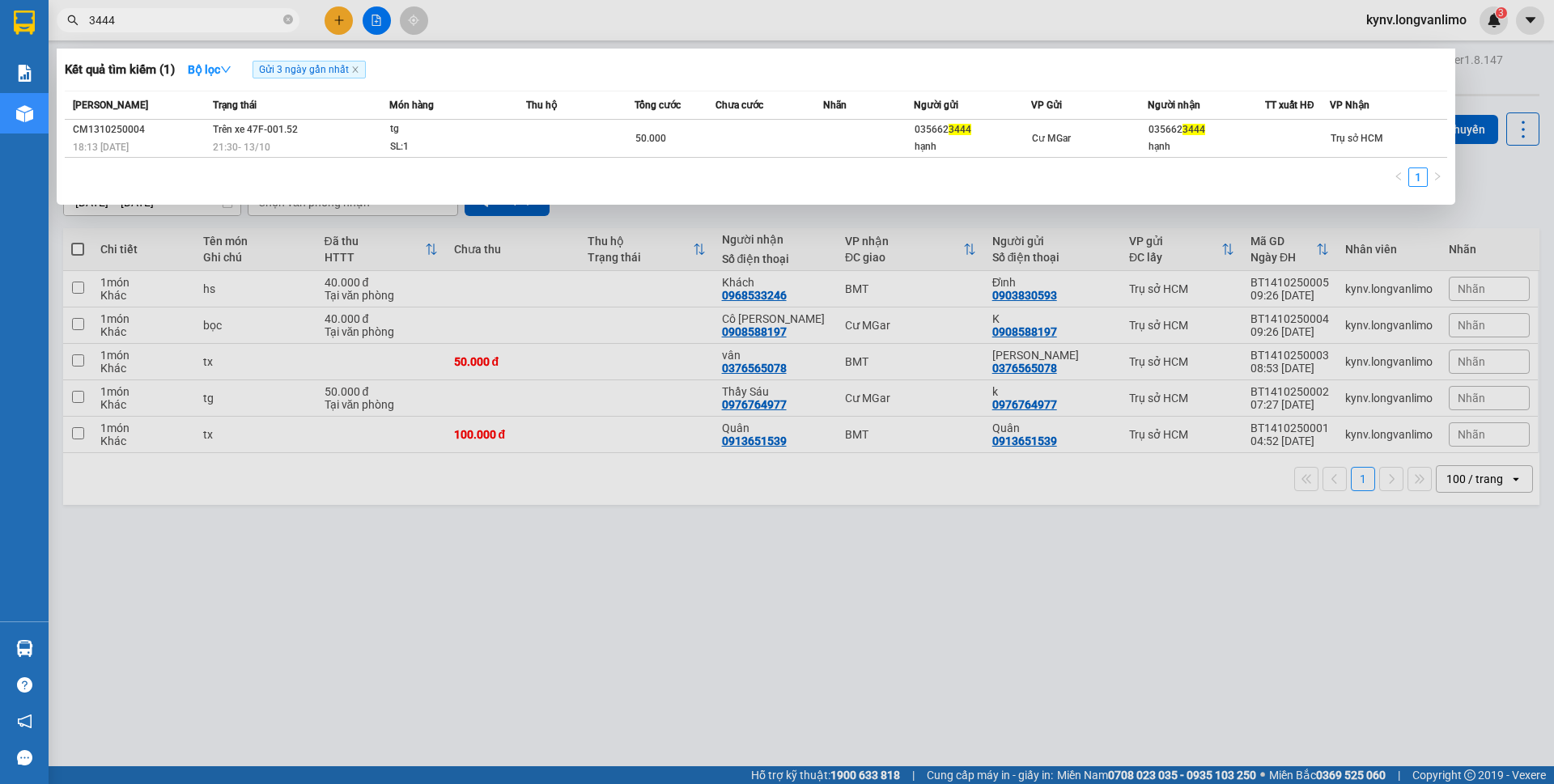
click at [182, 23] on input "3444" at bounding box center [184, 20] width 191 height 18
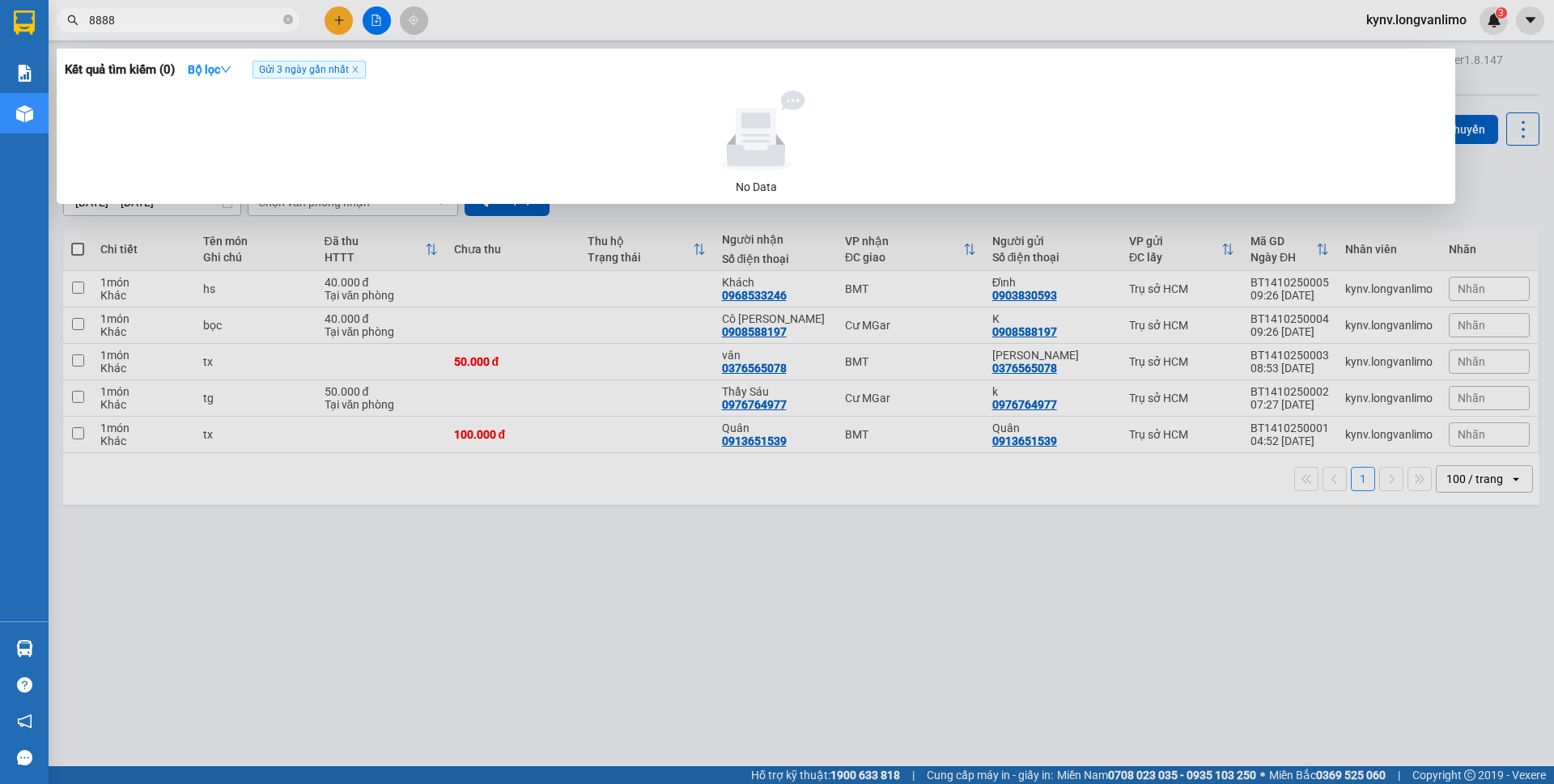
click at [162, 18] on input "8888" at bounding box center [184, 20] width 191 height 18
type input "8"
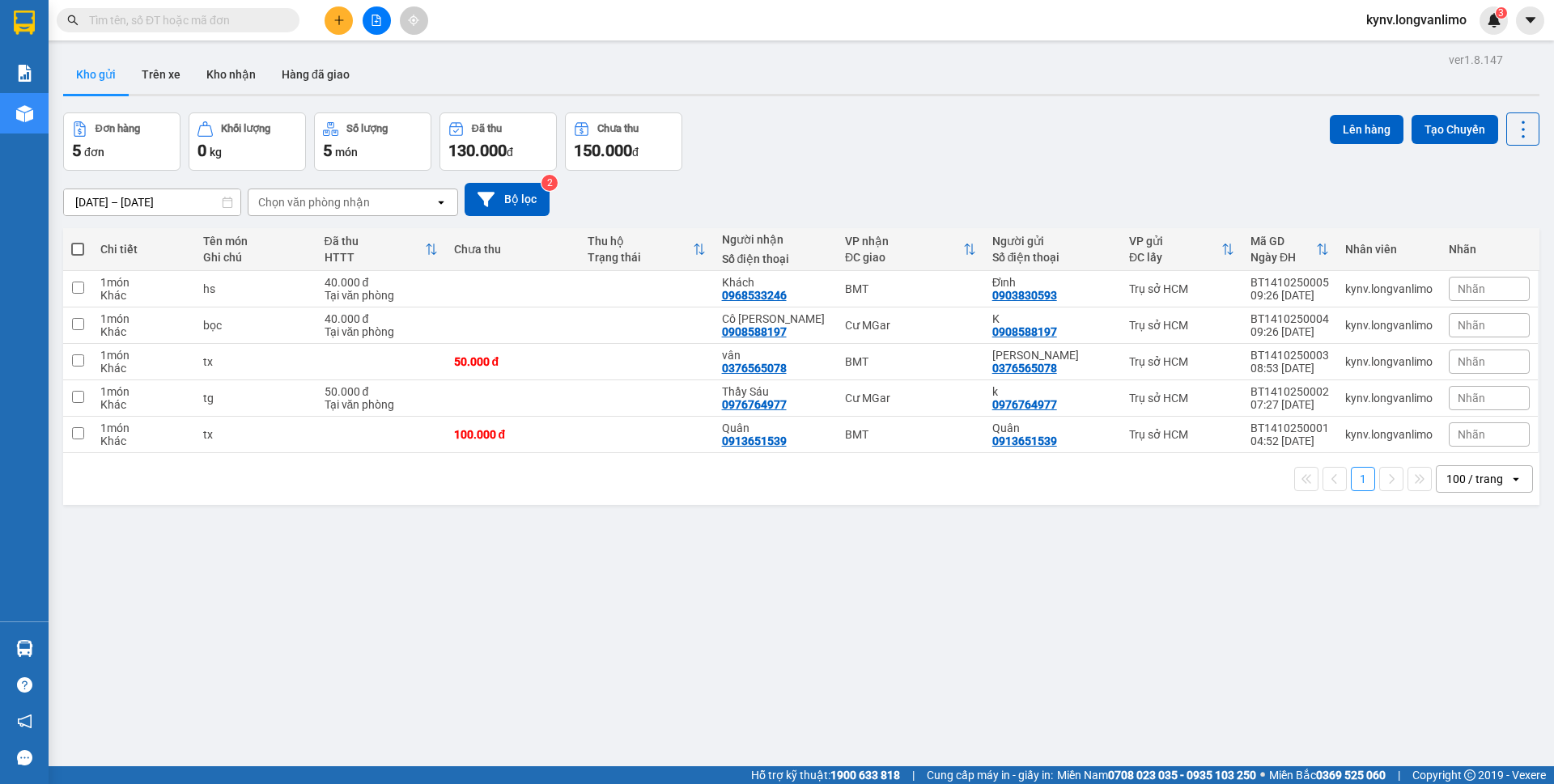
click at [133, 10] on span at bounding box center [177, 20] width 243 height 25
click at [132, 10] on span at bounding box center [177, 20] width 243 height 25
click at [132, 24] on input "text" at bounding box center [184, 20] width 191 height 18
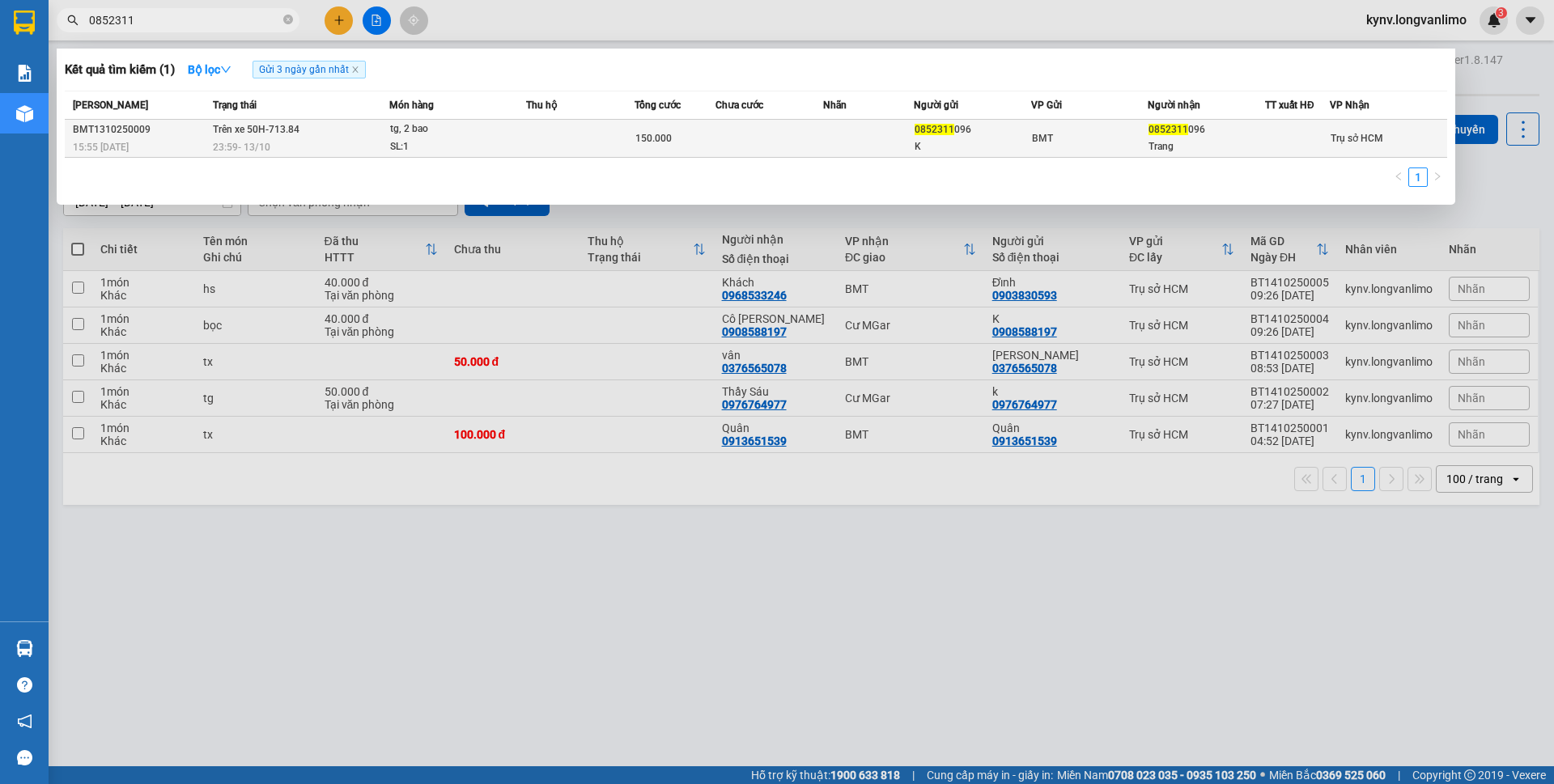
click at [850, 153] on td at bounding box center [868, 138] width 90 height 38
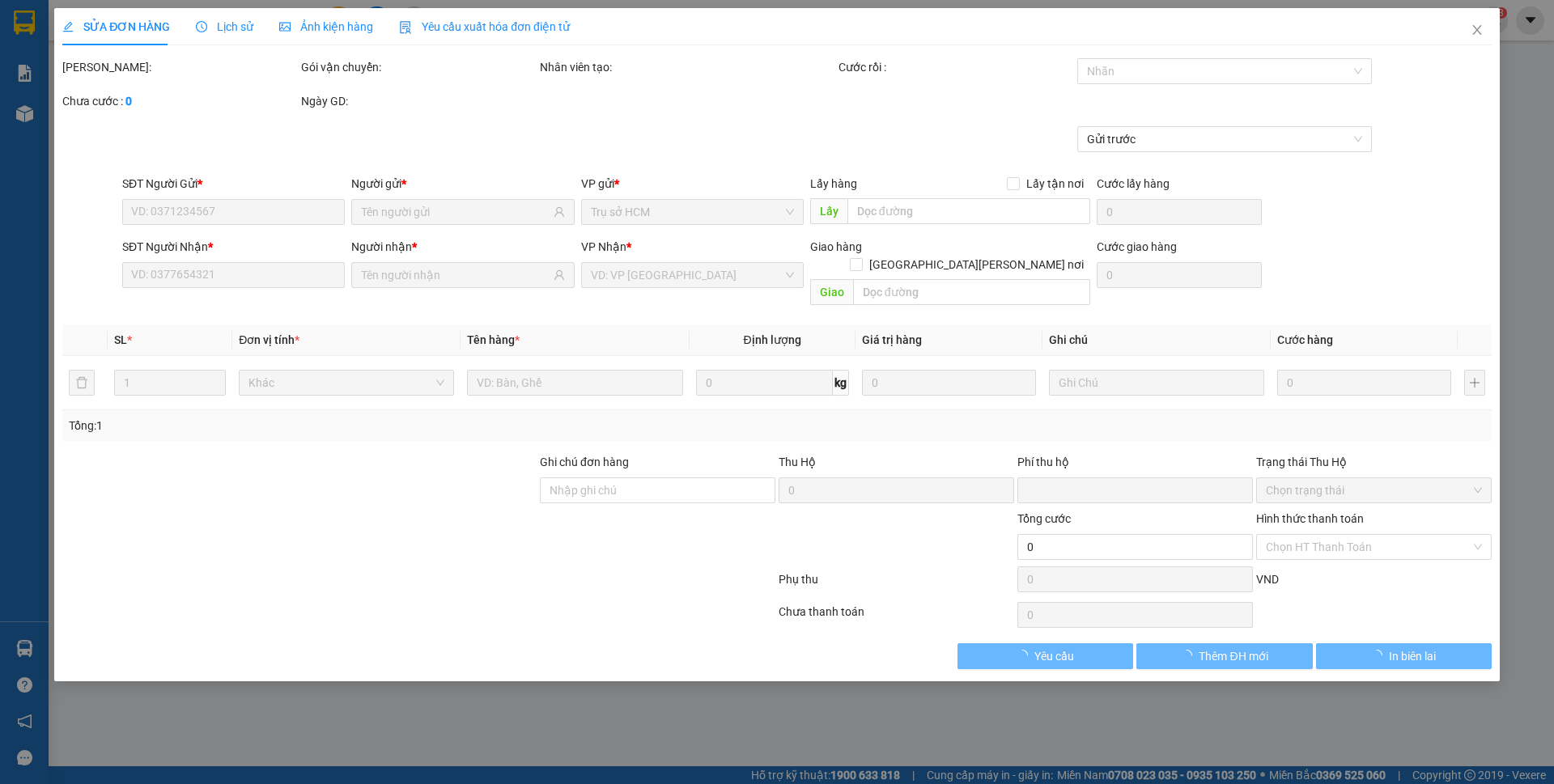
click at [309, 26] on span "Ảnh kiện hàng" at bounding box center [326, 26] width 93 height 13
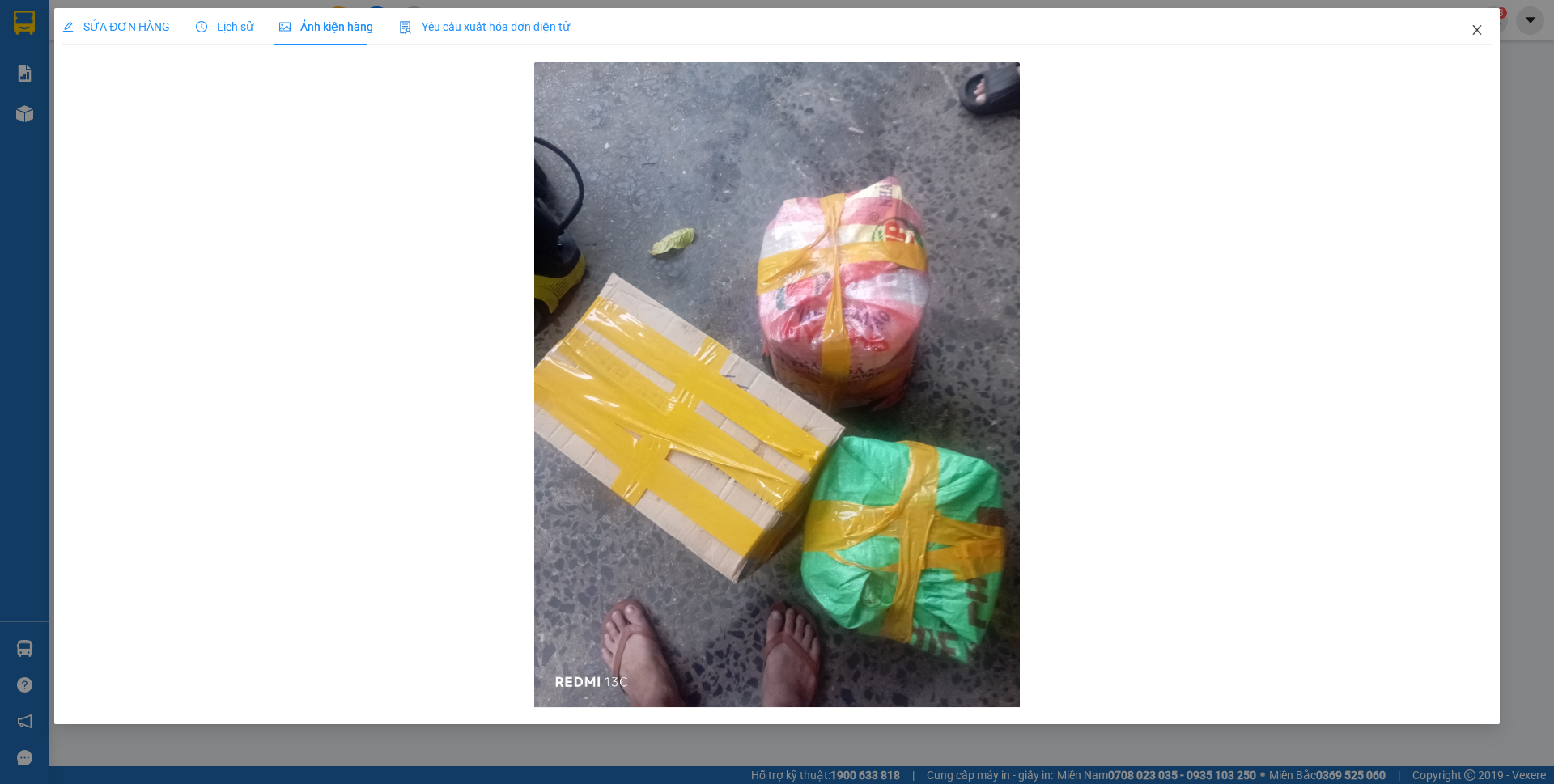
click at [1468, 31] on span "Close" at bounding box center [1476, 30] width 45 height 45
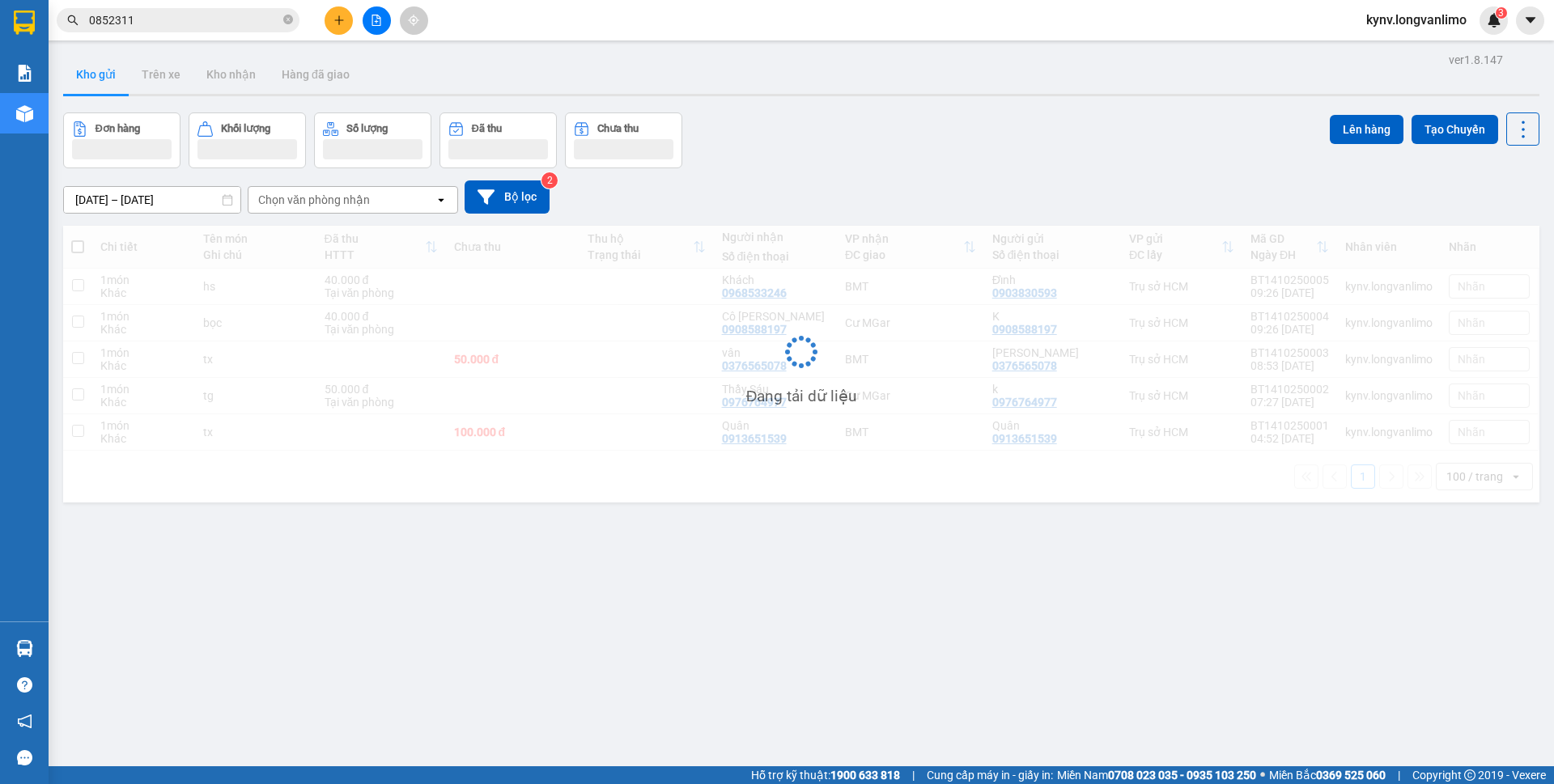
click at [183, 17] on input "0852311" at bounding box center [184, 20] width 191 height 18
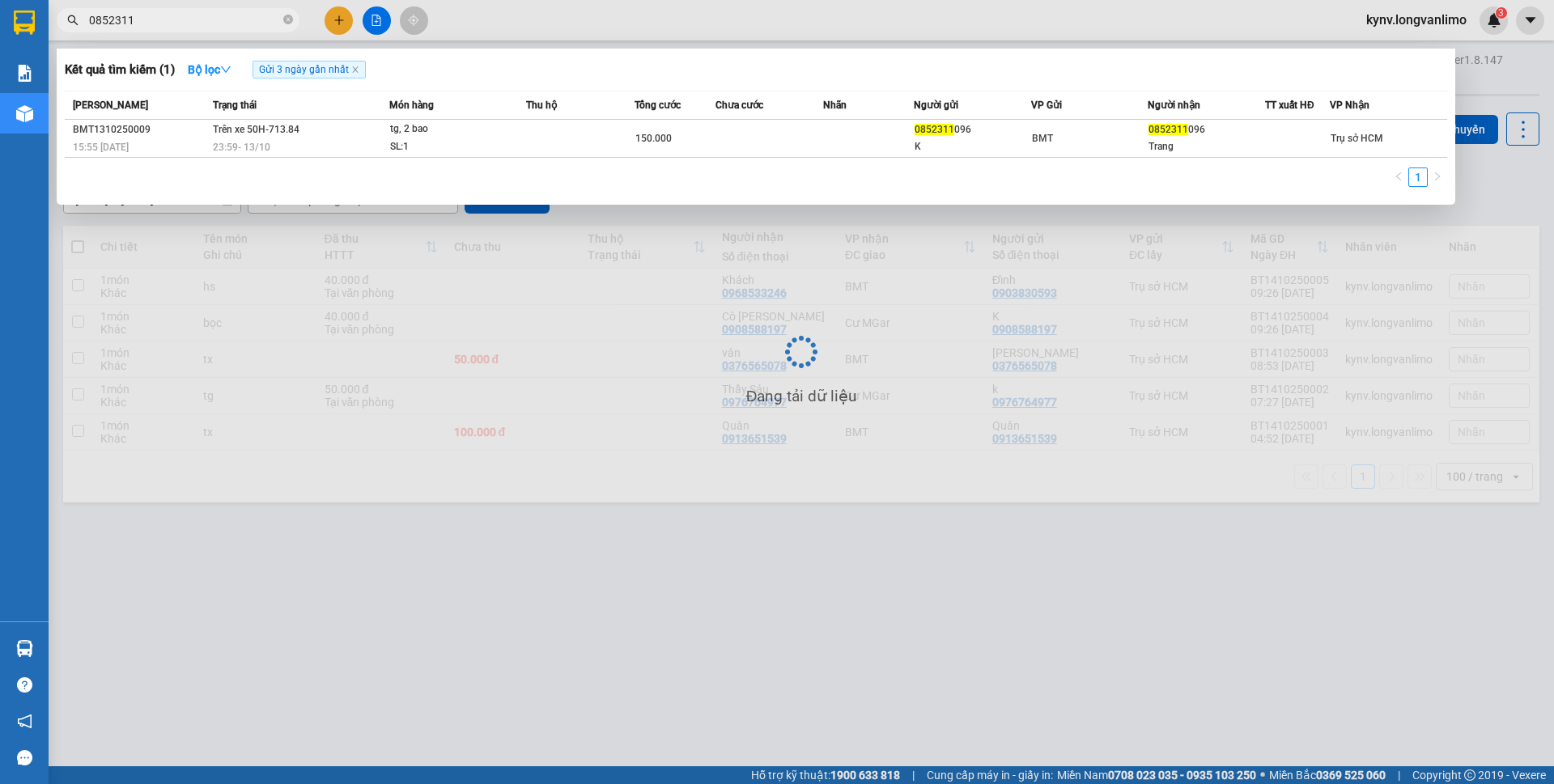
click at [183, 17] on input "0852311" at bounding box center [184, 20] width 191 height 18
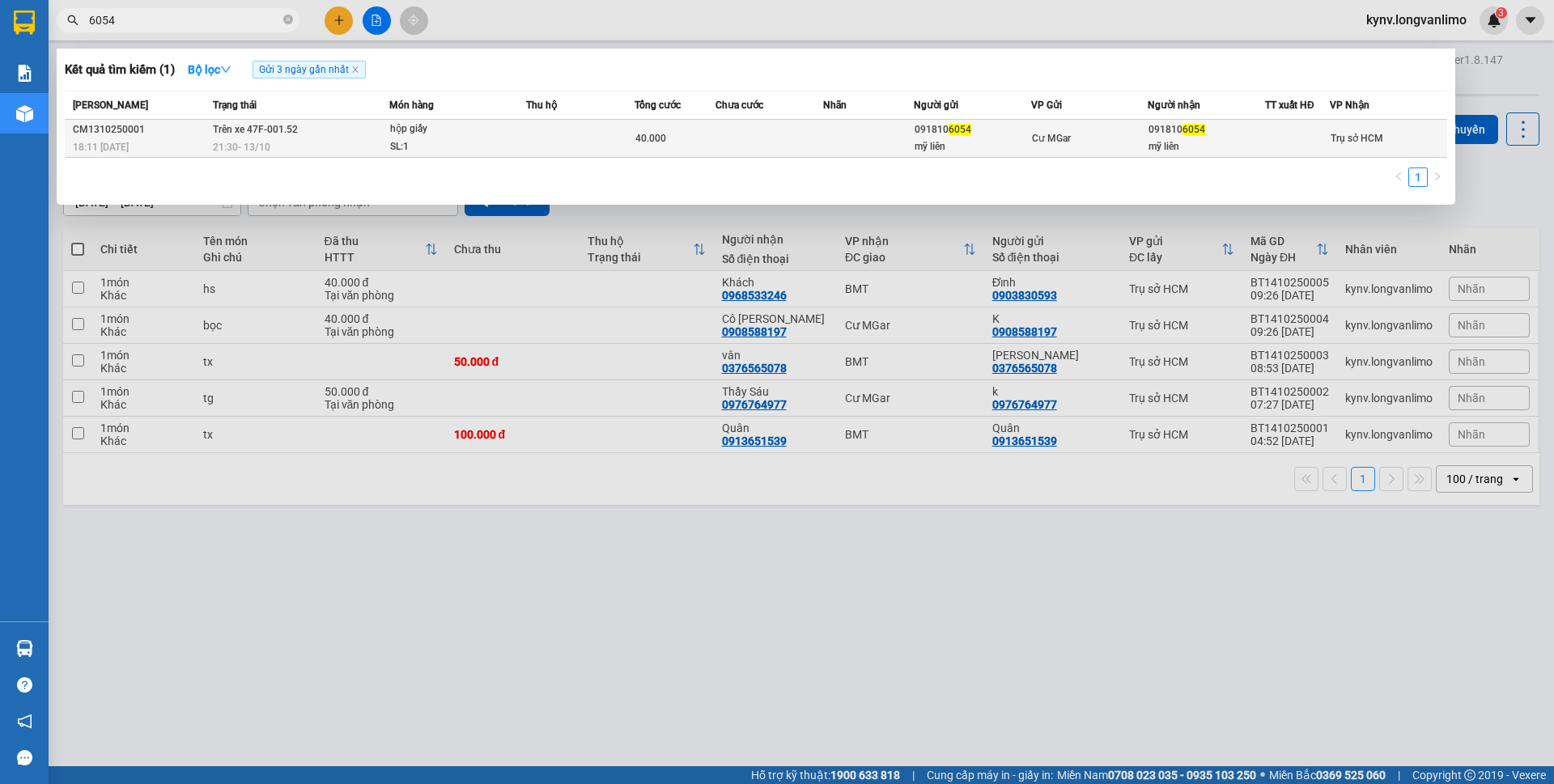
type input "6054"
click at [391, 155] on div "SL: 1" at bounding box center [451, 147] width 122 height 18
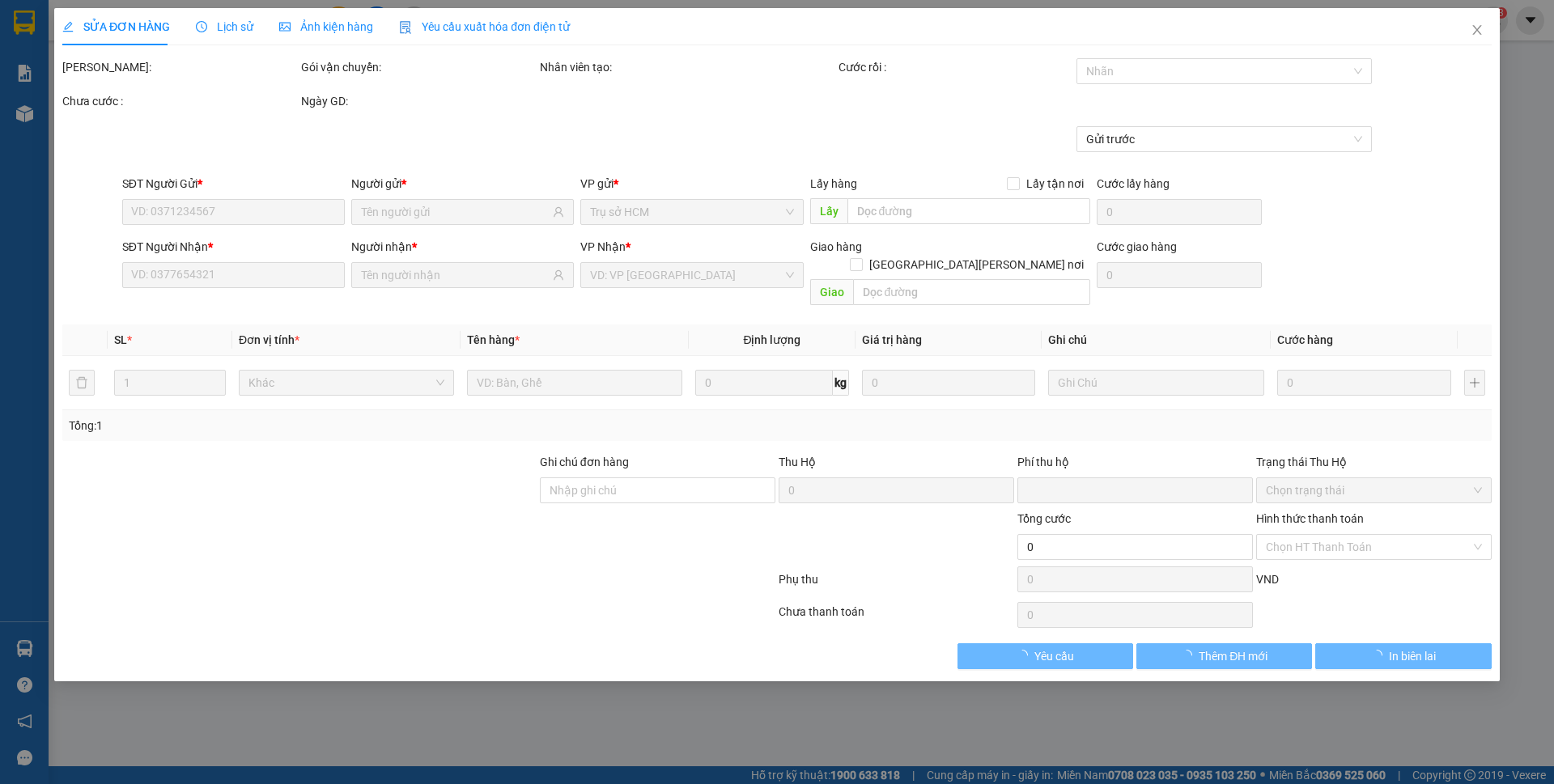
click at [329, 27] on div "SỬA ĐƠN HÀNG Lịch sử [PERSON_NAME] hàng Yêu cầu xuất [PERSON_NAME] điện tử Tota…" at bounding box center [777, 392] width 1554 height 784
type input "0918106054"
type input "mỹ liên"
type input "0918106054"
type input "mỹ liên"
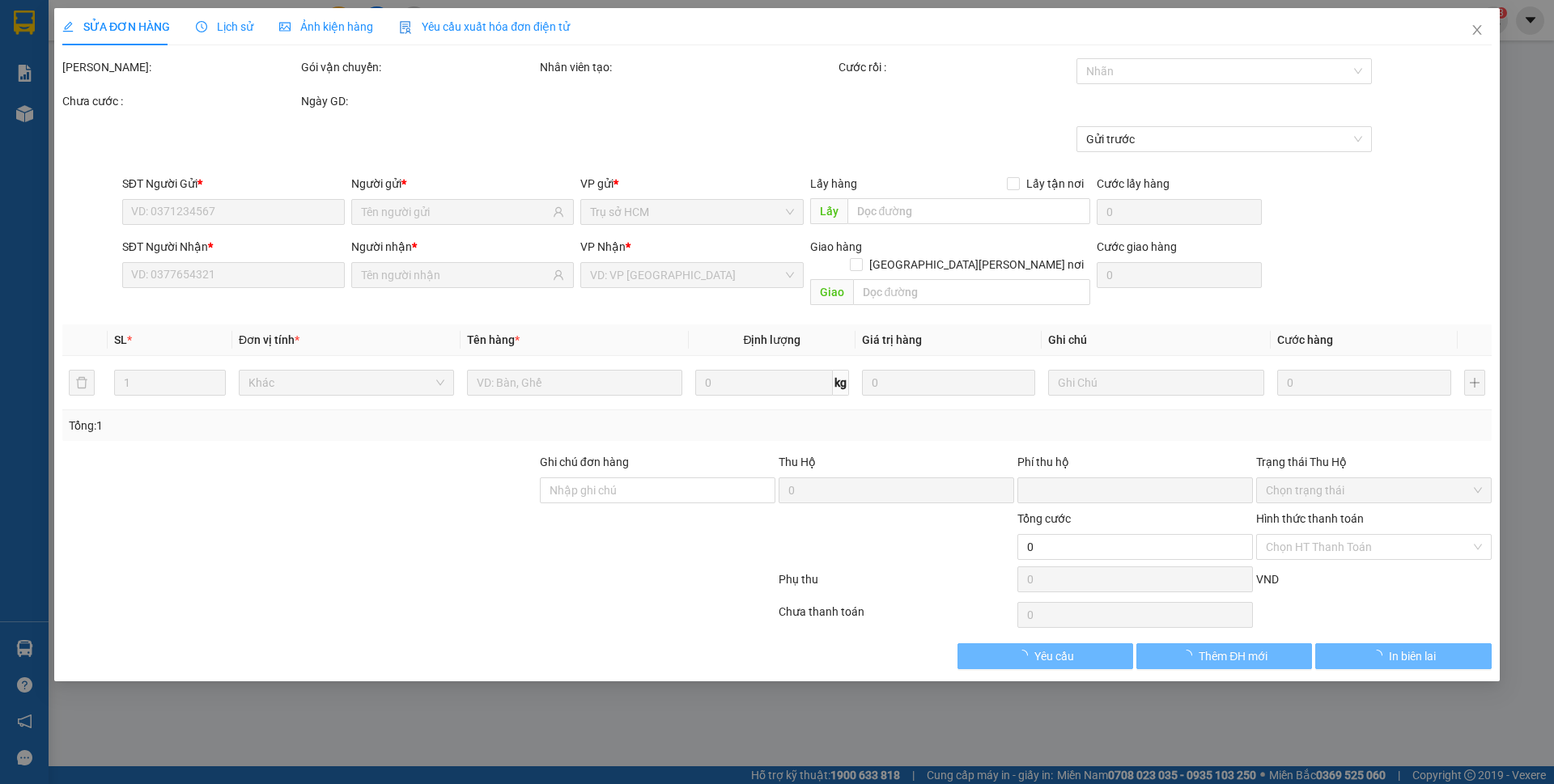
type input "0"
type input "40.000"
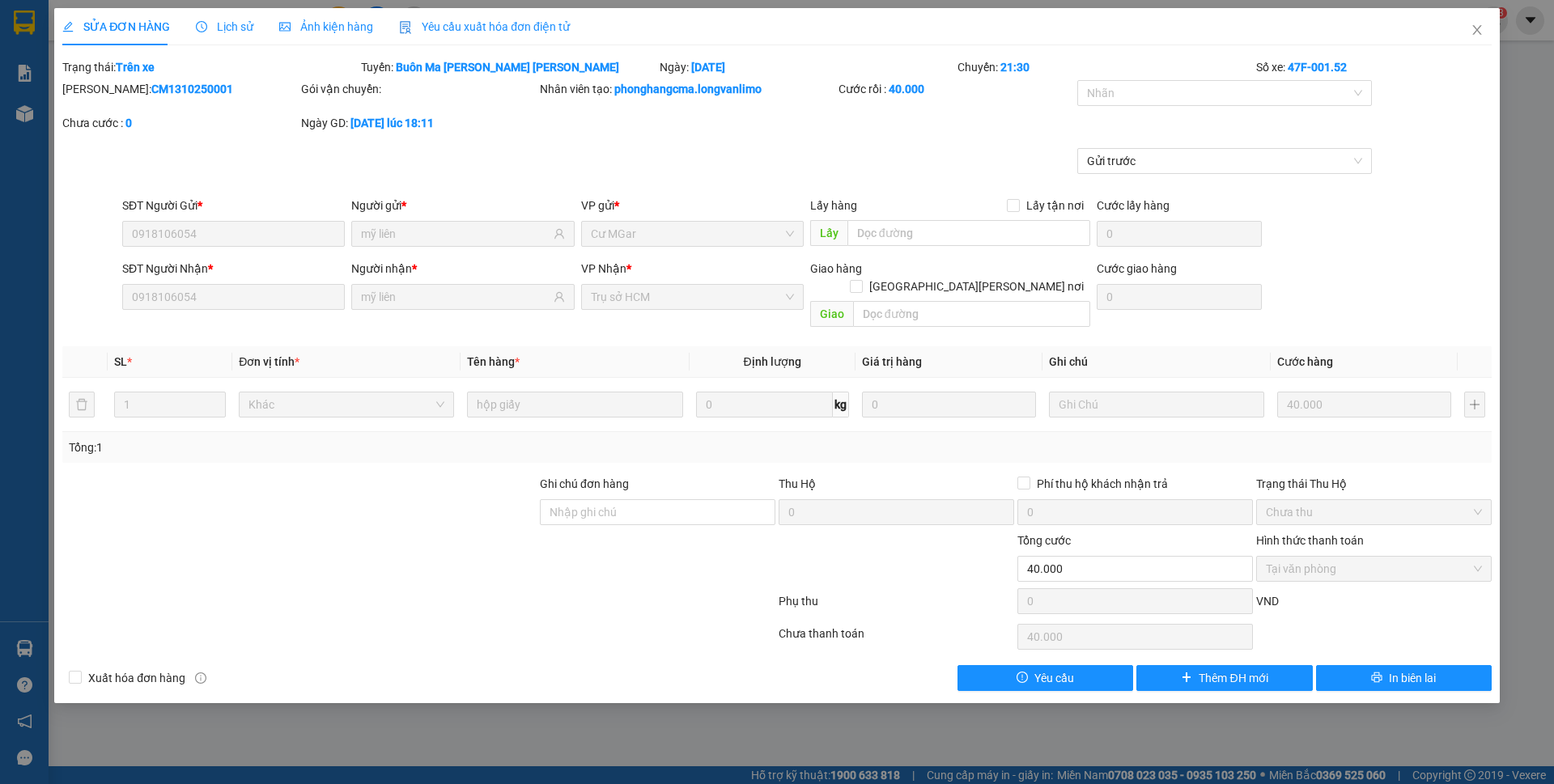
click at [319, 34] on span "Ảnh kiện hàng" at bounding box center [326, 26] width 93 height 13
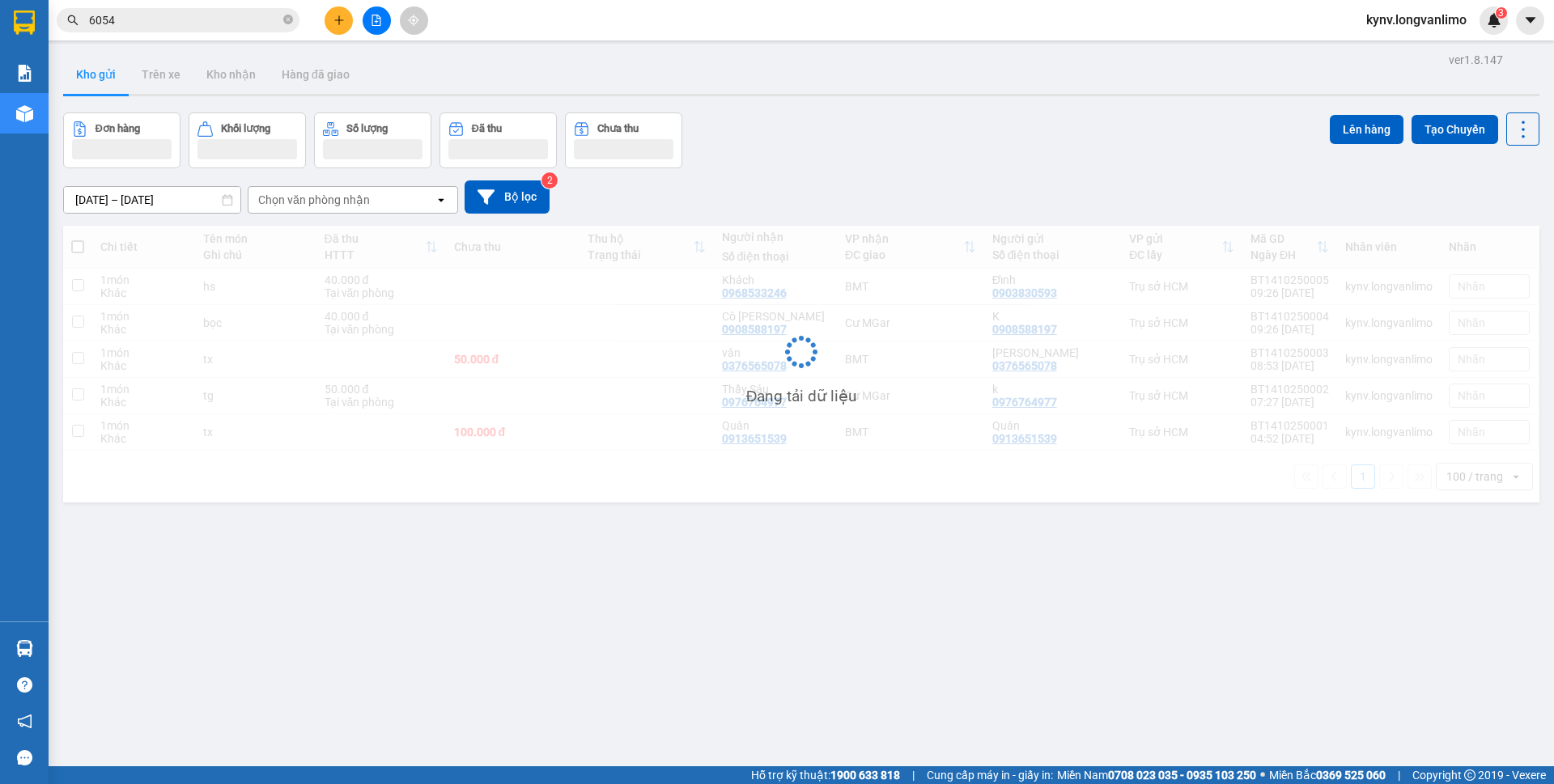
click at [155, 23] on input "6054" at bounding box center [184, 20] width 191 height 18
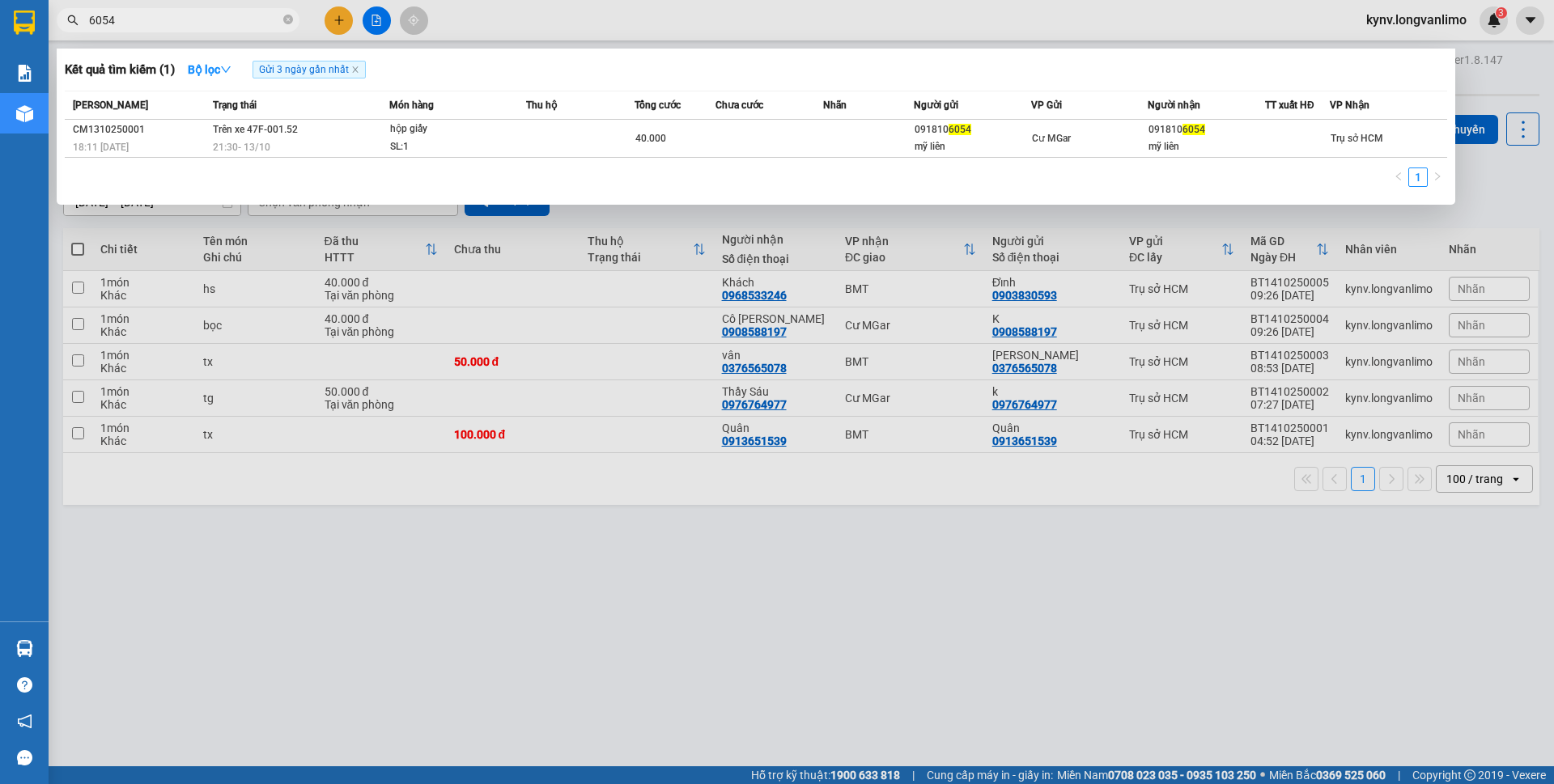
click at [155, 23] on input "6054" at bounding box center [184, 20] width 191 height 18
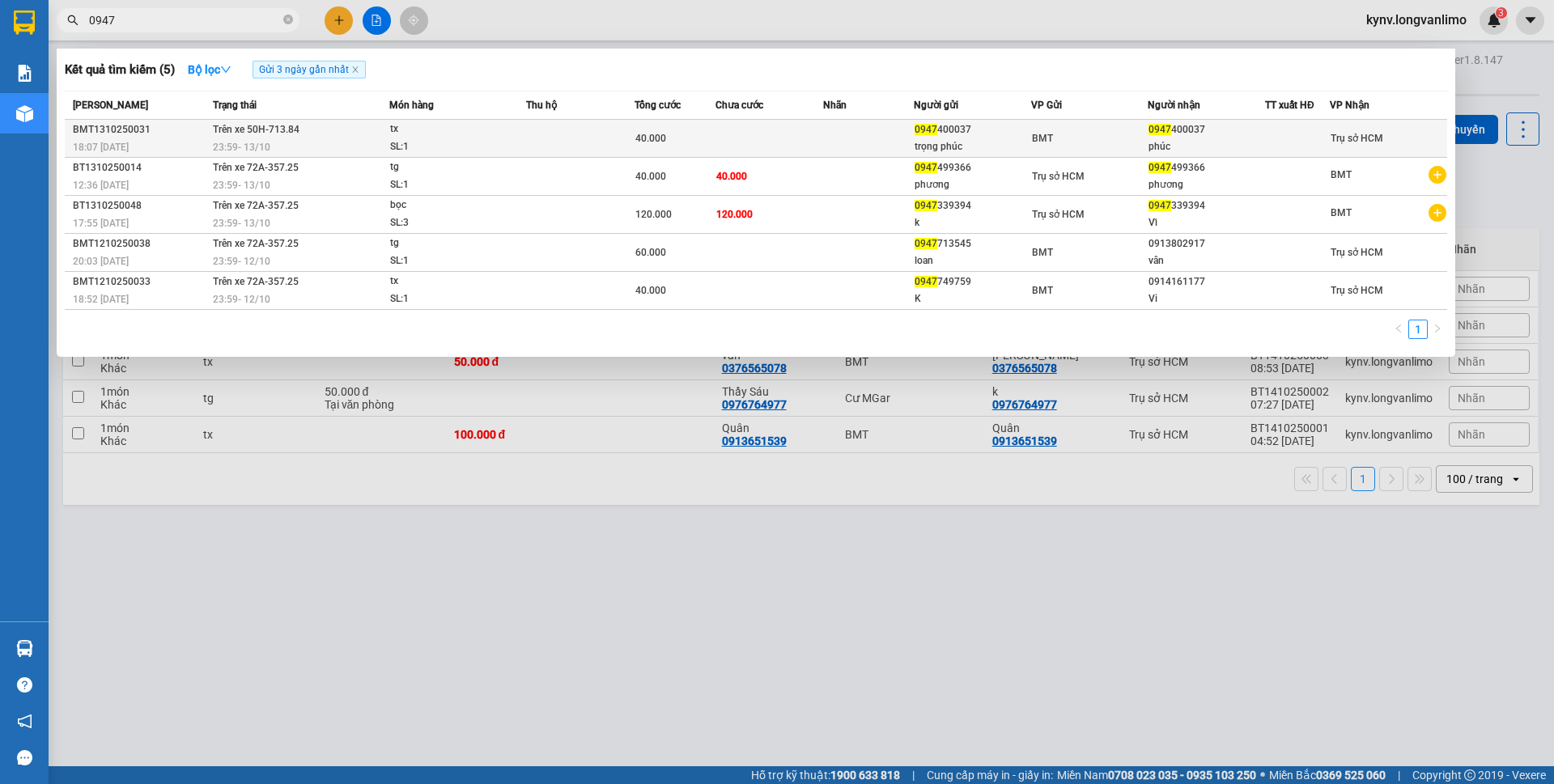
click at [555, 154] on td at bounding box center [579, 138] width 108 height 38
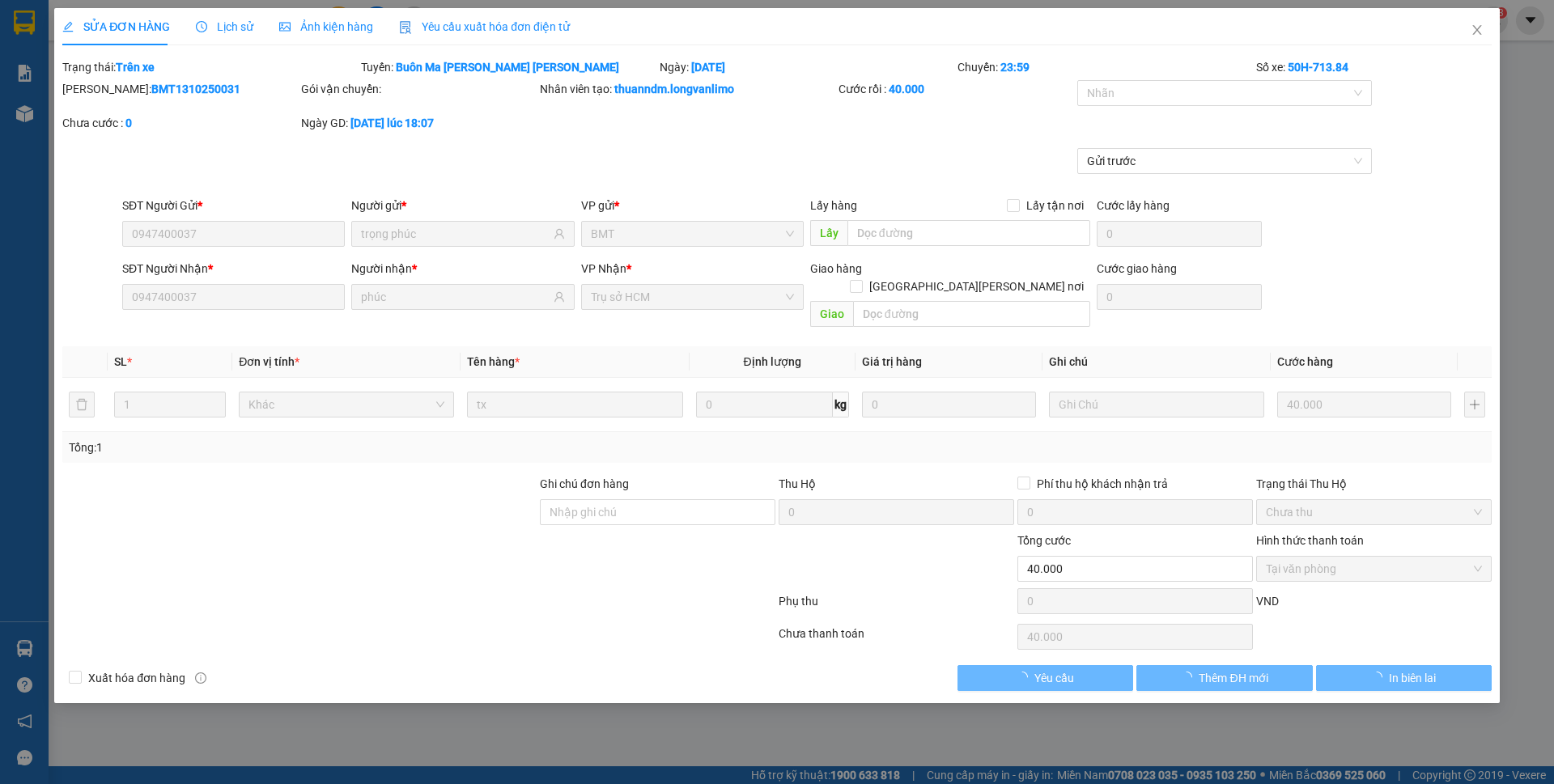
click at [328, 28] on span "Ảnh kiện hàng" at bounding box center [326, 26] width 93 height 13
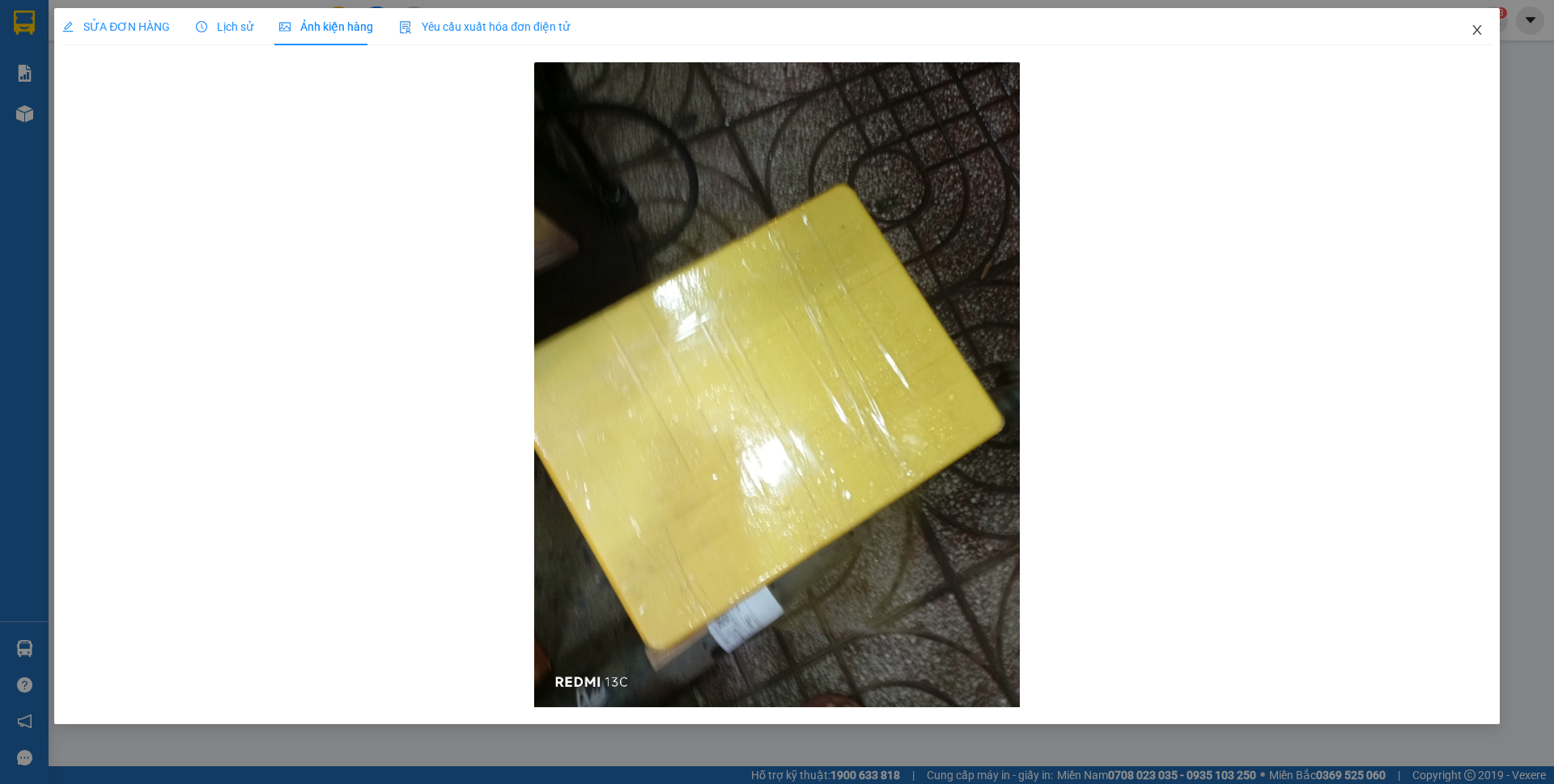
click at [1479, 33] on icon "close" at bounding box center [1476, 30] width 13 height 13
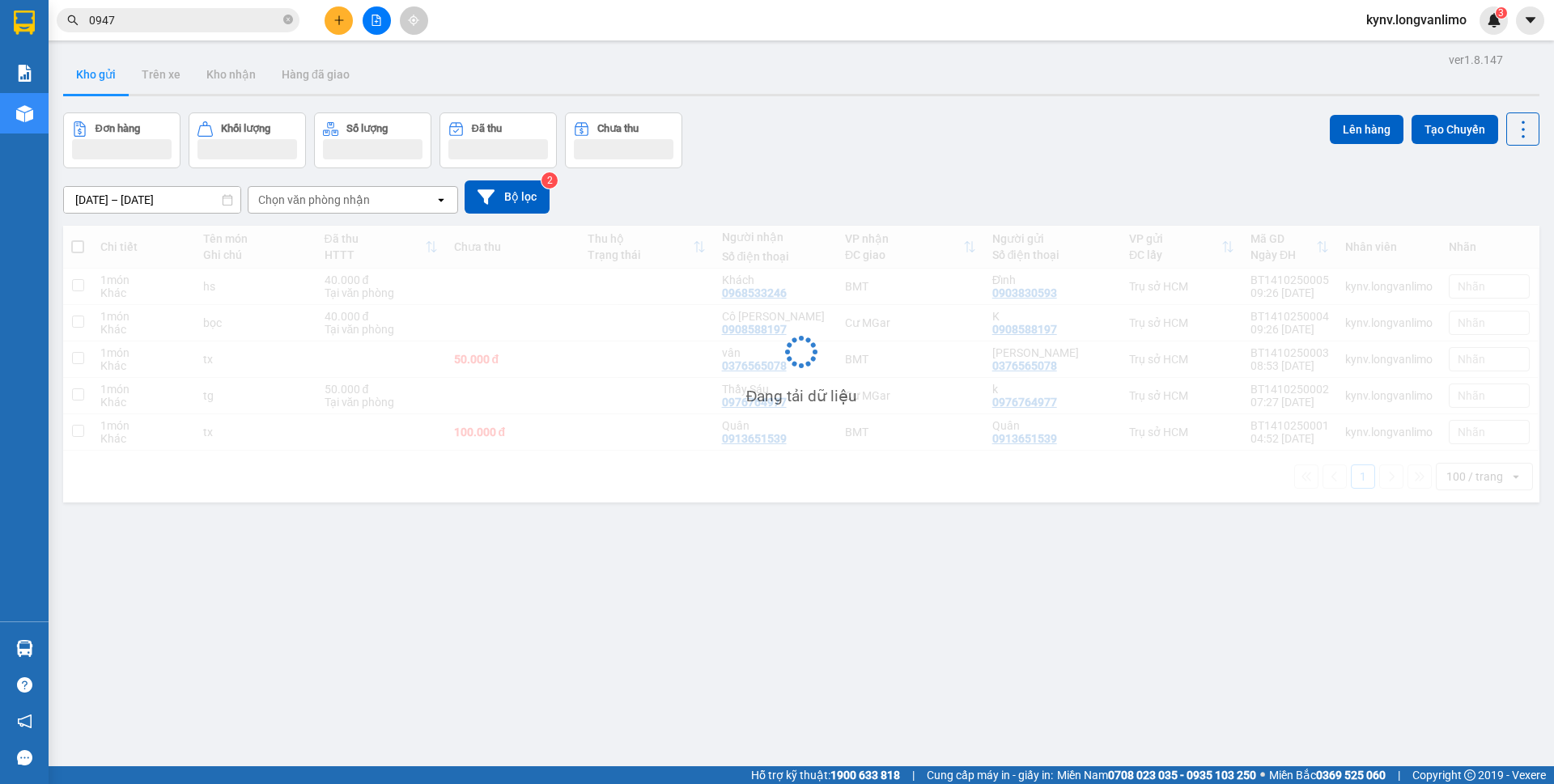
click at [219, 26] on input "0947" at bounding box center [184, 20] width 191 height 18
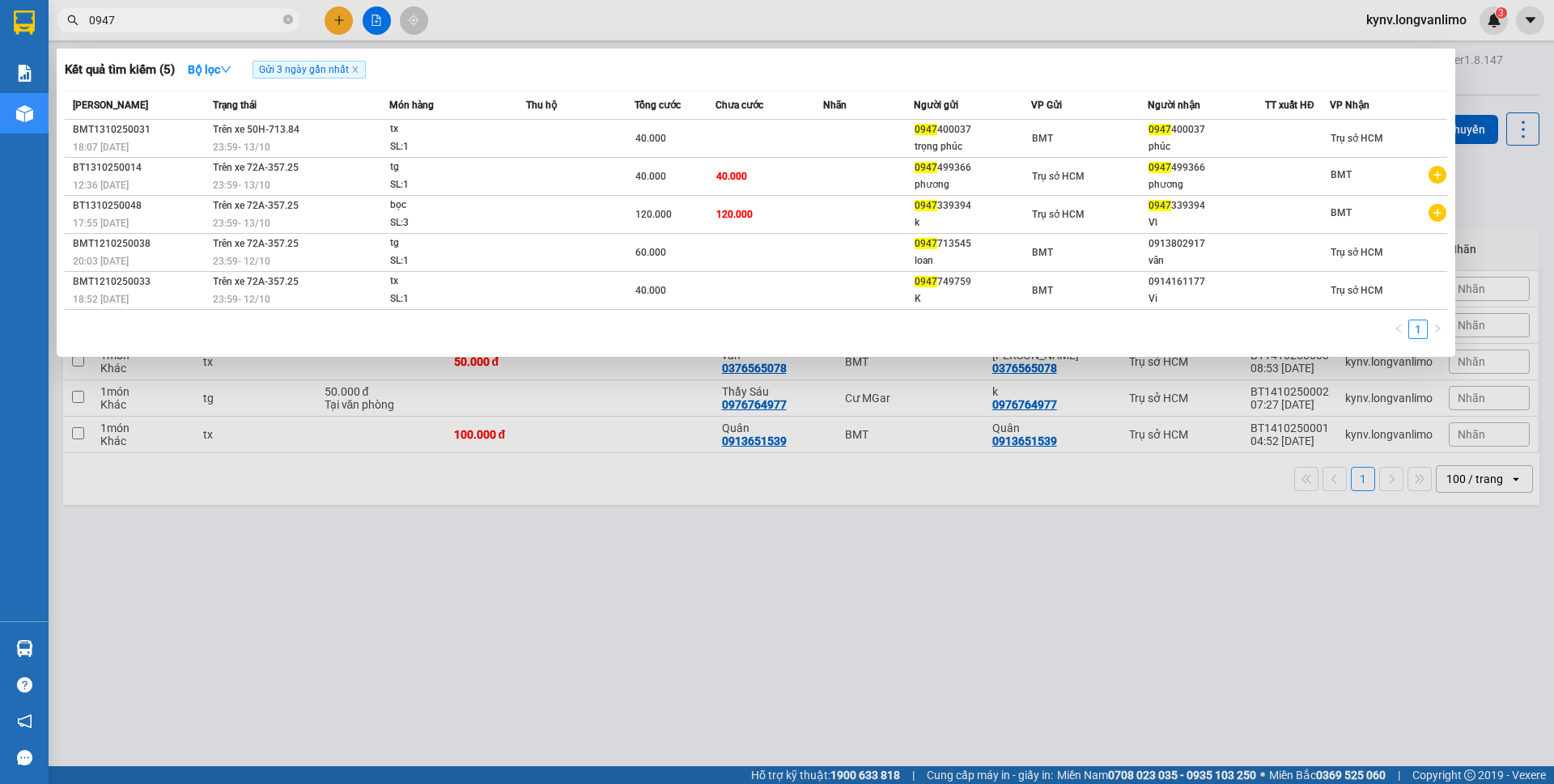
click at [219, 26] on input "0947" at bounding box center [184, 20] width 191 height 18
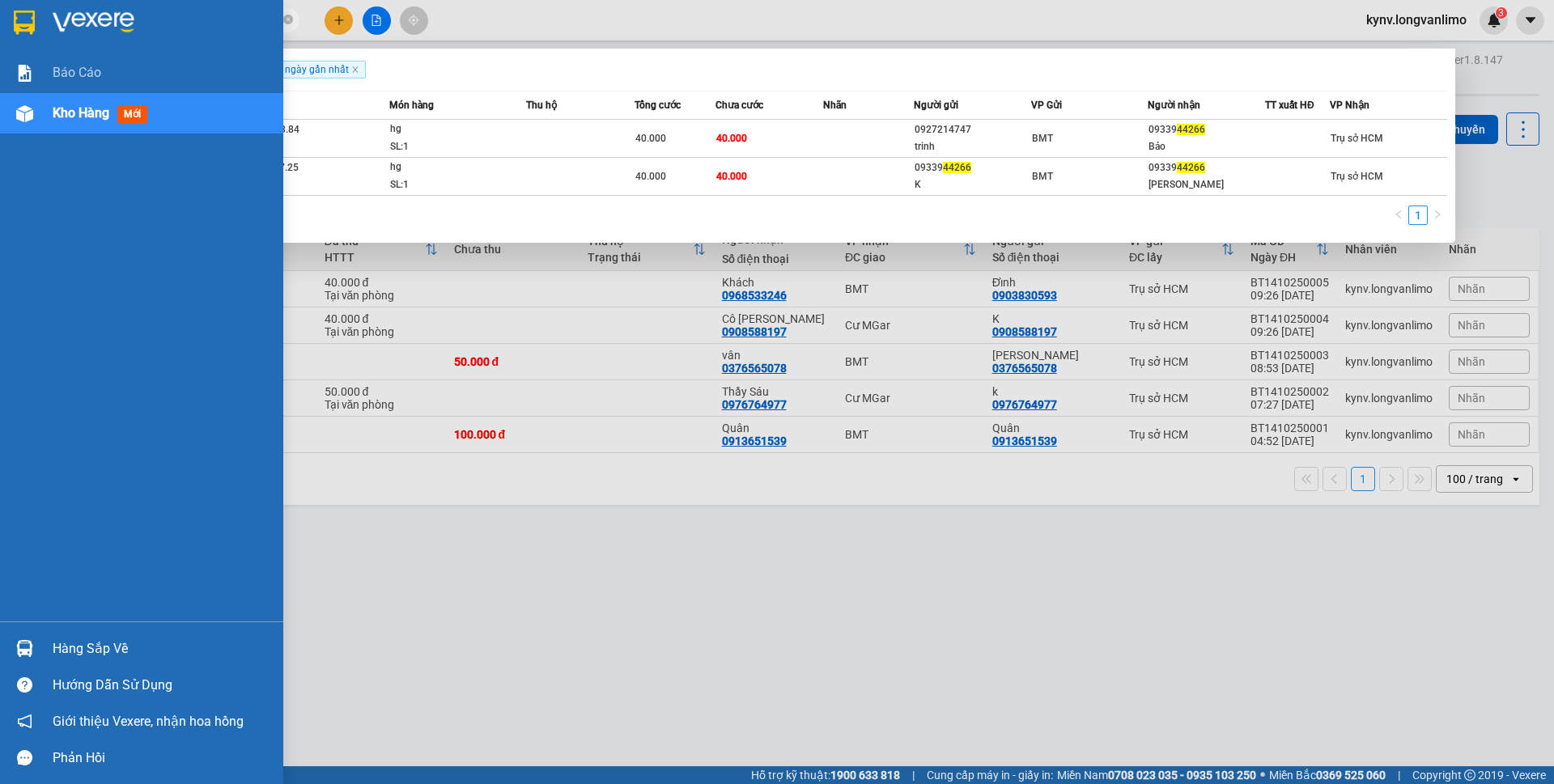
click at [7, 15] on div at bounding box center [141, 26] width 283 height 53
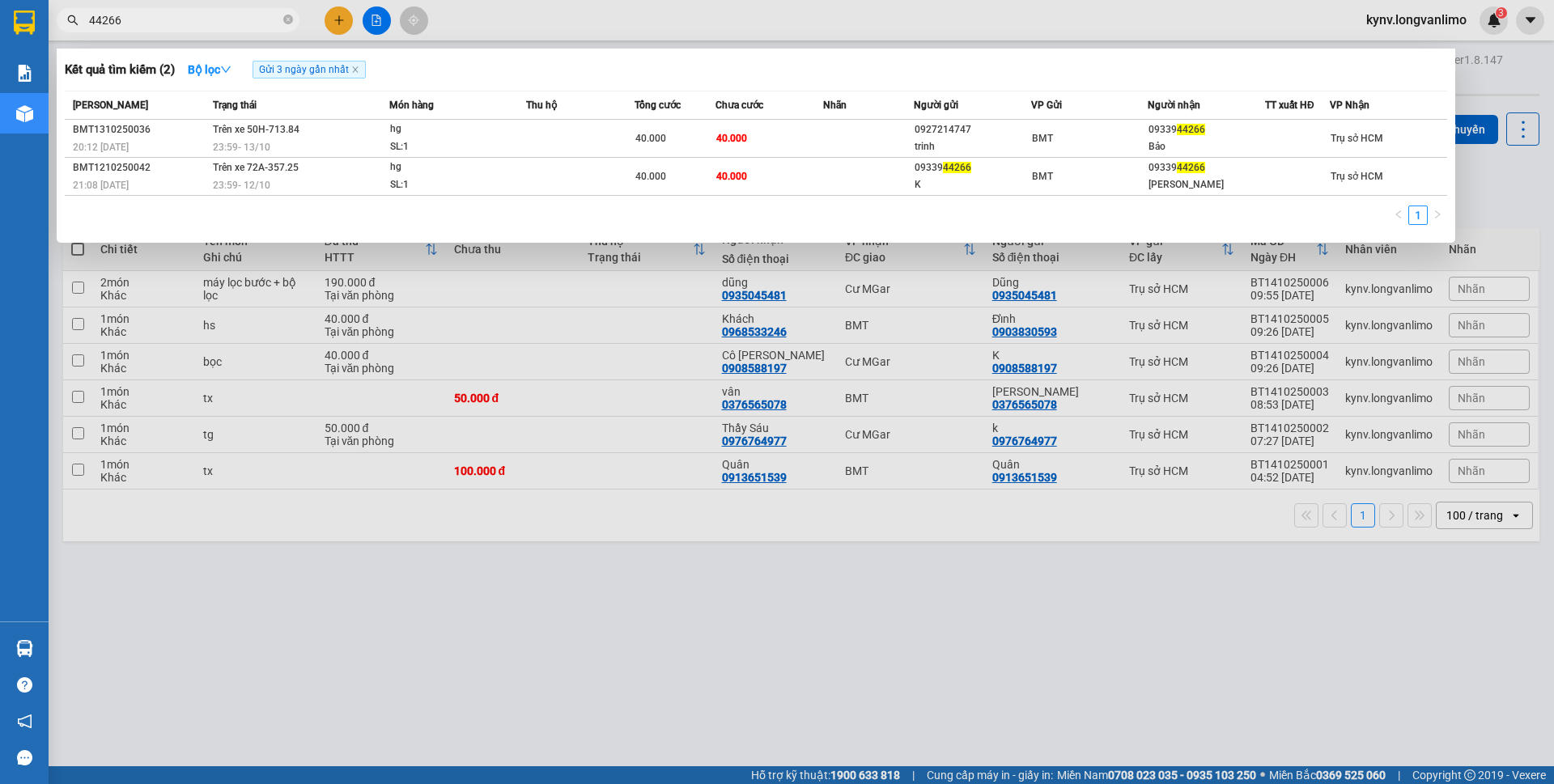
click at [831, 510] on div at bounding box center [777, 392] width 1554 height 784
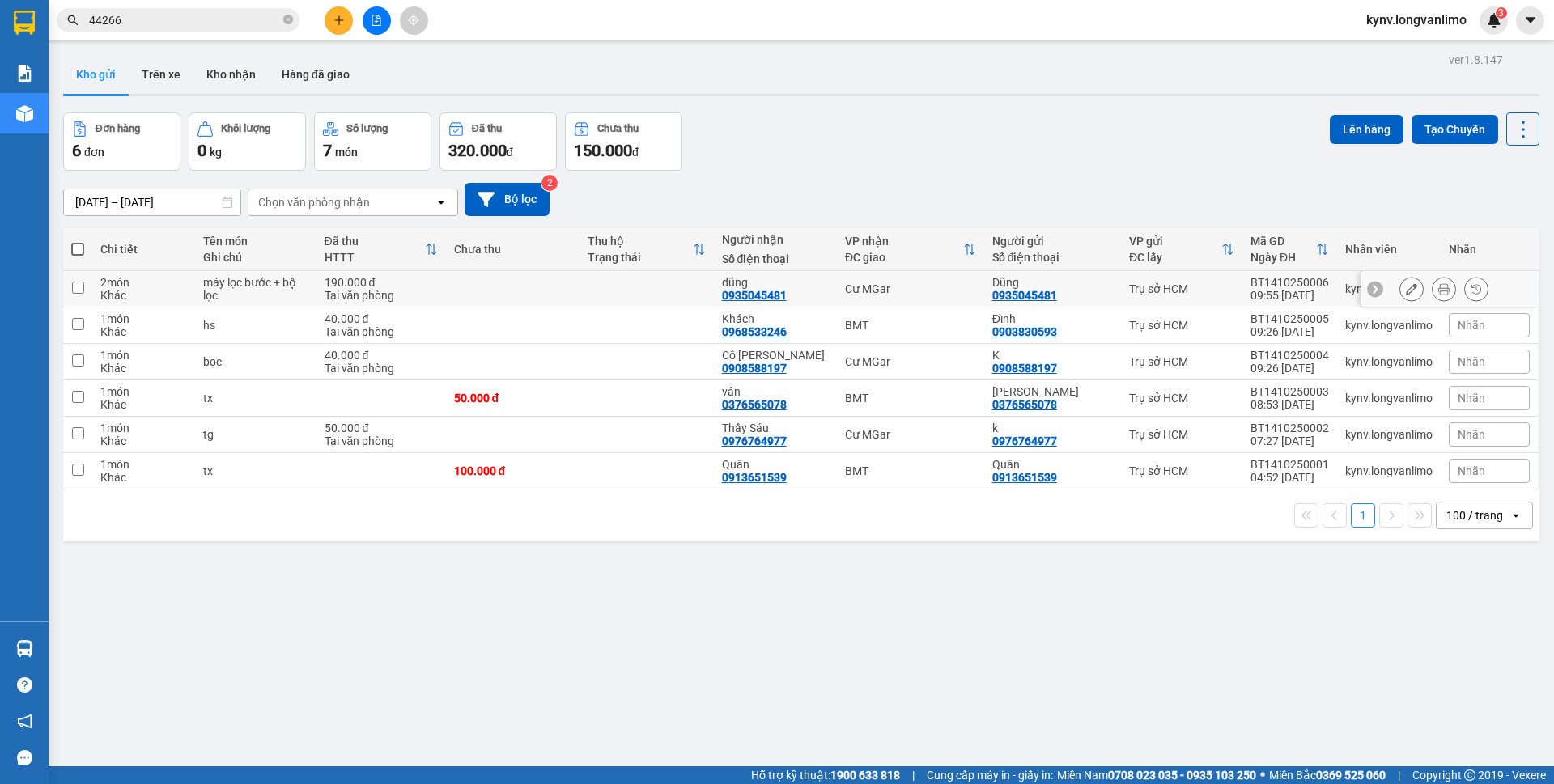
click at [1438, 287] on icon at bounding box center [1444, 288] width 11 height 11
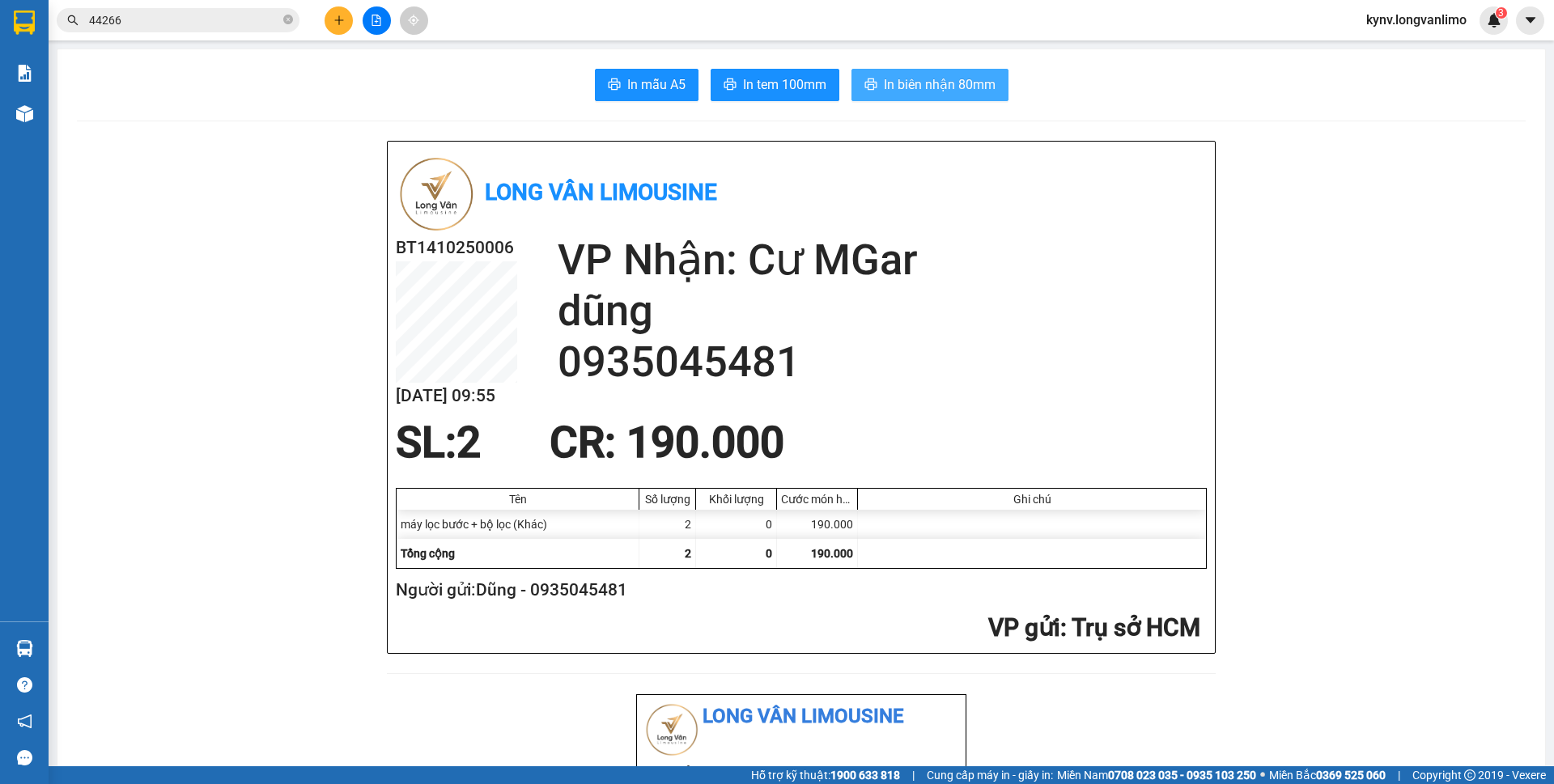
click at [936, 93] on span "In biên nhận 80mm" at bounding box center [939, 84] width 112 height 20
click at [763, 84] on span "In tem 100mm" at bounding box center [784, 84] width 84 height 20
click at [766, 89] on span "In tem 100mm" at bounding box center [784, 84] width 84 height 20
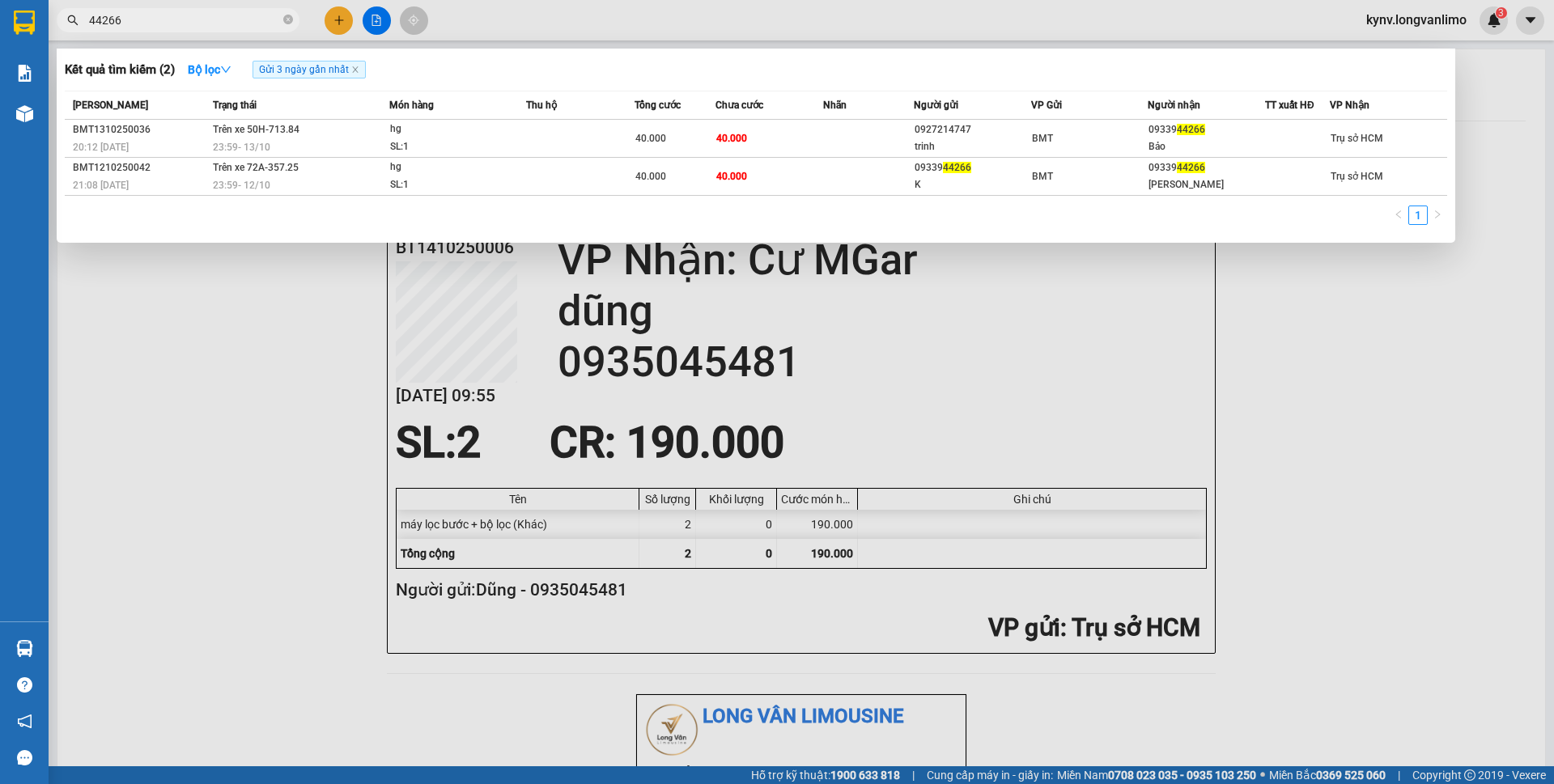
click at [169, 20] on input "44266" at bounding box center [184, 20] width 191 height 18
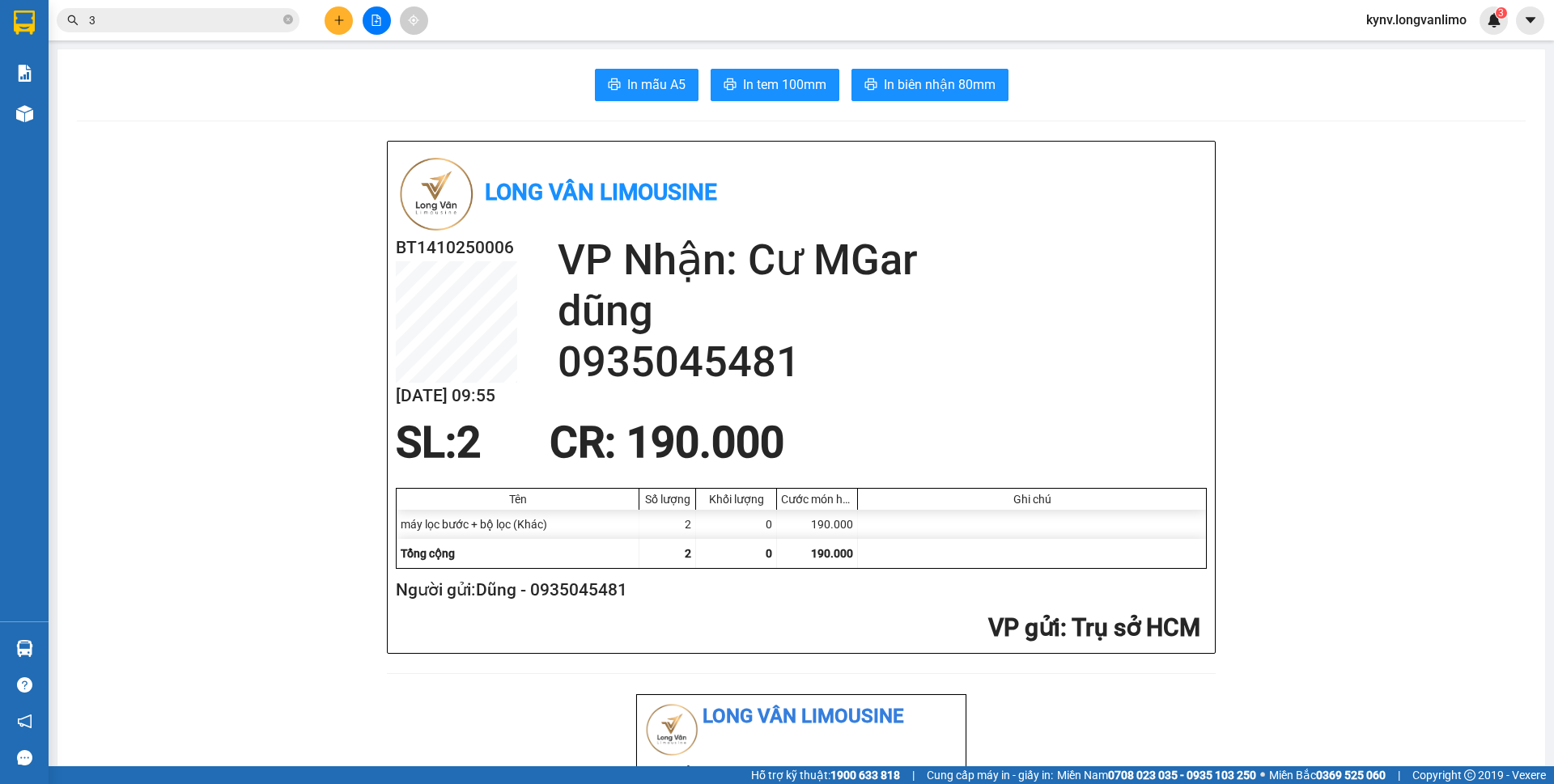
click at [220, 14] on input "3" at bounding box center [184, 20] width 191 height 18
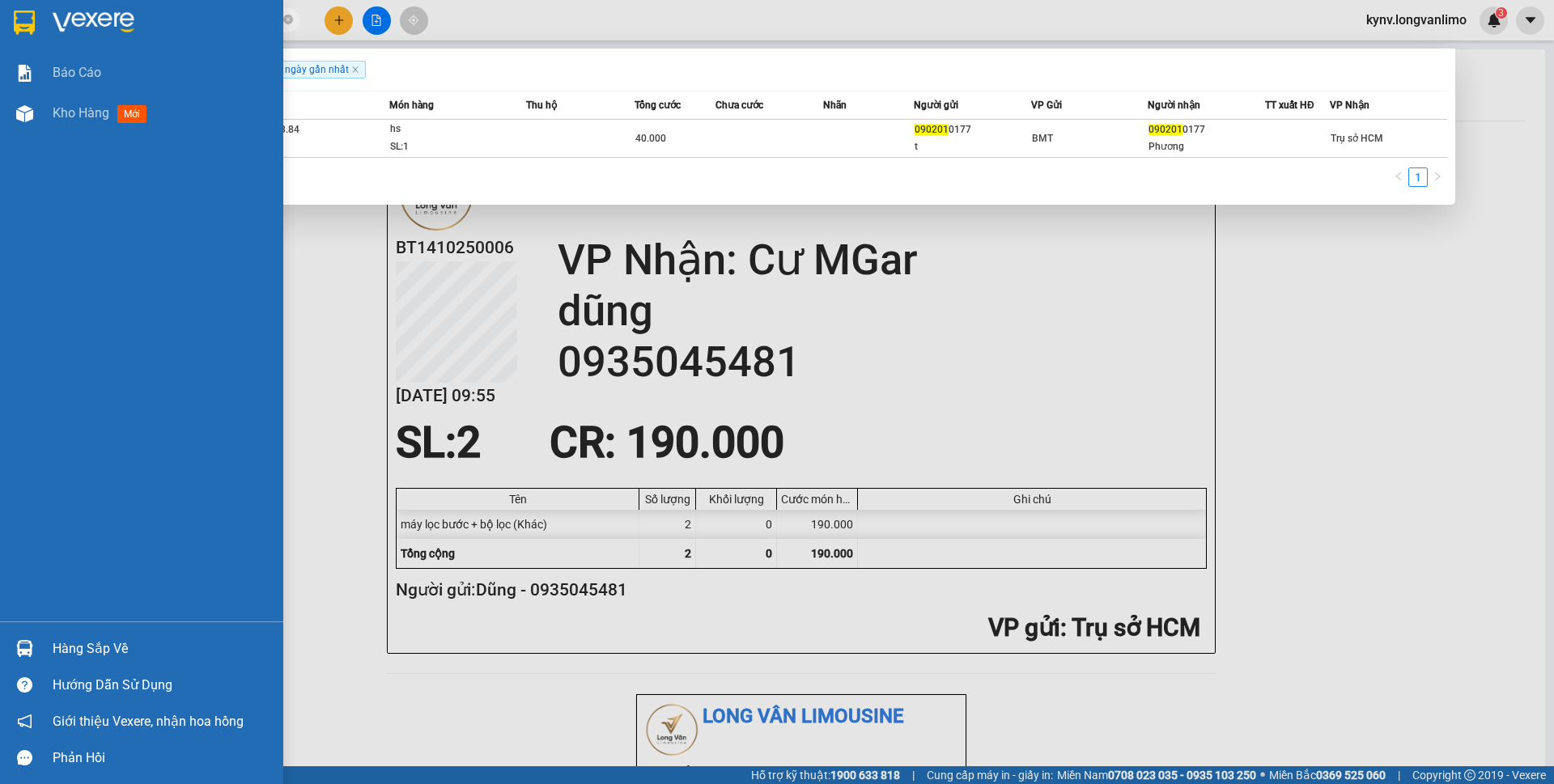
click at [15, 33] on img at bounding box center [25, 23] width 21 height 25
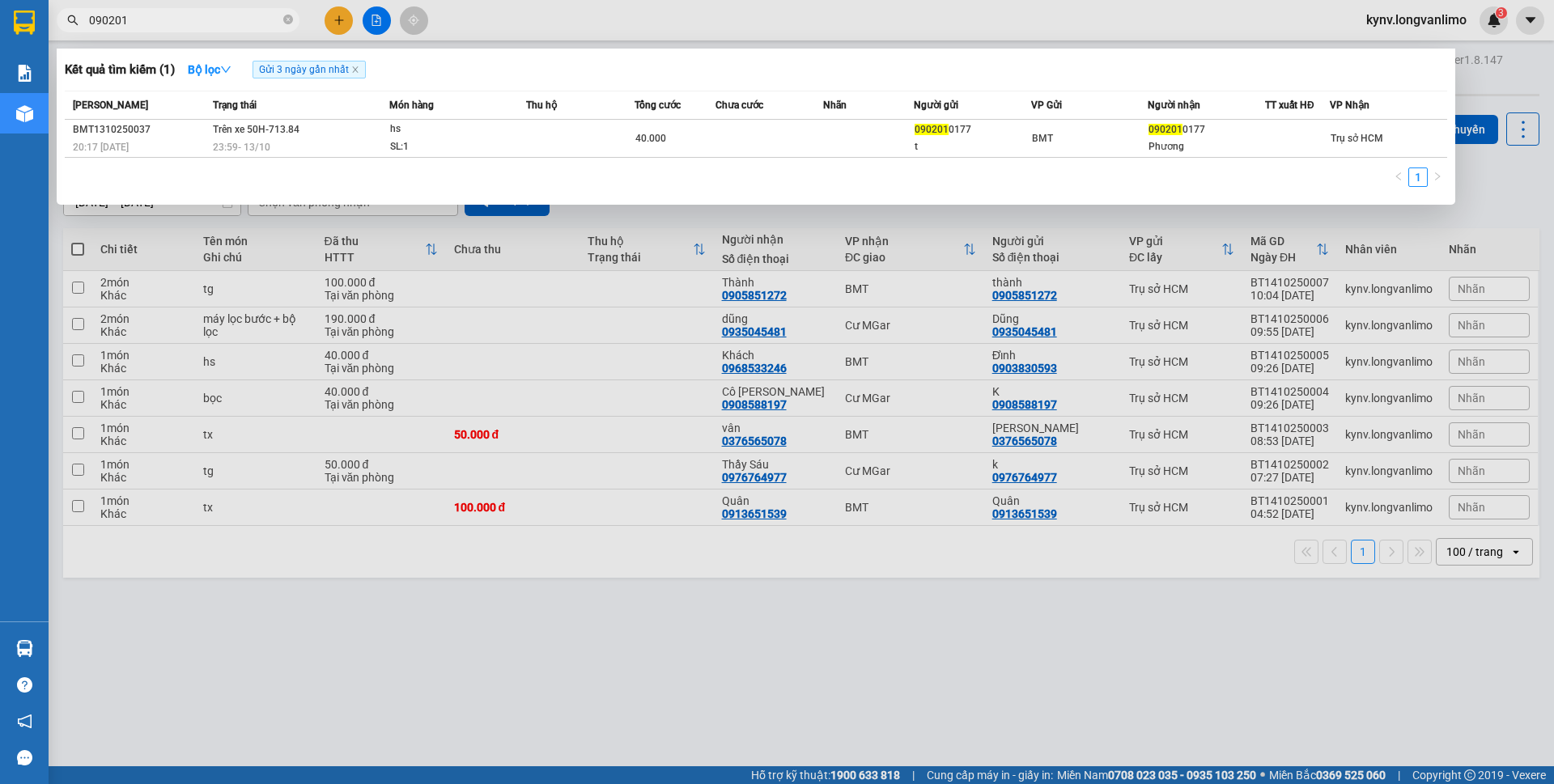
click at [1184, 294] on div at bounding box center [777, 392] width 1554 height 784
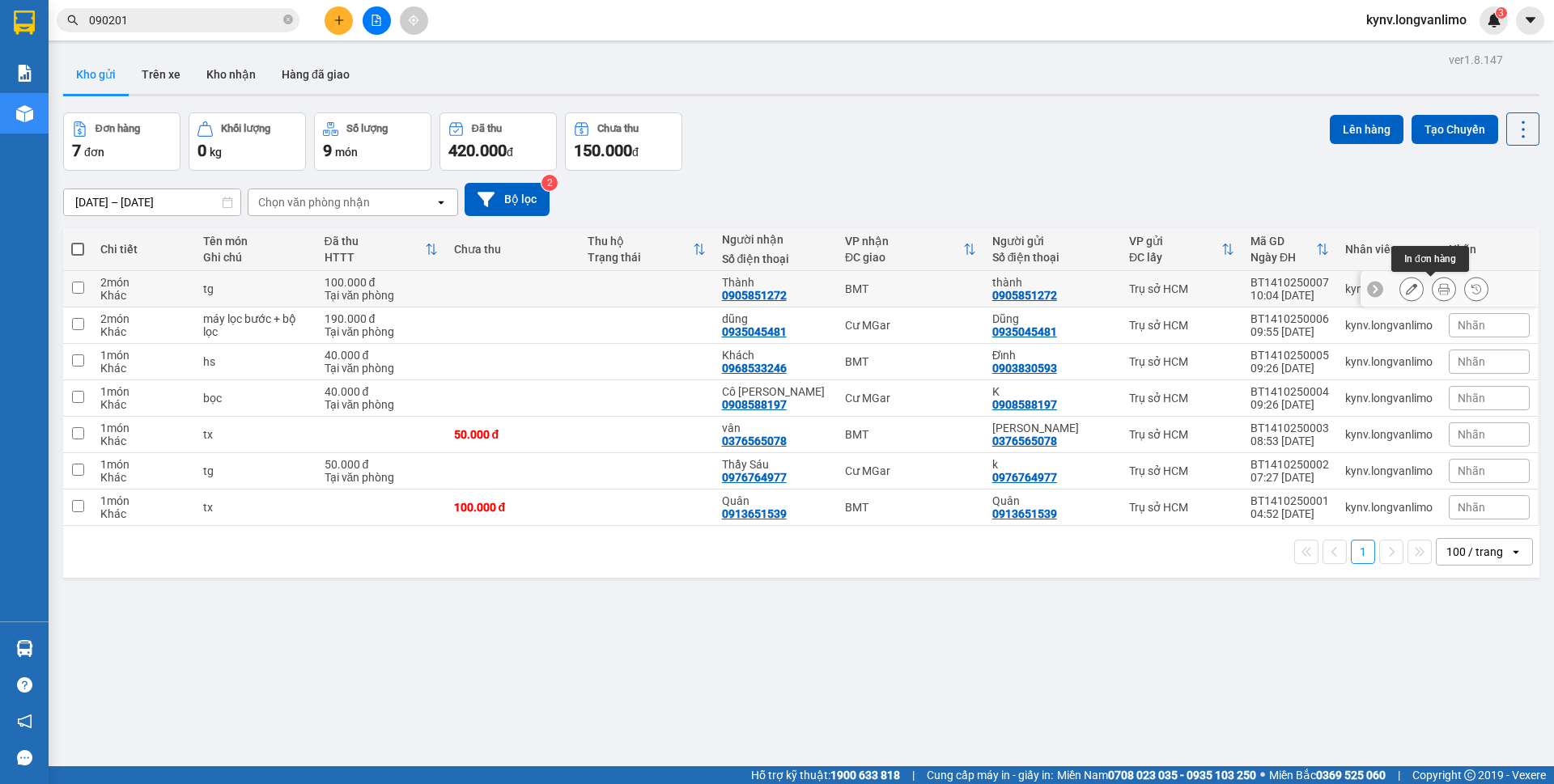
click at [1436, 291] on button at bounding box center [1444, 289] width 23 height 28
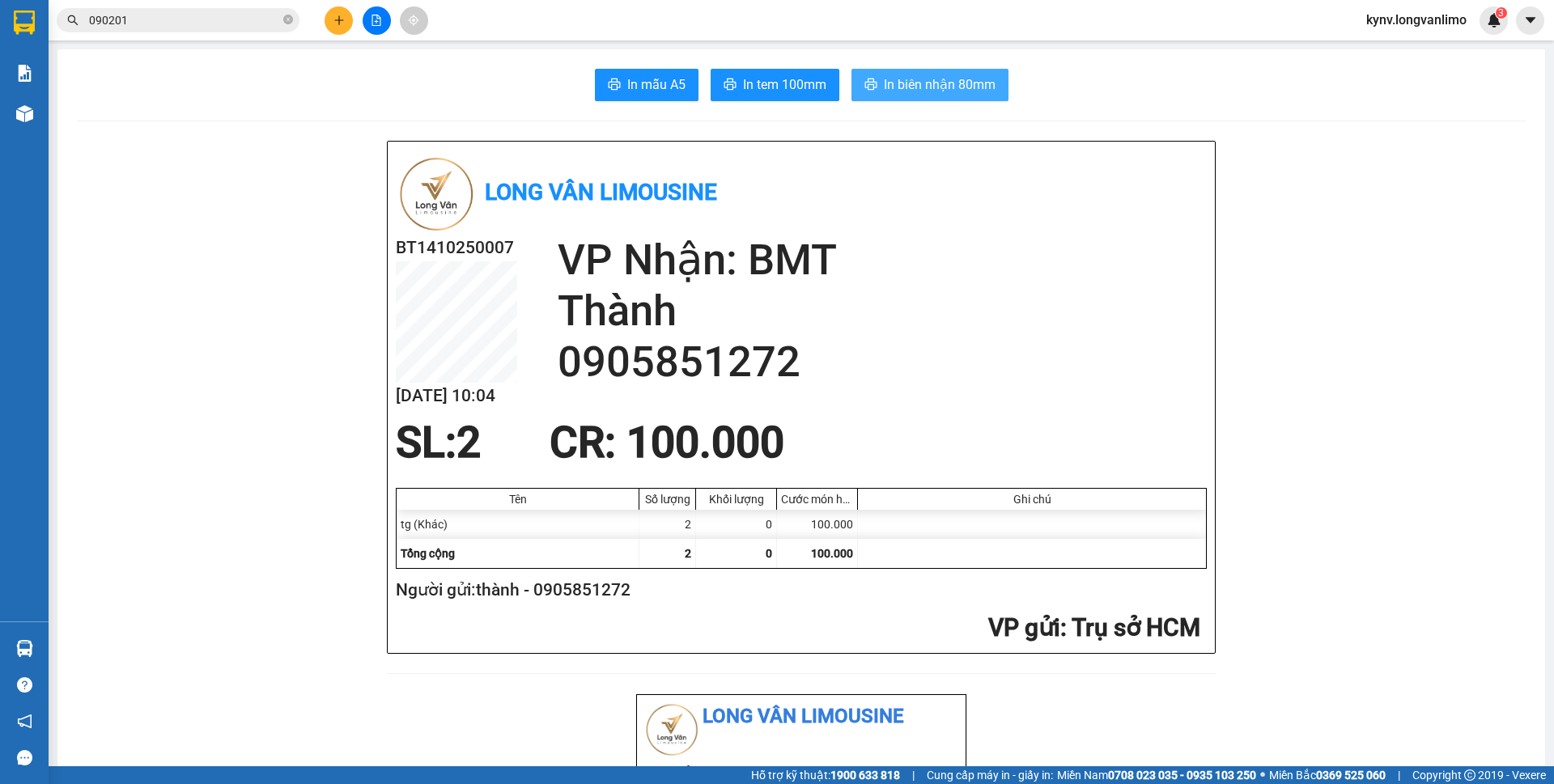
click at [956, 81] on span "In biên nhận 80mm" at bounding box center [939, 84] width 112 height 20
click at [770, 85] on span "In tem 100mm" at bounding box center [784, 84] width 84 height 20
click at [153, 17] on input "090201" at bounding box center [184, 20] width 191 height 18
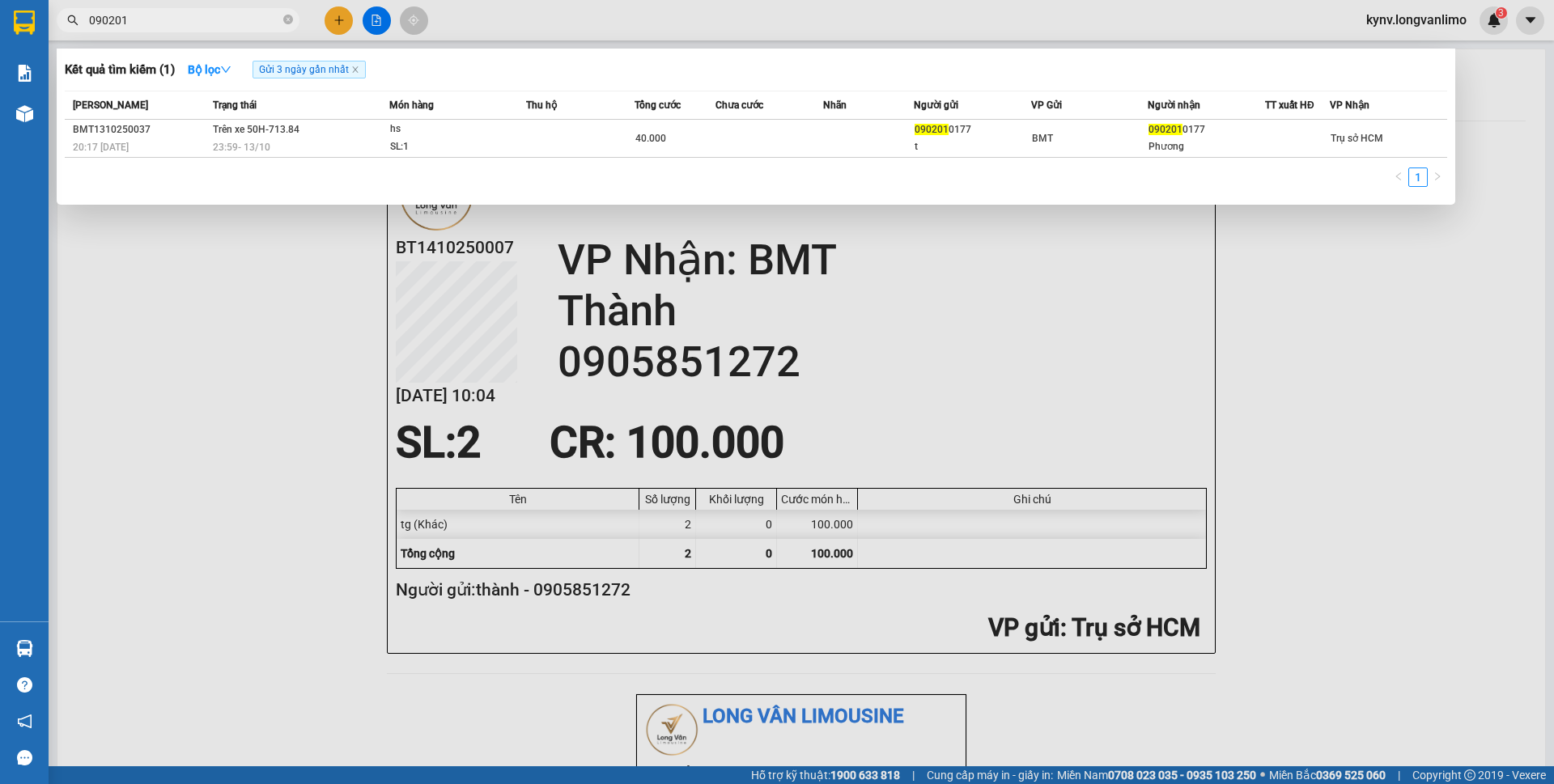
click at [153, 17] on input "090201" at bounding box center [184, 20] width 191 height 18
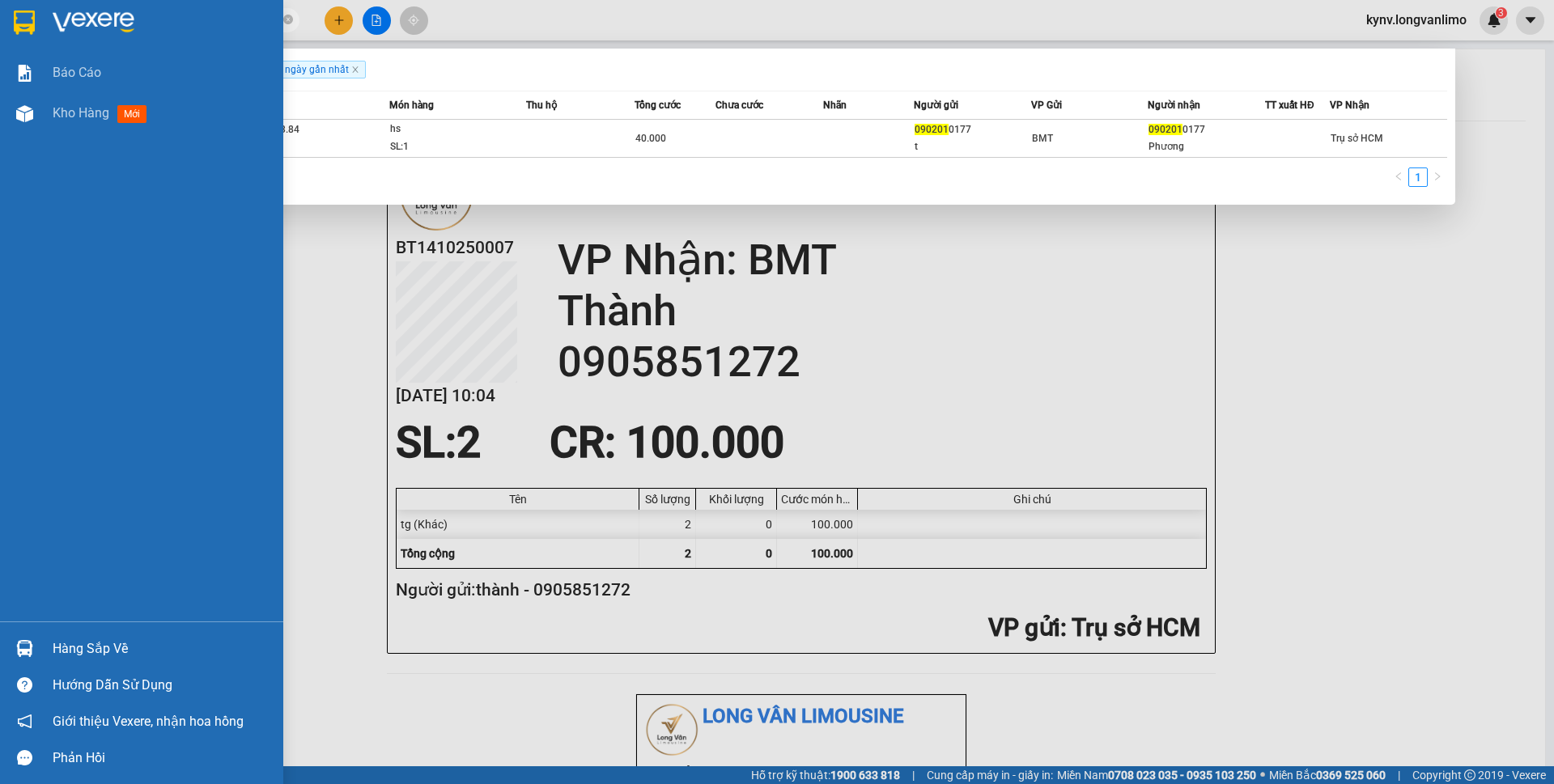
click at [20, 17] on img at bounding box center [25, 23] width 21 height 25
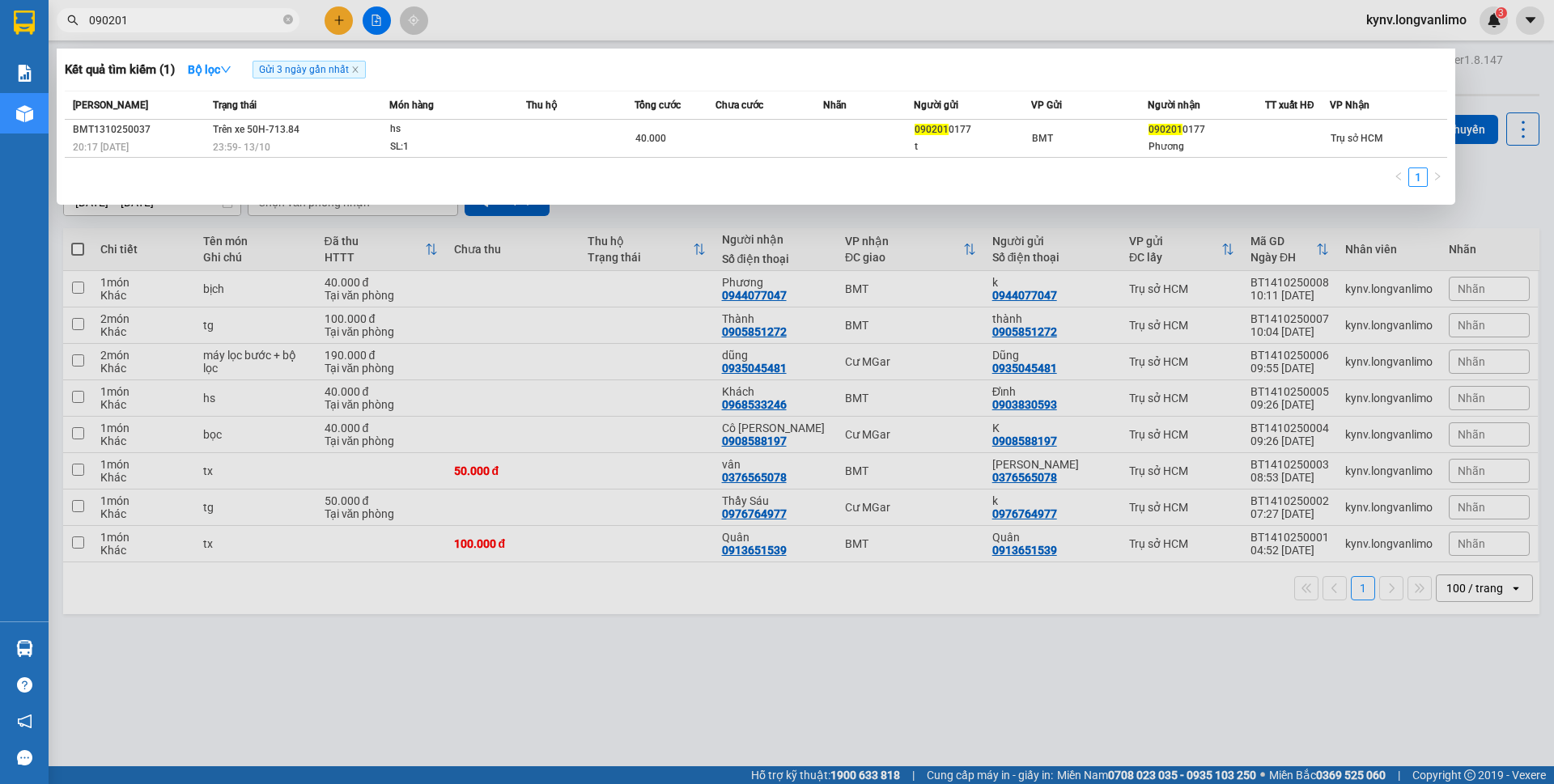
click at [1217, 305] on div at bounding box center [777, 392] width 1554 height 784
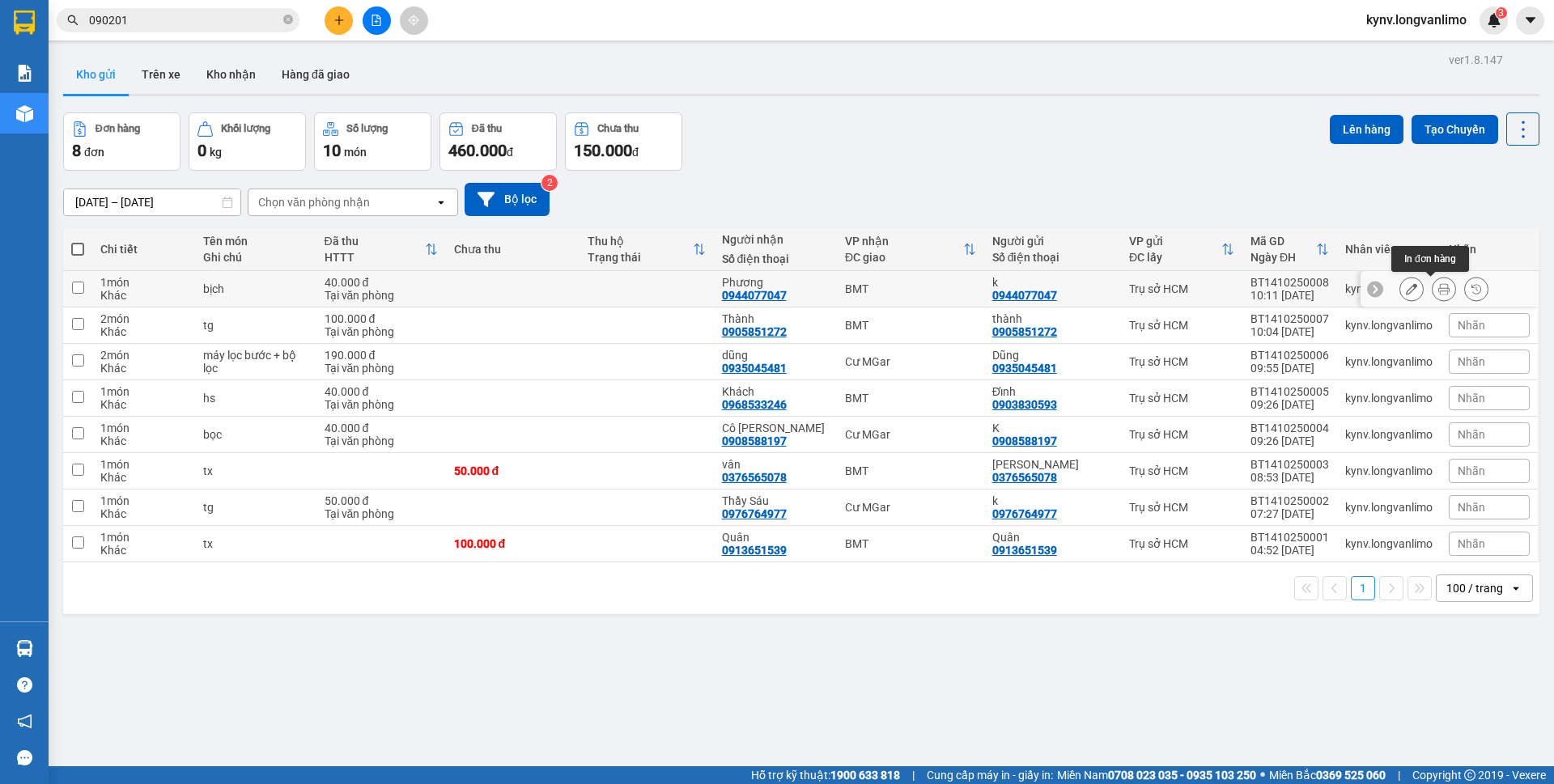
click at [1438, 292] on icon at bounding box center [1444, 288] width 11 height 11
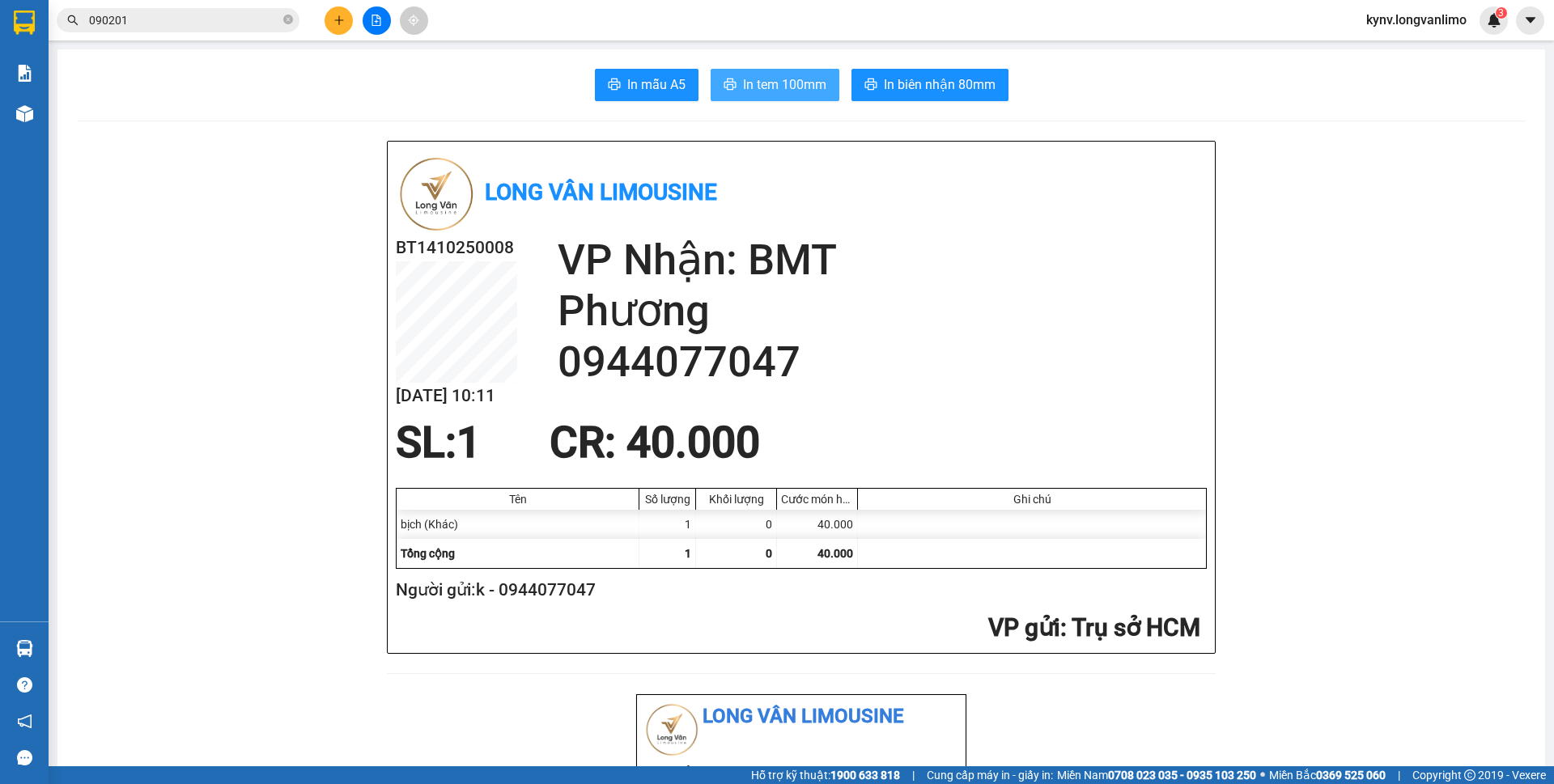
click at [811, 81] on span "In tem 100mm" at bounding box center [784, 84] width 84 height 20
click at [958, 92] on span "In biên nhận 80mm" at bounding box center [939, 84] width 112 height 20
click at [177, 23] on input "090201" at bounding box center [184, 20] width 191 height 18
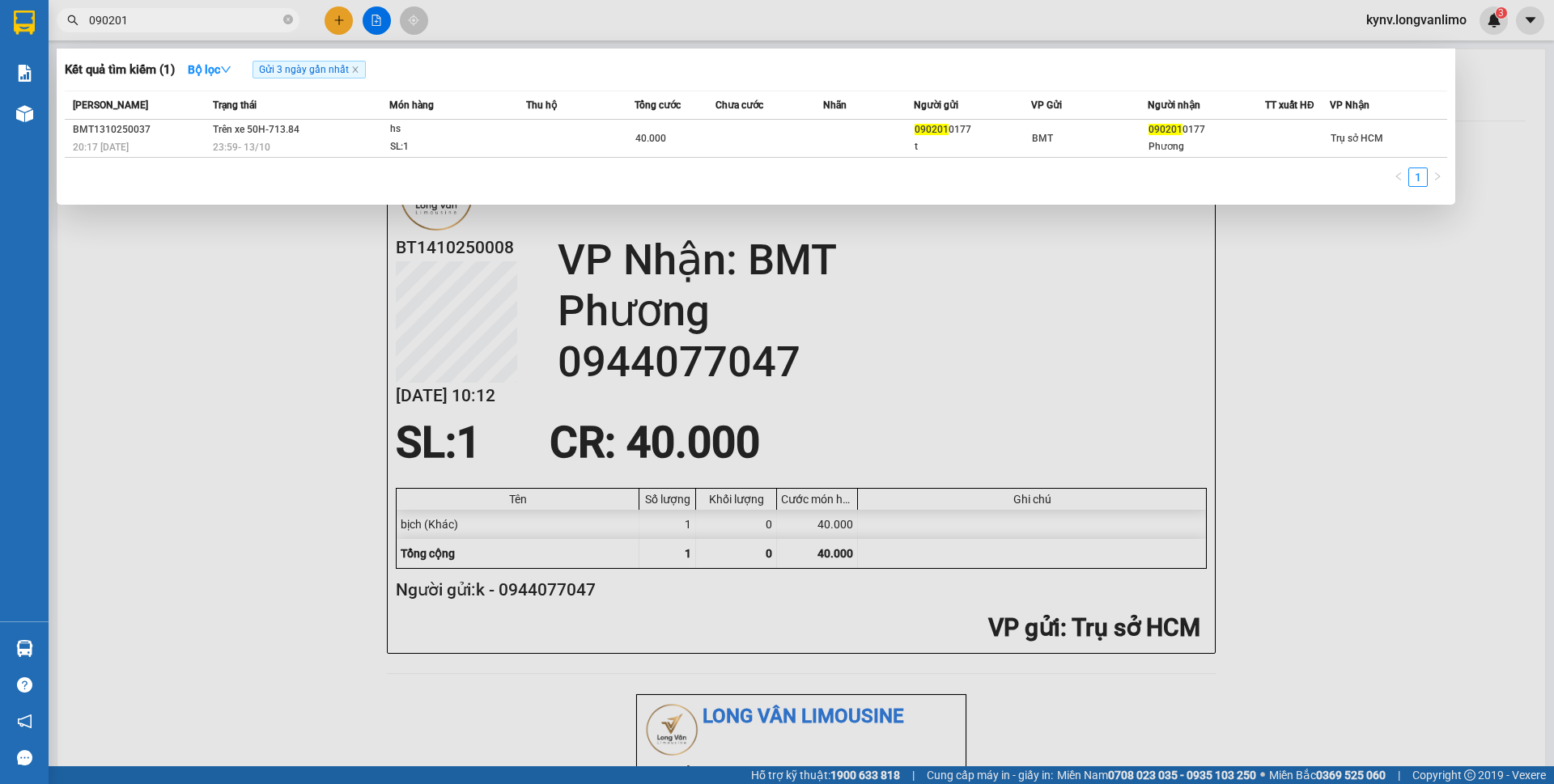
click at [177, 23] on input "090201" at bounding box center [184, 20] width 191 height 18
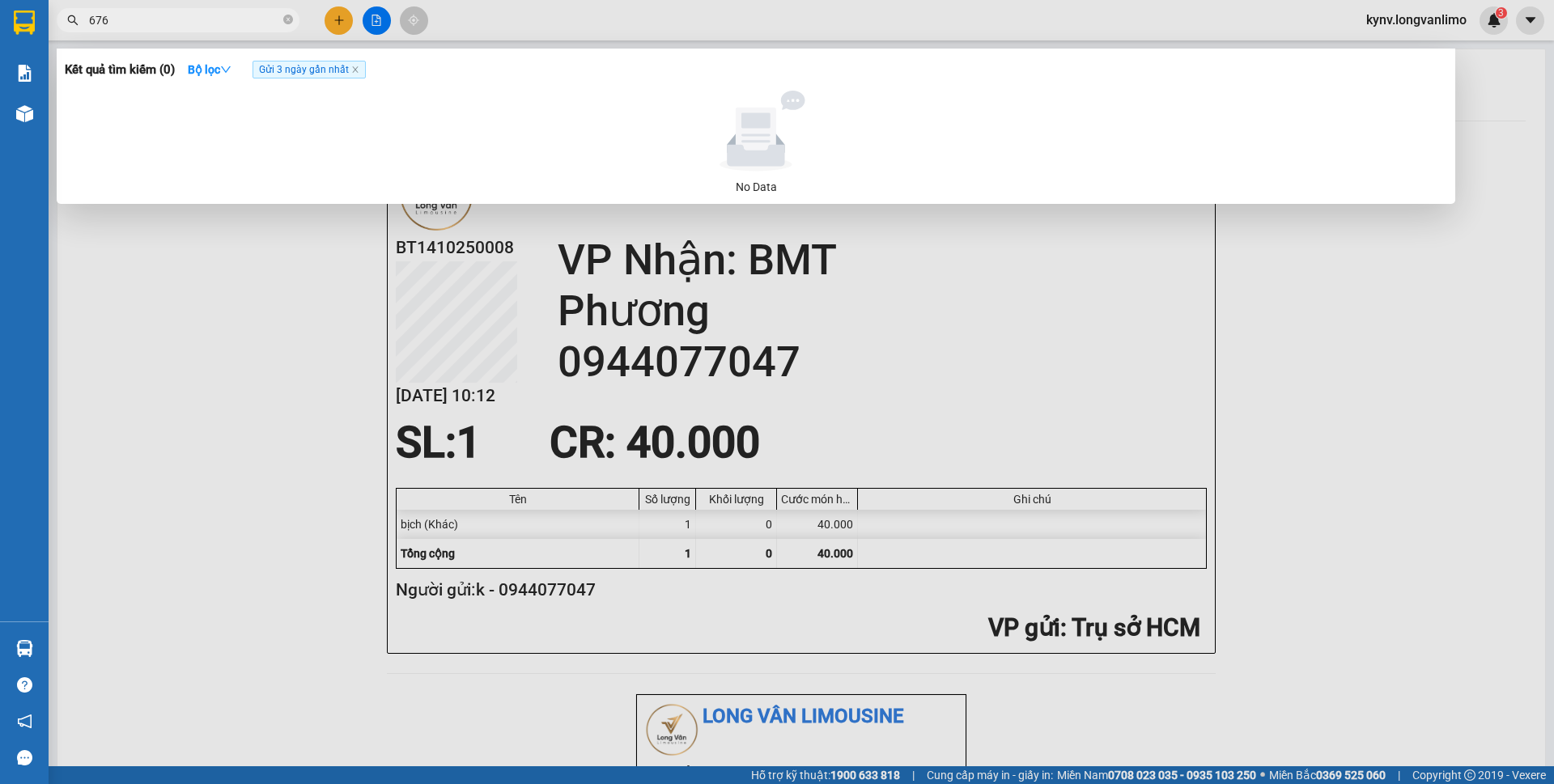
type input "676"
click at [148, 9] on span "676" at bounding box center [177, 20] width 243 height 25
click at [150, 19] on input "676" at bounding box center [184, 20] width 191 height 18
click at [207, 25] on input "0334499676" at bounding box center [184, 20] width 191 height 18
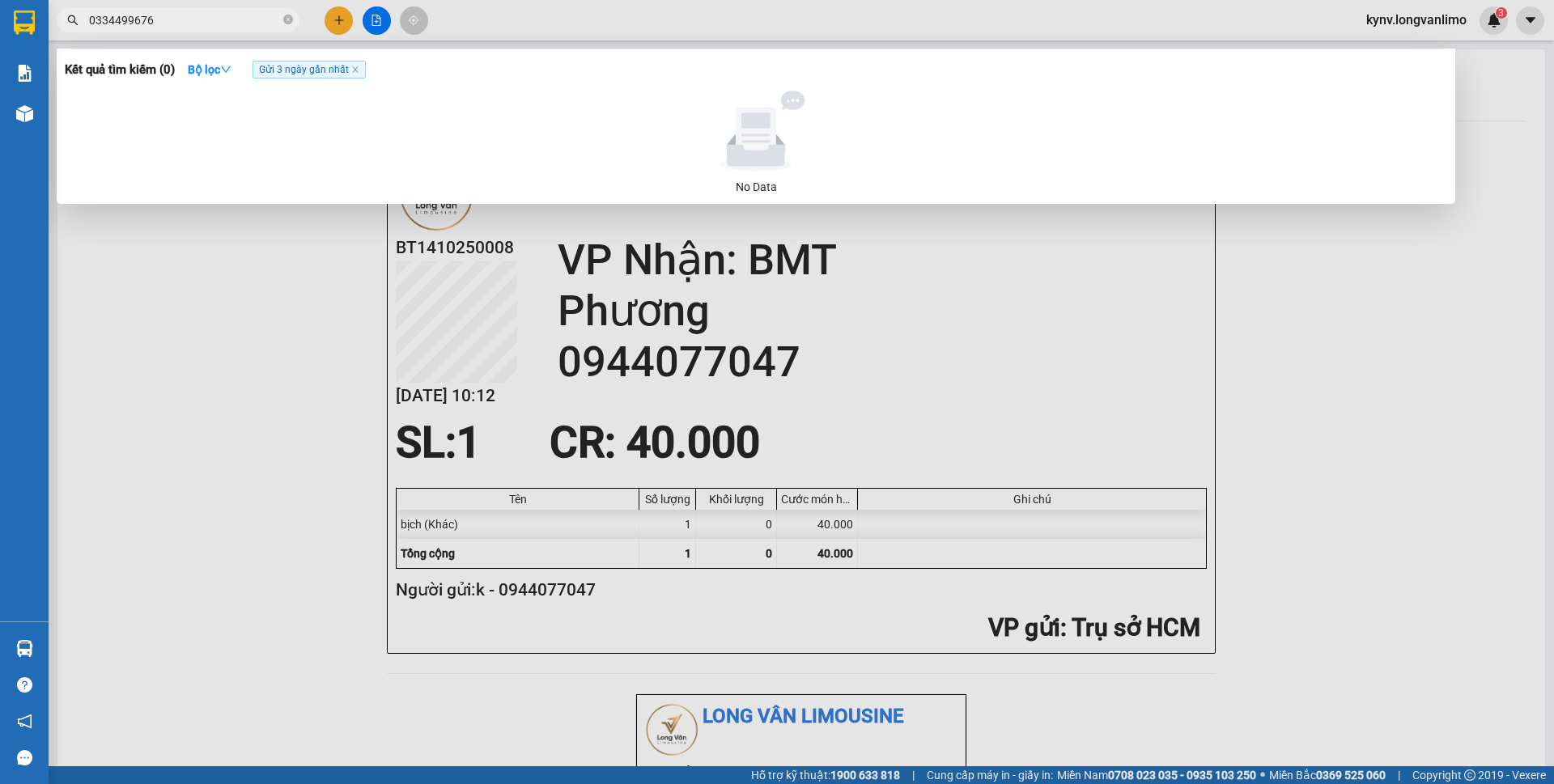
click at [207, 25] on input "0334499676" at bounding box center [184, 20] width 191 height 18
click at [358, 74] on icon "close" at bounding box center [355, 69] width 8 height 8
click at [208, 26] on input "0334499676" at bounding box center [184, 20] width 191 height 18
type input "0334499676"
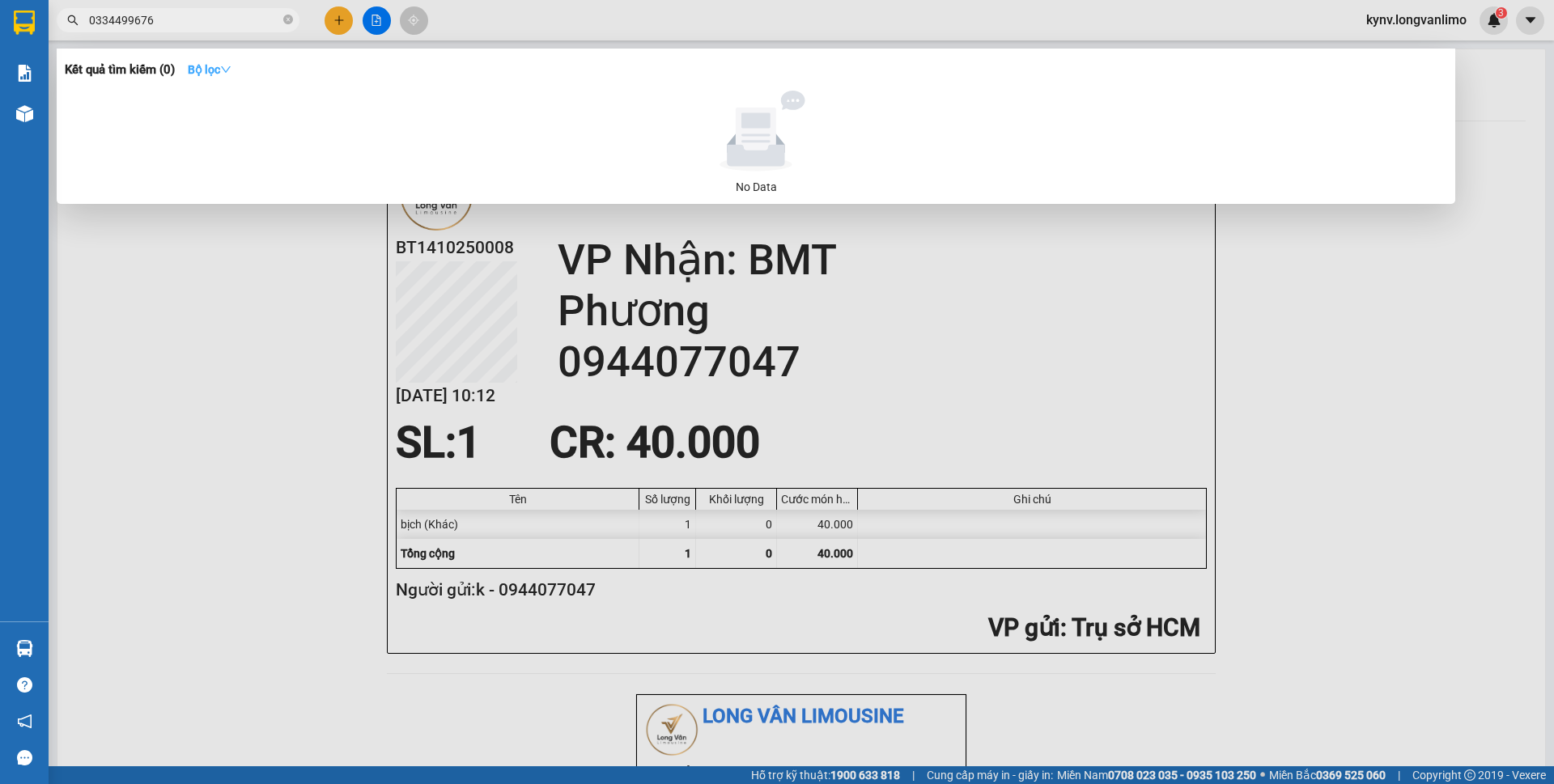
click at [204, 61] on button "Bộ lọc" at bounding box center [209, 69] width 70 height 26
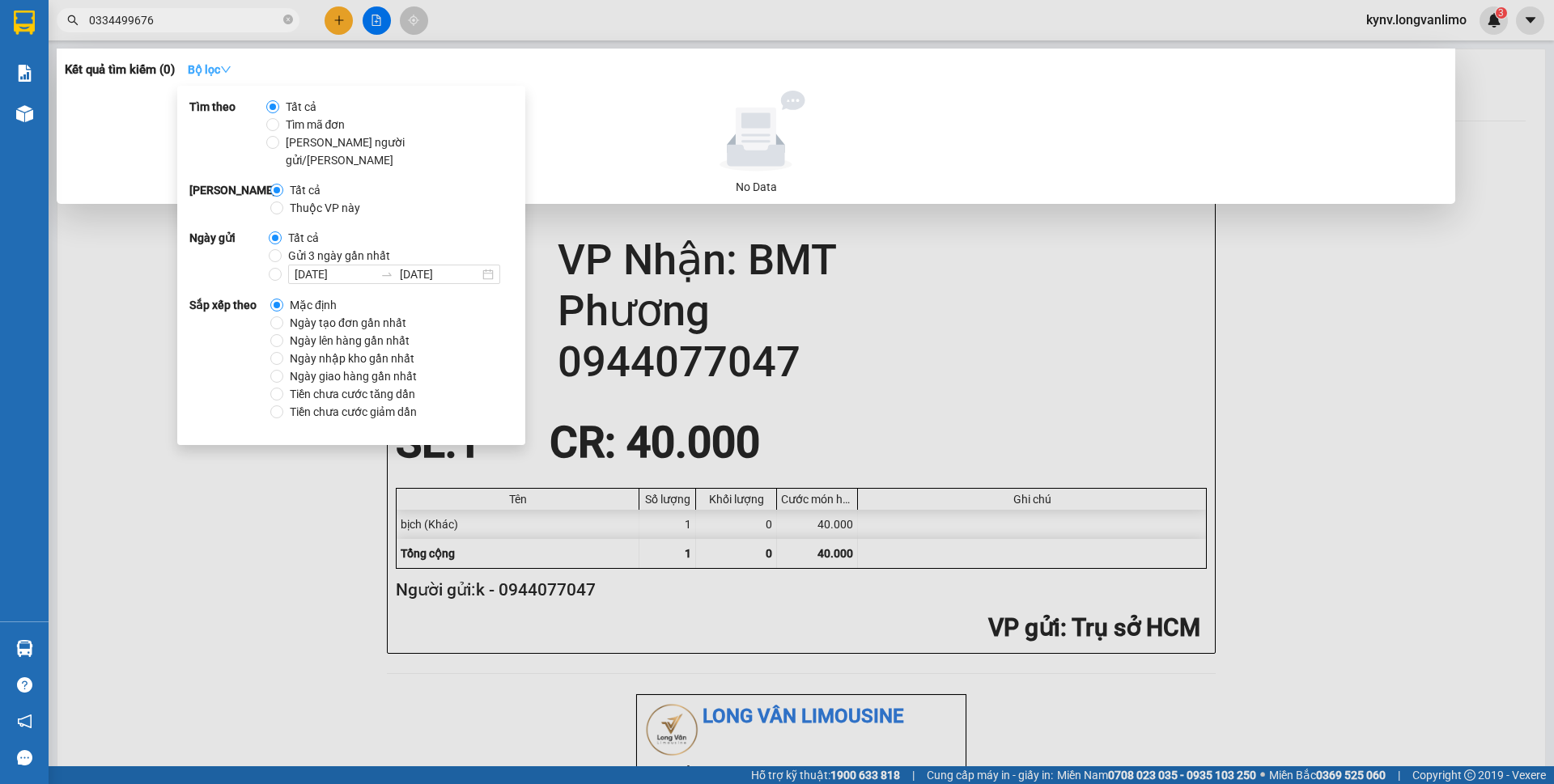
click at [205, 63] on button "Bộ lọc" at bounding box center [209, 69] width 70 height 26
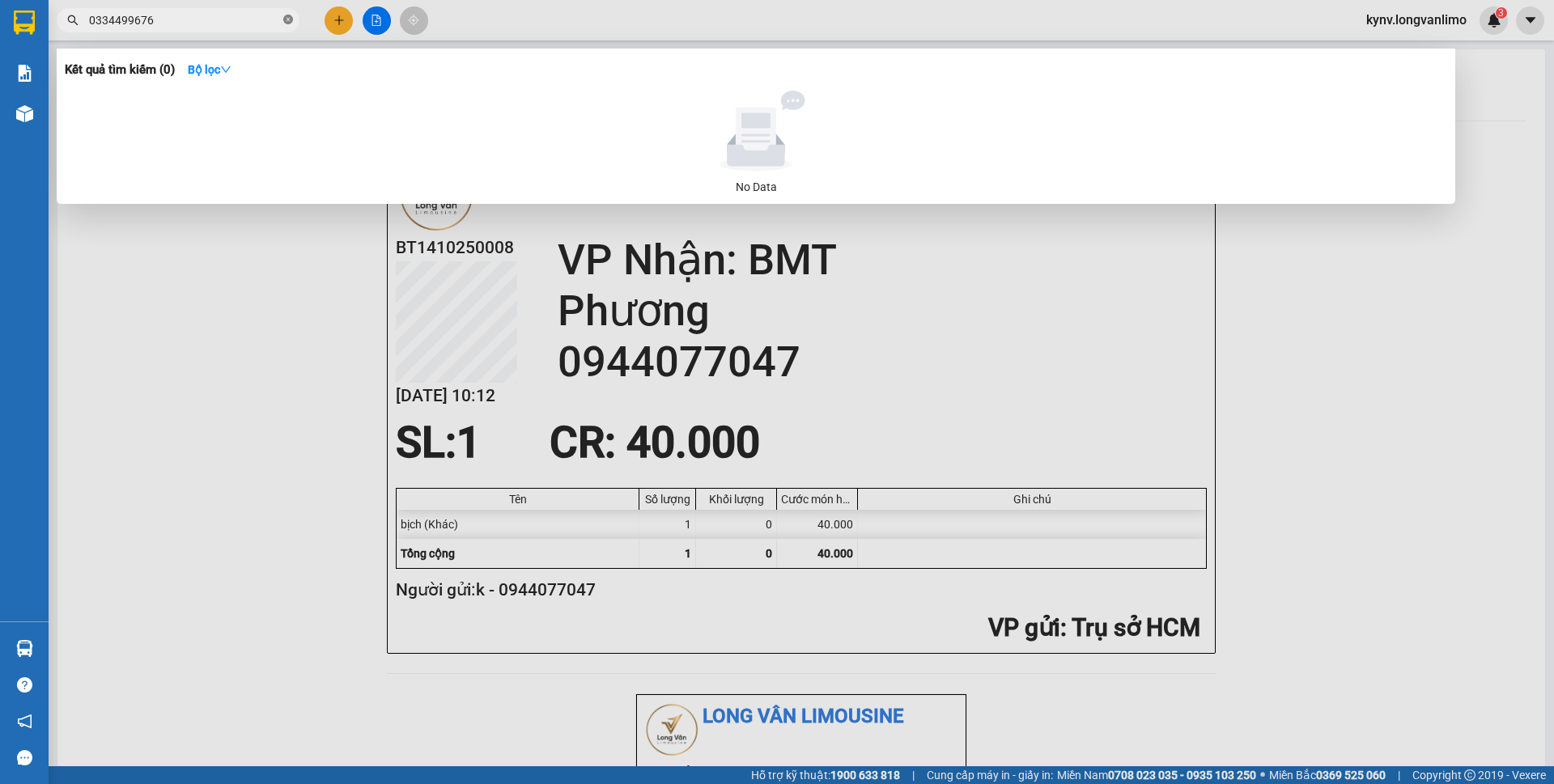
click at [287, 17] on icon "close-circle" at bounding box center [288, 19] width 10 height 10
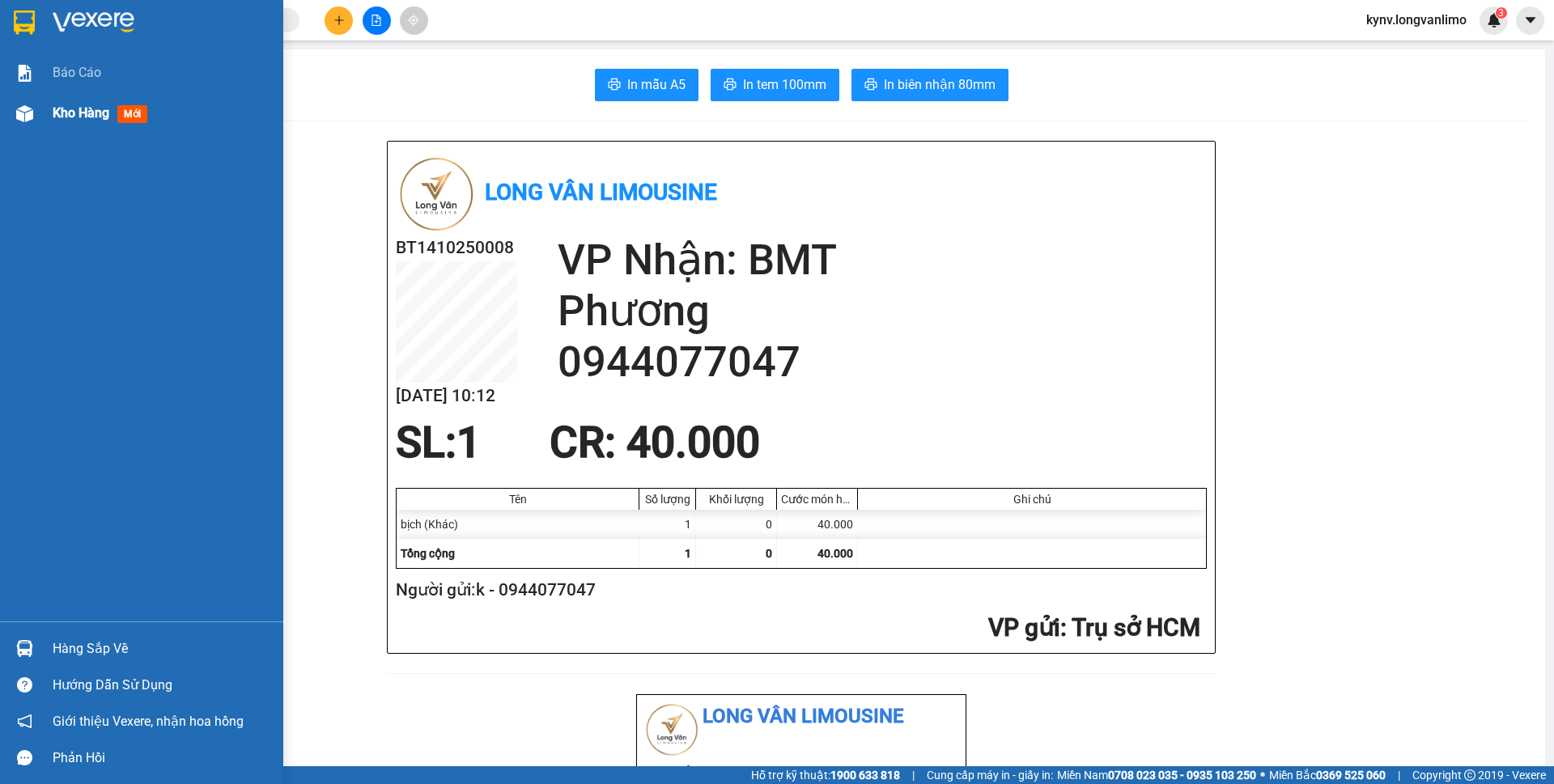
click at [38, 111] on div at bounding box center [25, 114] width 28 height 28
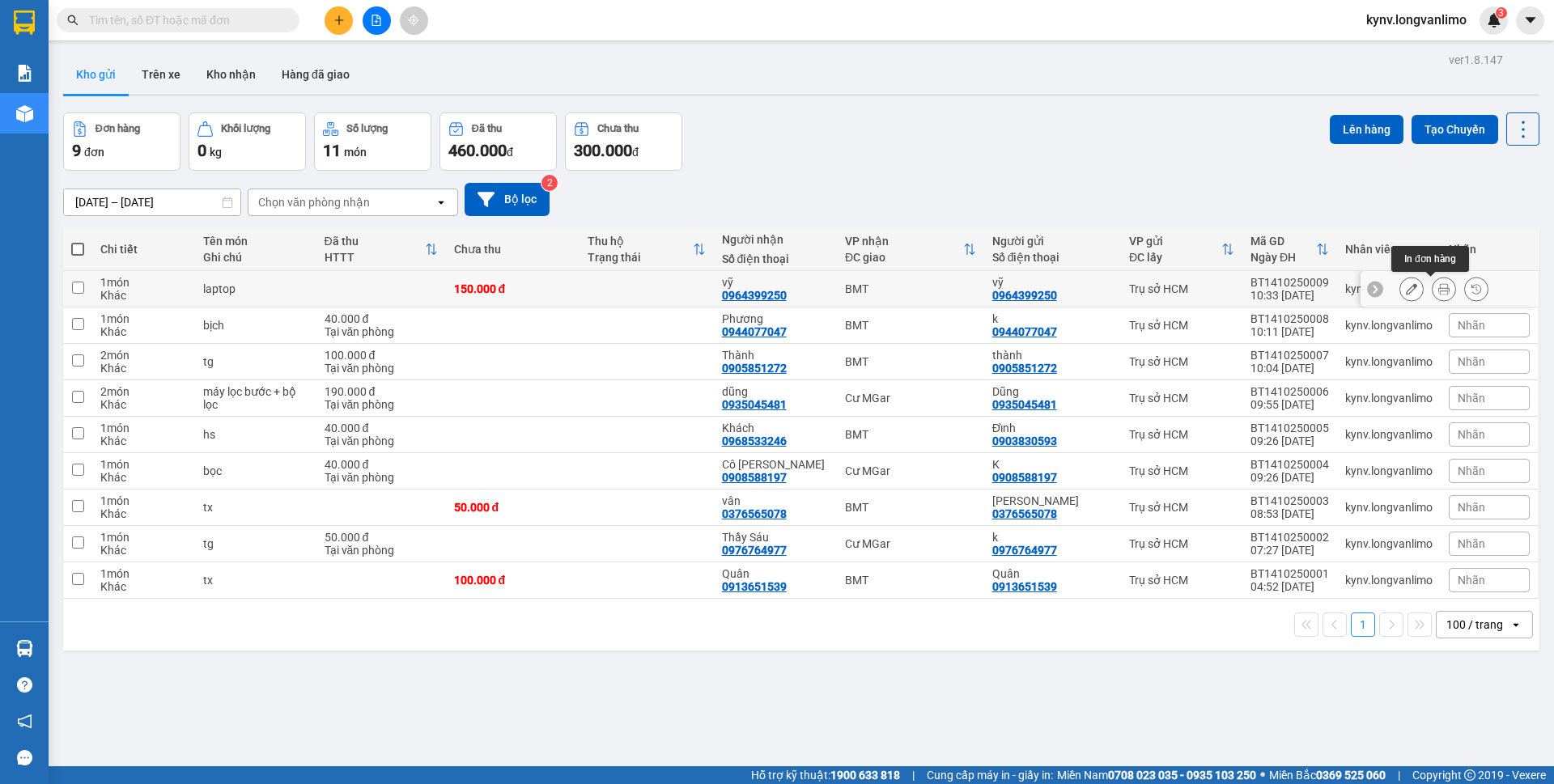
click at [1432, 296] on button at bounding box center [1444, 289] width 23 height 28
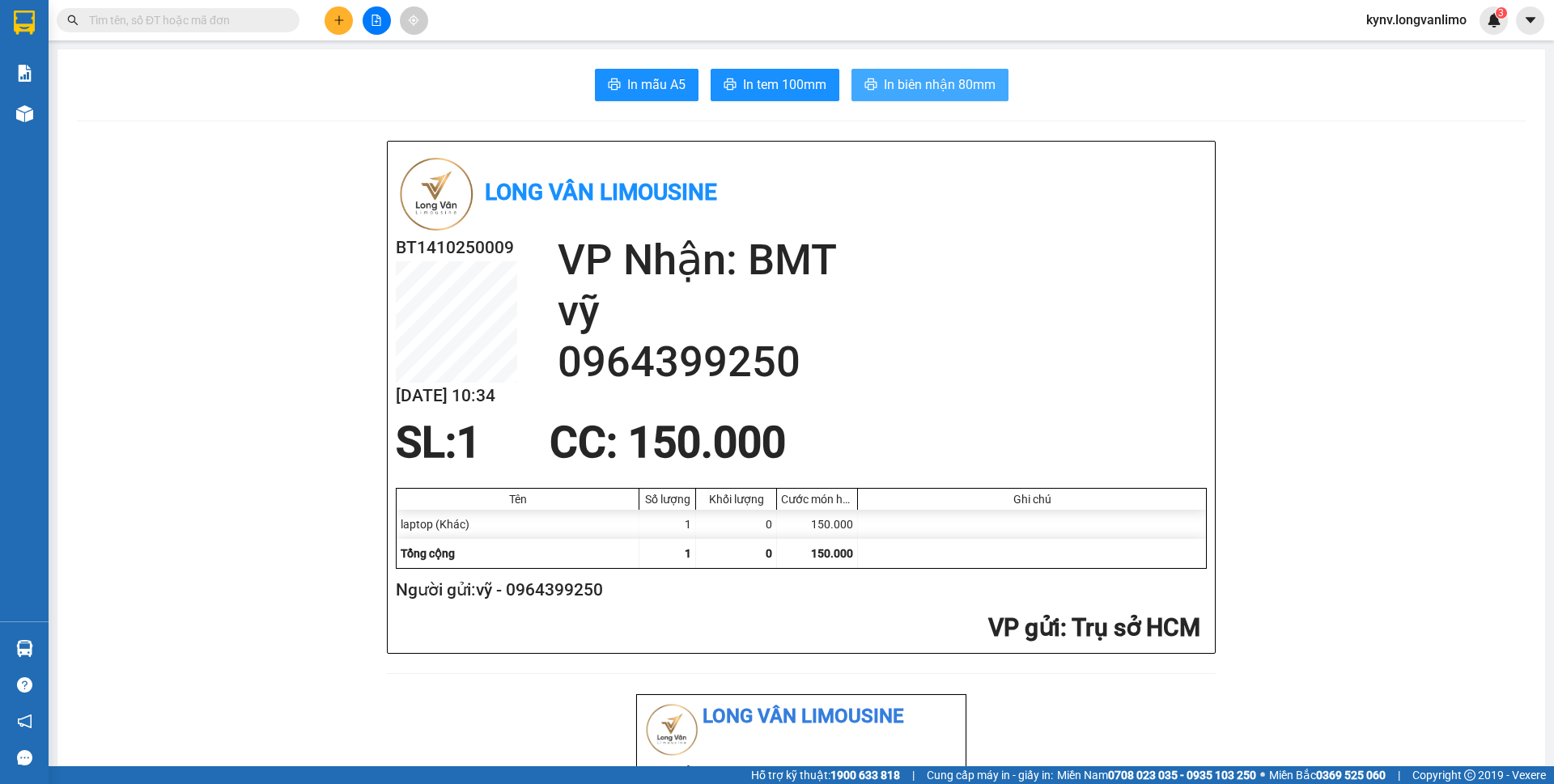
click at [885, 98] on button "In biên nhận 80mm" at bounding box center [930, 85] width 157 height 33
click at [725, 90] on icon "printer" at bounding box center [729, 84] width 13 height 13
click at [109, 23] on input "text" at bounding box center [184, 20] width 191 height 18
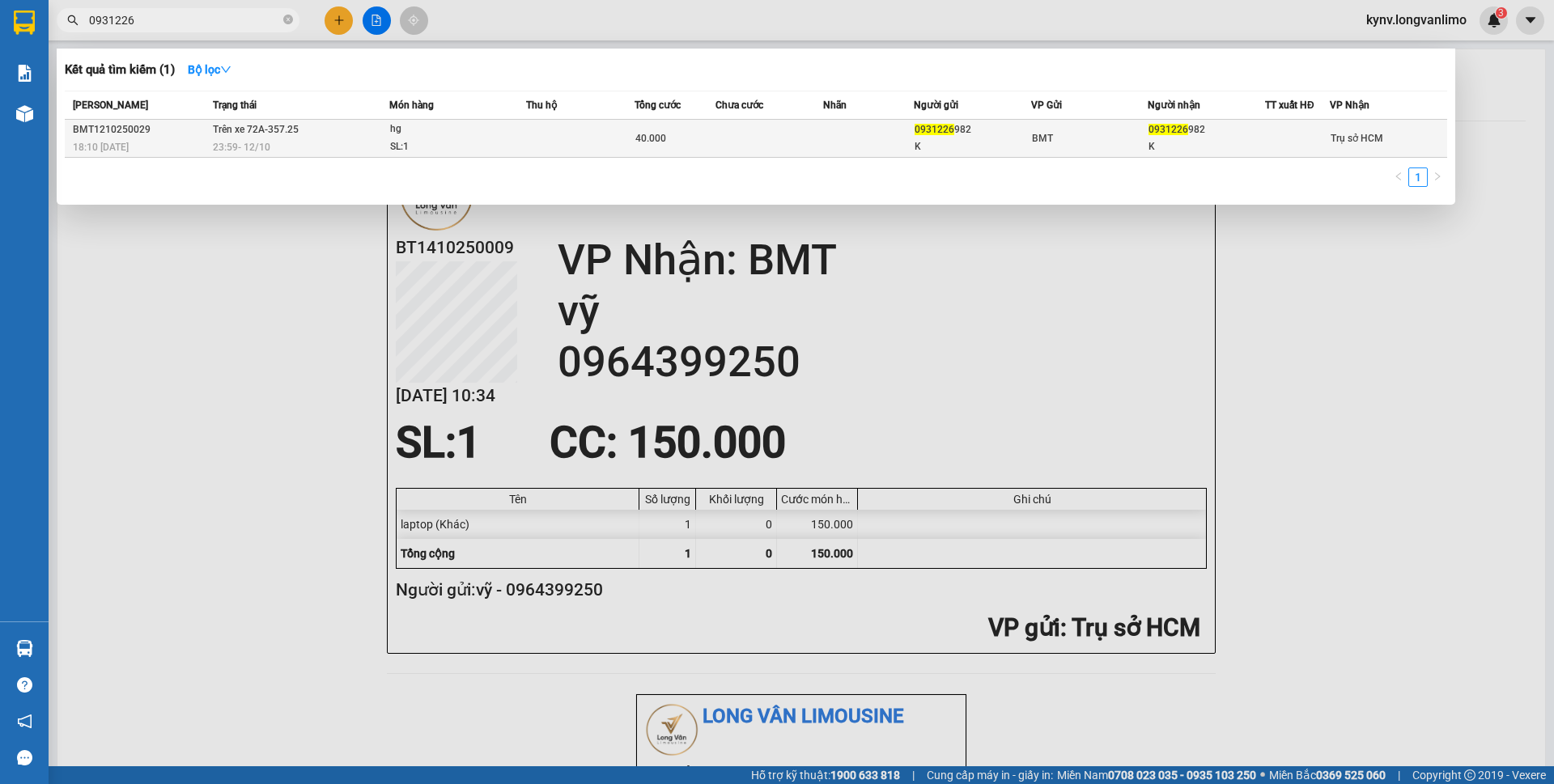
type input "0931226"
click at [704, 139] on div "40.000" at bounding box center [675, 138] width 79 height 18
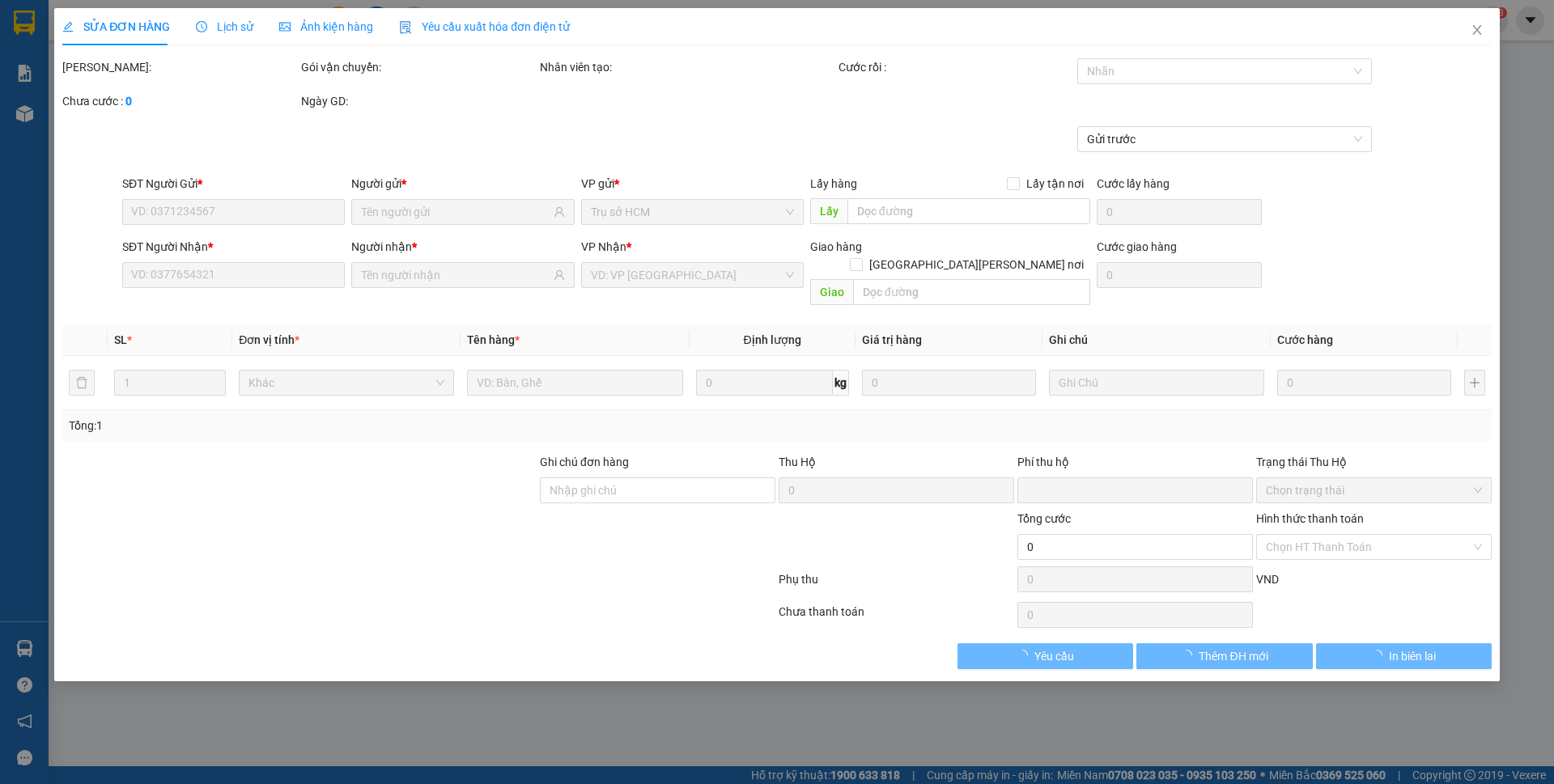
click at [314, 27] on span "Ảnh kiện hàng" at bounding box center [326, 26] width 93 height 13
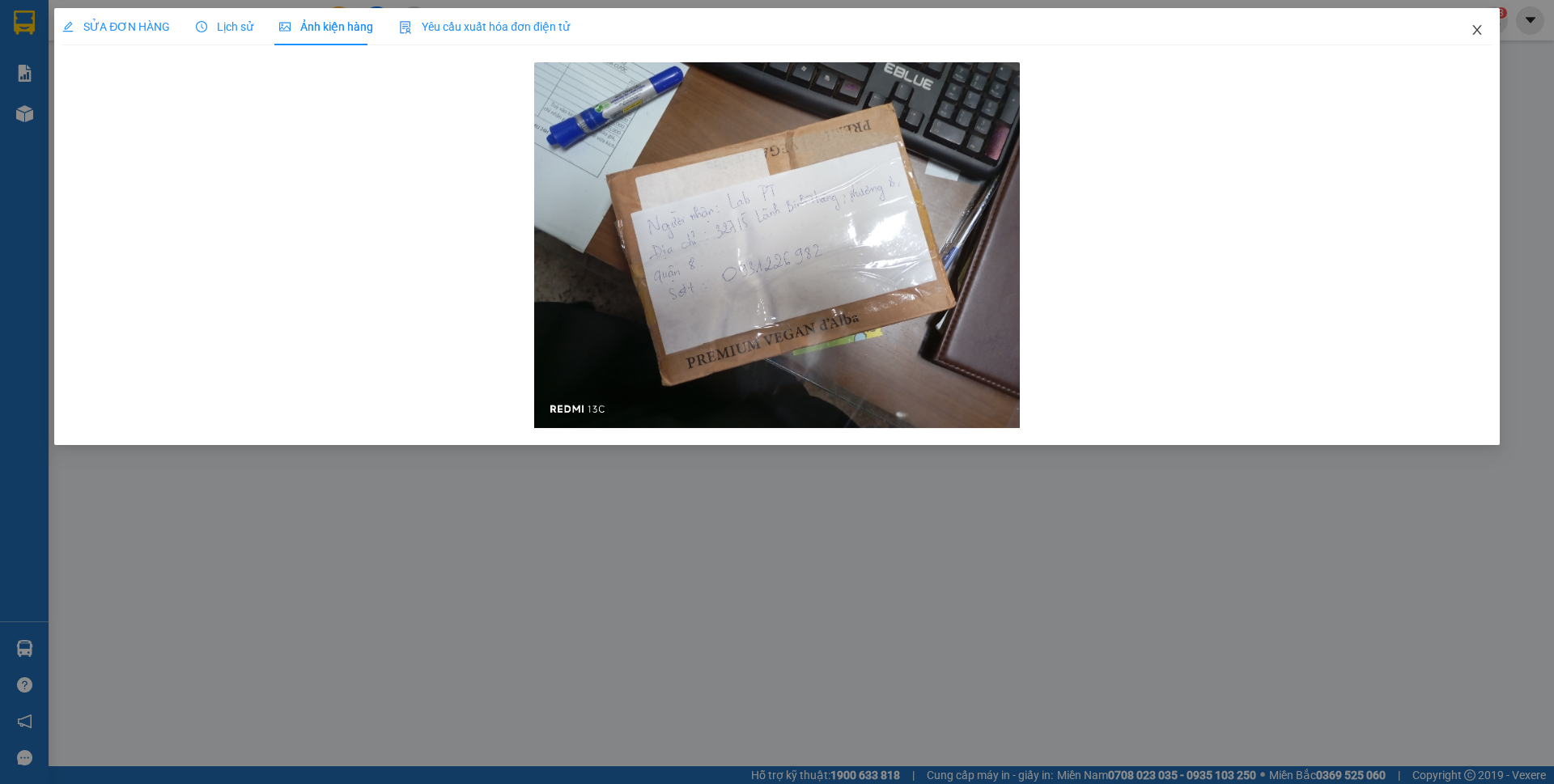
click at [1476, 29] on icon "close" at bounding box center [1476, 29] width 9 height 10
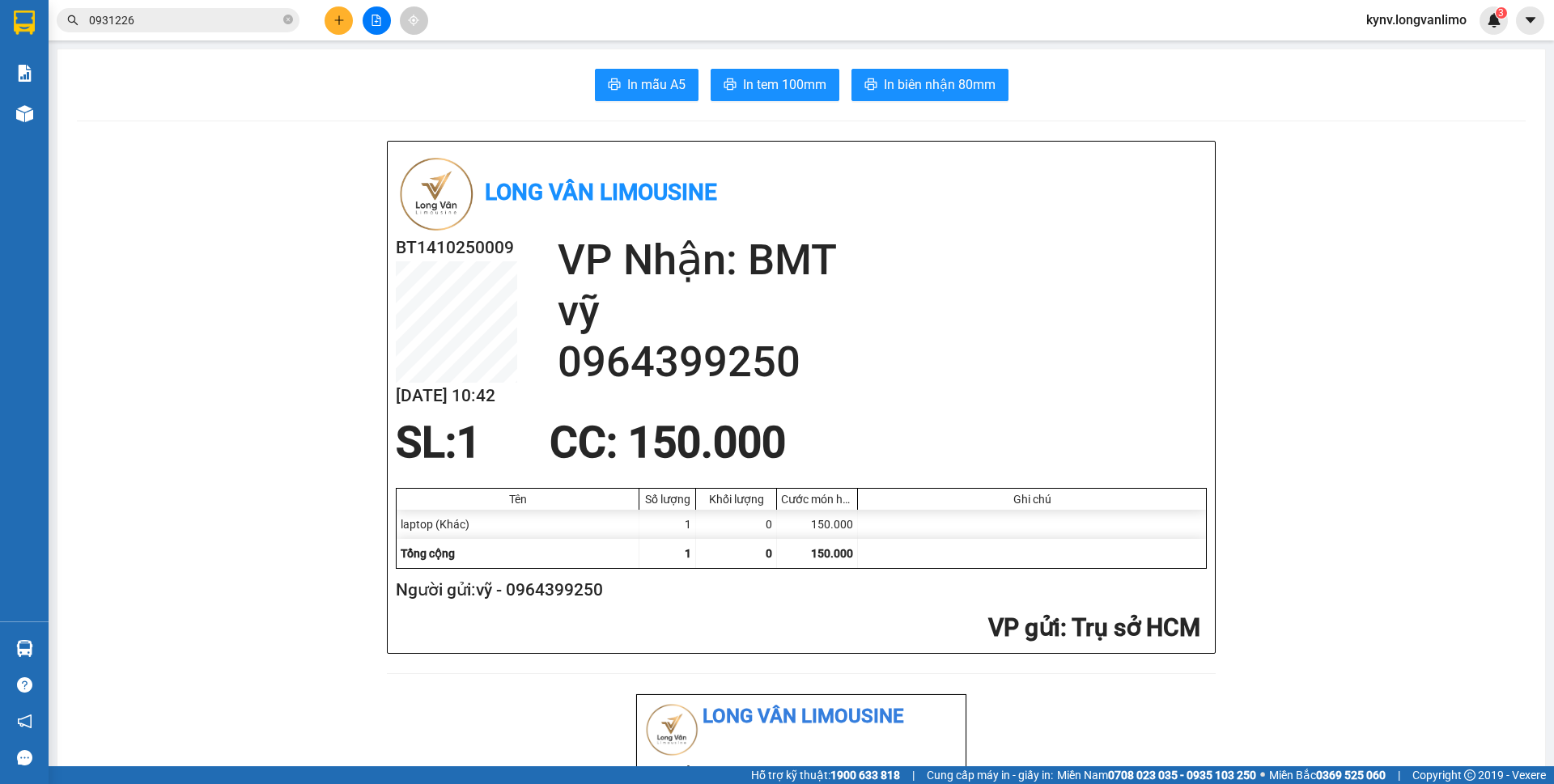
click at [267, 27] on input "0931226" at bounding box center [184, 20] width 191 height 18
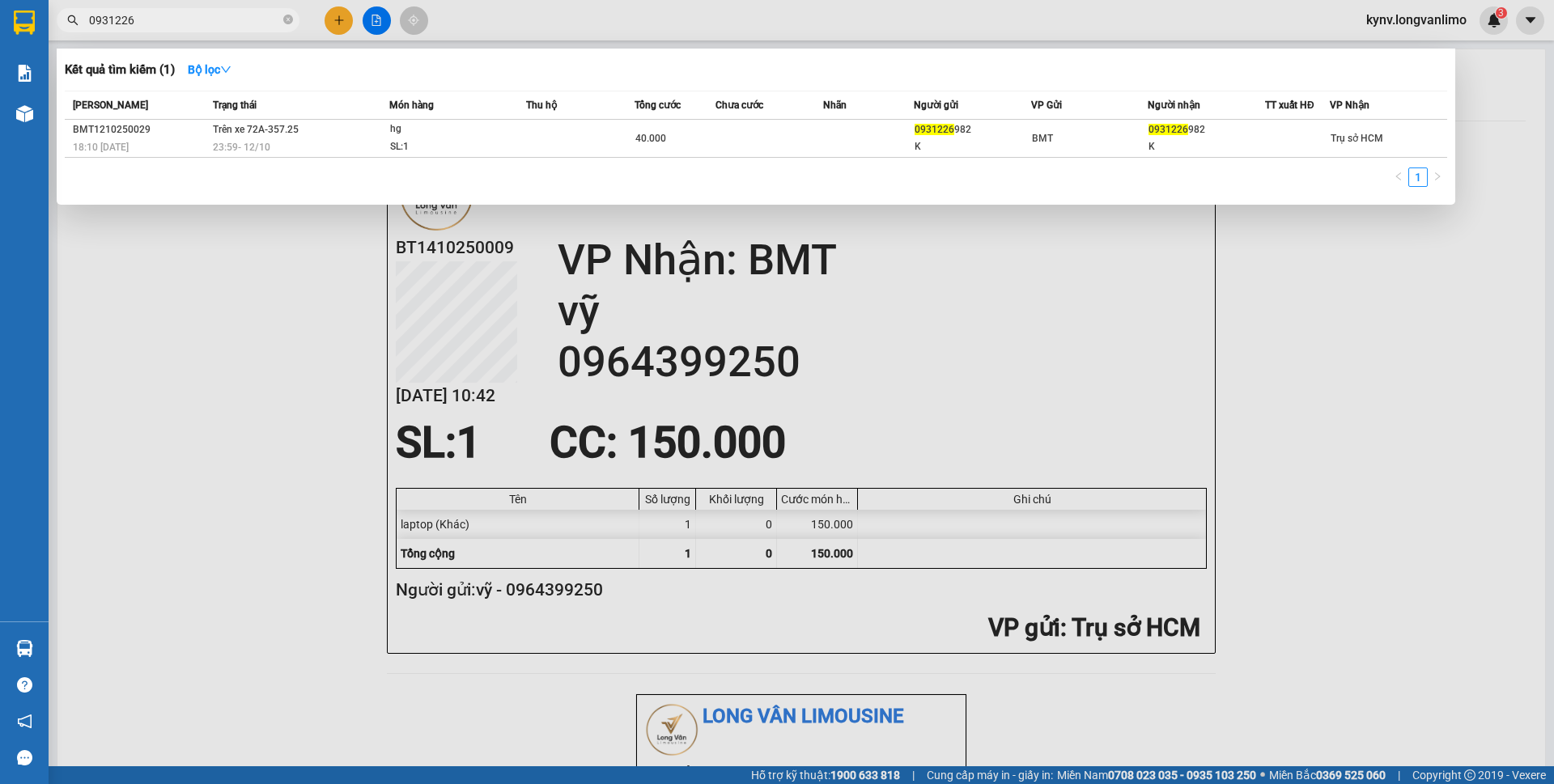
click at [159, 24] on input "0931226" at bounding box center [184, 20] width 191 height 18
click at [157, 23] on input "0931226" at bounding box center [184, 20] width 191 height 18
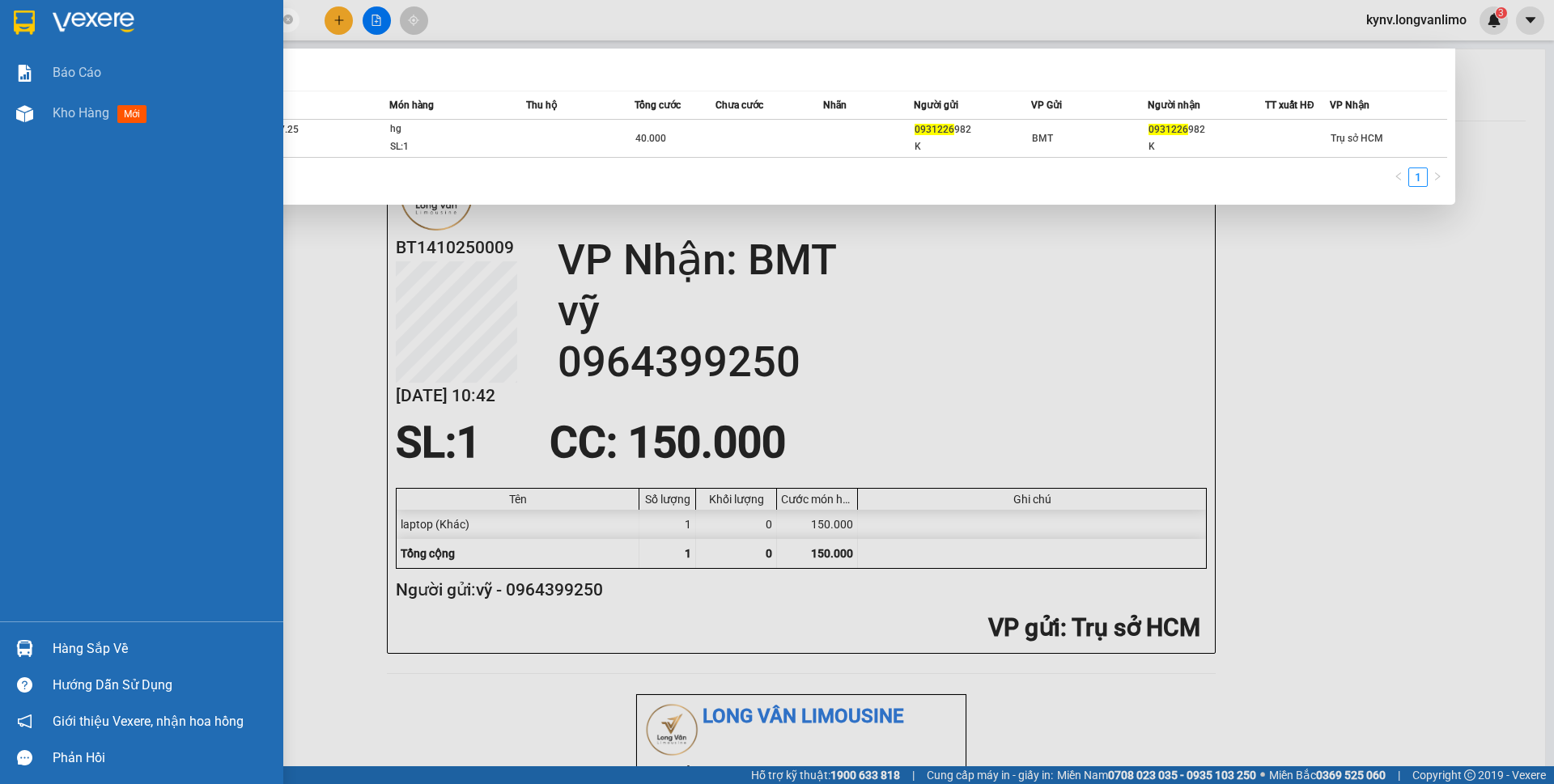
click at [26, 30] on img at bounding box center [25, 23] width 21 height 25
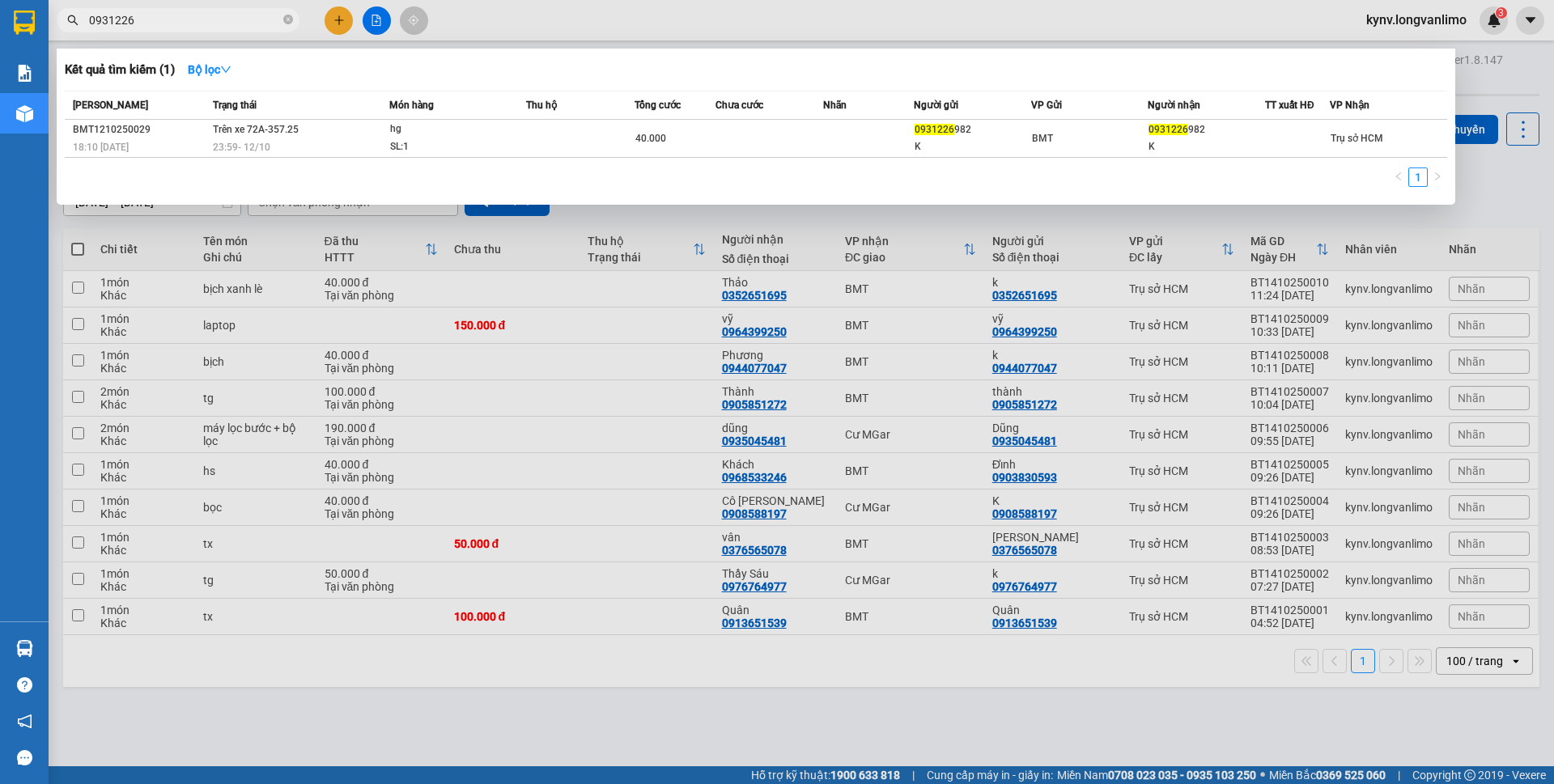
click at [1211, 279] on div at bounding box center [777, 392] width 1554 height 784
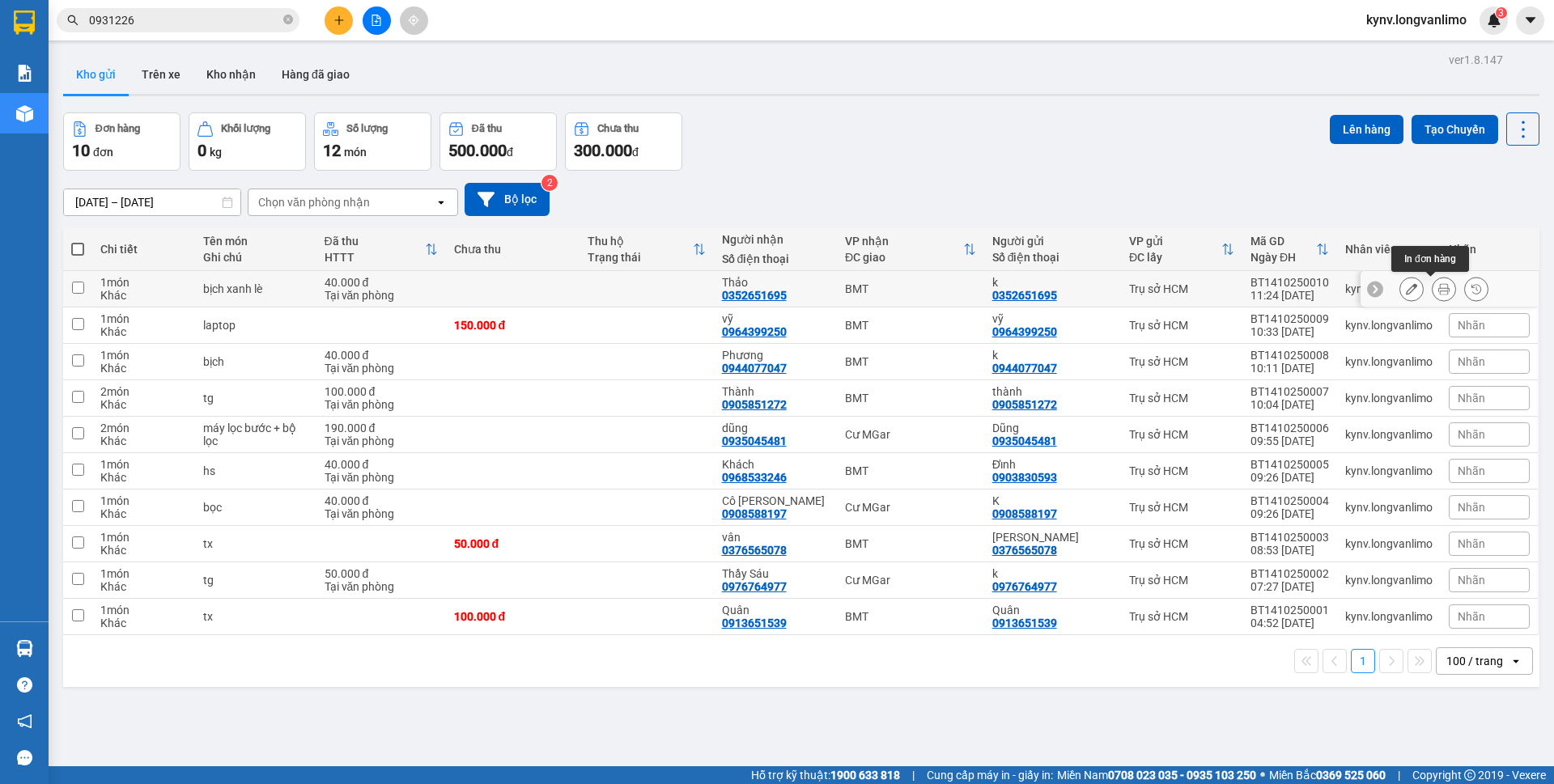
click at [1438, 287] on icon at bounding box center [1444, 288] width 11 height 11
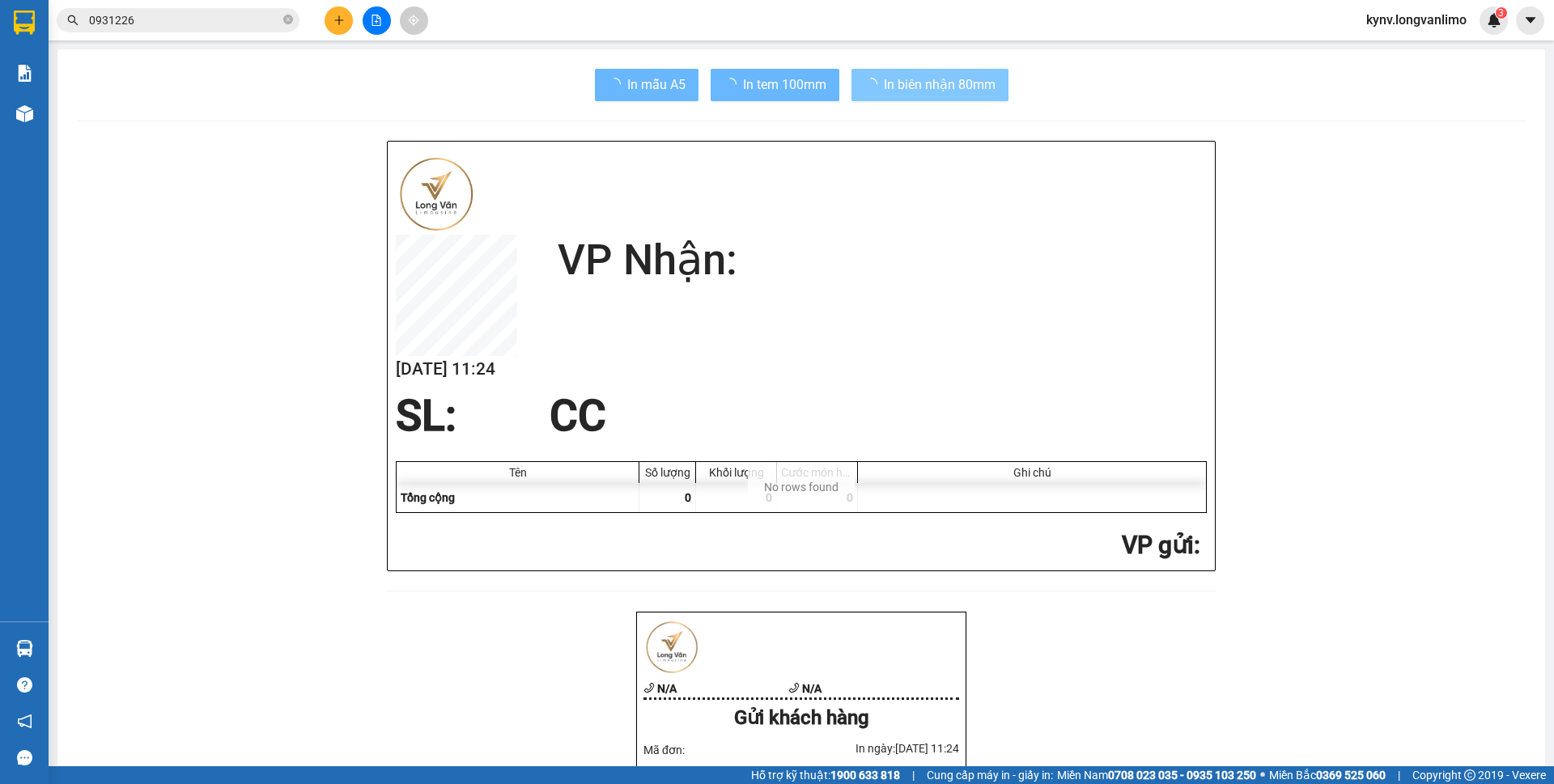
click at [933, 76] on span "In biên nhận 80mm" at bounding box center [939, 84] width 112 height 20
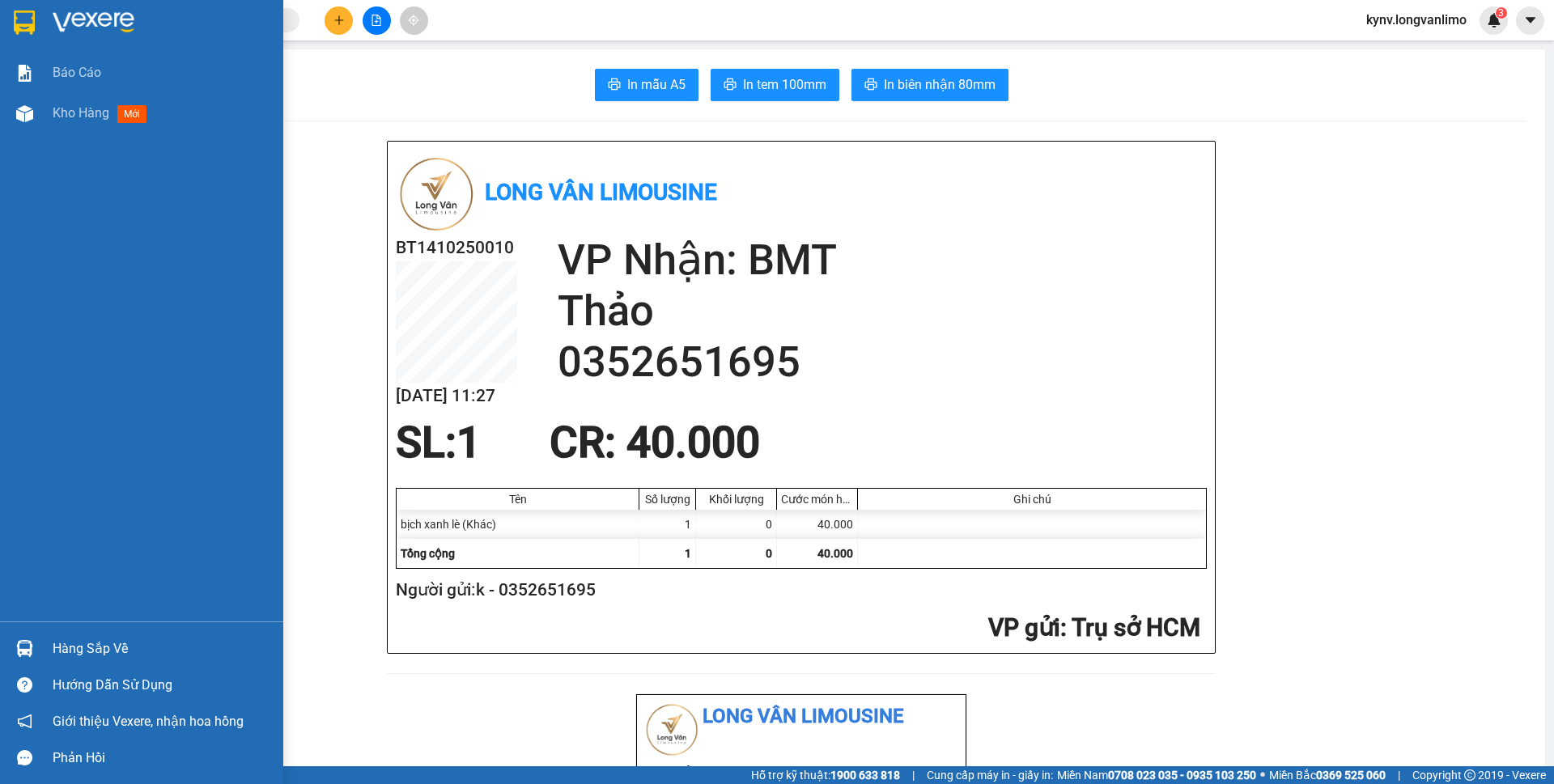
click at [16, 19] on img at bounding box center [25, 23] width 21 height 25
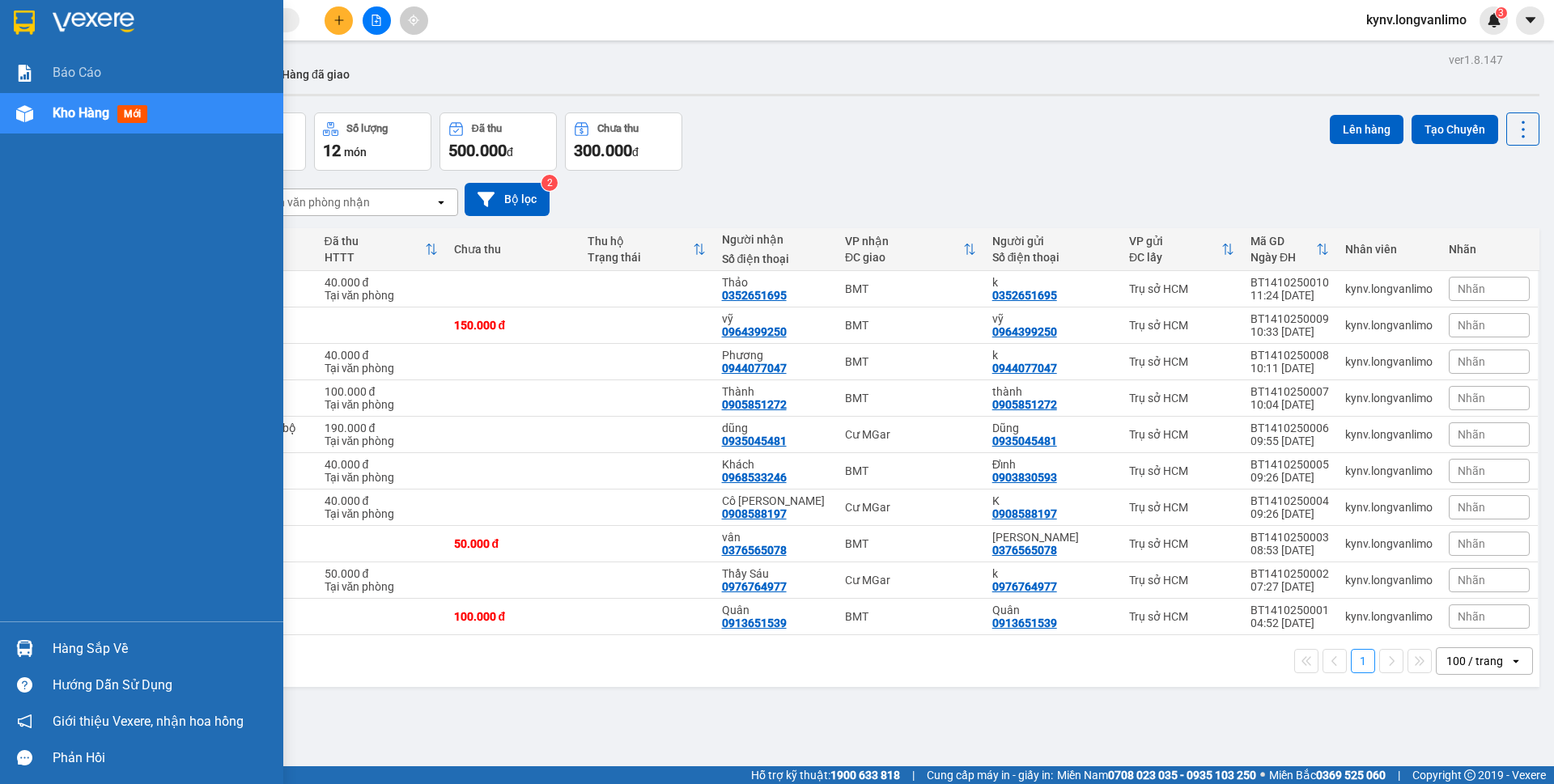
click at [15, 11] on img at bounding box center [25, 23] width 21 height 25
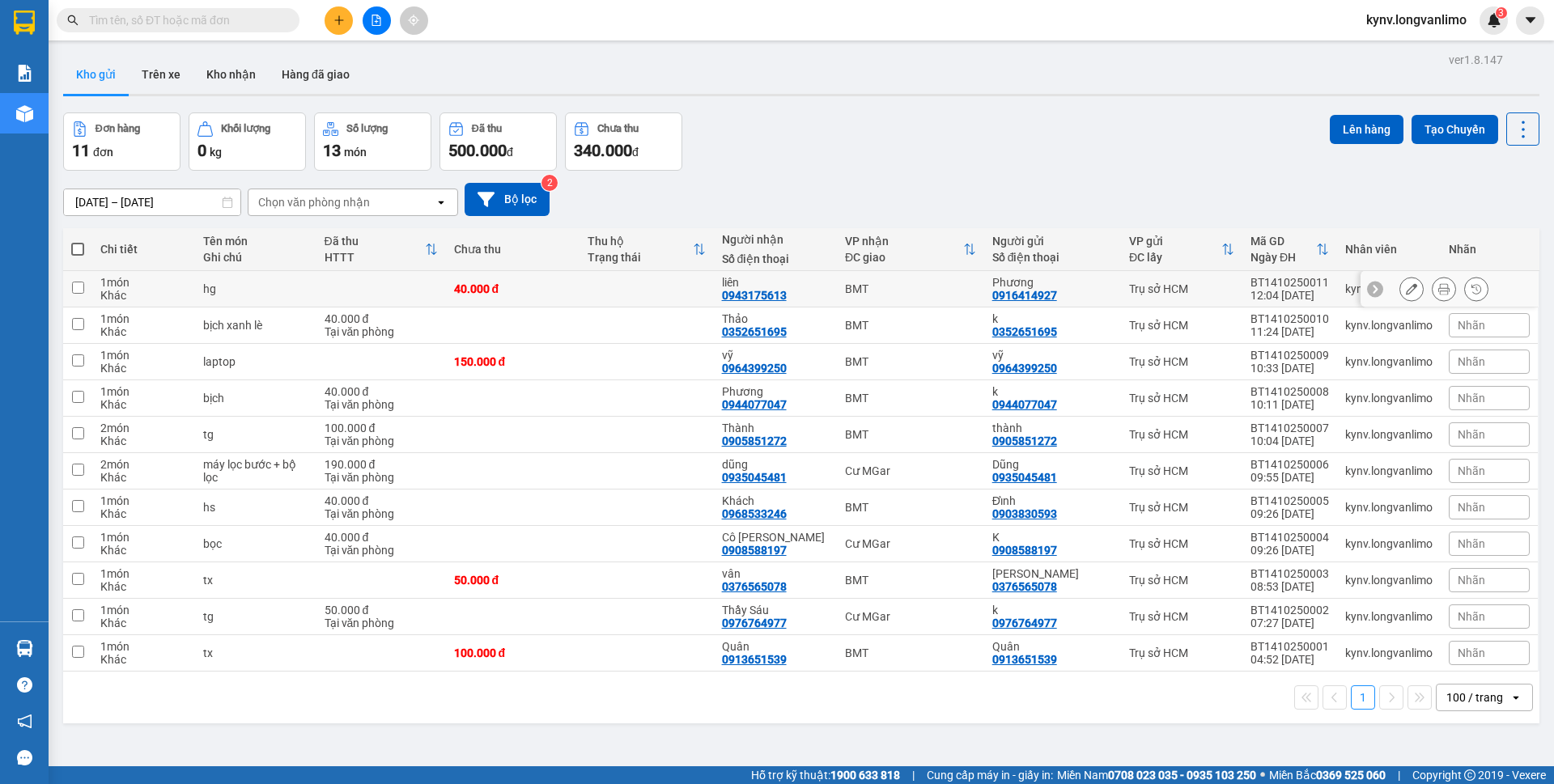
click at [1438, 288] on icon at bounding box center [1444, 288] width 11 height 11
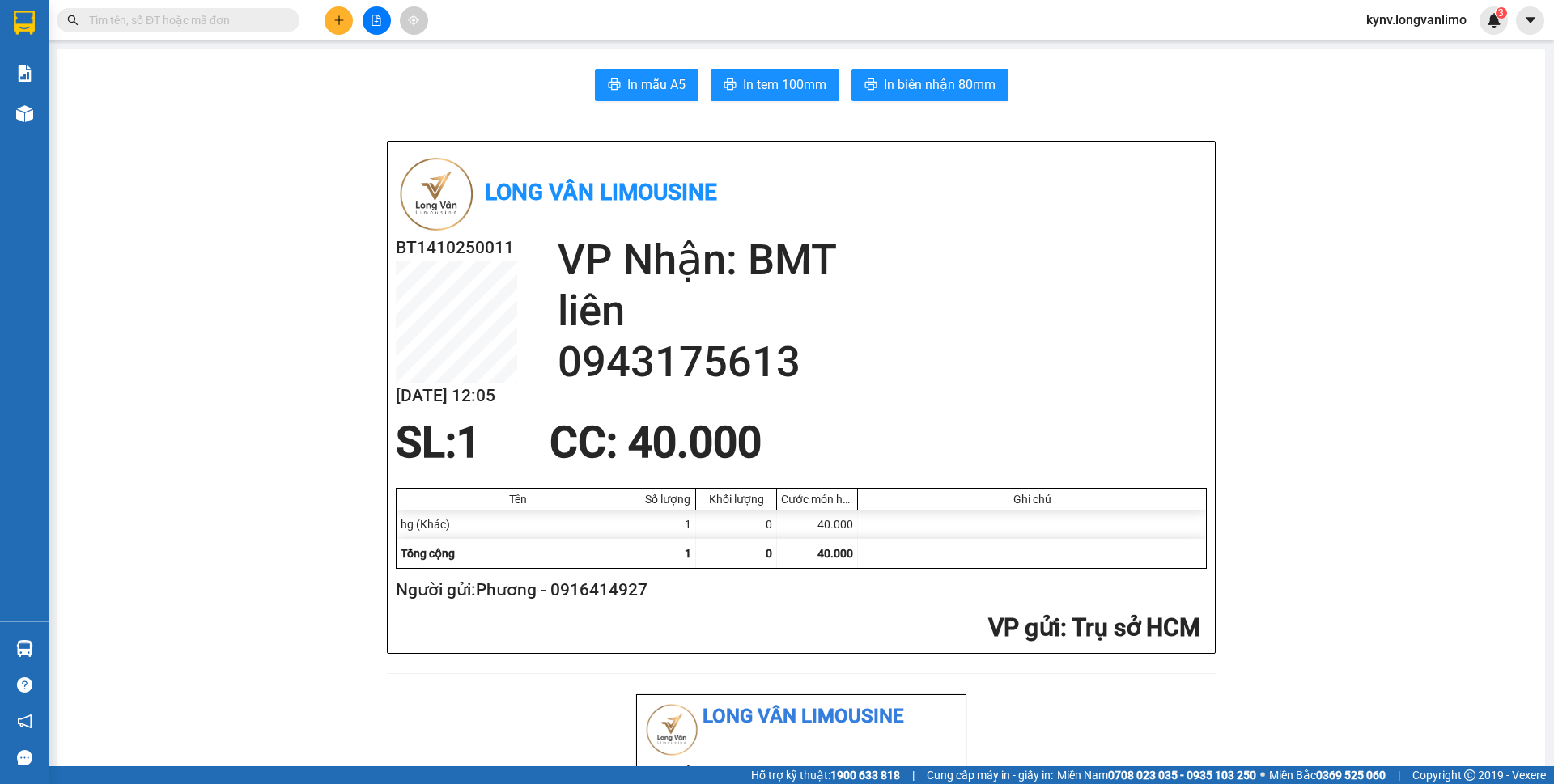
click at [967, 80] on span "In biên nhận 80mm" at bounding box center [939, 84] width 112 height 20
click at [943, 92] on span "In biên nhận 80mm" at bounding box center [939, 84] width 112 height 20
click at [756, 88] on span "In tem 100mm" at bounding box center [784, 84] width 84 height 20
click at [912, 91] on span "In biên nhận 80mm" at bounding box center [939, 84] width 112 height 20
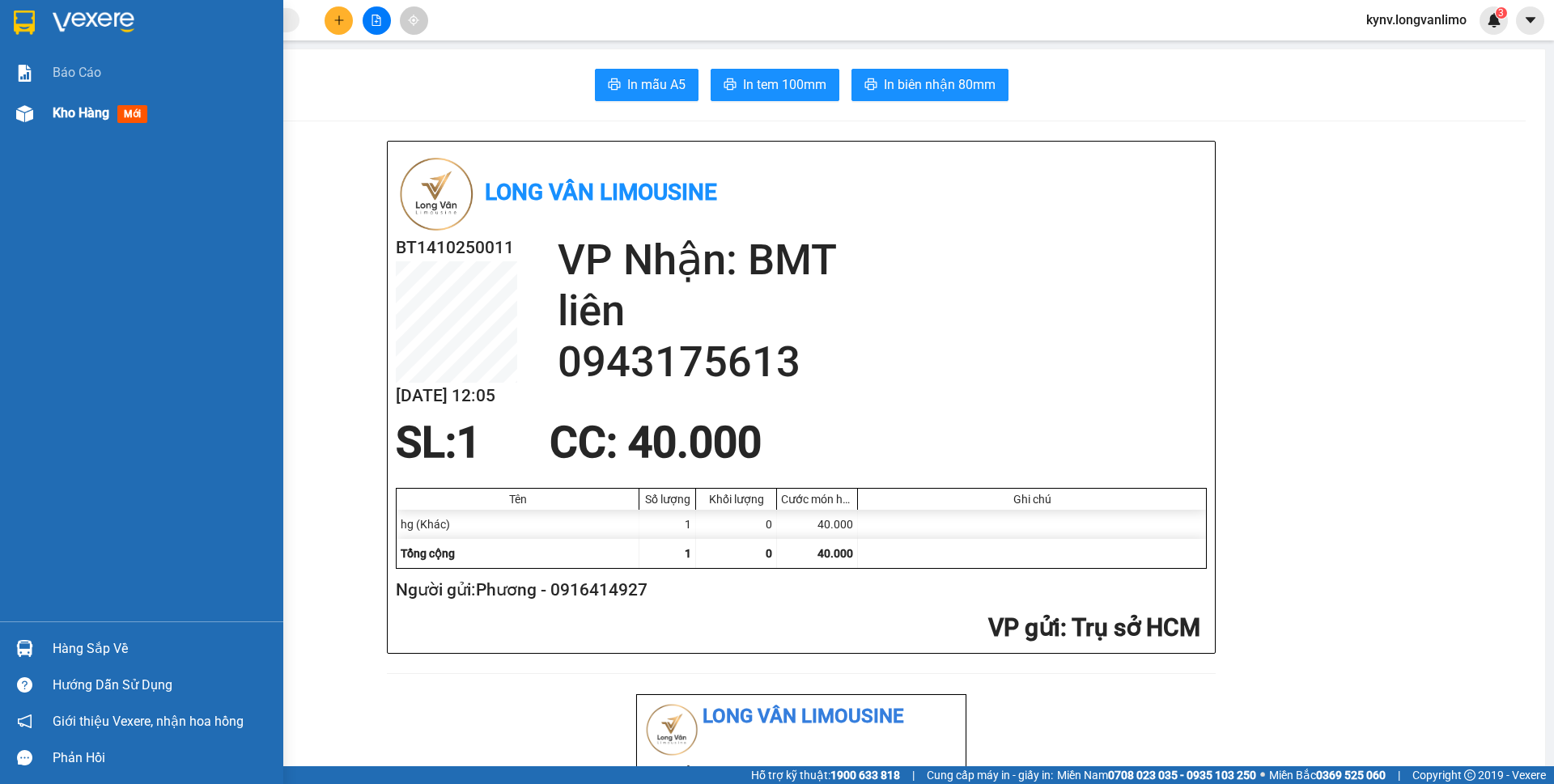
click at [44, 129] on div "Kho hàng mới" at bounding box center [141, 114] width 283 height 41
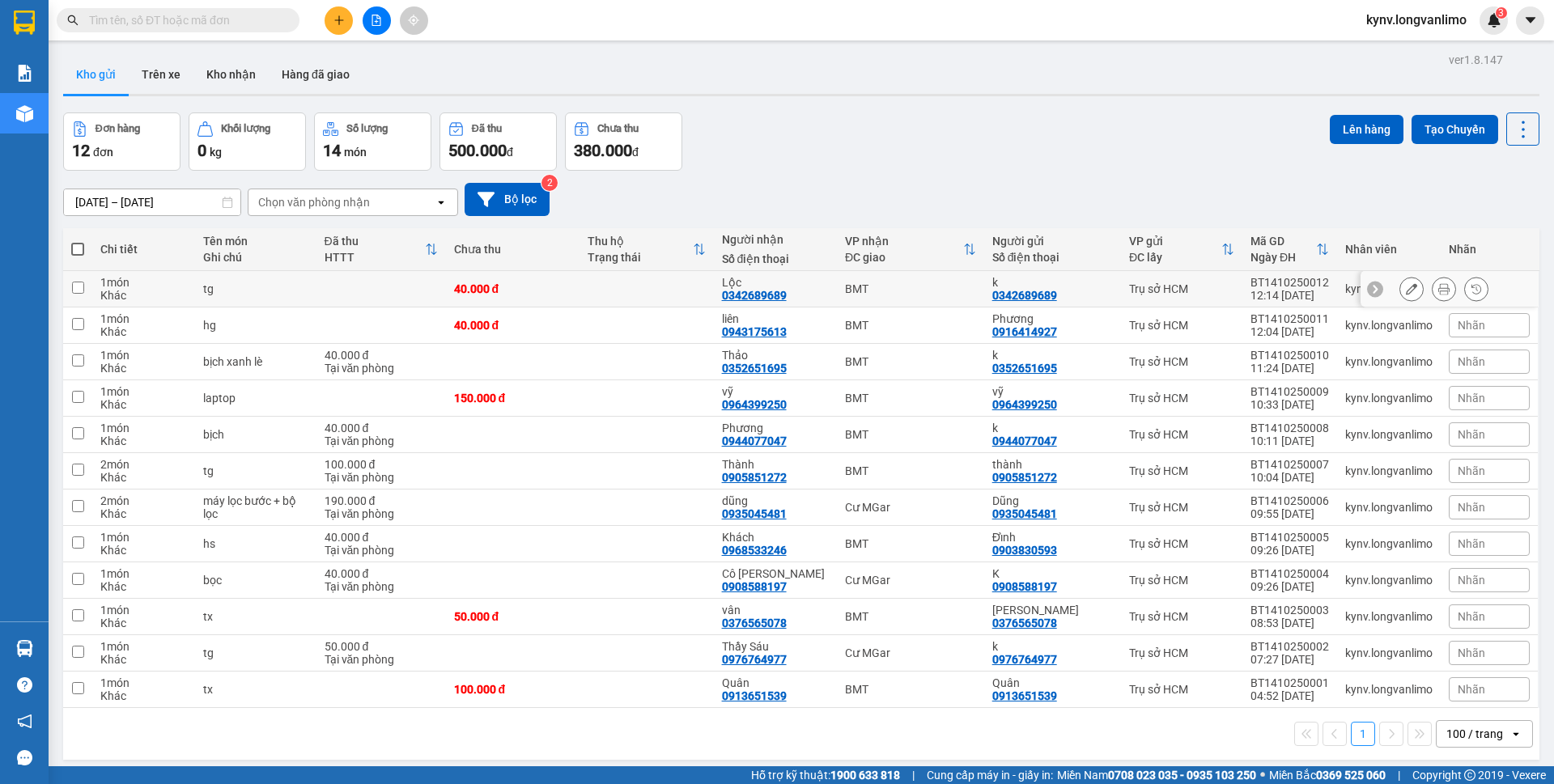
click at [1438, 287] on icon at bounding box center [1444, 288] width 11 height 11
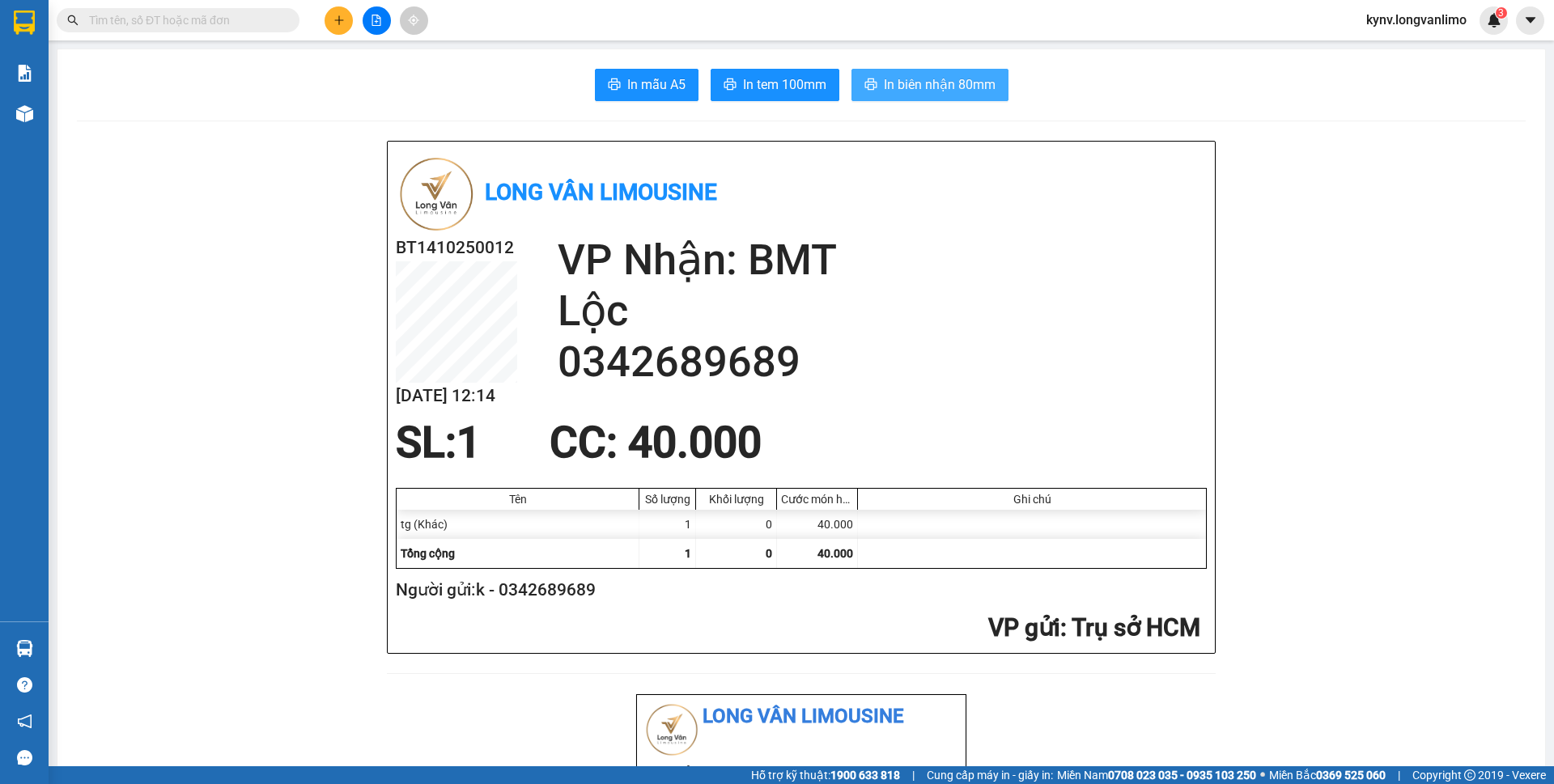
click at [953, 86] on span "In biên nhận 80mm" at bounding box center [939, 84] width 112 height 20
click at [766, 92] on span "In tem 100mm" at bounding box center [784, 84] width 84 height 20
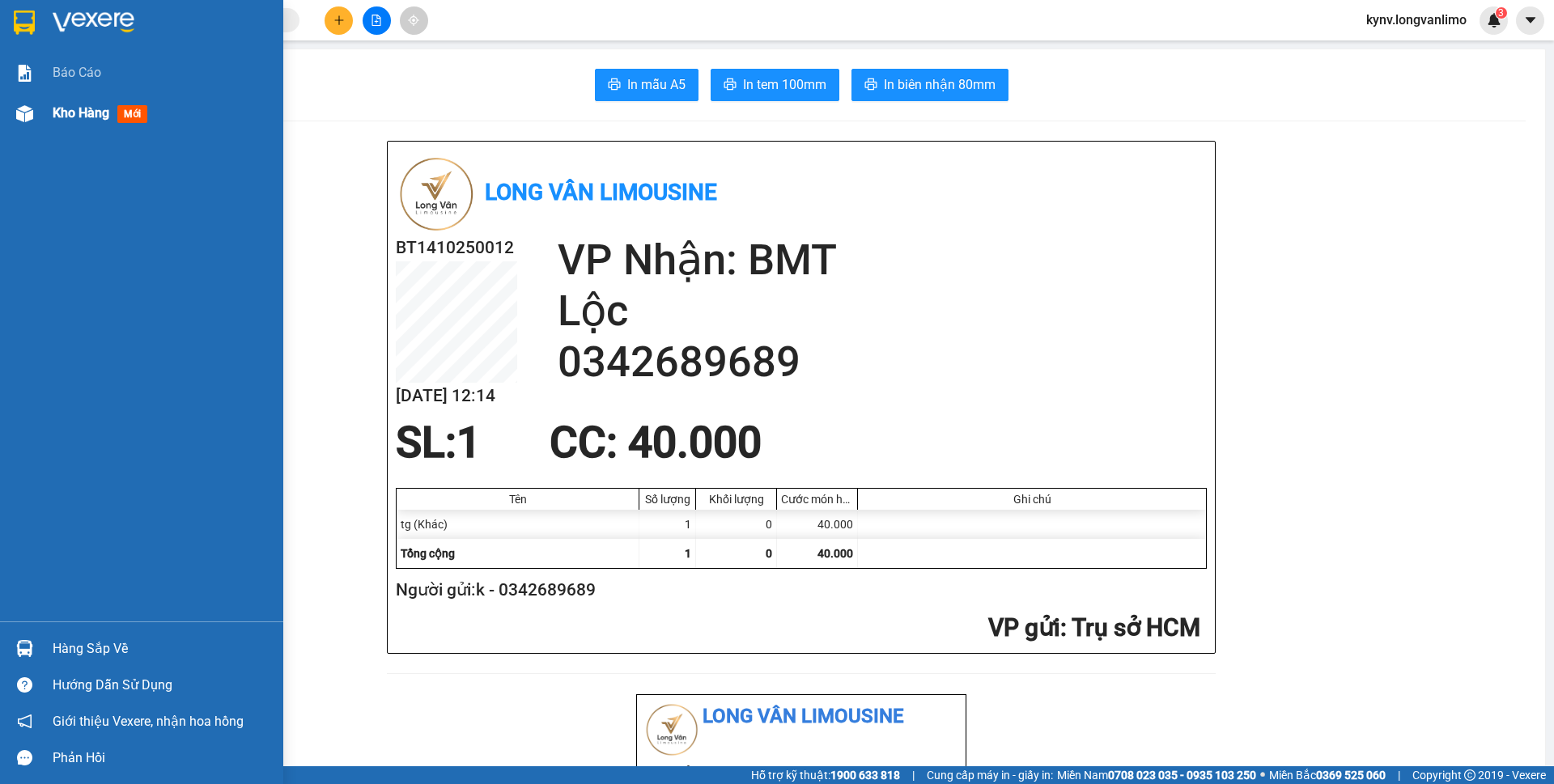
click at [41, 103] on div "Kho hàng mới" at bounding box center [141, 114] width 283 height 41
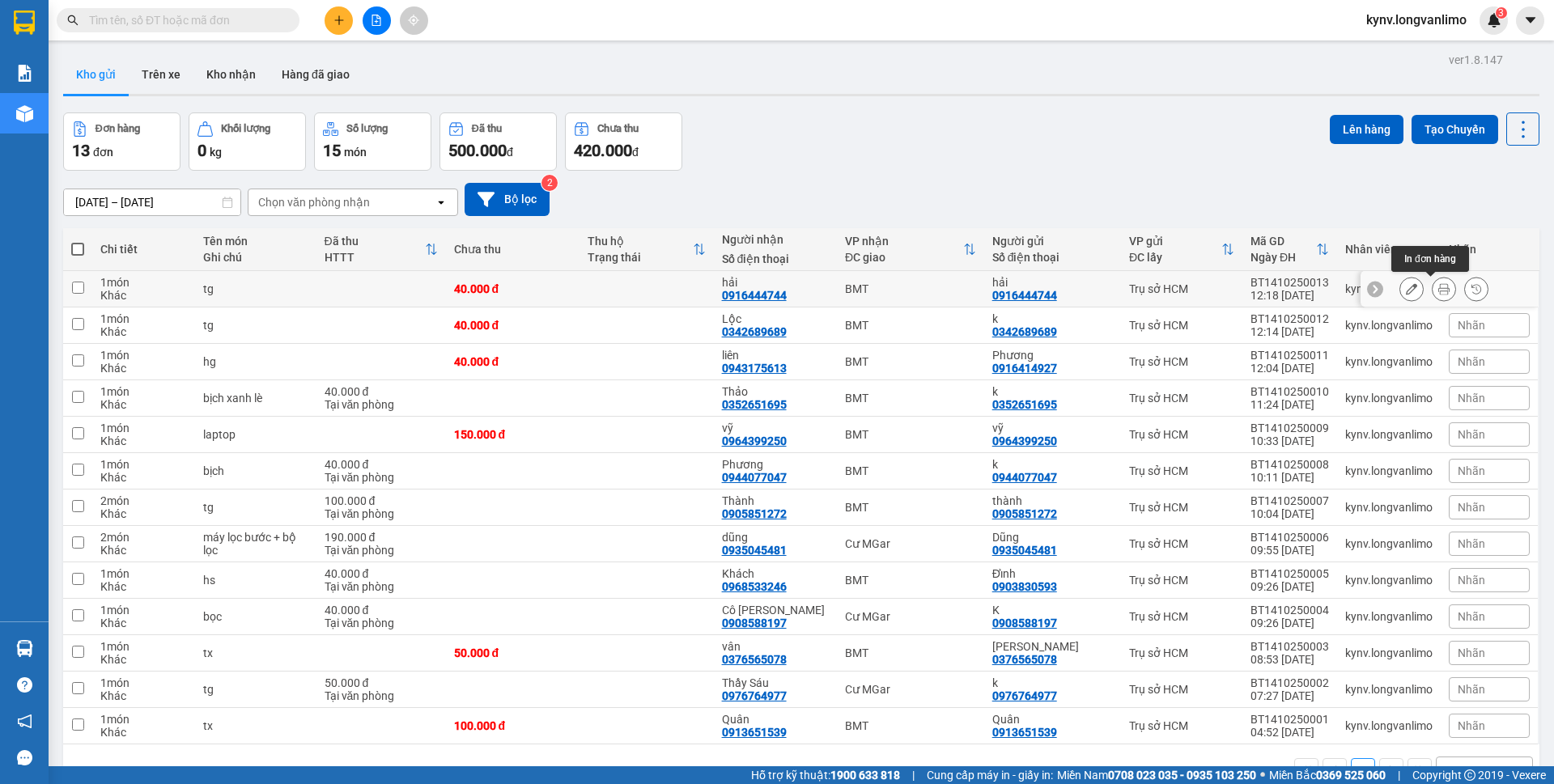
click at [1438, 289] on icon at bounding box center [1444, 288] width 11 height 11
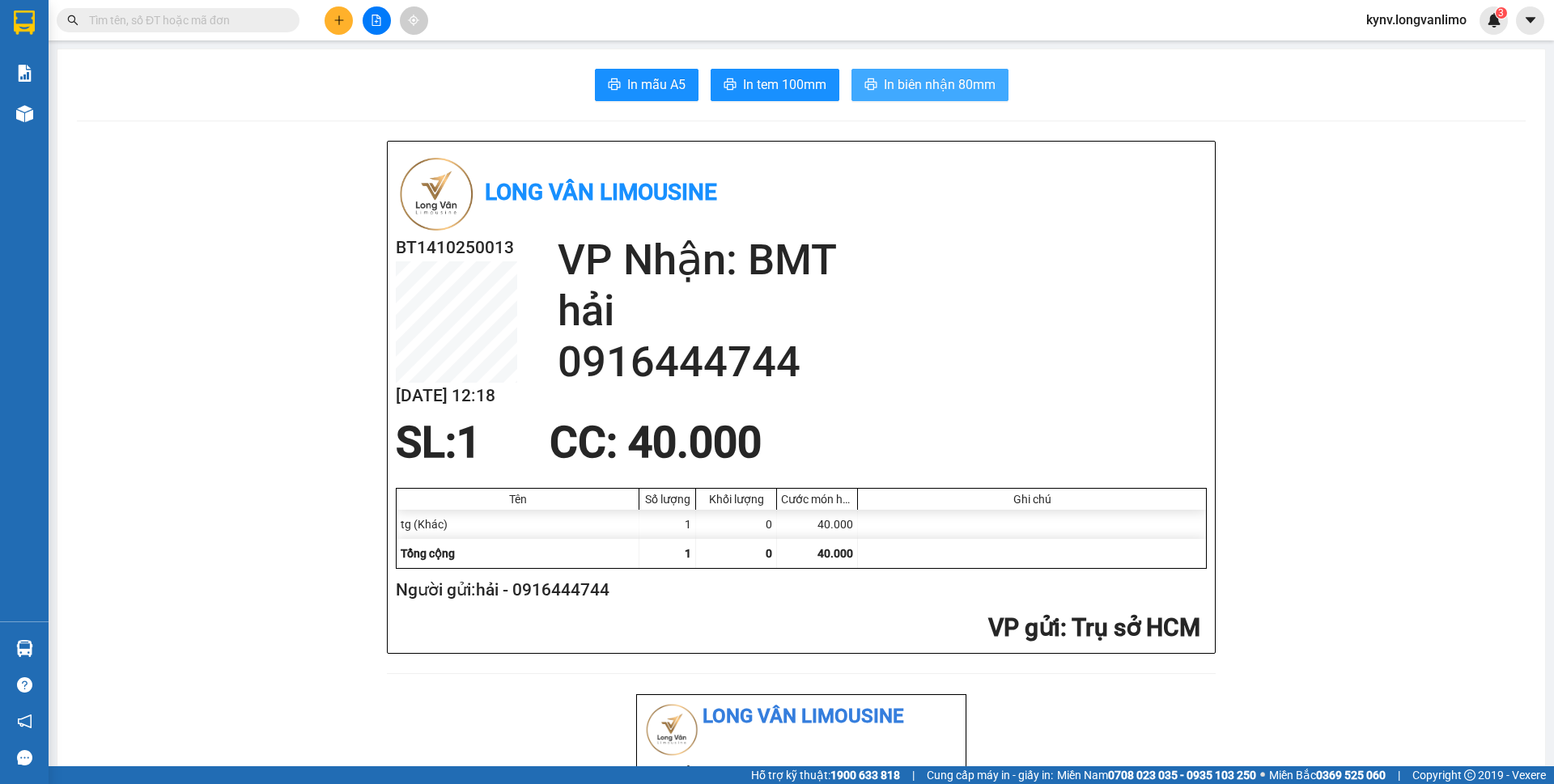
click at [919, 84] on span "In biên nhận 80mm" at bounding box center [939, 84] width 112 height 20
click at [784, 74] on span "In tem 100mm" at bounding box center [784, 84] width 84 height 20
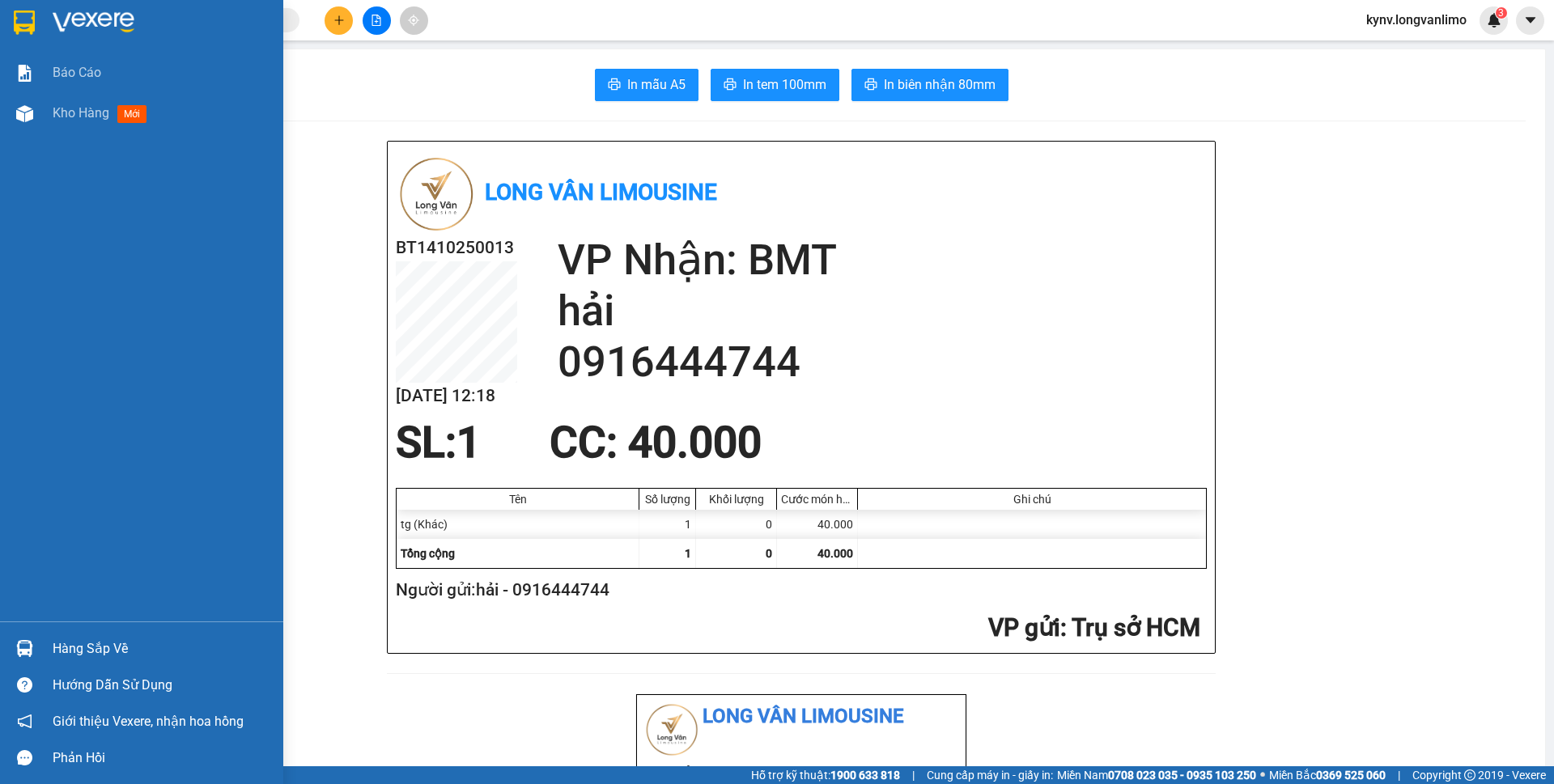
click at [16, 29] on img at bounding box center [25, 23] width 21 height 25
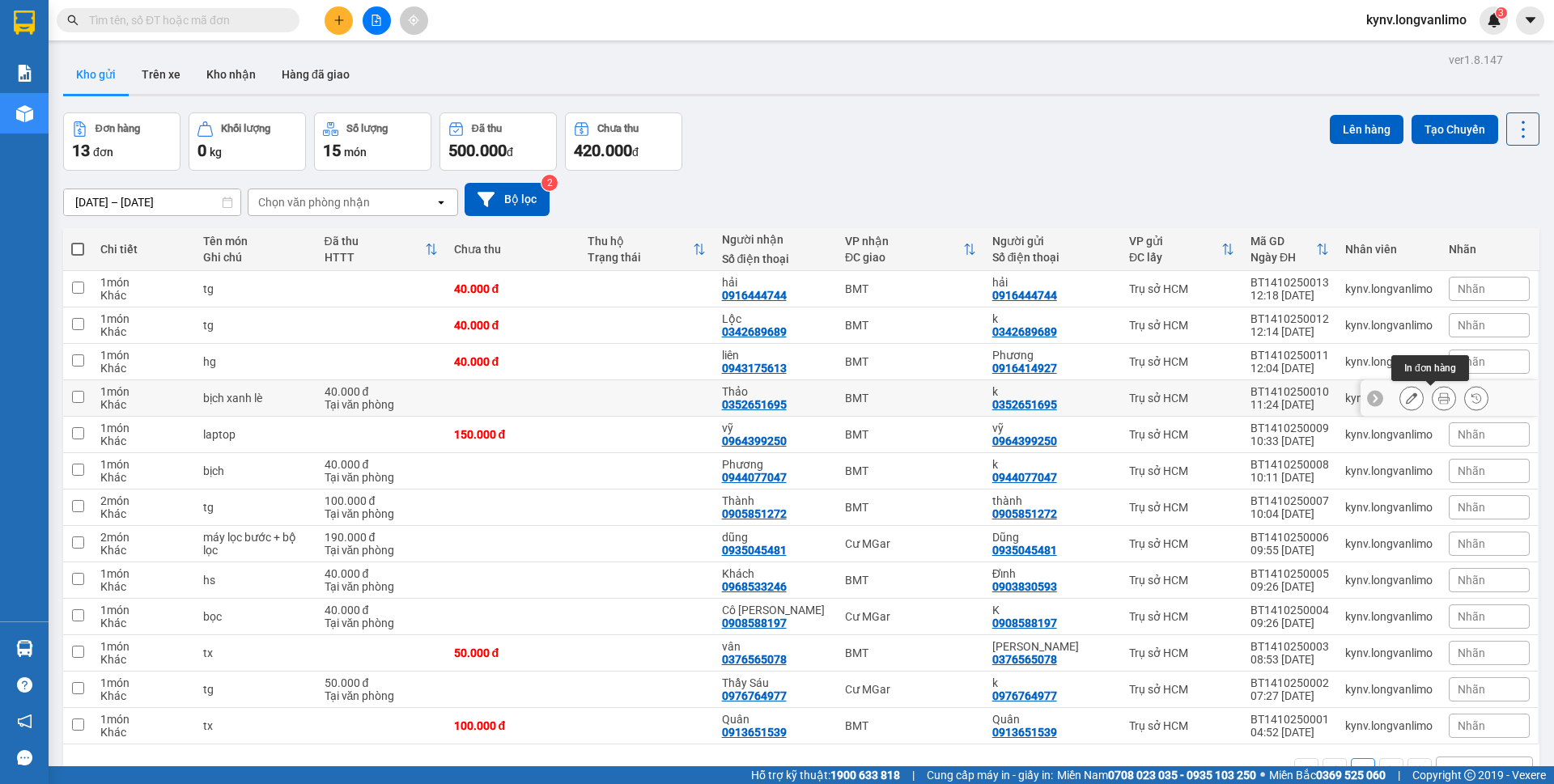
click at [1432, 395] on button at bounding box center [1444, 399] width 23 height 28
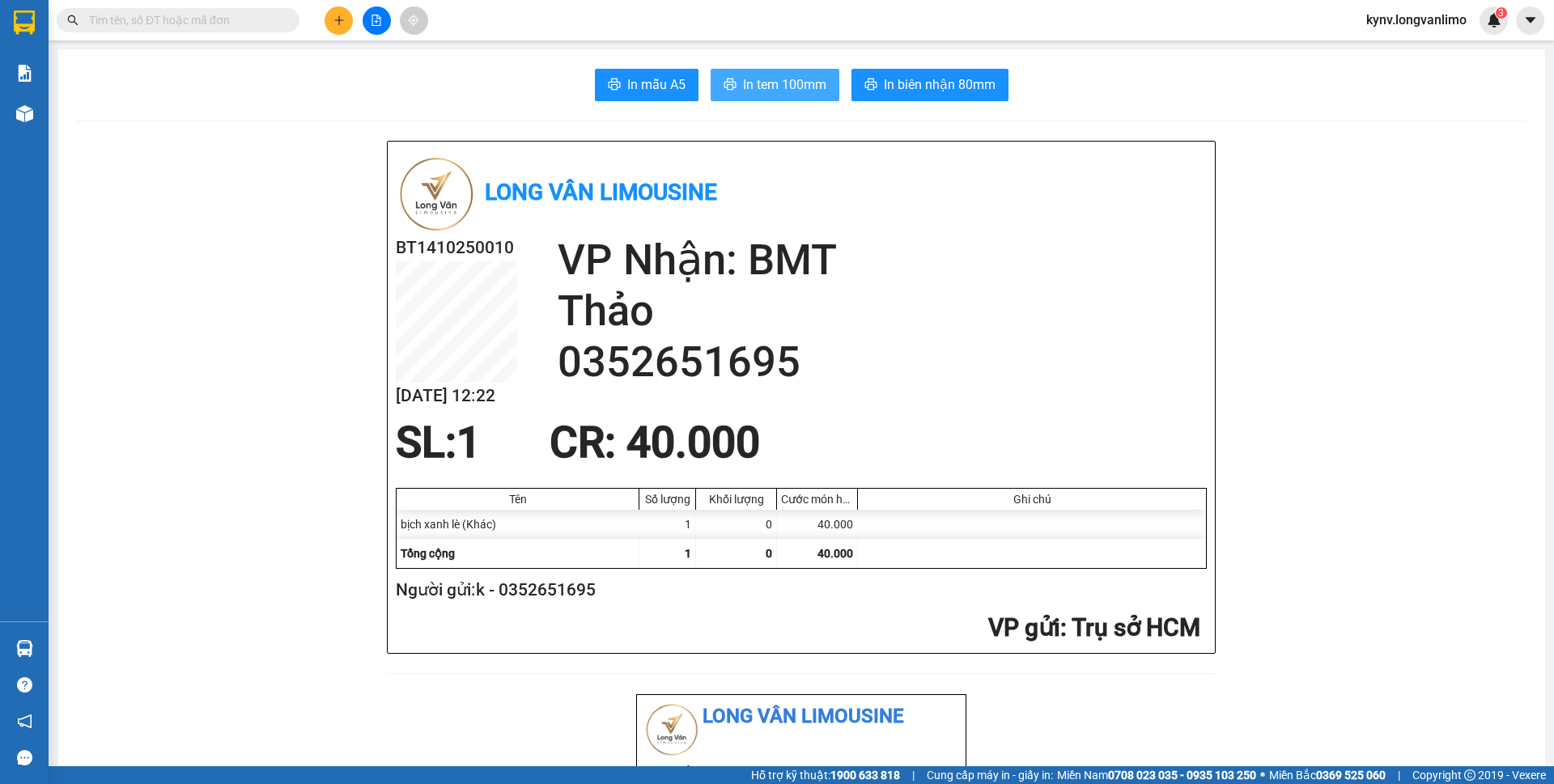
click at [762, 87] on span "In tem 100mm" at bounding box center [784, 84] width 84 height 20
